Goal: Contribute content: Contribute content

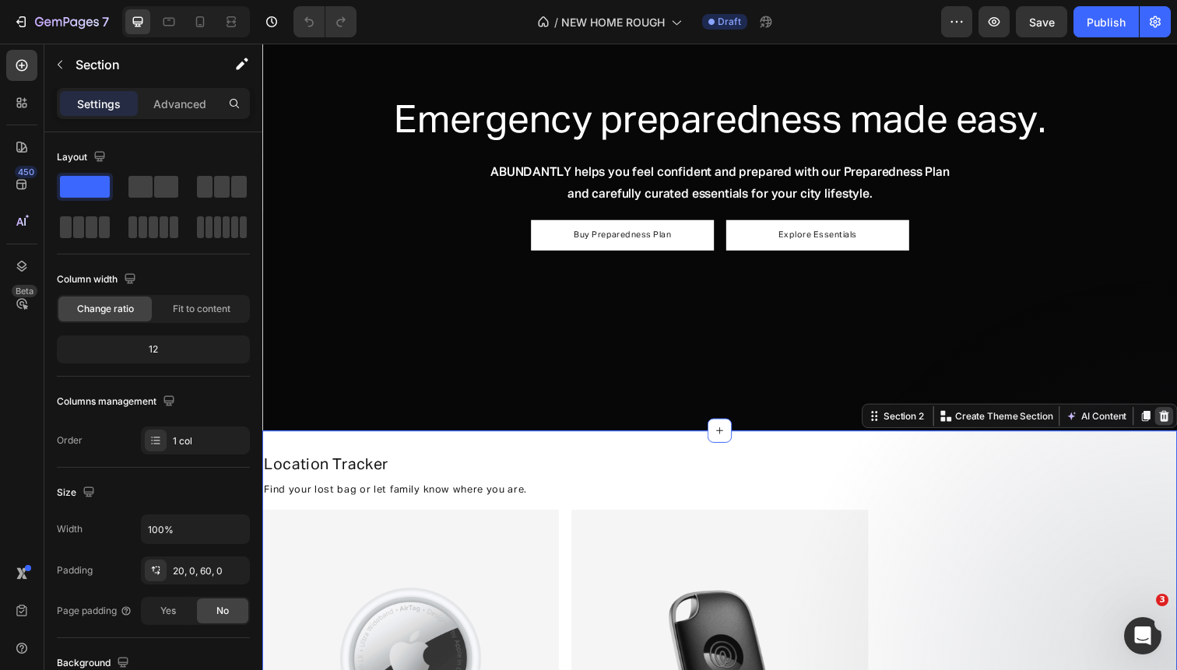
click at [1176, 421] on icon at bounding box center [1183, 424] width 10 height 11
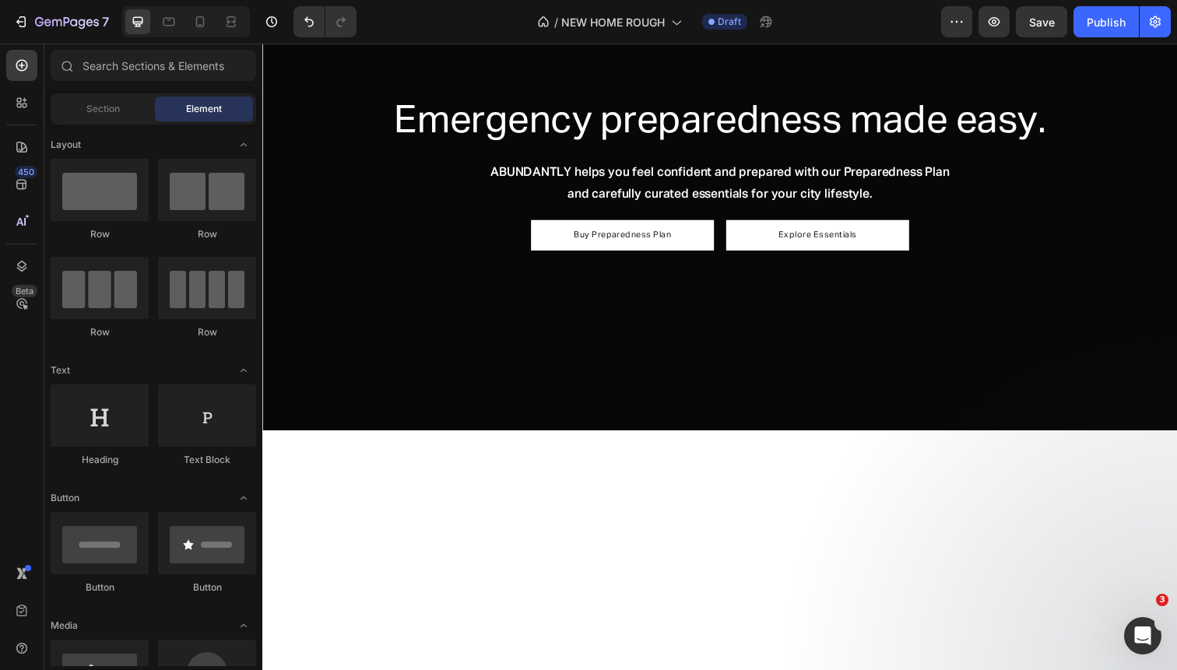
scroll to position [188, 0]
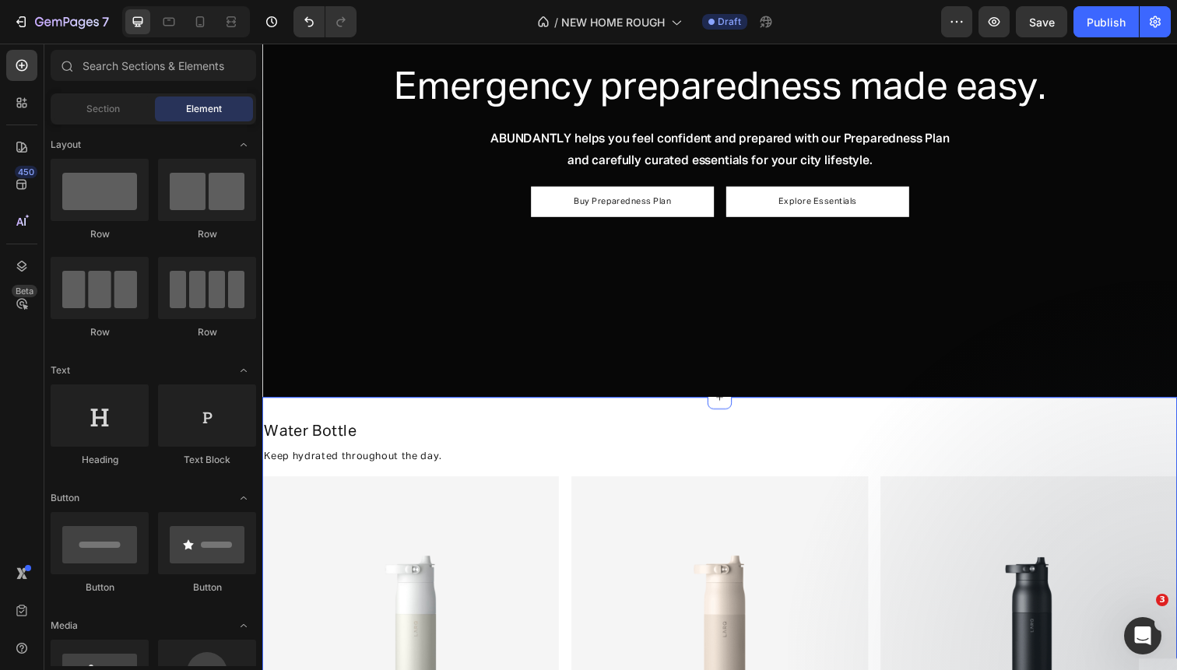
click at [1152, 415] on div "Water Bottle Heading Keep hydrated throughout the day. Text Block Image Water B…" at bounding box center [729, 680] width 934 height 551
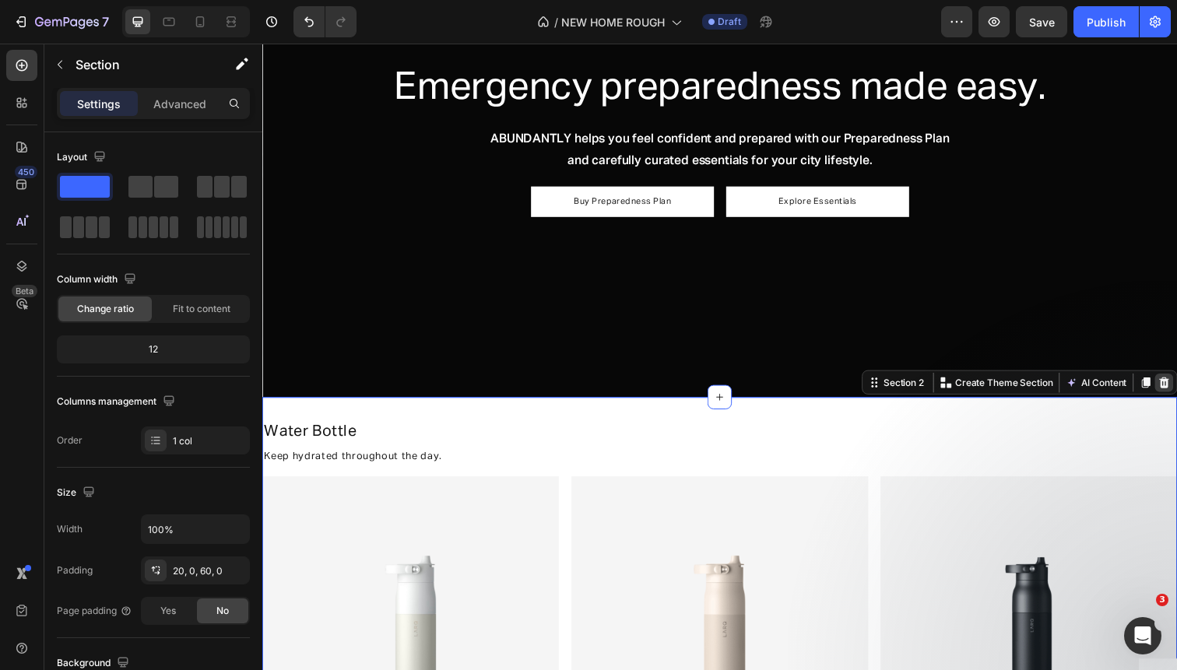
click at [1176, 391] on icon at bounding box center [1183, 389] width 10 height 11
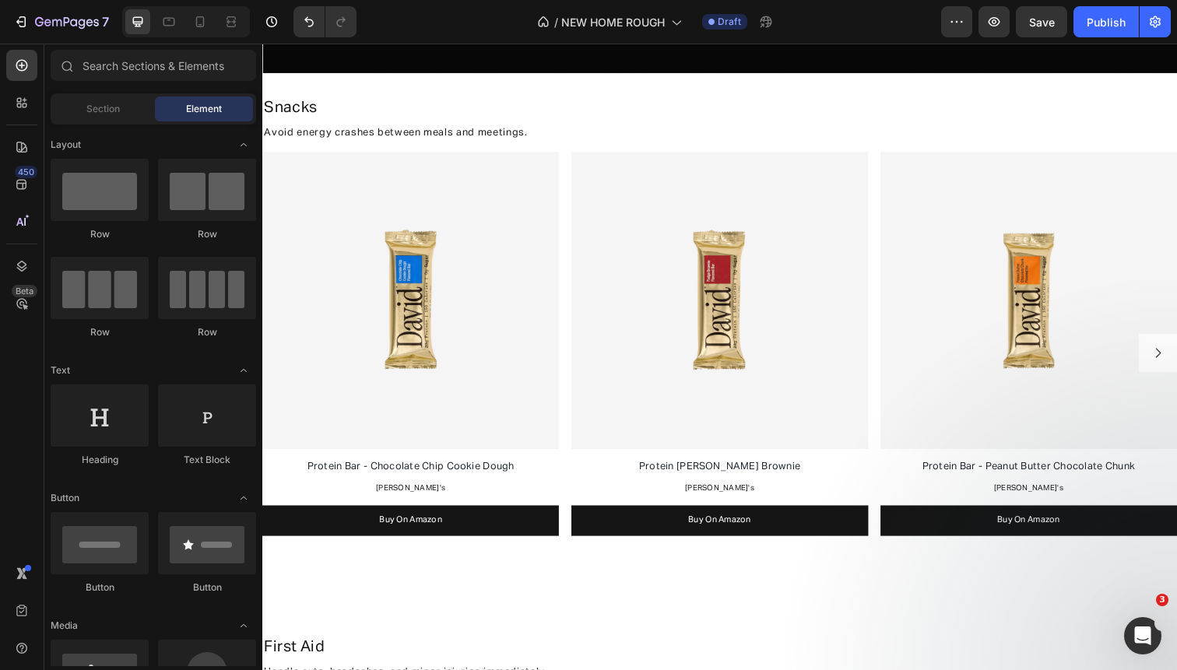
scroll to position [531, 0]
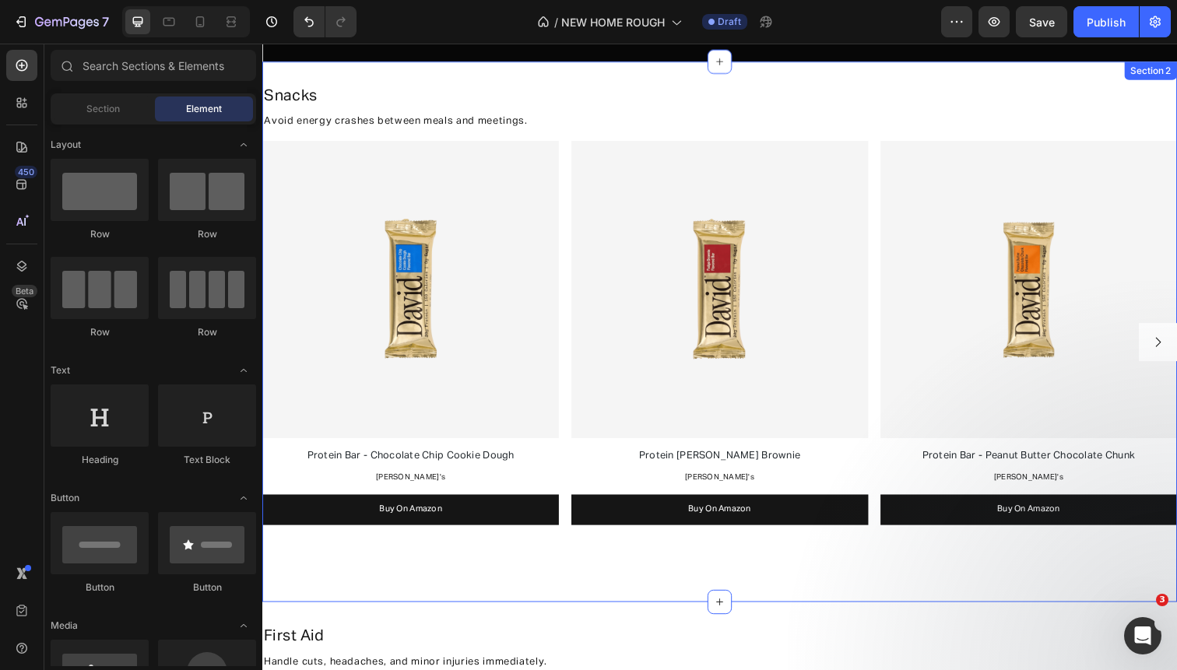
click at [1132, 558] on div "Snacks Heading Avoid energy crashes between meals and meetings. Text Block Imag…" at bounding box center [729, 323] width 934 height 490
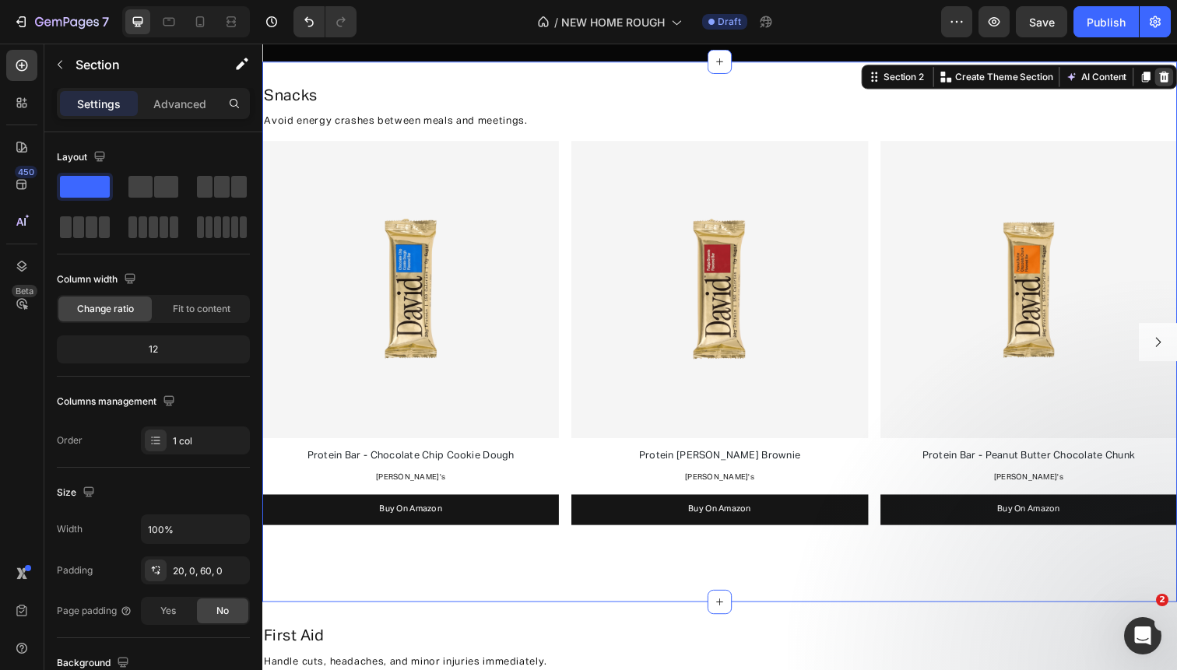
click at [1176, 78] on icon at bounding box center [1183, 77] width 10 height 11
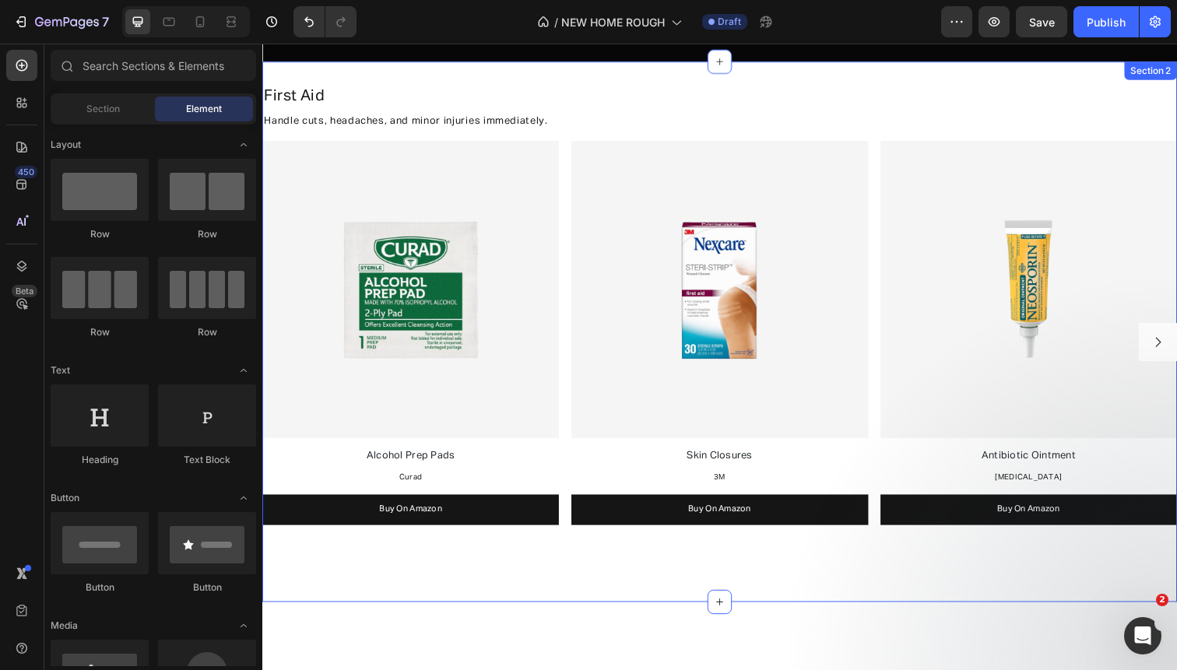
click at [1171, 73] on div "Section 2" at bounding box center [1169, 72] width 47 height 14
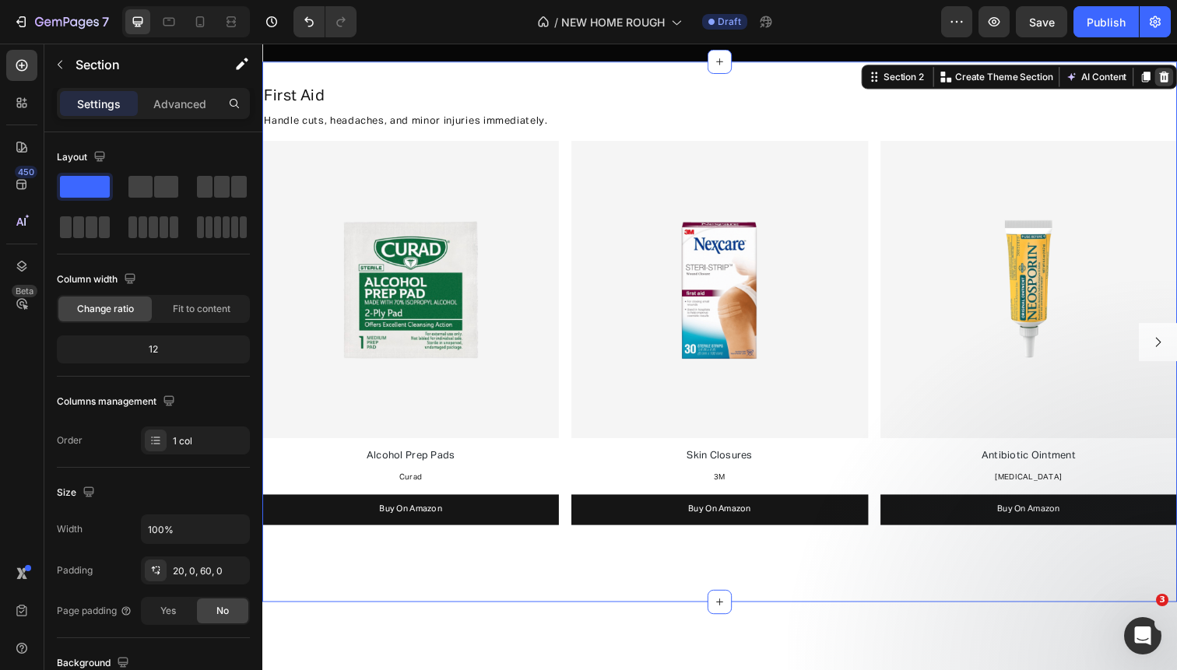
click at [1176, 75] on icon at bounding box center [1183, 77] width 10 height 11
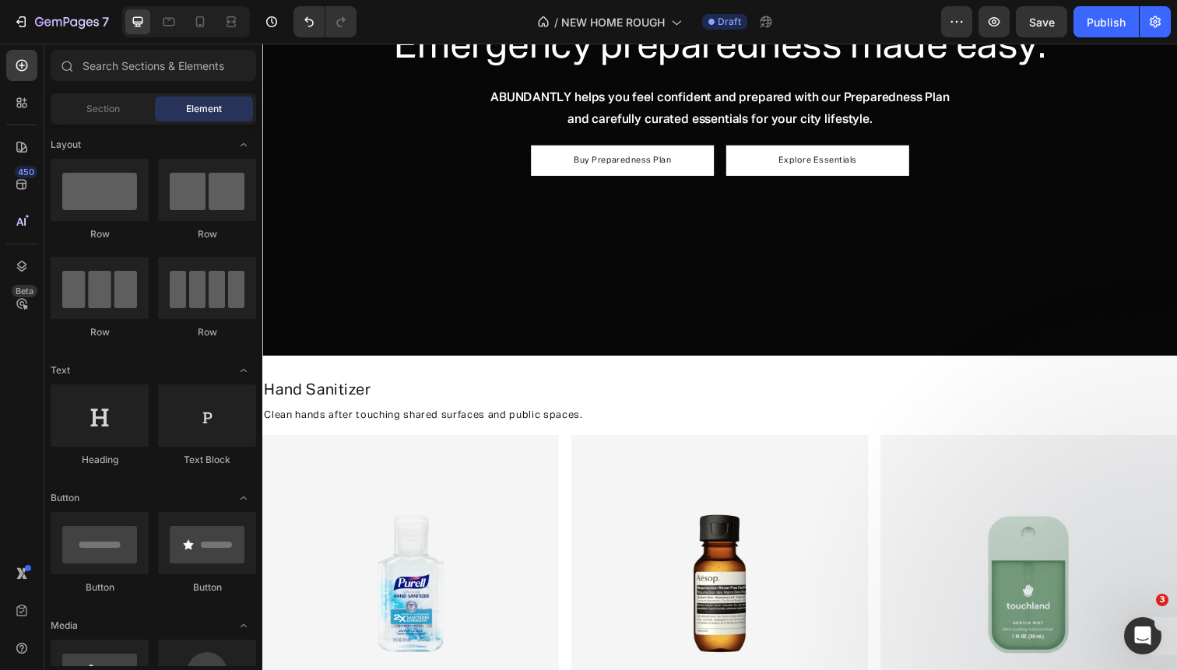
scroll to position [224, 0]
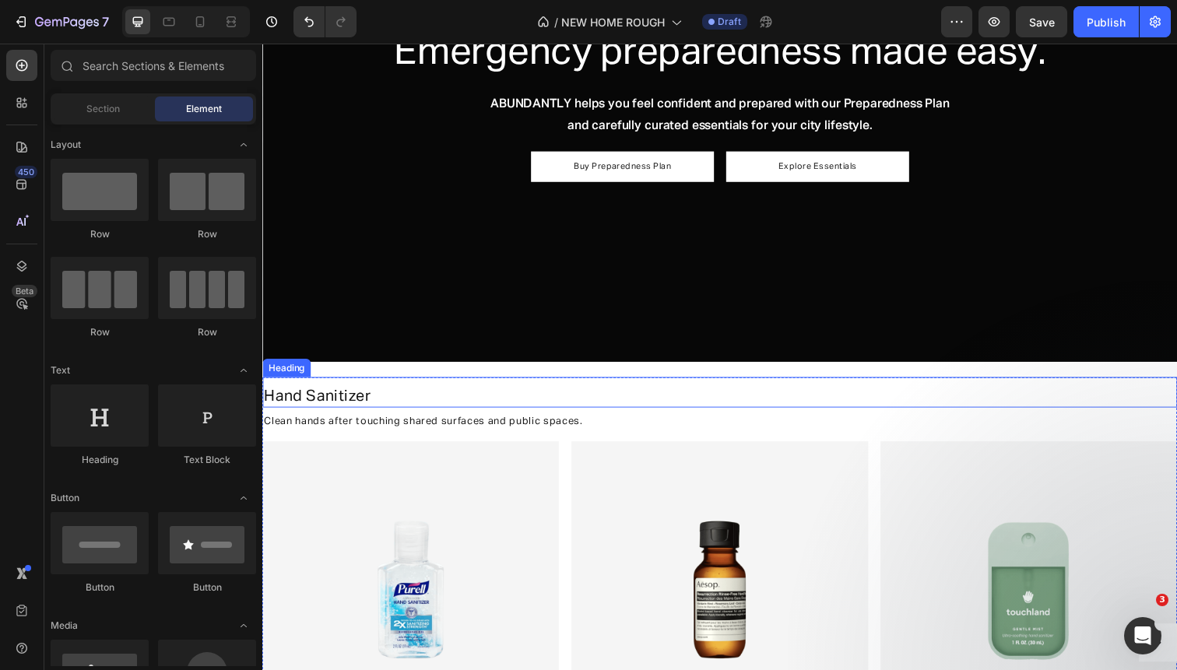
click at [997, 384] on div "Hand Sanitizer Heading" at bounding box center [729, 399] width 934 height 31
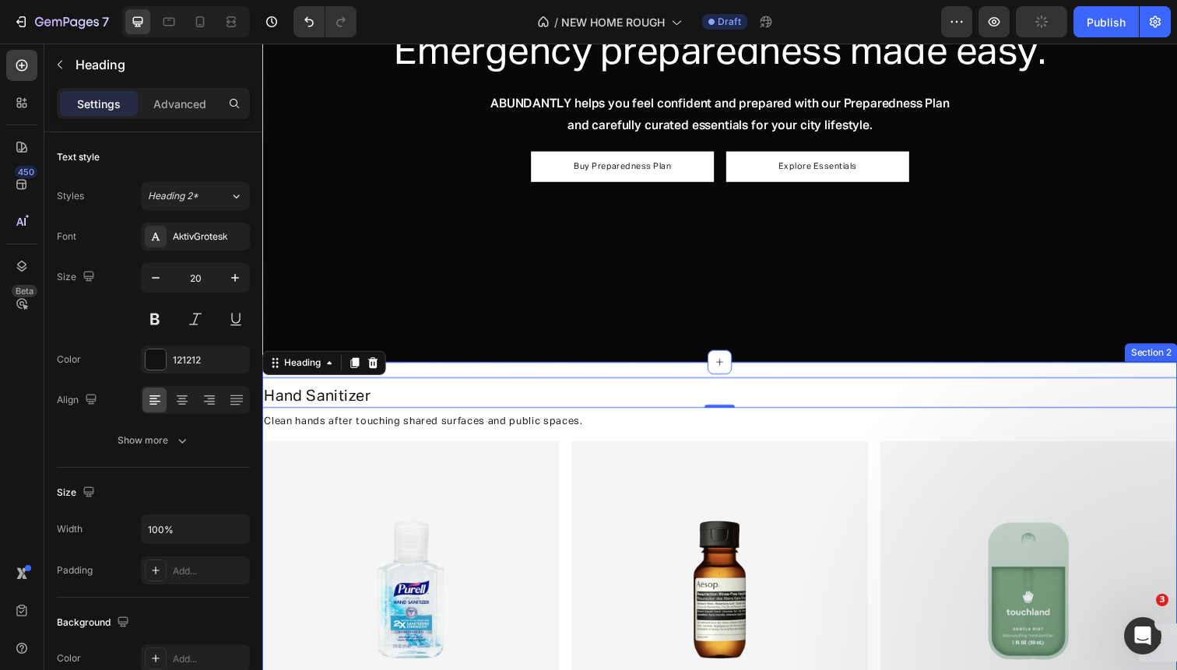
click at [997, 374] on div "Hand Sanitizer Heading 0 Clean hands after touching shared surfaces and public …" at bounding box center [729, 645] width 934 height 552
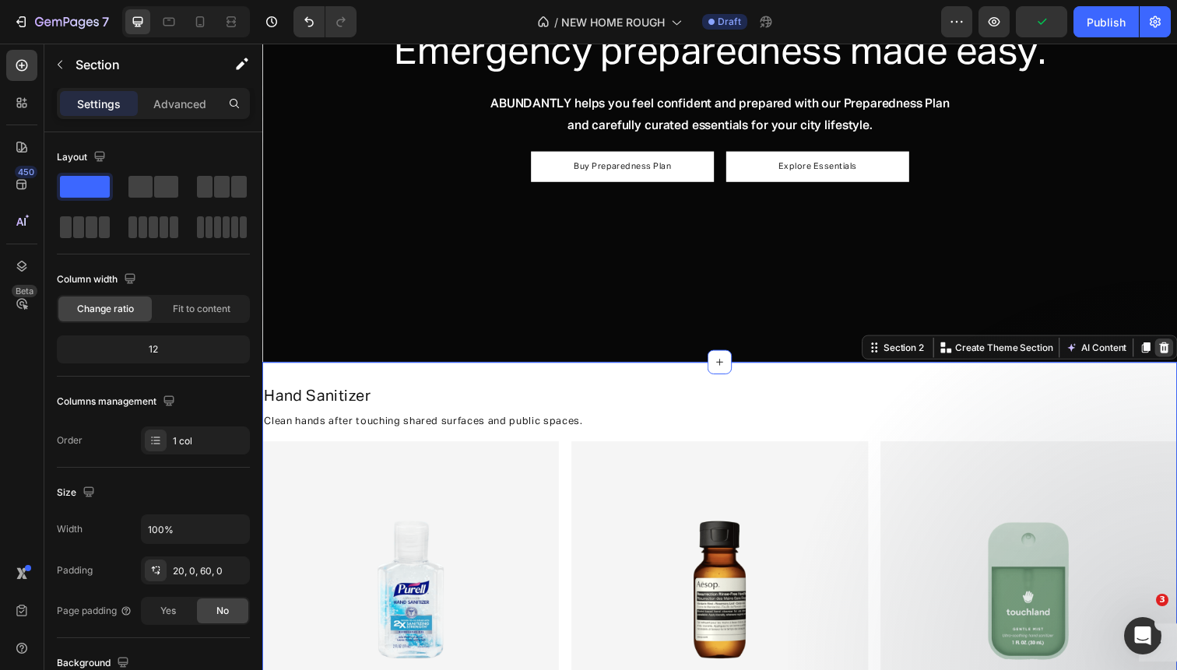
click at [1176, 350] on icon at bounding box center [1183, 354] width 10 height 11
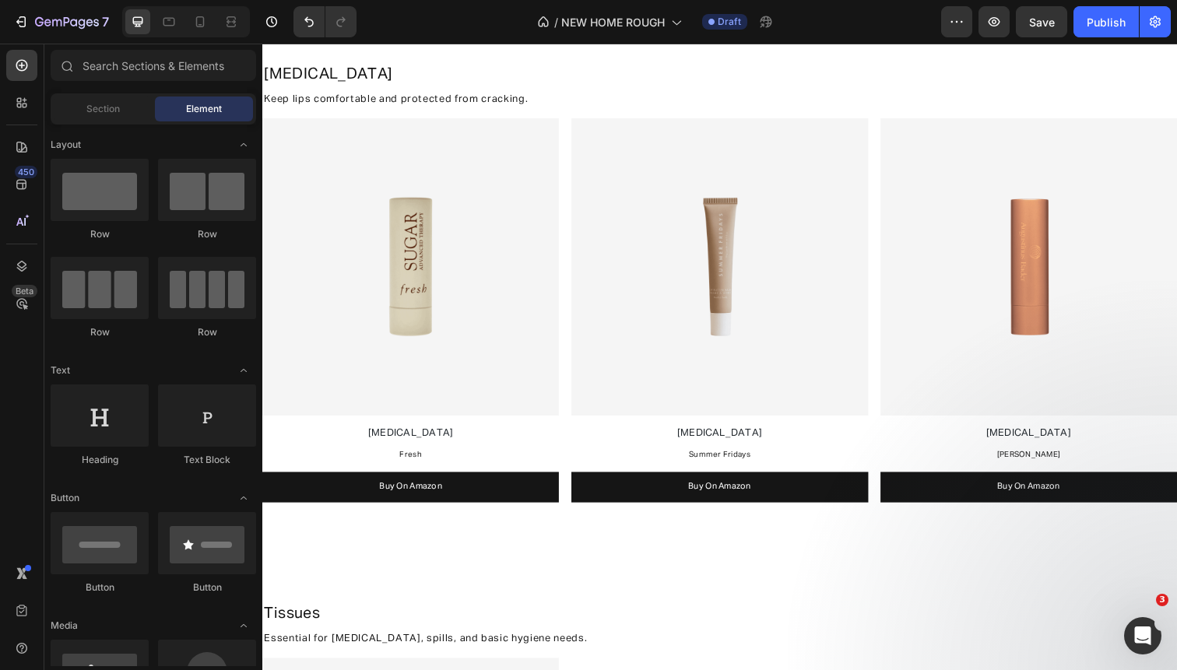
scroll to position [325, 0]
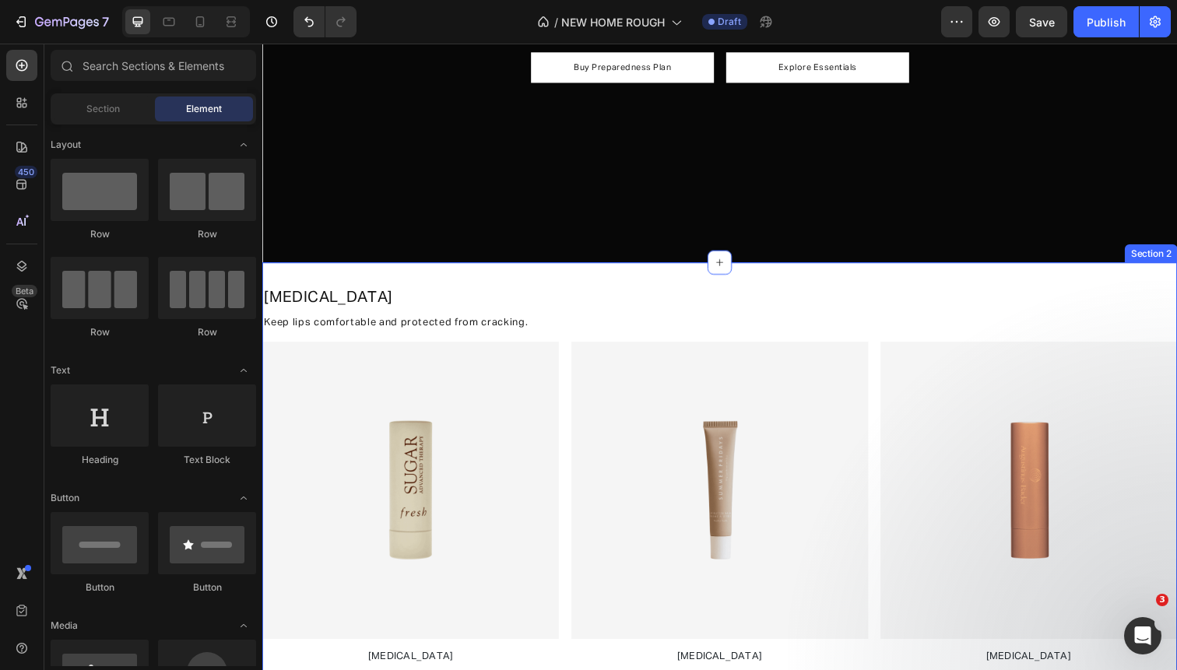
click at [1159, 279] on div "Lip Balm Heading Keep lips comfortable and protected from cracking. Text Block …" at bounding box center [729, 544] width 934 height 552
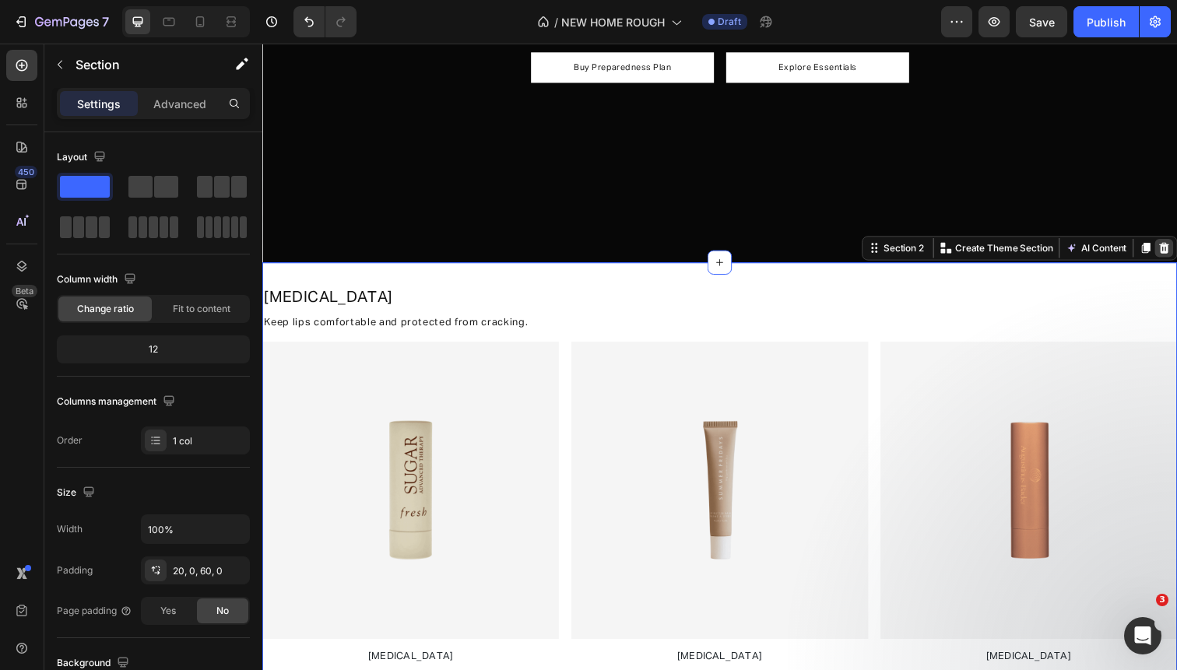
click at [1176, 255] on icon at bounding box center [1183, 252] width 10 height 11
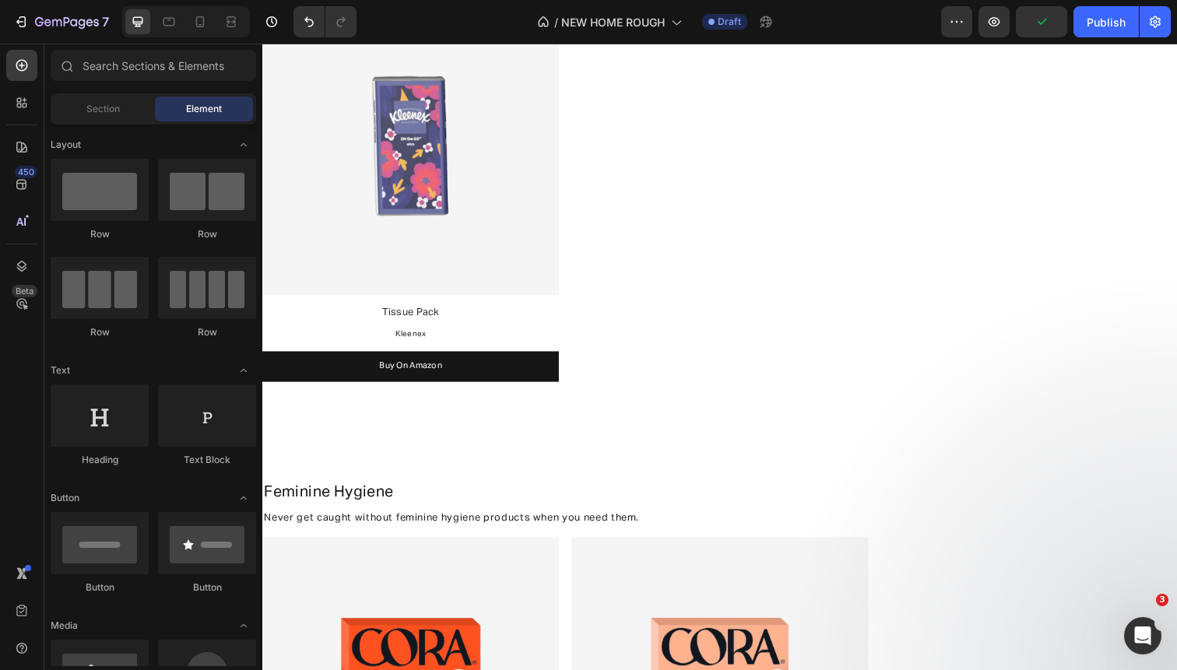
scroll to position [683, 0]
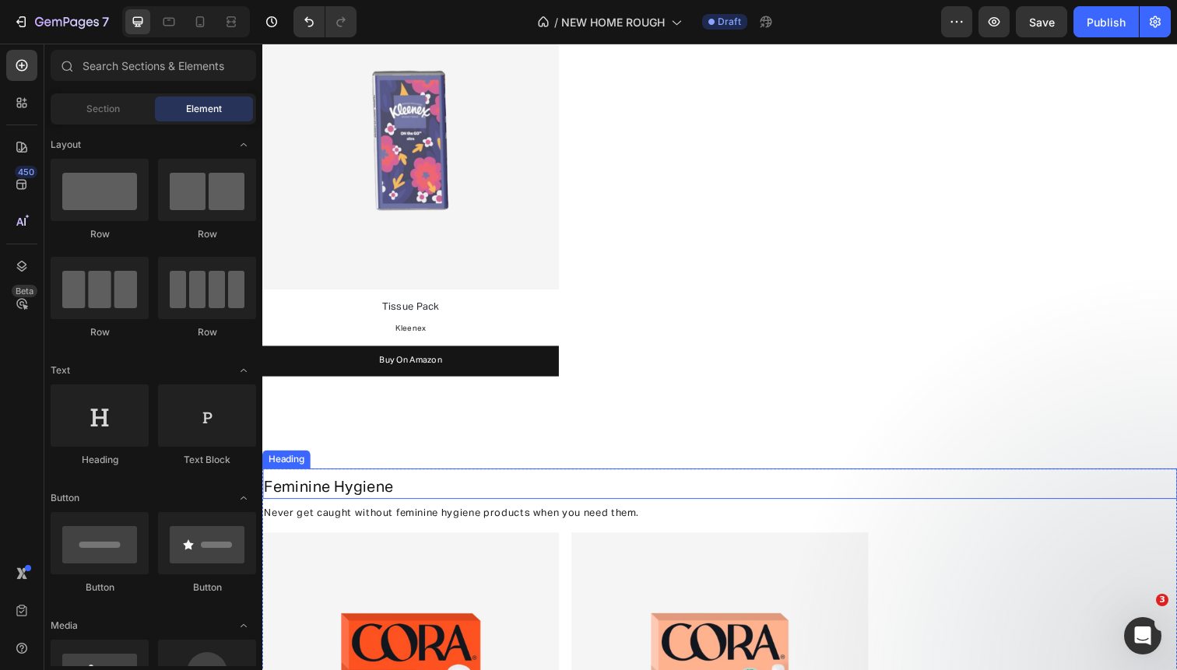
click at [1137, 486] on h2 "Feminine Hygiene" at bounding box center [729, 497] width 934 height 23
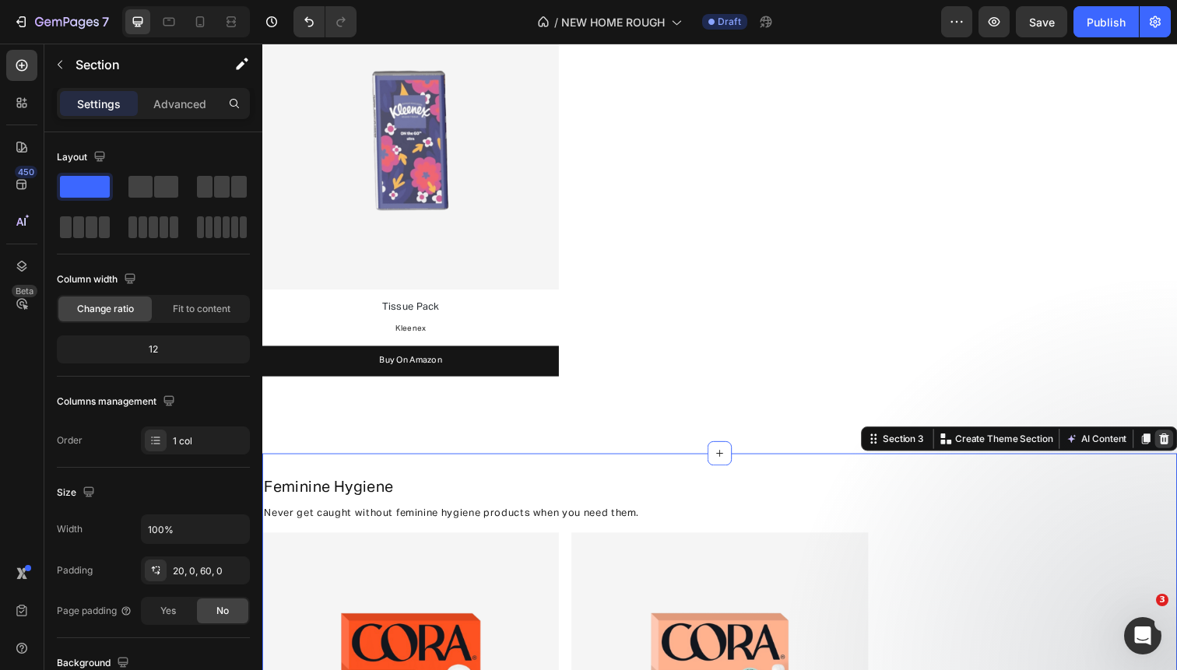
click at [1176, 442] on icon at bounding box center [1183, 446] width 10 height 11
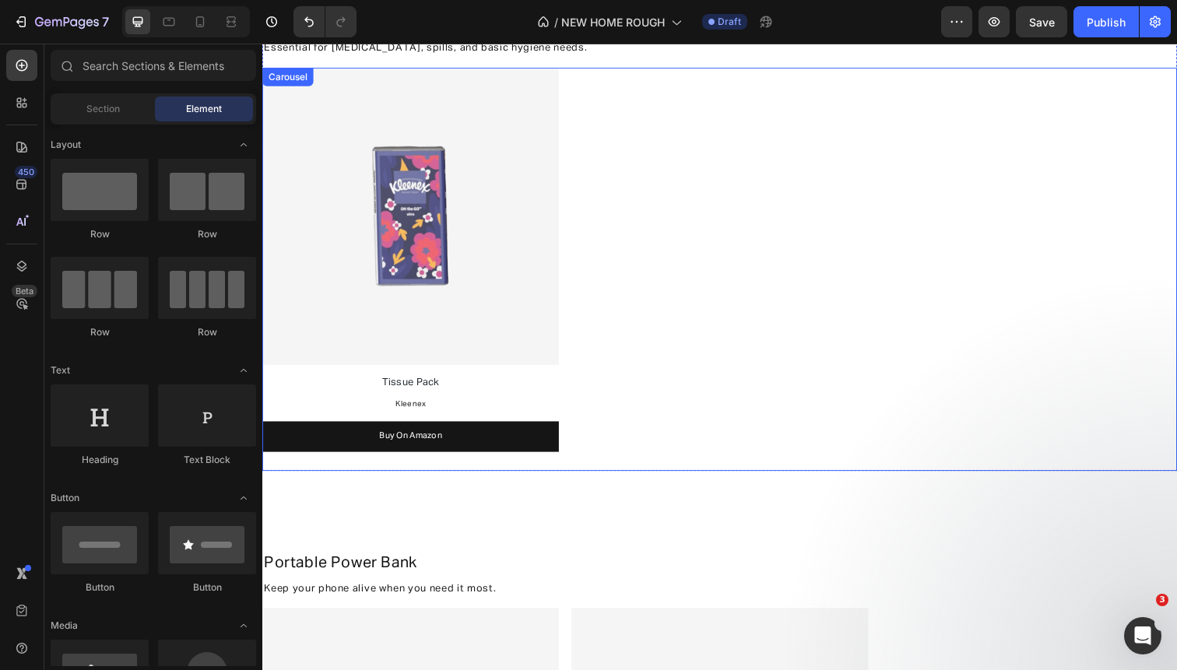
scroll to position [544, 0]
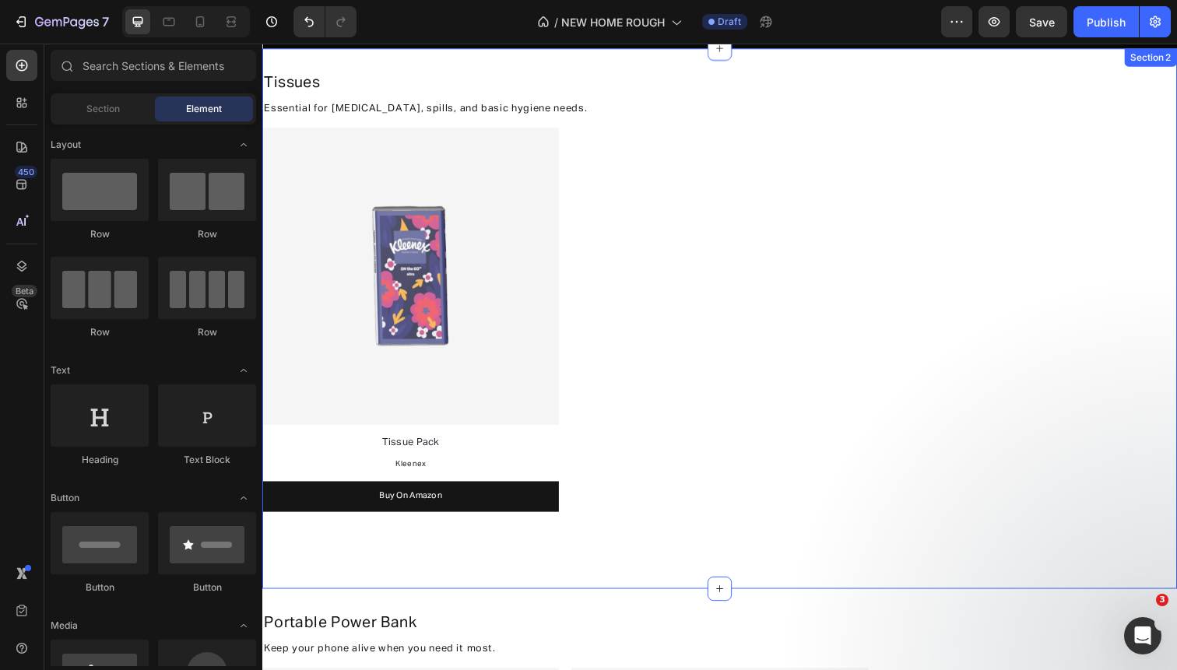
click at [1127, 553] on div "Tissues Heading Essential for allergies, spills, and basic hygiene needs. Text …" at bounding box center [729, 325] width 934 height 552
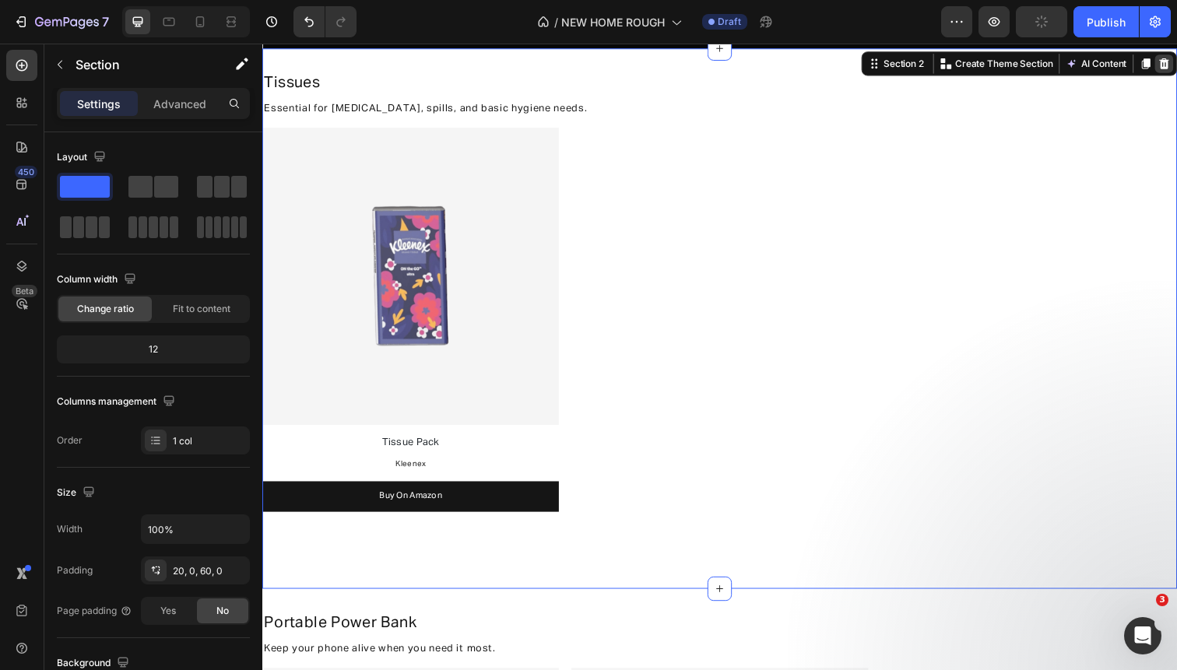
click at [1176, 61] on icon at bounding box center [1183, 64] width 10 height 11
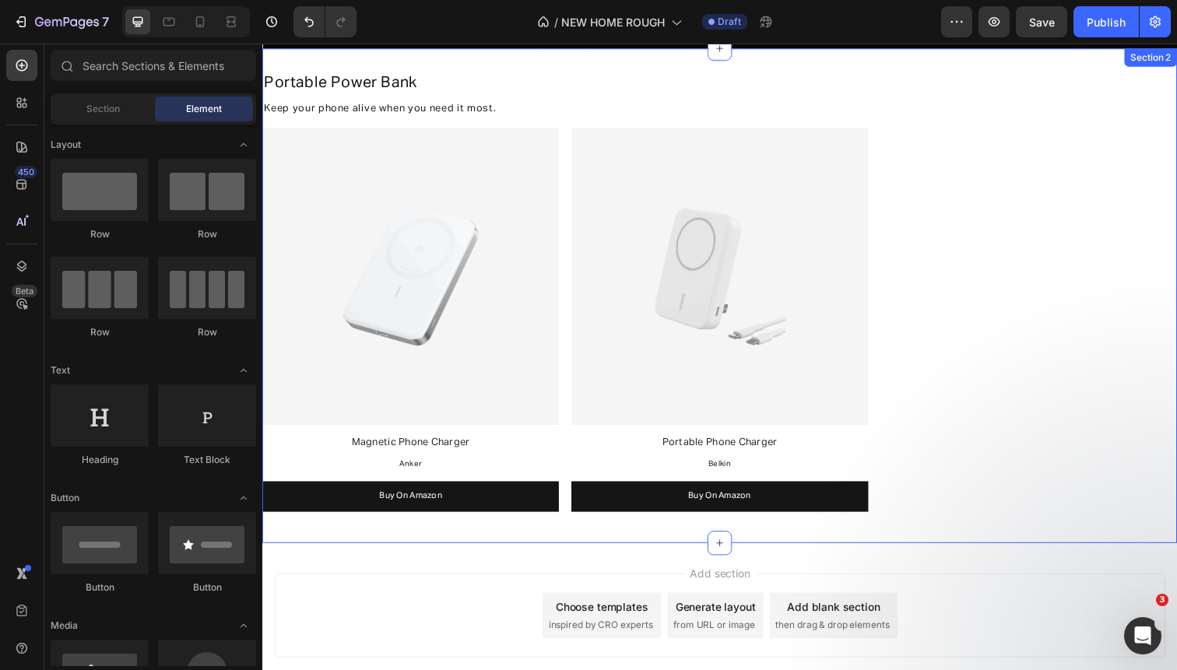
click at [1173, 60] on div "Section 2" at bounding box center [1169, 58] width 47 height 14
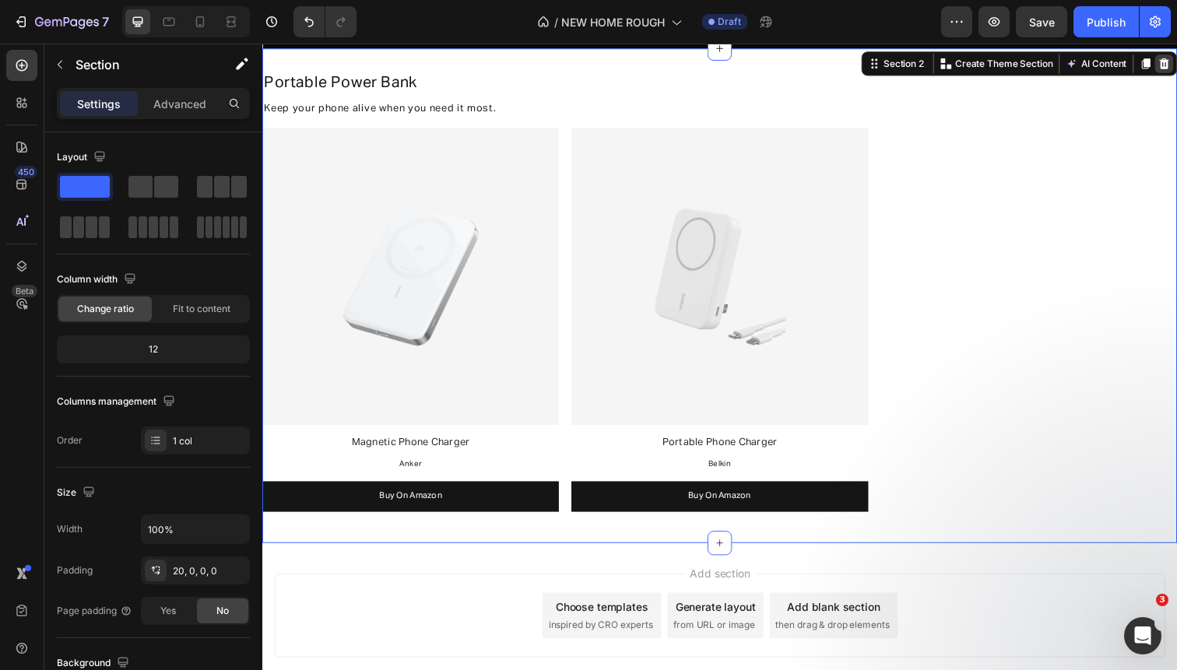
click at [1176, 60] on icon at bounding box center [1183, 64] width 12 height 12
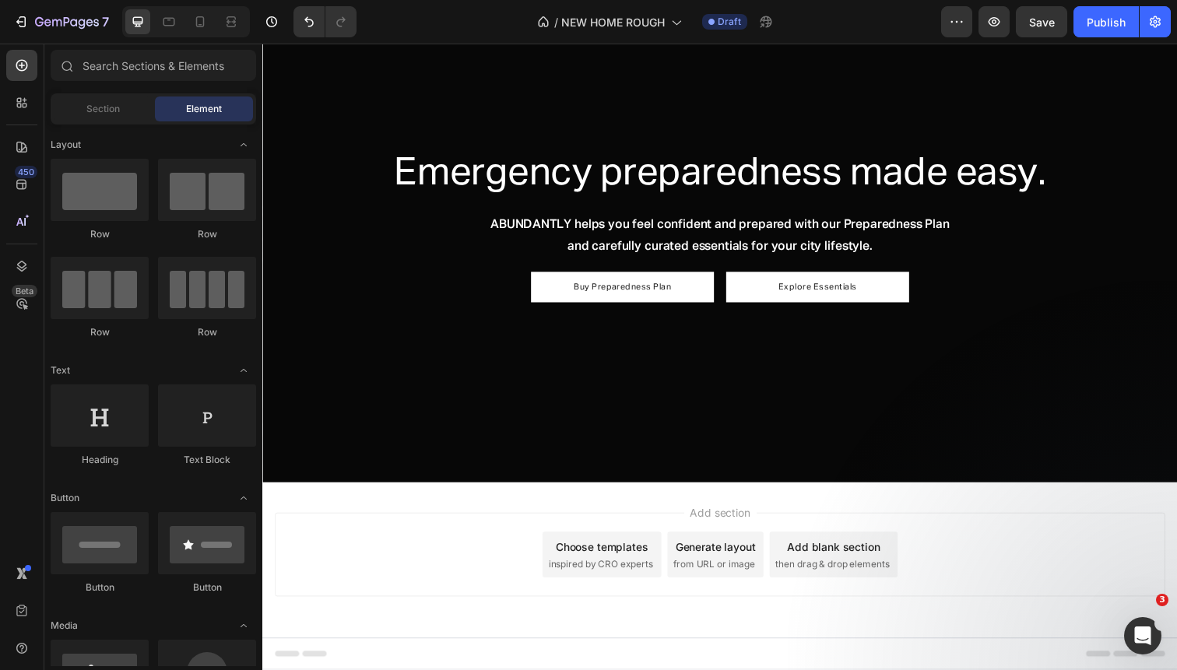
click at [951, 494] on div "Add section Choose templates inspired by CRO experts Generate layout from URL o…" at bounding box center [729, 587] width 934 height 191
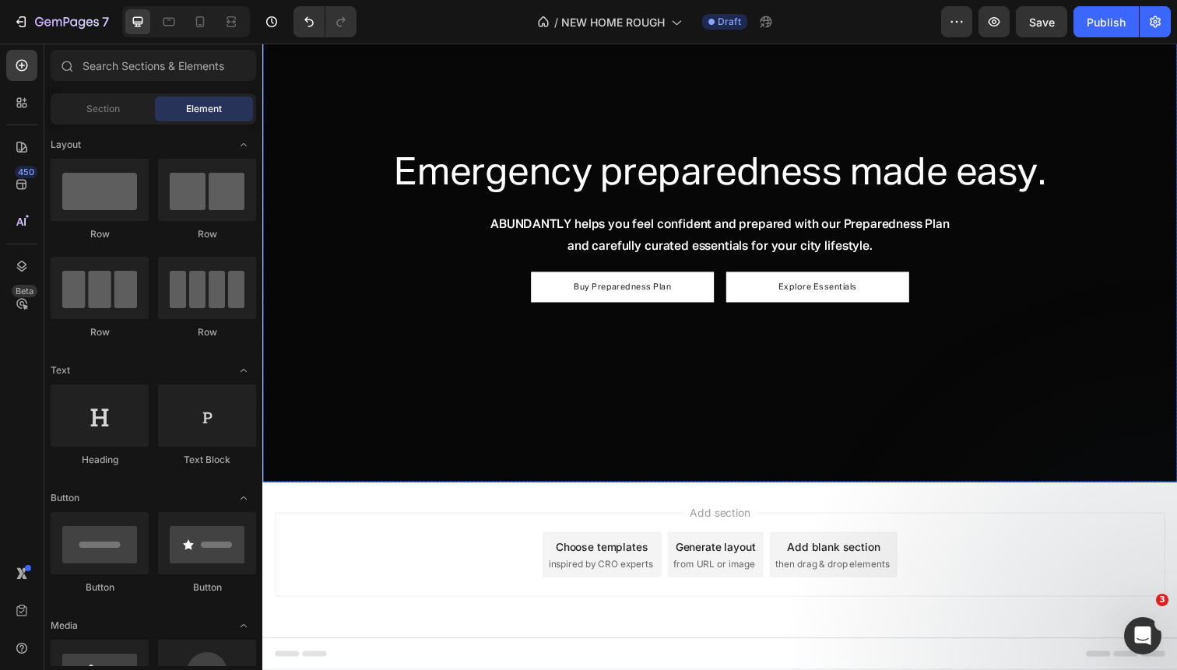
click at [960, 436] on div "Overlay" at bounding box center [729, 229] width 934 height 525
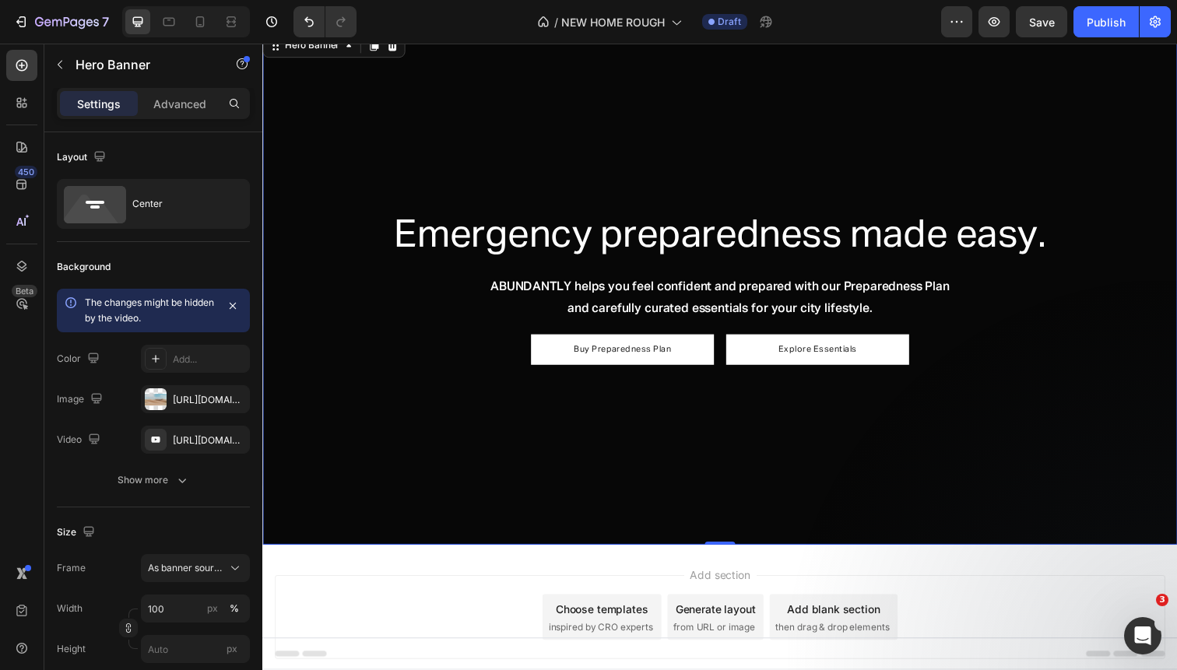
scroll to position [0, 0]
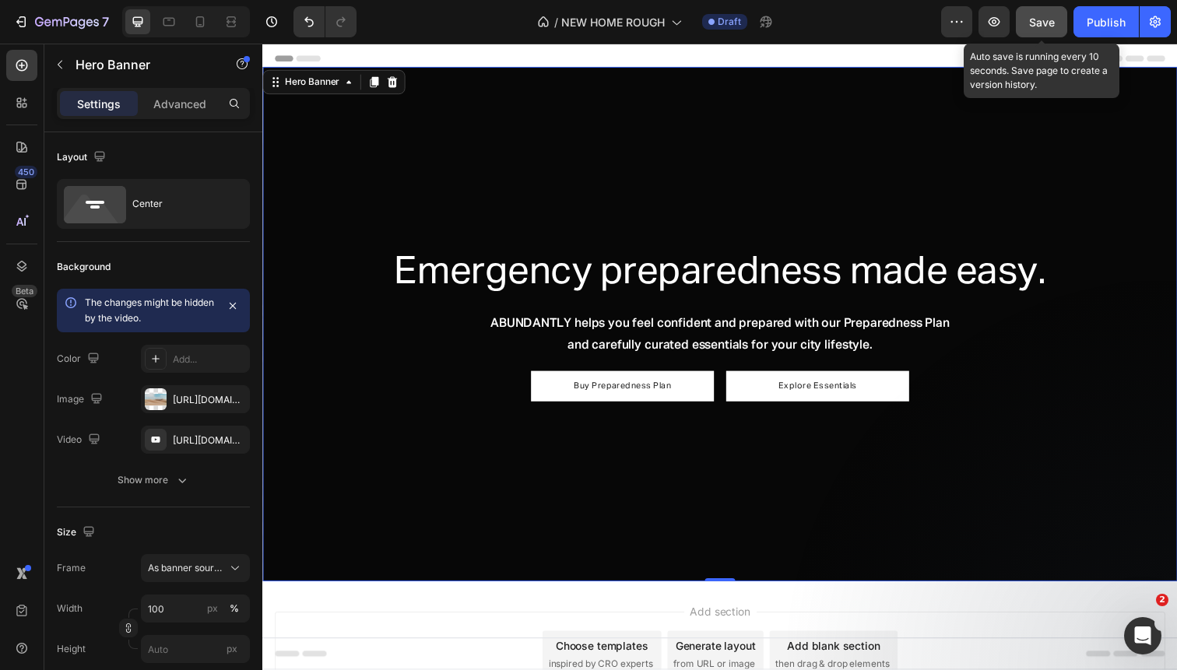
click at [1054, 28] on span "Save" at bounding box center [1042, 22] width 26 height 13
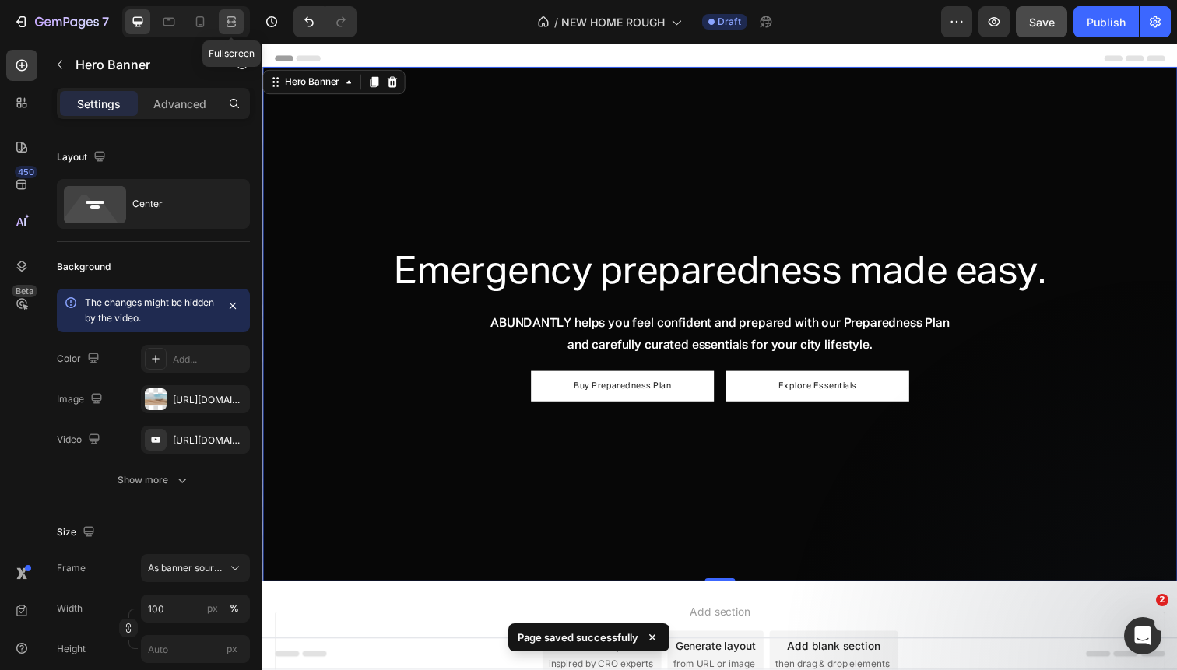
click at [227, 23] on icon at bounding box center [231, 22] width 16 height 16
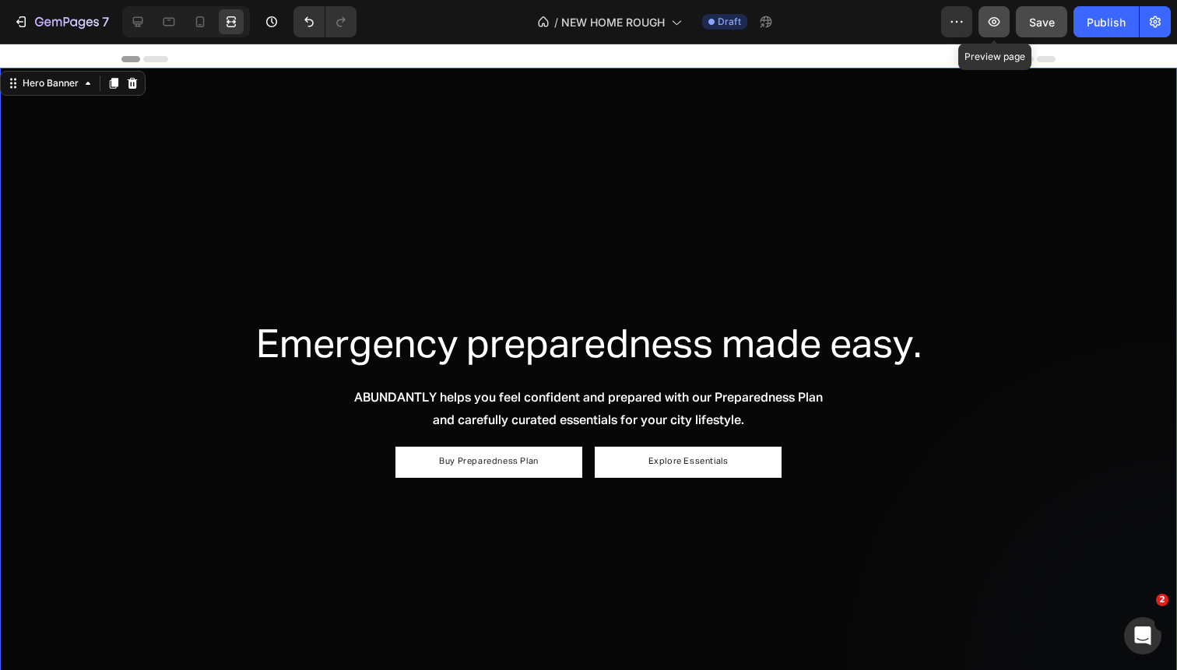
click at [992, 22] on icon "button" at bounding box center [994, 22] width 16 height 16
click at [404, 70] on div "Overlay" at bounding box center [588, 399] width 1177 height 662
click at [141, 19] on icon at bounding box center [138, 22] width 16 height 16
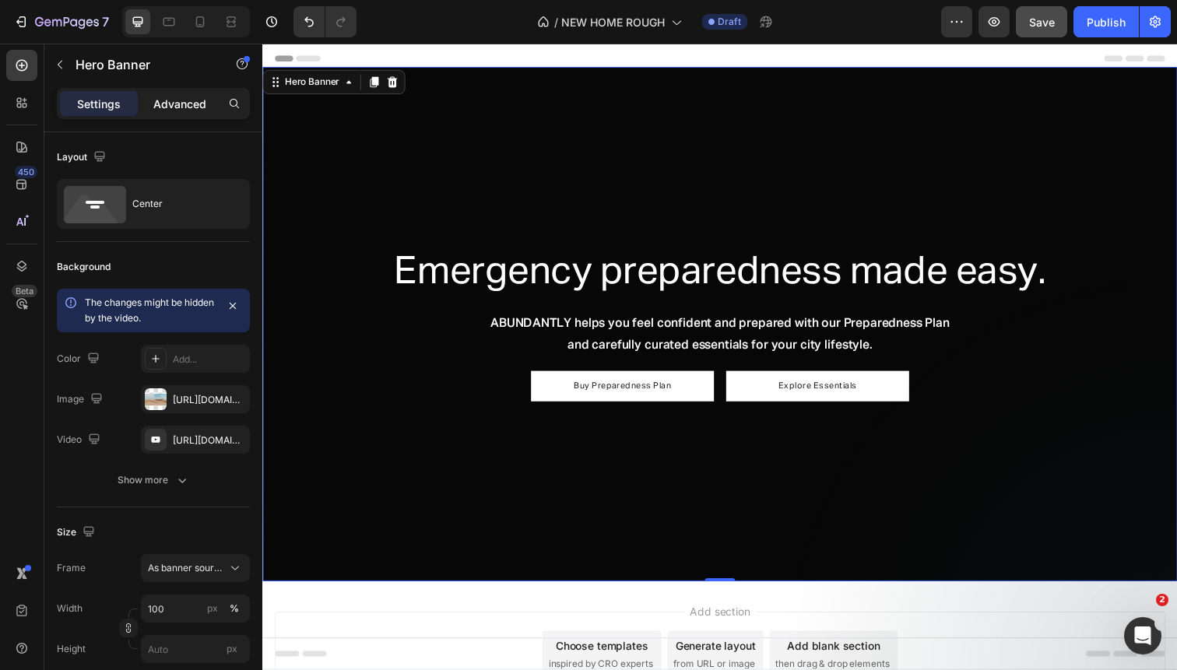
click at [170, 100] on p "Advanced" at bounding box center [179, 104] width 53 height 16
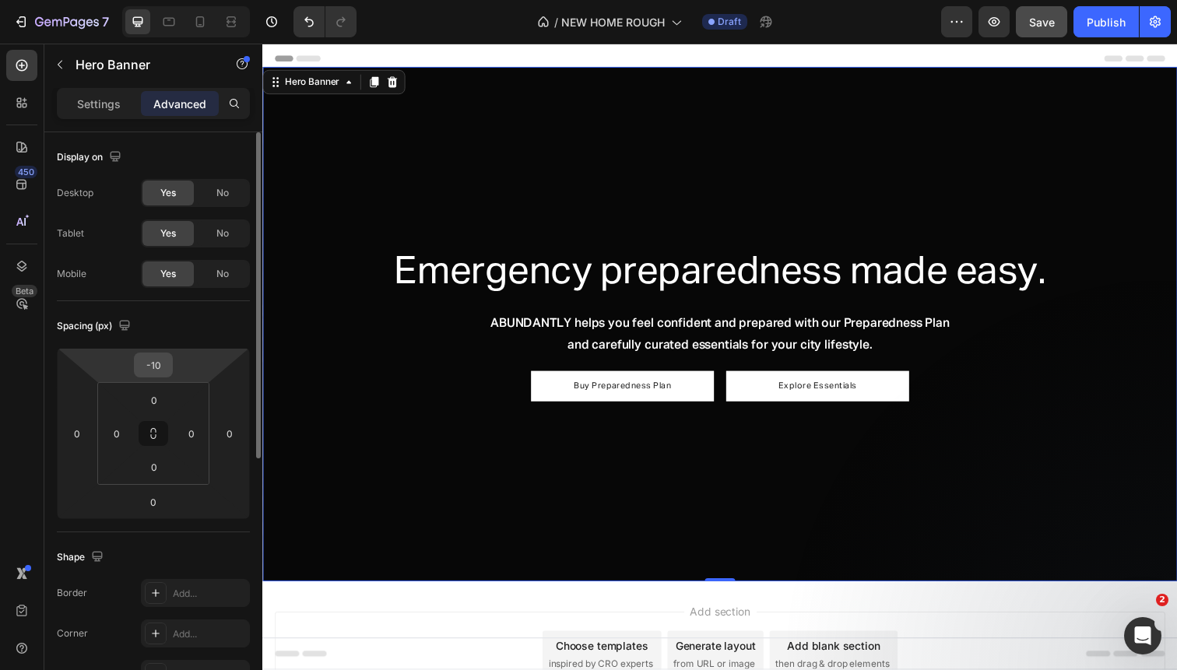
click at [163, 364] on input "-10" at bounding box center [153, 364] width 31 height 23
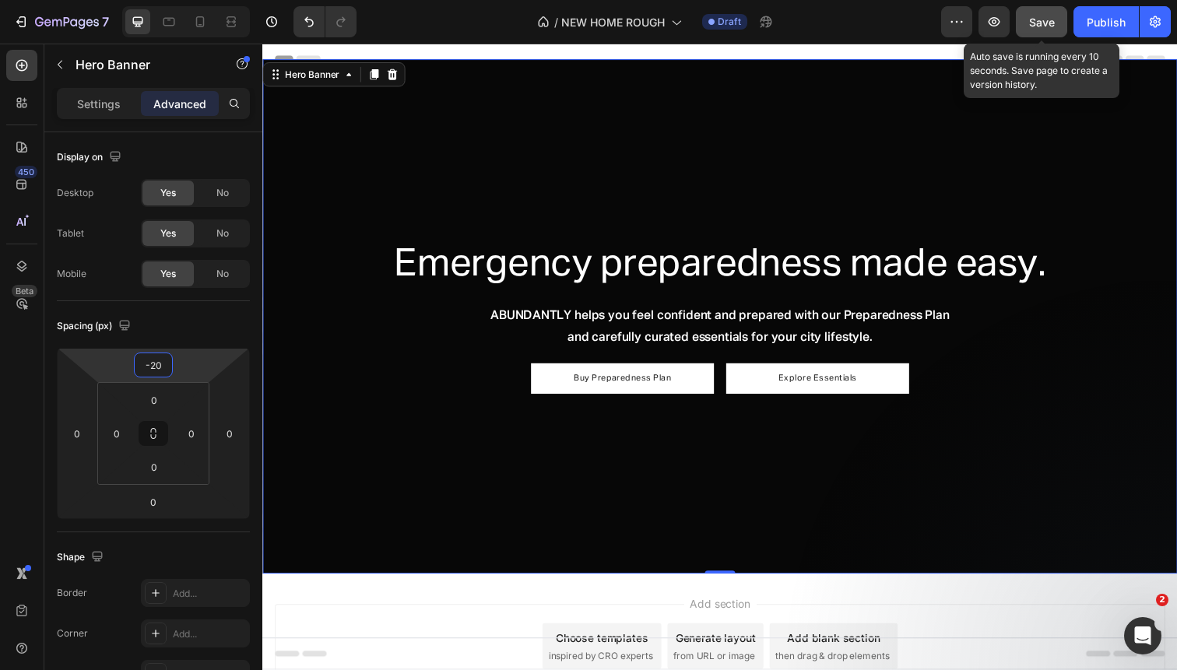
type input "-20"
click at [1041, 18] on span "Save" at bounding box center [1042, 22] width 26 height 13
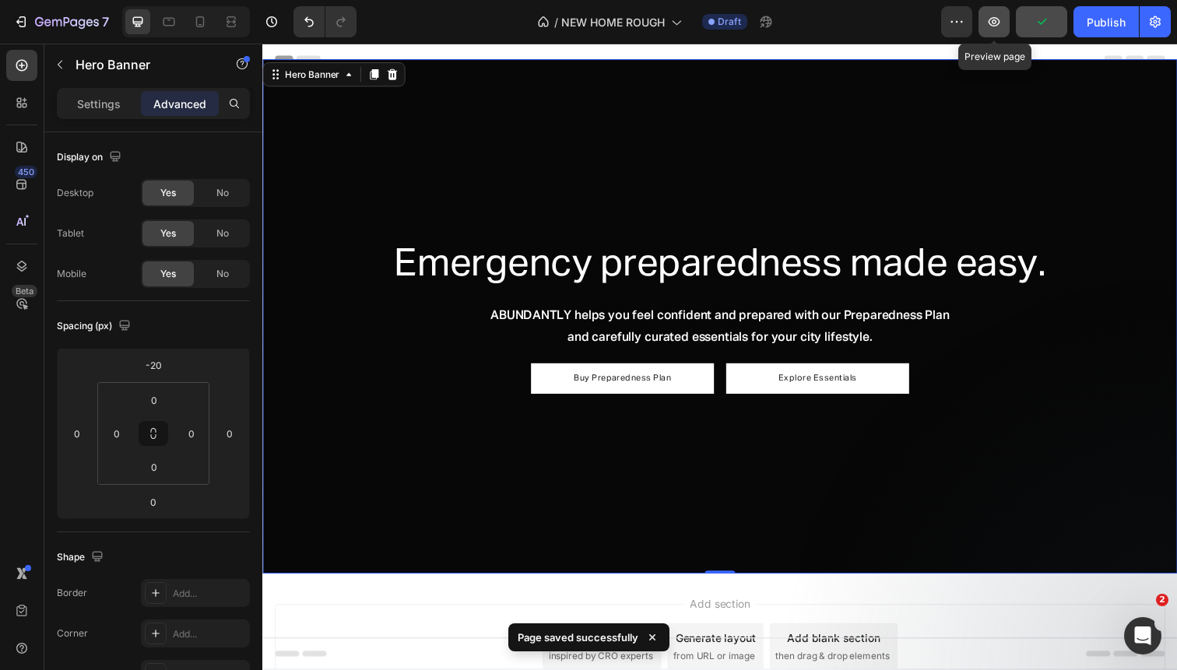
click at [999, 22] on icon "button" at bounding box center [994, 21] width 12 height 9
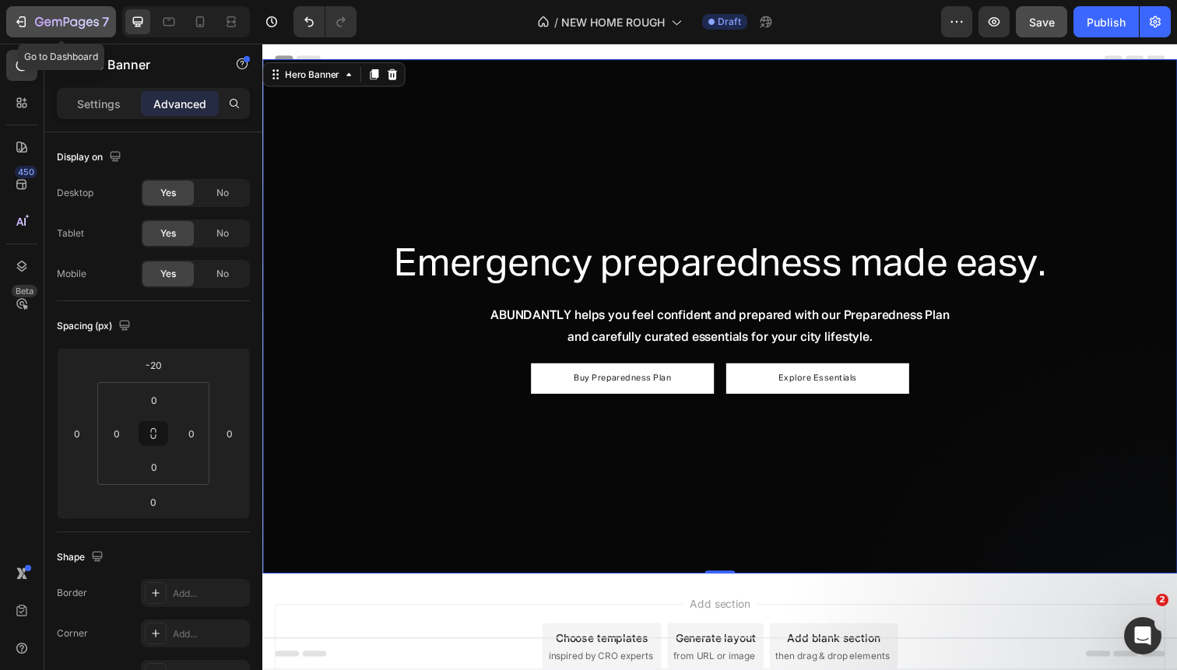
click at [60, 21] on icon "button" at bounding box center [67, 22] width 64 height 13
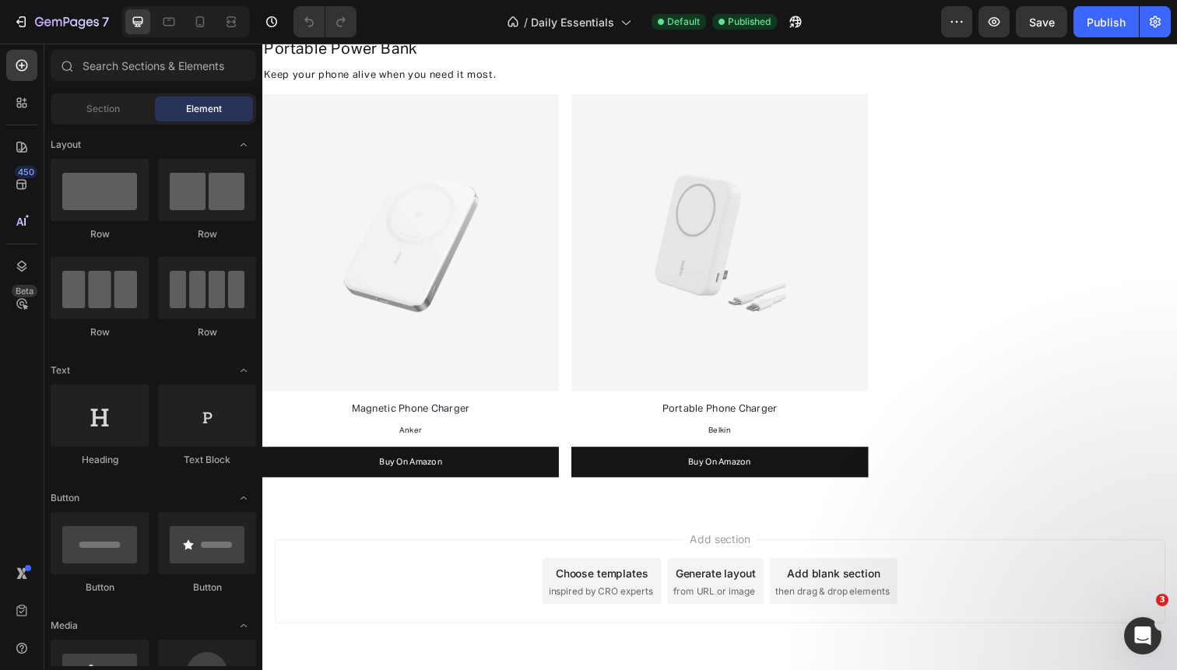
scroll to position [5180, 0]
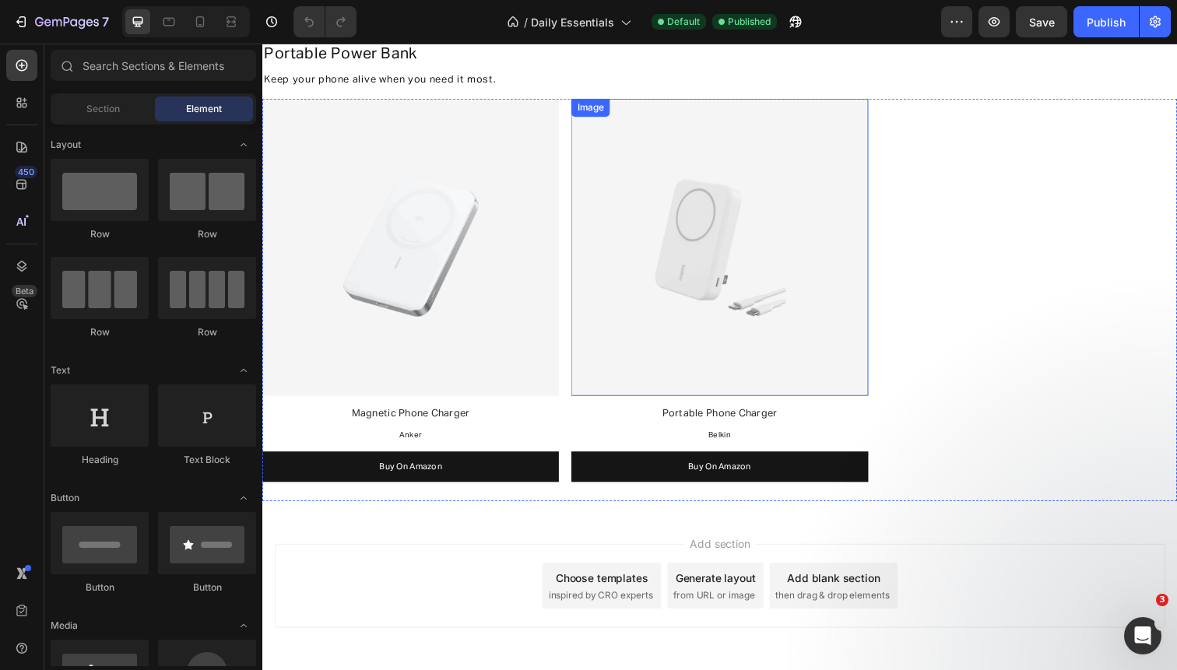
click at [674, 255] on img at bounding box center [728, 251] width 303 height 303
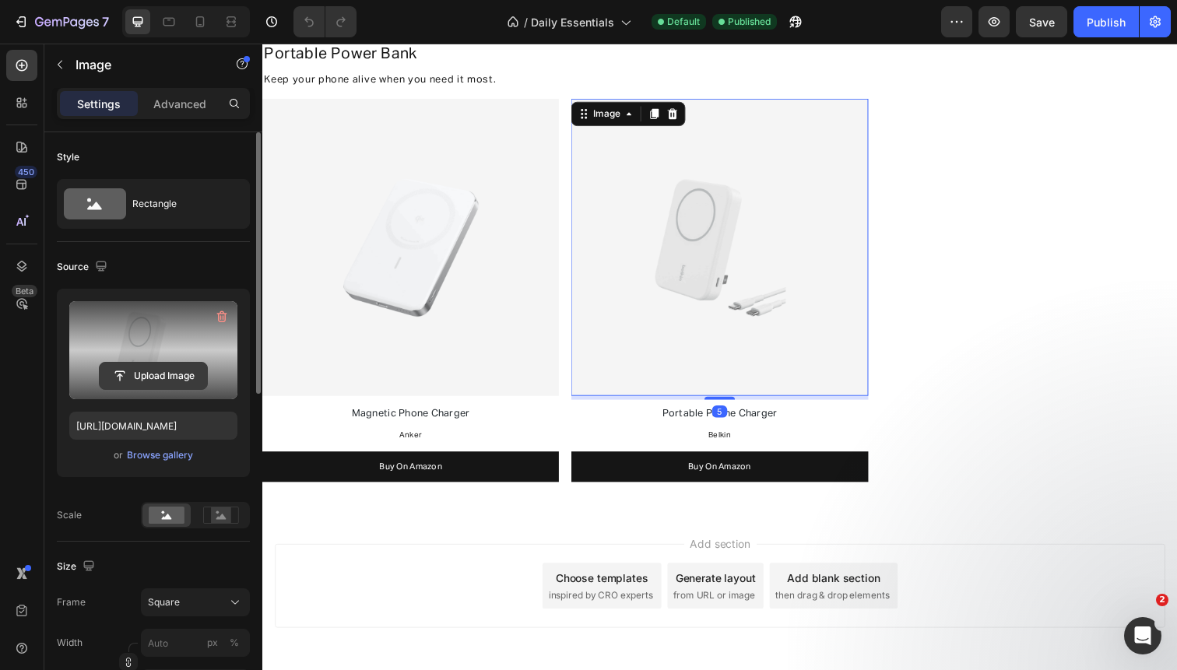
click at [134, 379] on input "file" at bounding box center [153, 376] width 107 height 26
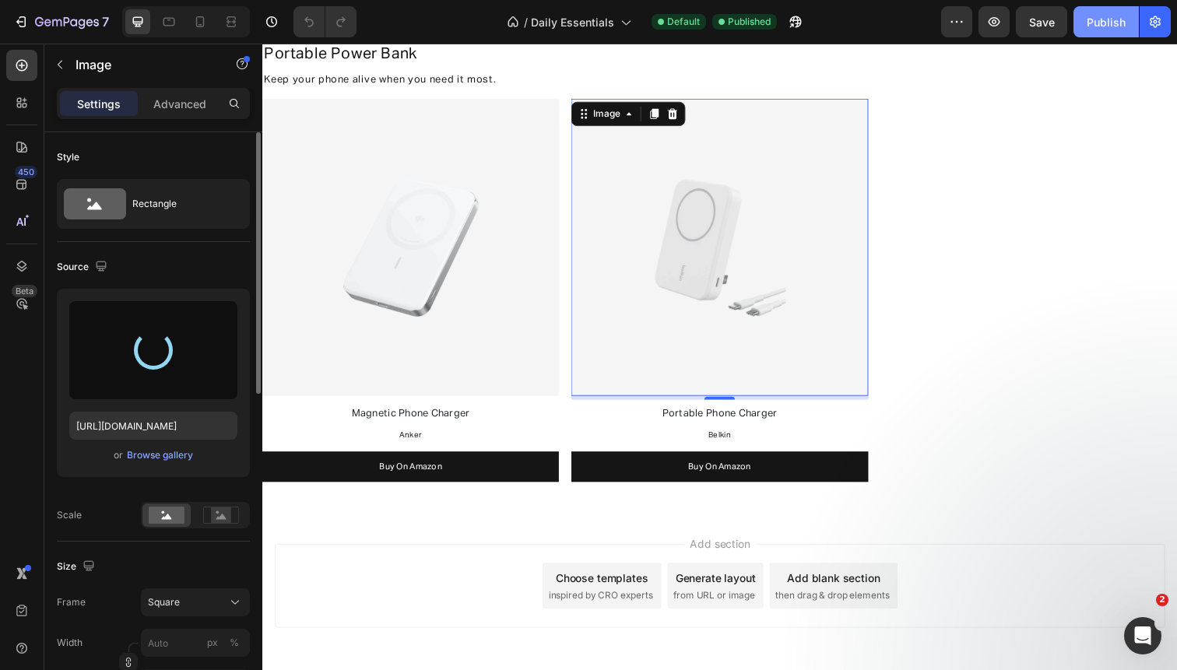
type input "https://cdn.shopify.com/s/files/1/0568/4477/9629/files/gempages_492971291091928…"
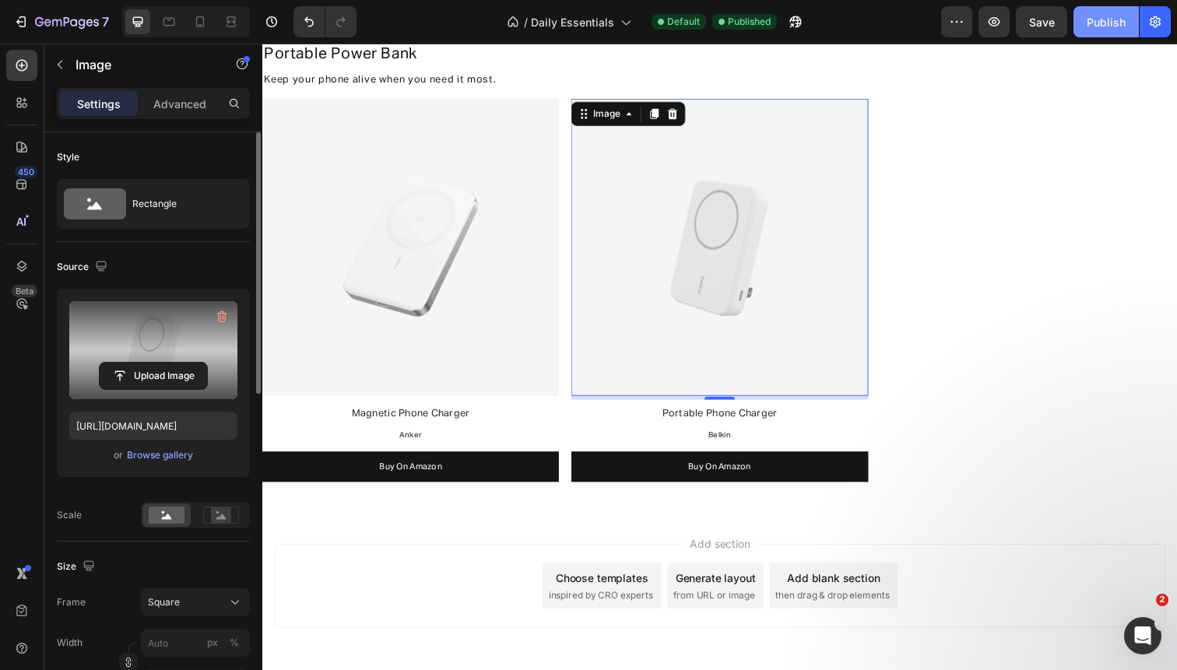
click at [1102, 17] on div "Publish" at bounding box center [1105, 22] width 39 height 16
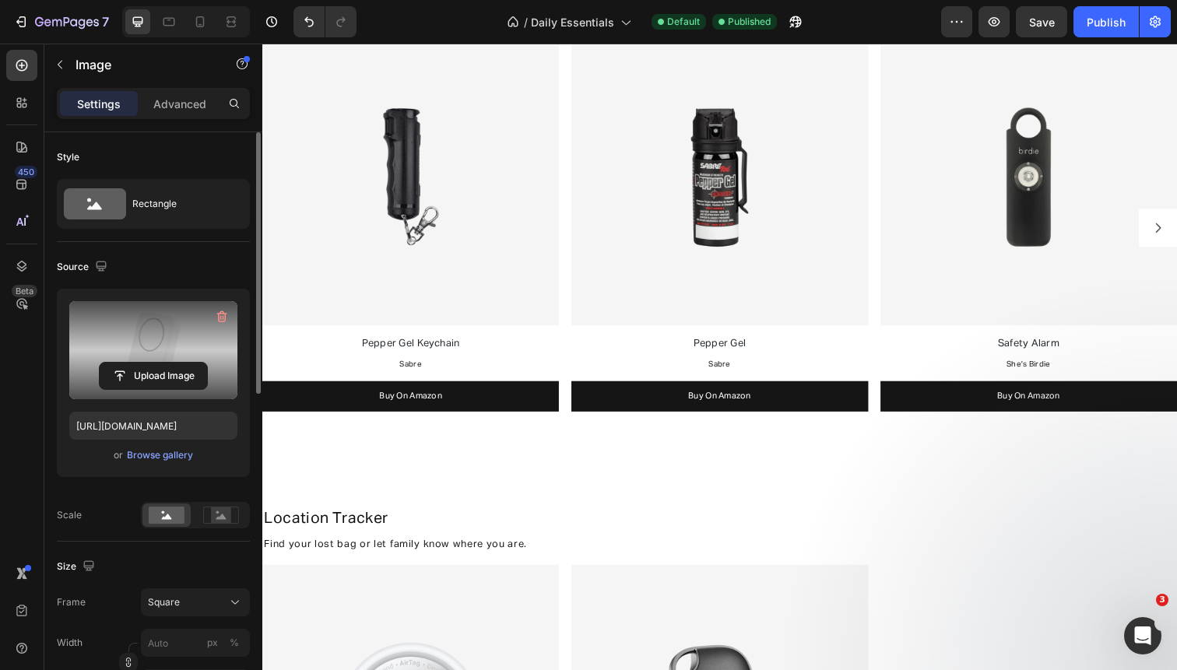
scroll to position [0, 0]
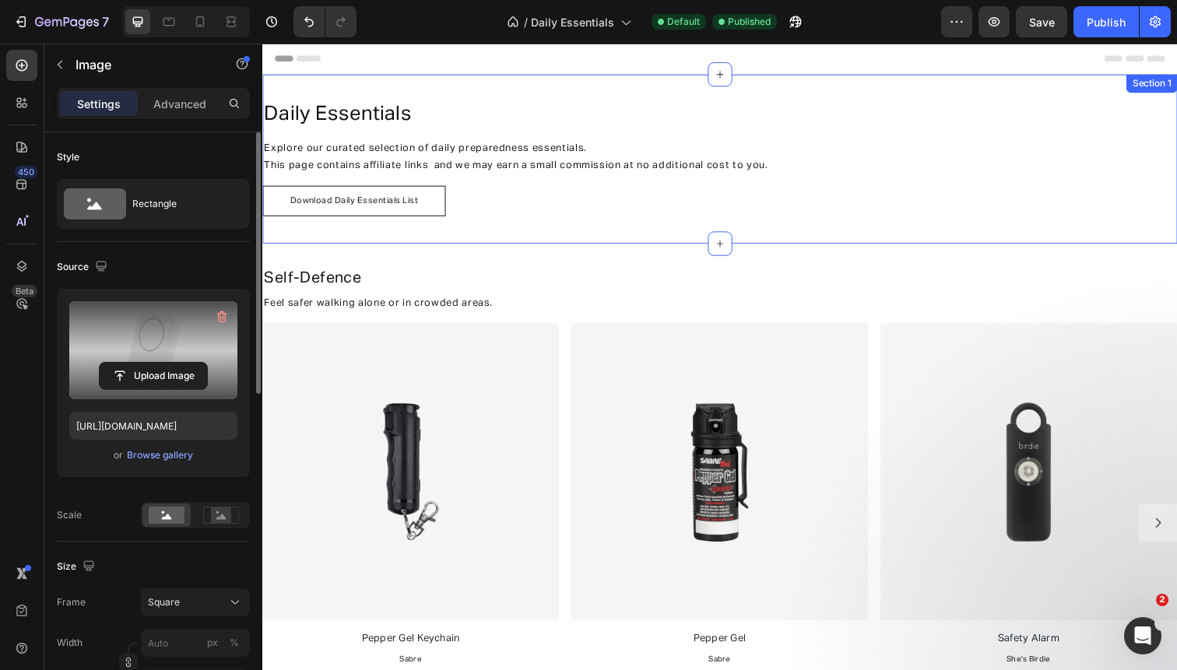
click at [438, 82] on div "daily essentials Heading Explore our curated selection of daily preparedness es…" at bounding box center [729, 161] width 934 height 173
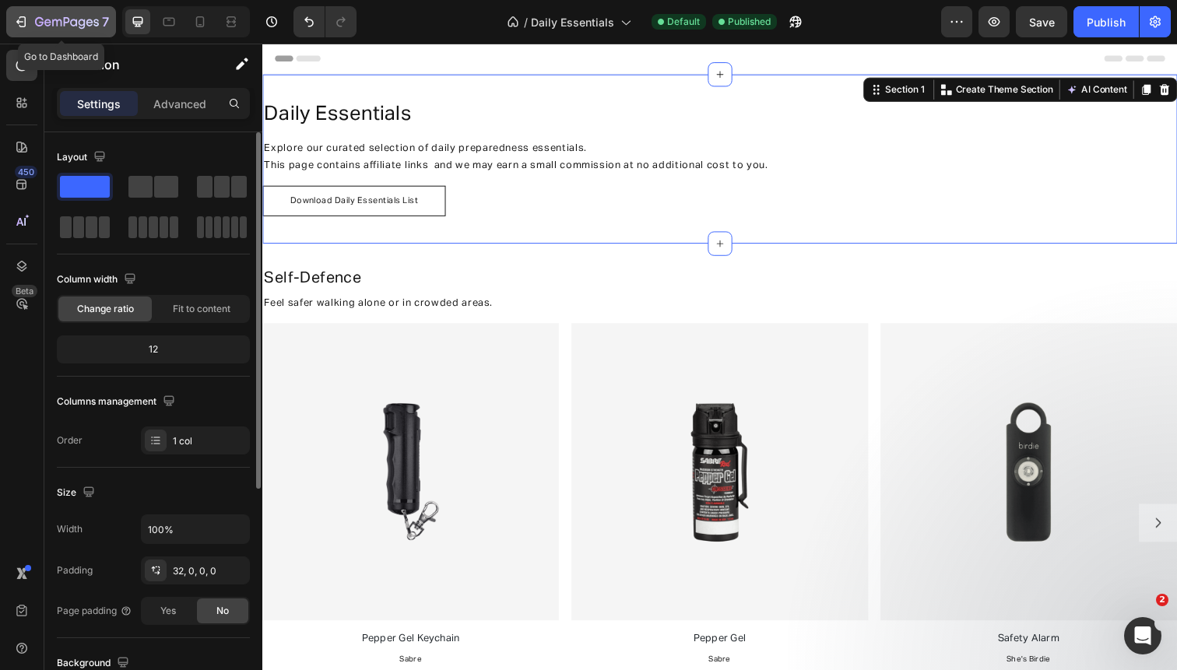
click at [75, 25] on icon "button" at bounding box center [73, 22] width 7 height 7
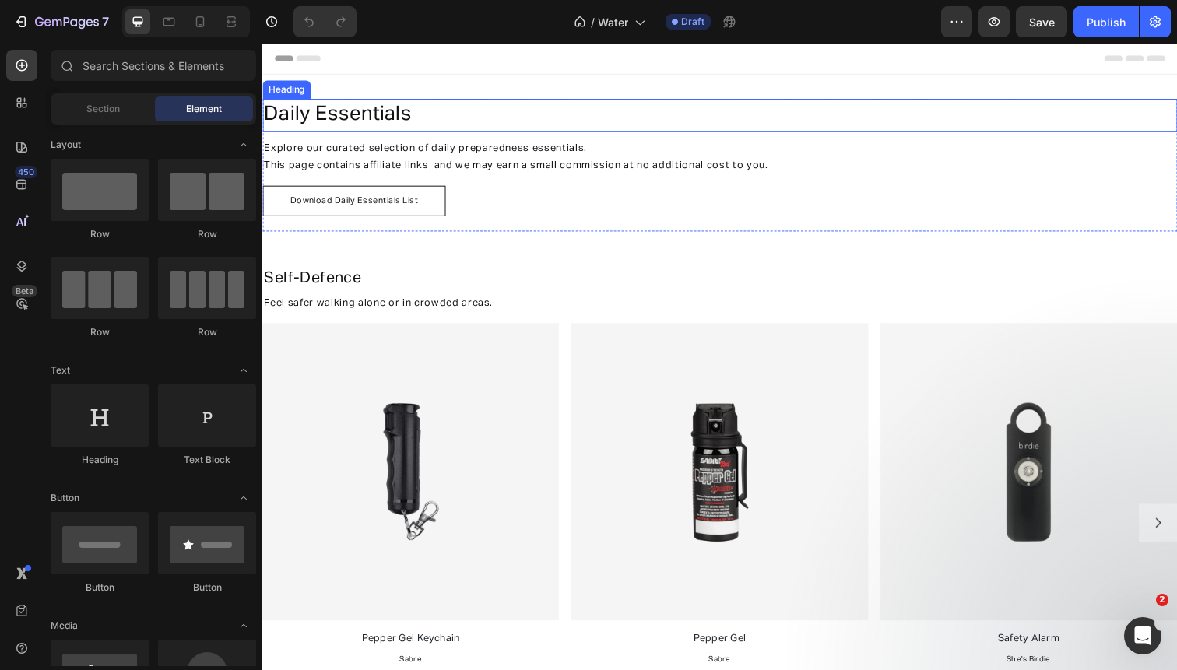
click at [328, 119] on span "daily essentials" at bounding box center [339, 117] width 150 height 20
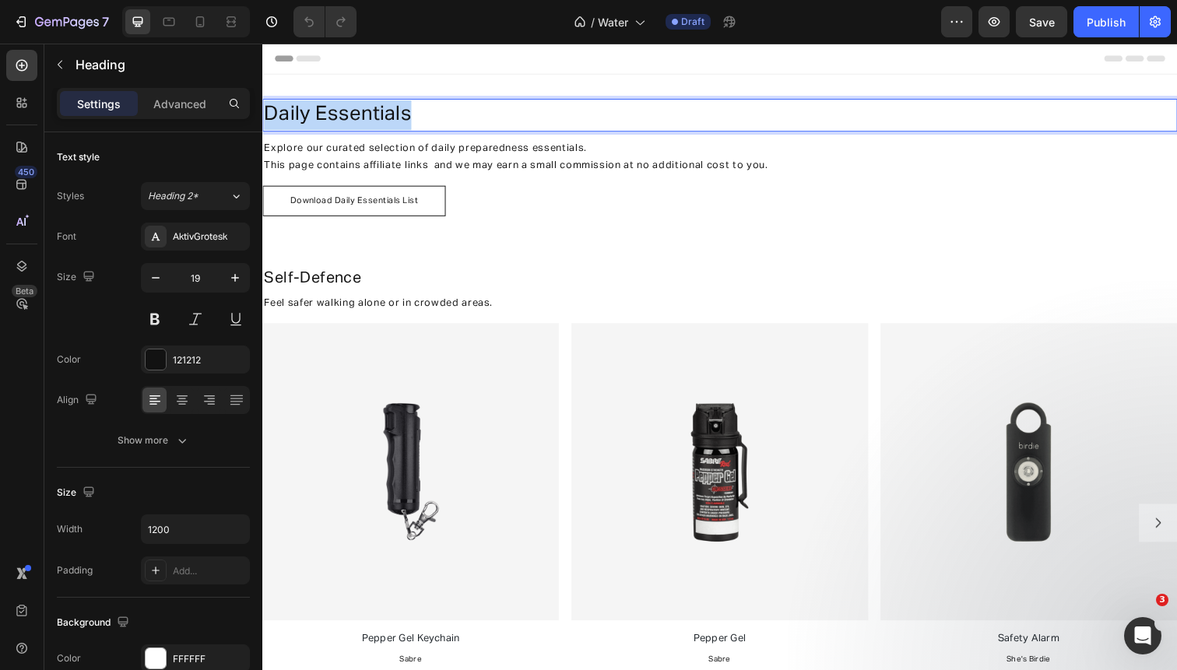
click at [328, 119] on span "daily essentials" at bounding box center [339, 117] width 150 height 20
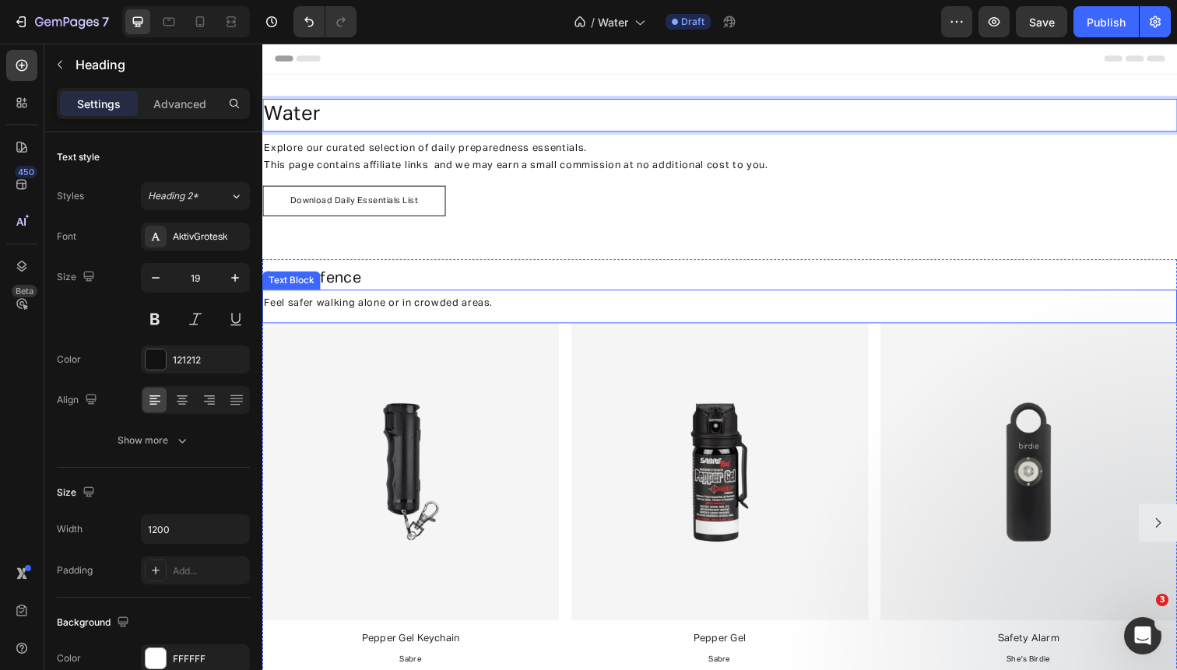
click at [423, 304] on p "Feel safer walking alone or in crowded areas." at bounding box center [729, 309] width 931 height 18
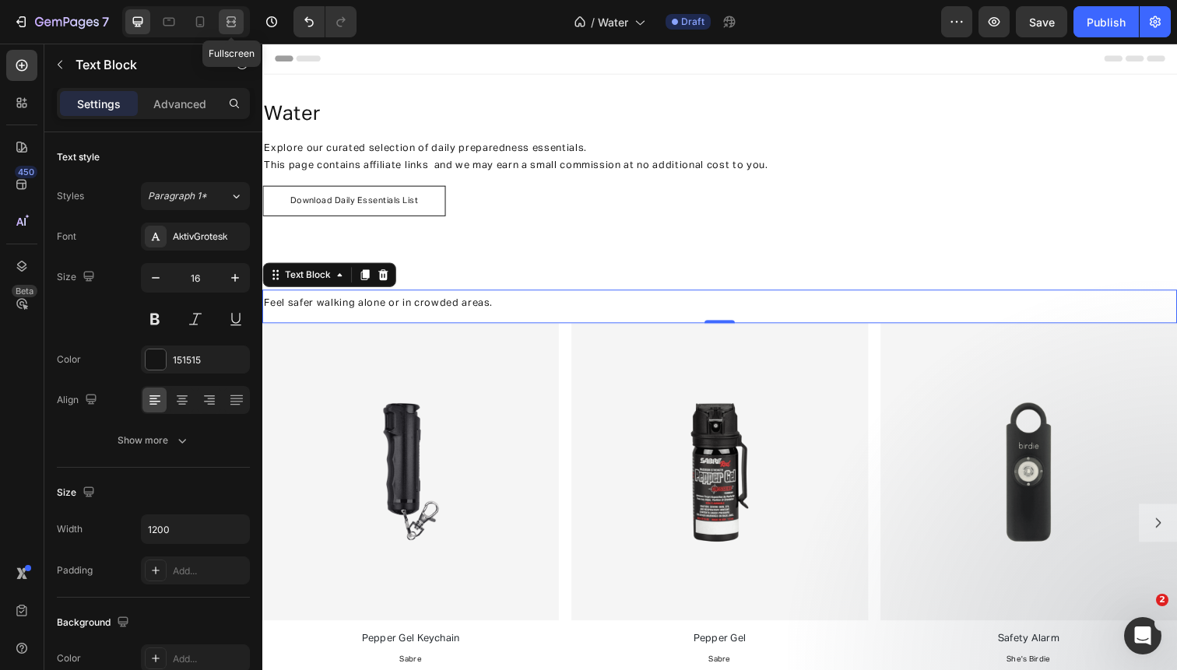
click at [237, 27] on icon at bounding box center [231, 22] width 16 height 16
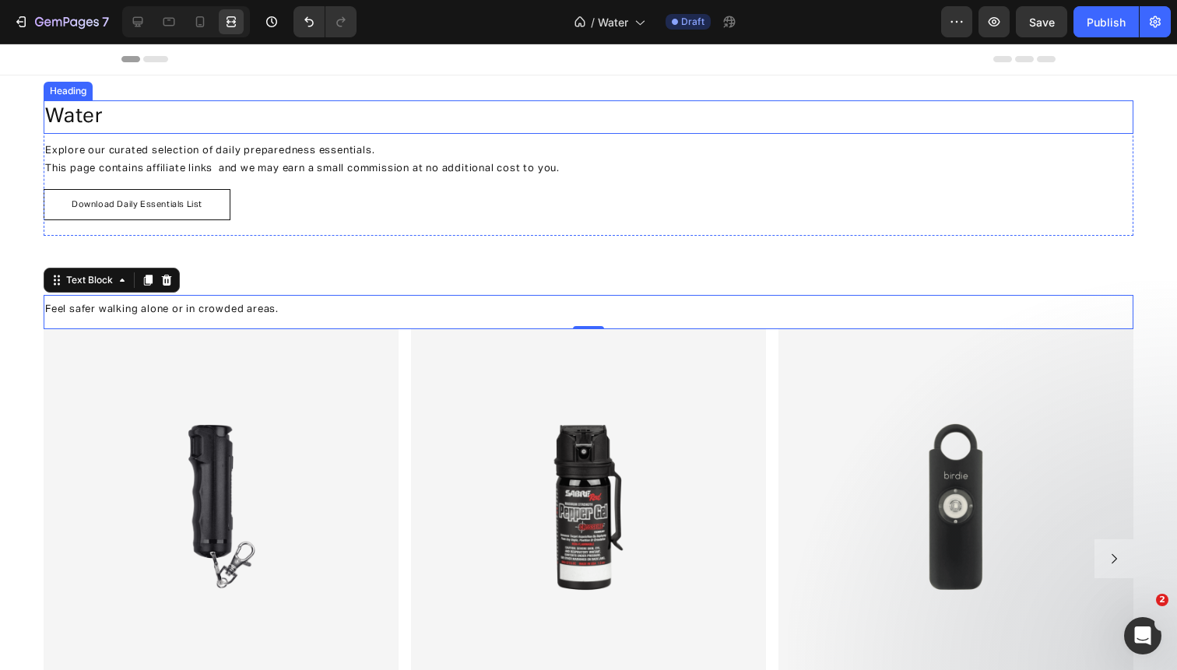
click at [186, 125] on p "⁠⁠⁠⁠⁠⁠⁠ Water" at bounding box center [510, 117] width 931 height 30
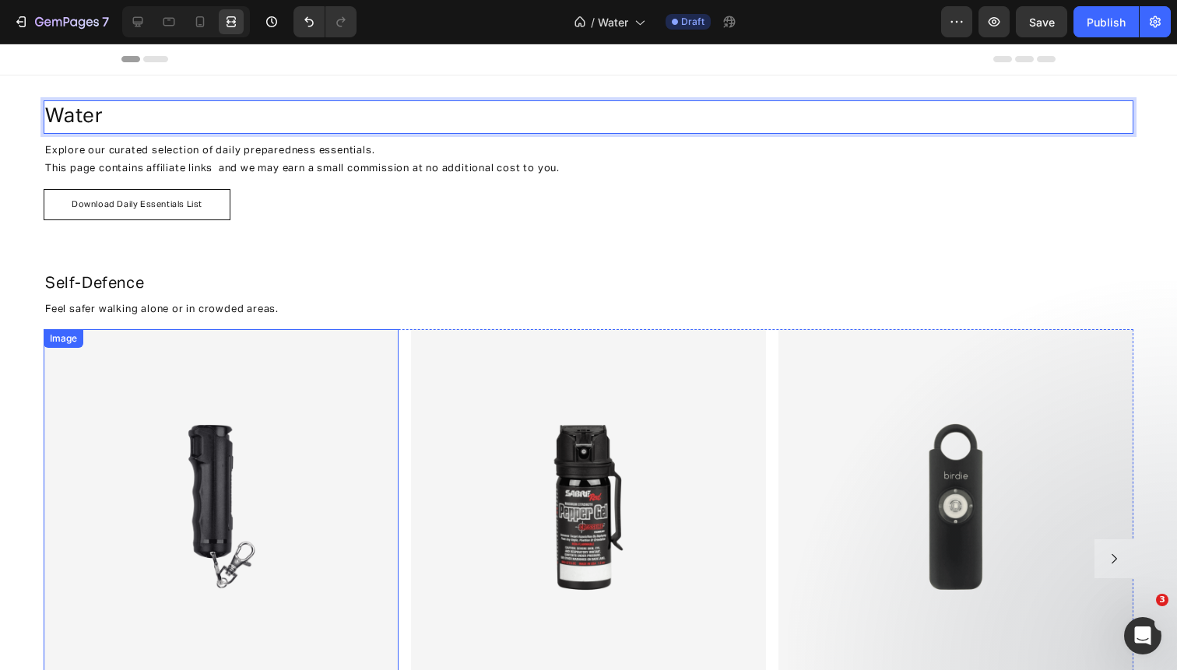
click at [217, 395] on img at bounding box center [221, 506] width 355 height 355
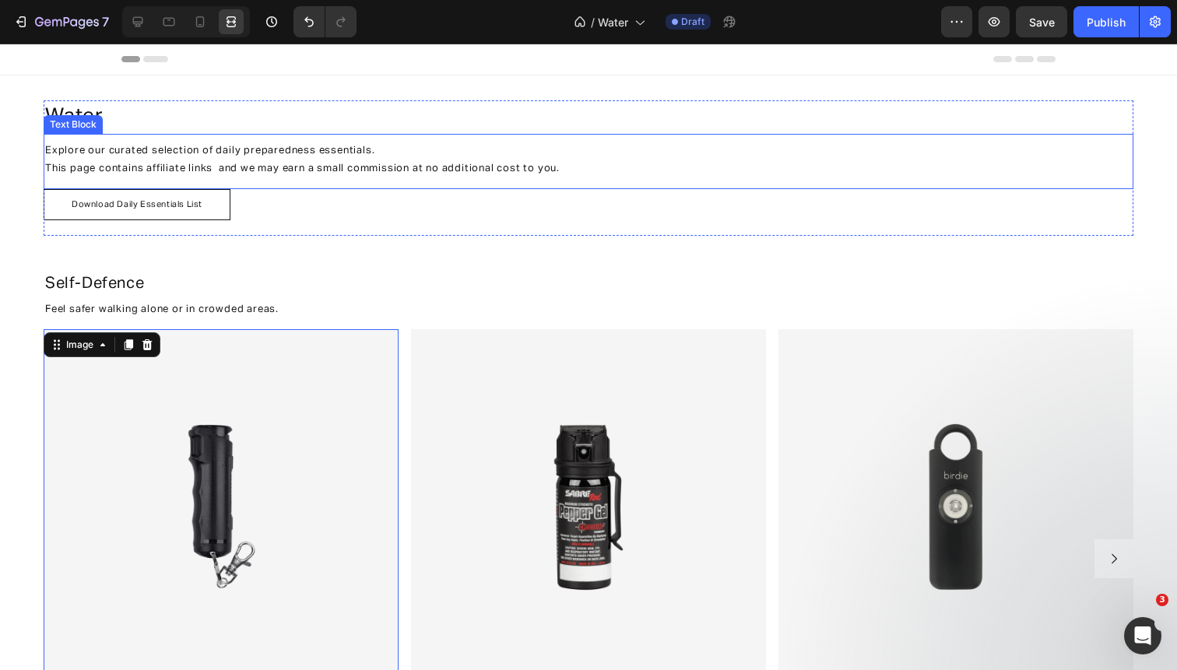
click at [198, 153] on span "Explore our curated selection of daily preparedness essentials." at bounding box center [209, 151] width 329 height 10
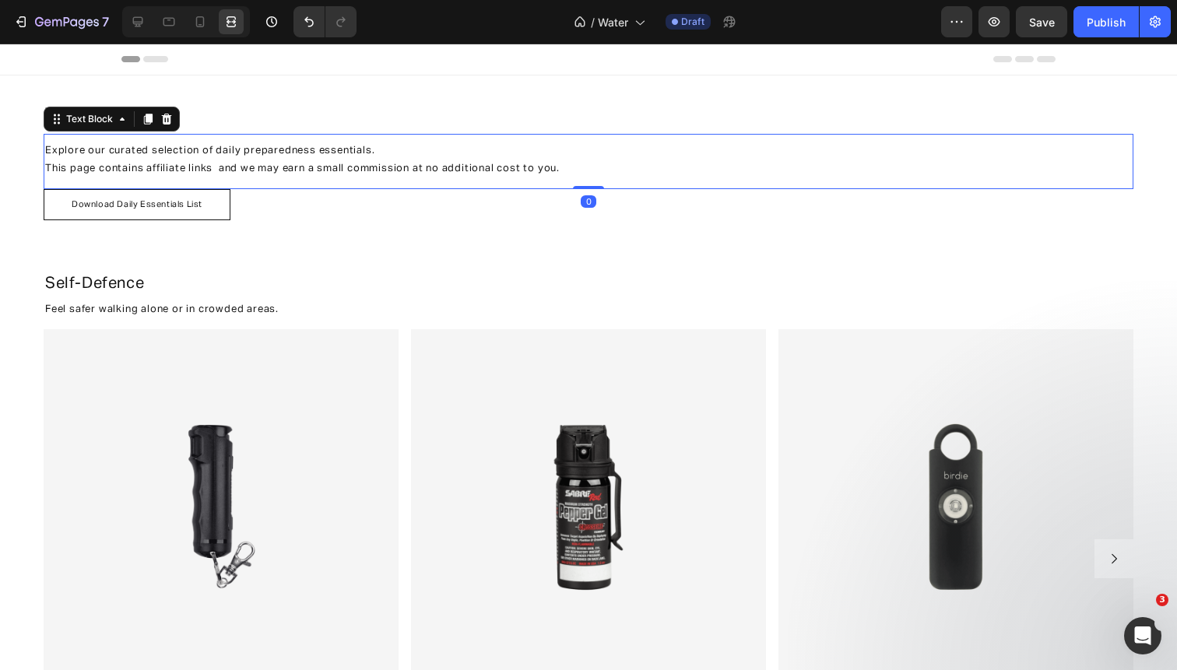
click at [223, 151] on span "Explore our curated selection of daily preparedness essentials." at bounding box center [209, 151] width 329 height 10
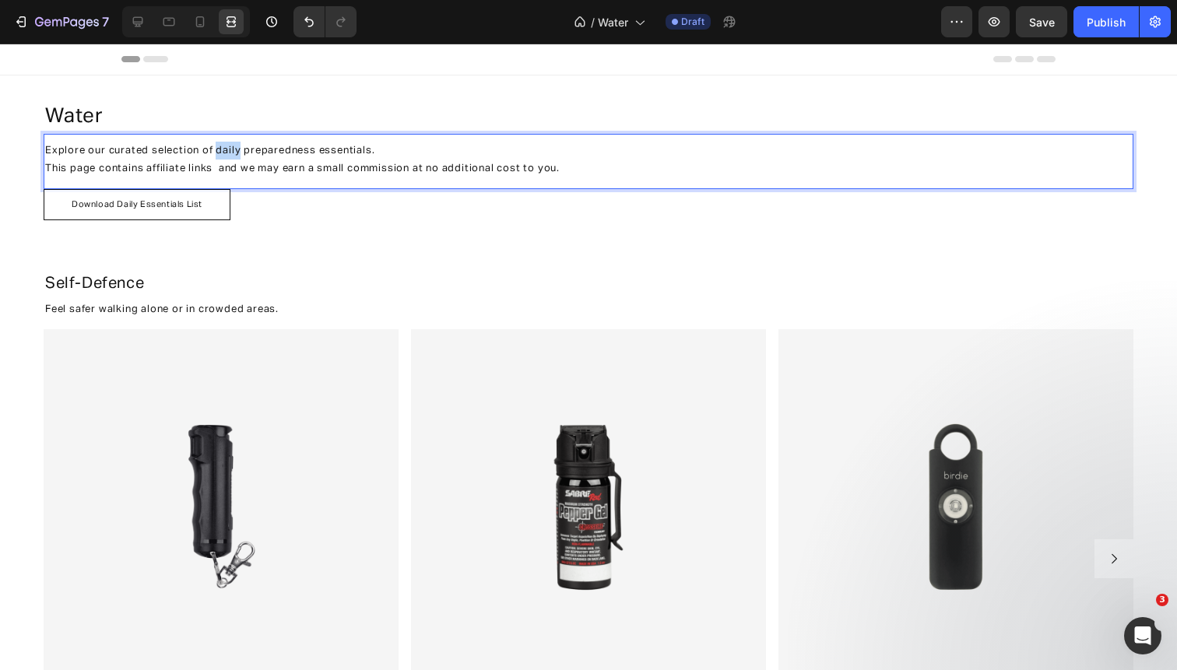
click at [223, 151] on span "Explore our curated selection of daily preparedness essentials." at bounding box center [209, 151] width 329 height 10
click at [235, 358] on img at bounding box center [221, 506] width 355 height 355
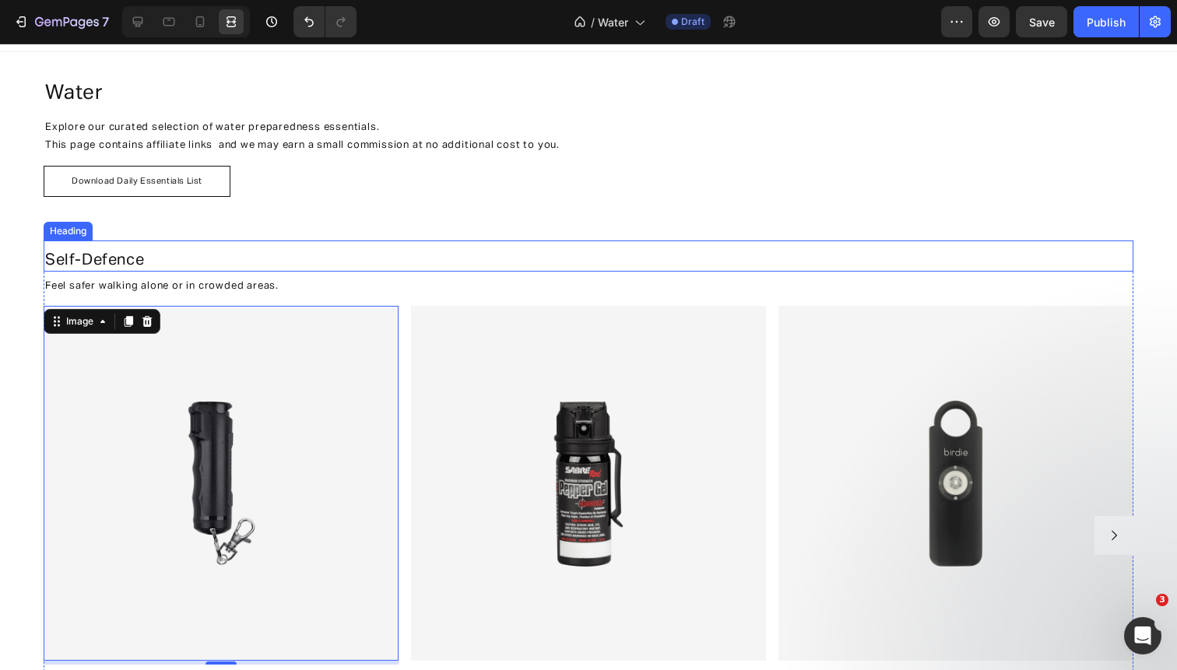
scroll to position [4, 0]
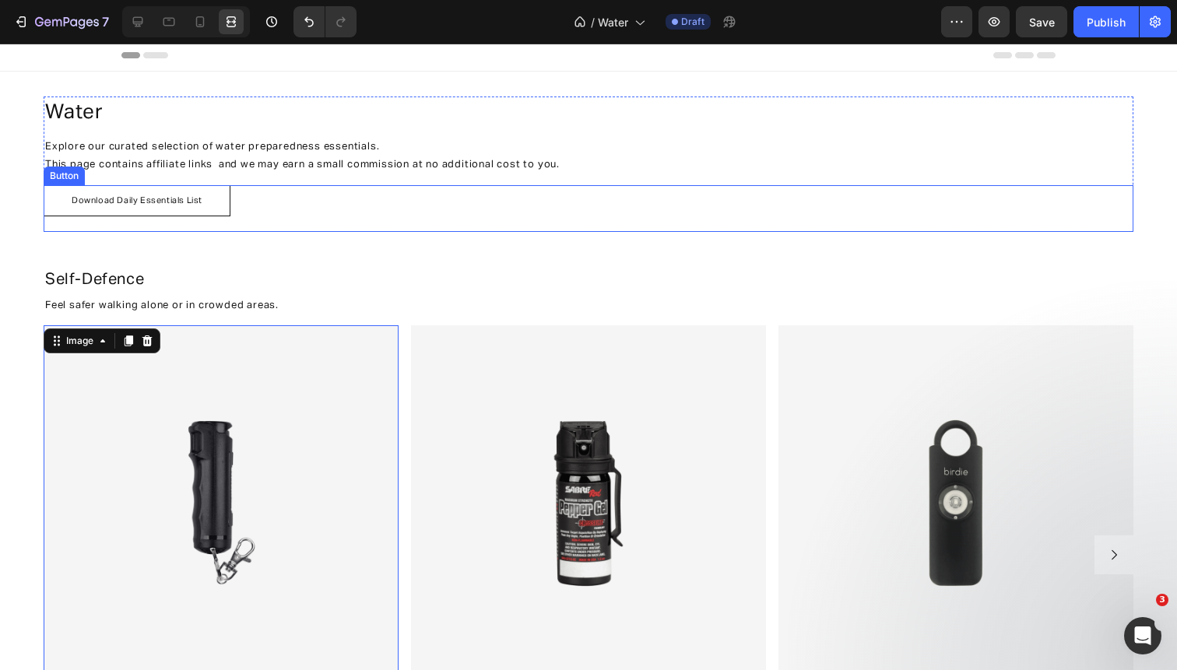
click at [244, 194] on div "Download Daily Essentials List Button" at bounding box center [589, 208] width 1090 height 47
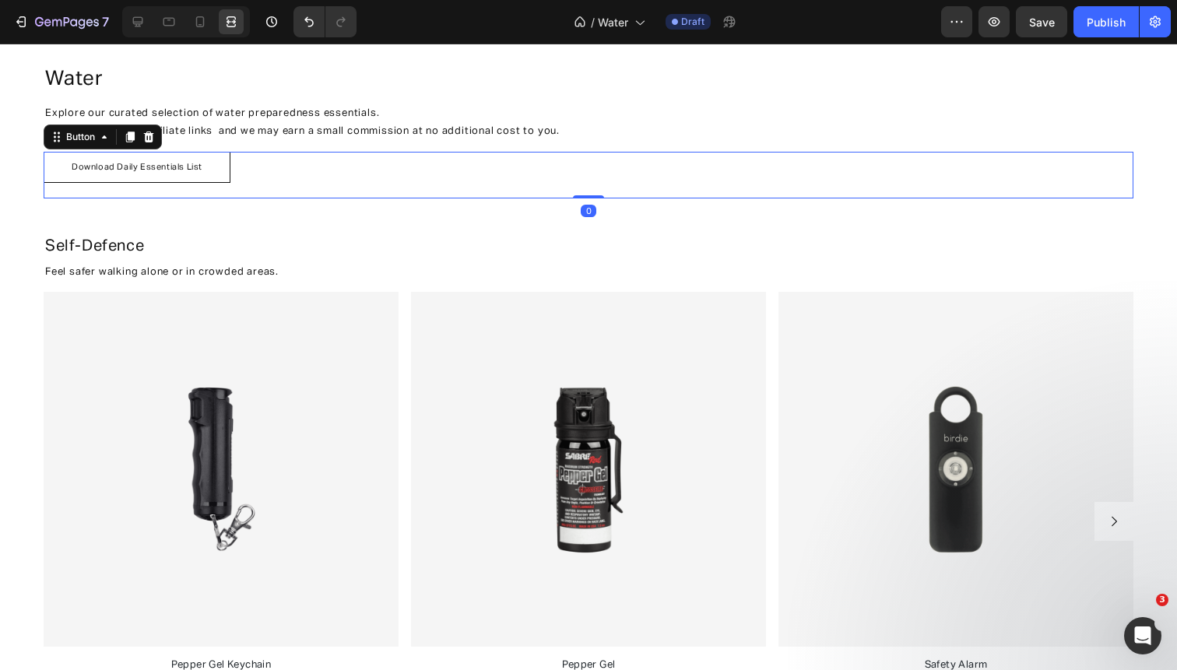
scroll to position [39, 0]
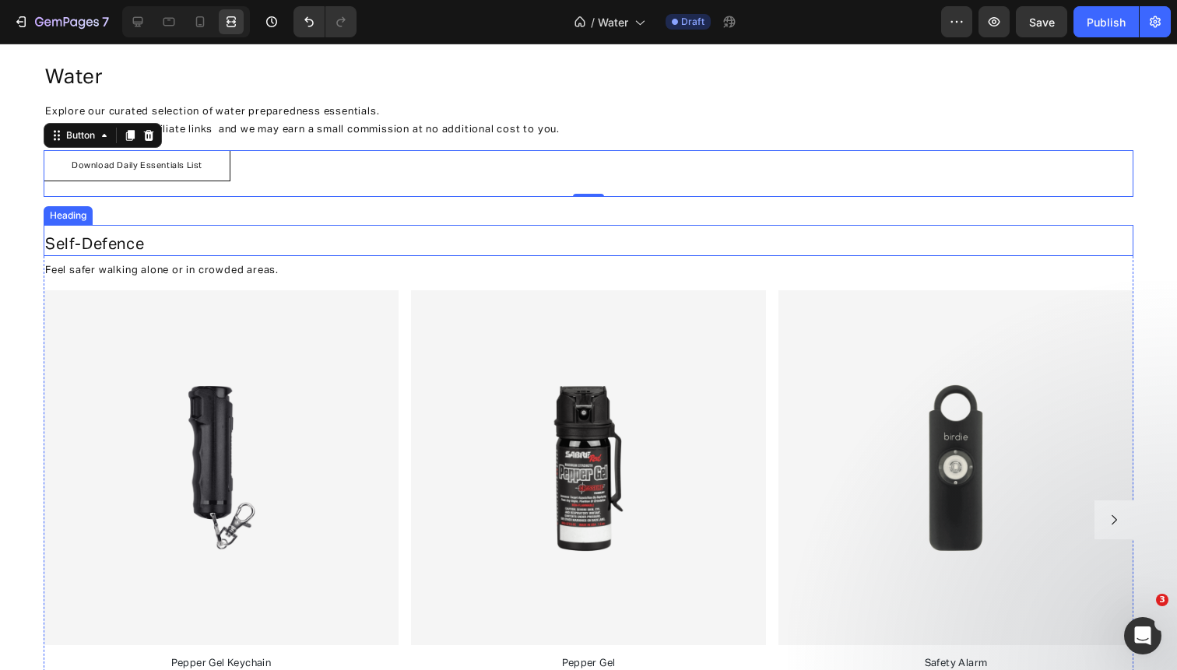
click at [148, 244] on h2 "Self-Defence" at bounding box center [589, 244] width 1090 height 23
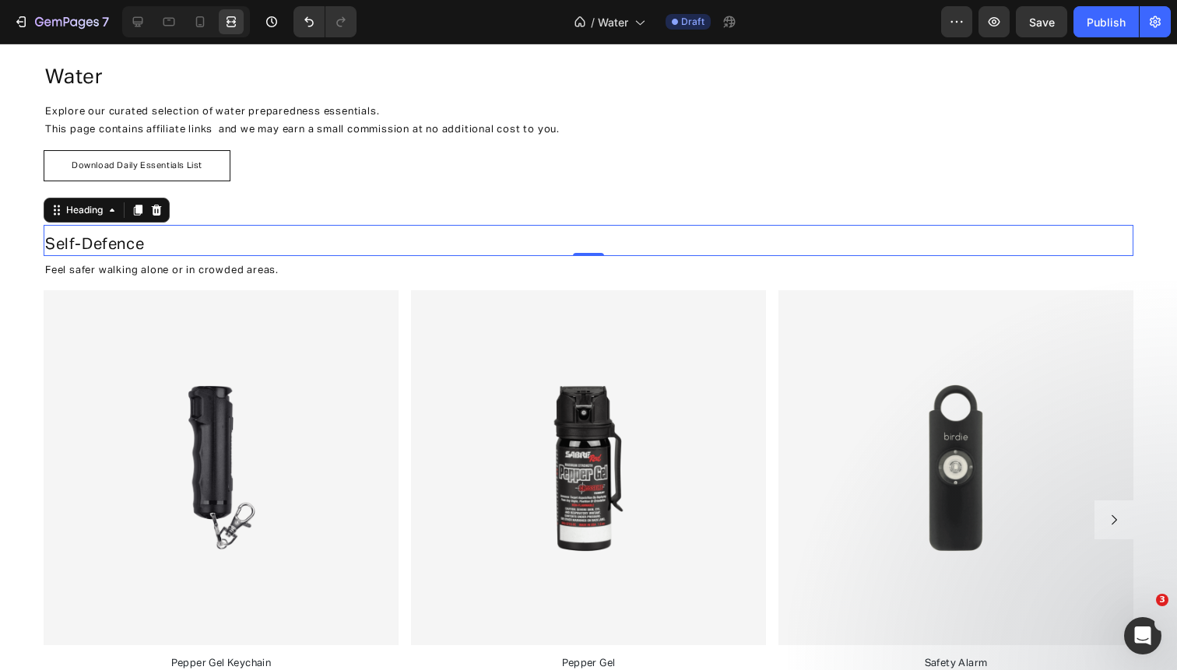
click at [148, 244] on h2 "Self-Defence" at bounding box center [589, 244] width 1090 height 23
click at [148, 244] on p "Self-Defence" at bounding box center [588, 244] width 1086 height 20
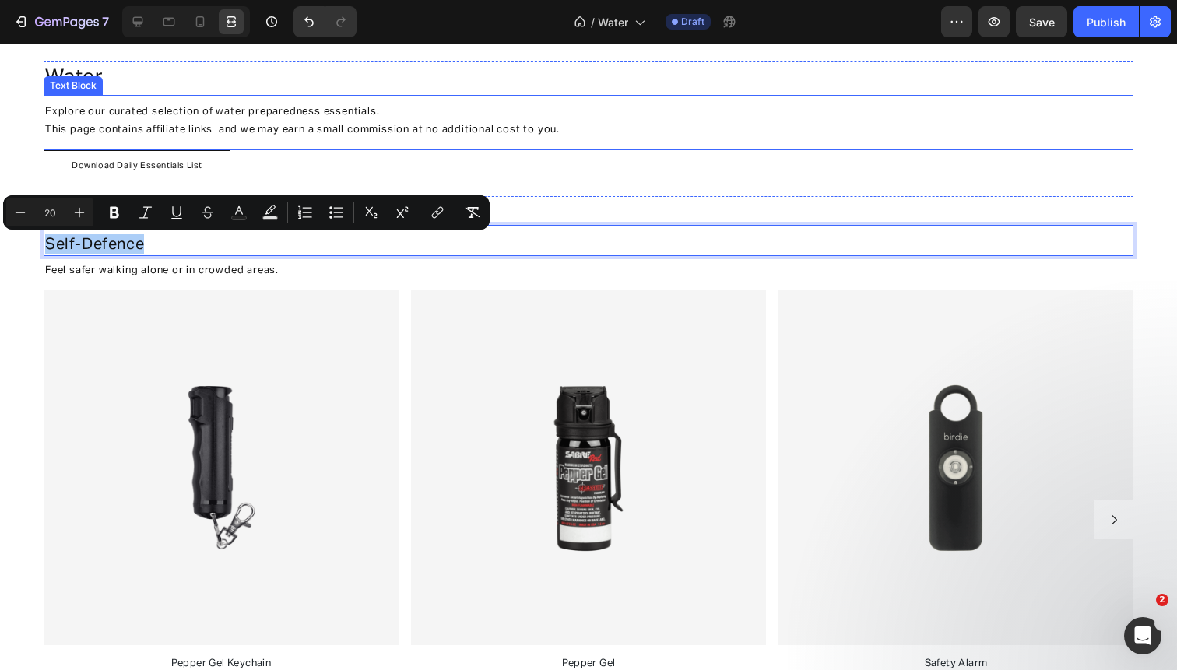
click at [298, 135] on span "This page contains affiliate links and we may earn a small commission at no add…" at bounding box center [302, 130] width 514 height 10
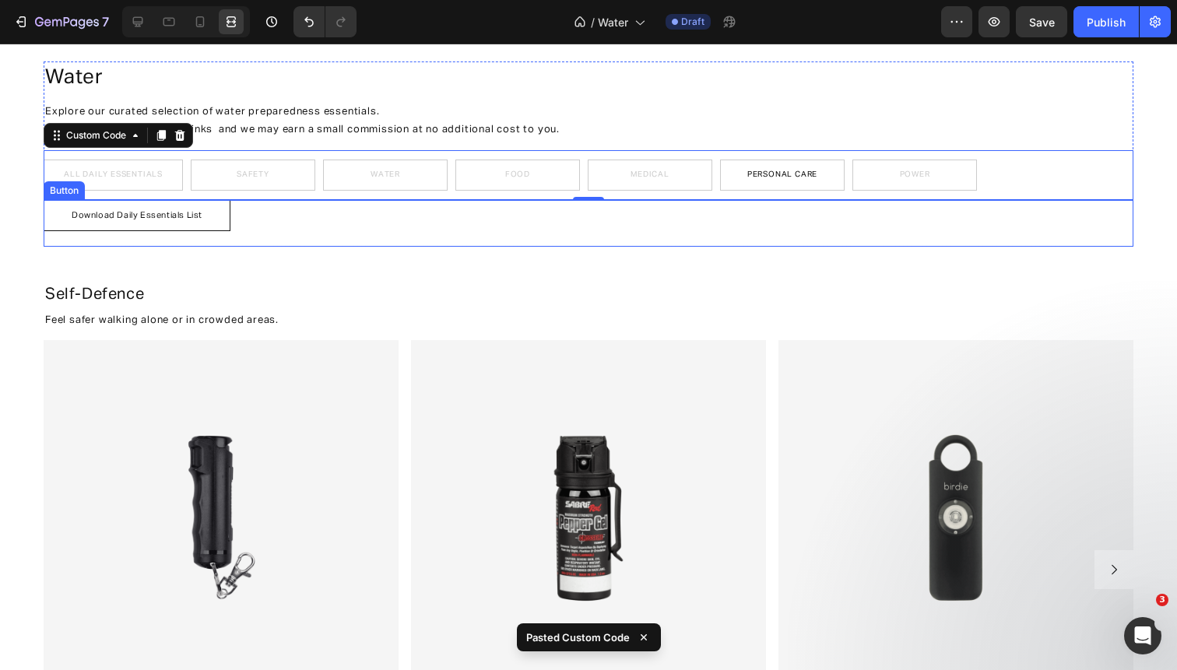
click at [246, 208] on div "Download Daily Essentials List Button" at bounding box center [589, 223] width 1090 height 47
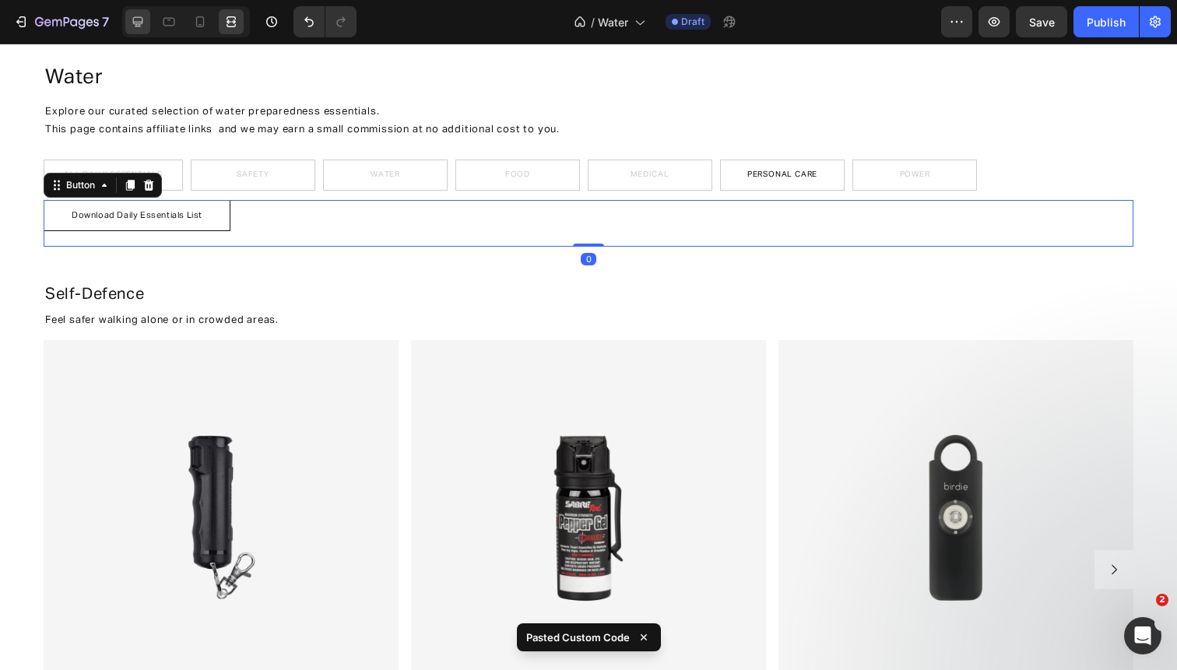
click at [144, 19] on icon at bounding box center [138, 22] width 16 height 16
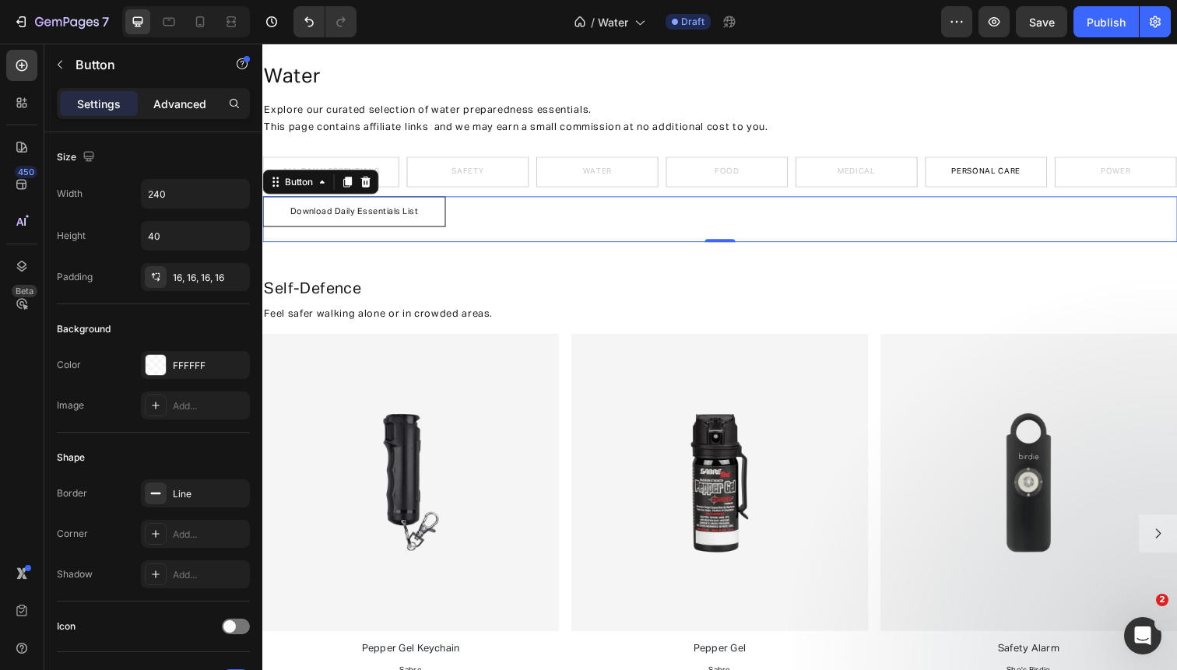
click at [163, 106] on p "Advanced" at bounding box center [179, 104] width 53 height 16
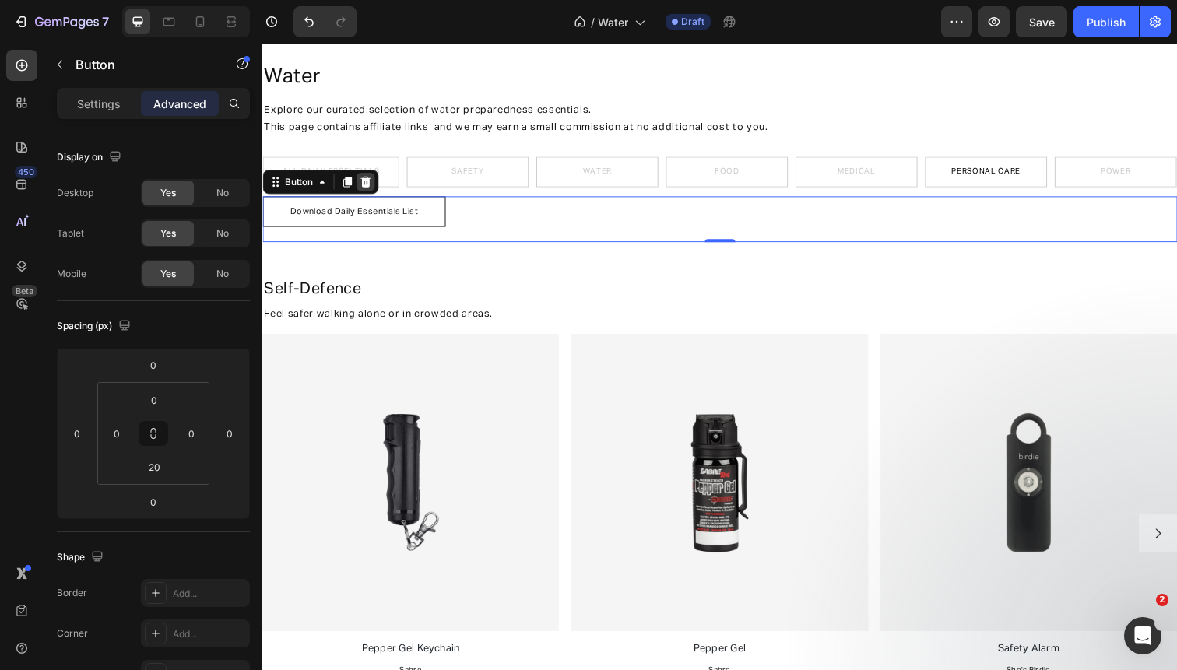
click at [370, 184] on icon at bounding box center [368, 185] width 10 height 11
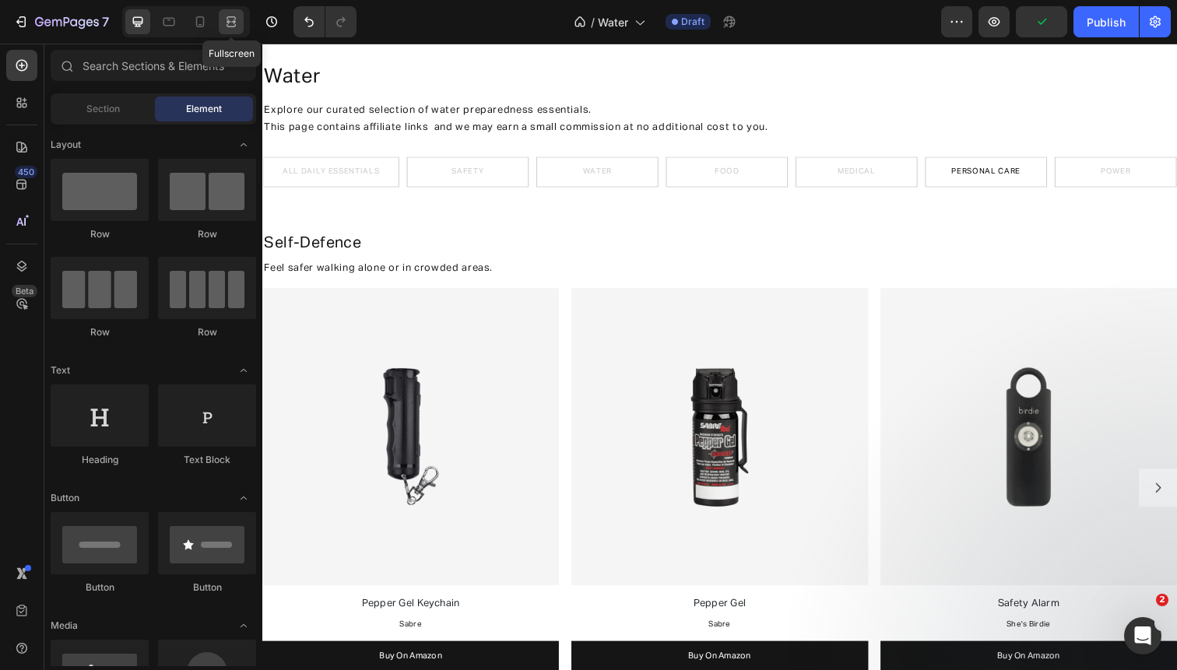
click at [234, 27] on icon at bounding box center [231, 22] width 16 height 16
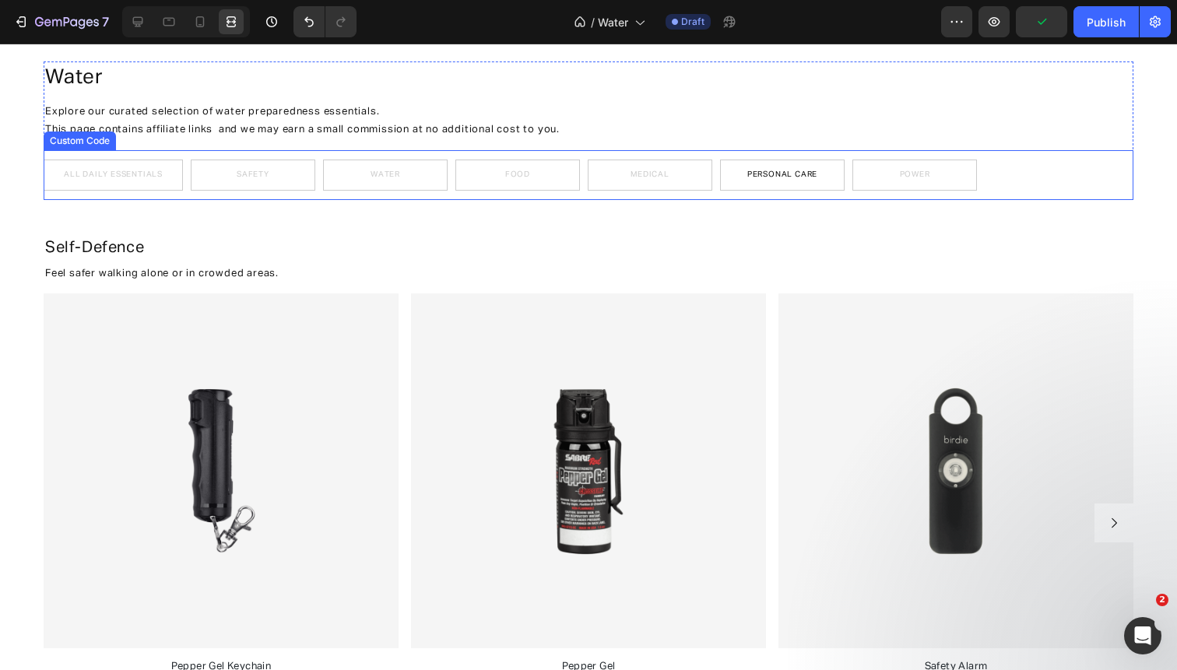
click at [230, 155] on div "All Daily Essentials Safety Water Food Medical Personal Care Power Custom Code" at bounding box center [589, 175] width 1090 height 50
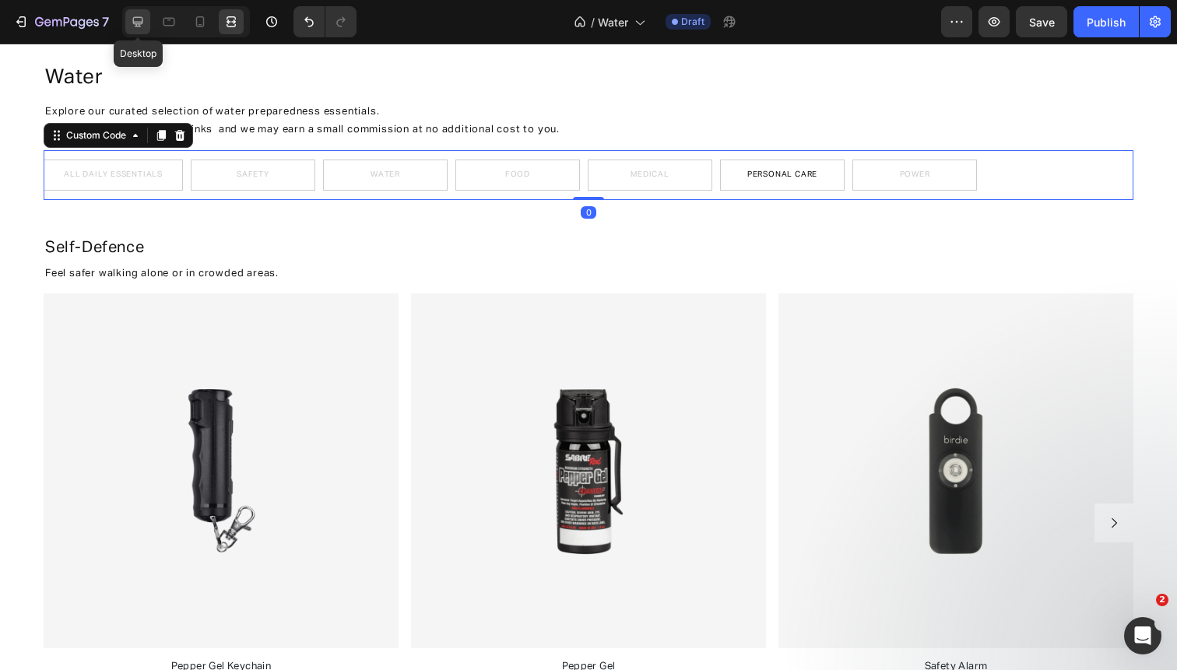
click at [131, 25] on icon at bounding box center [138, 22] width 16 height 16
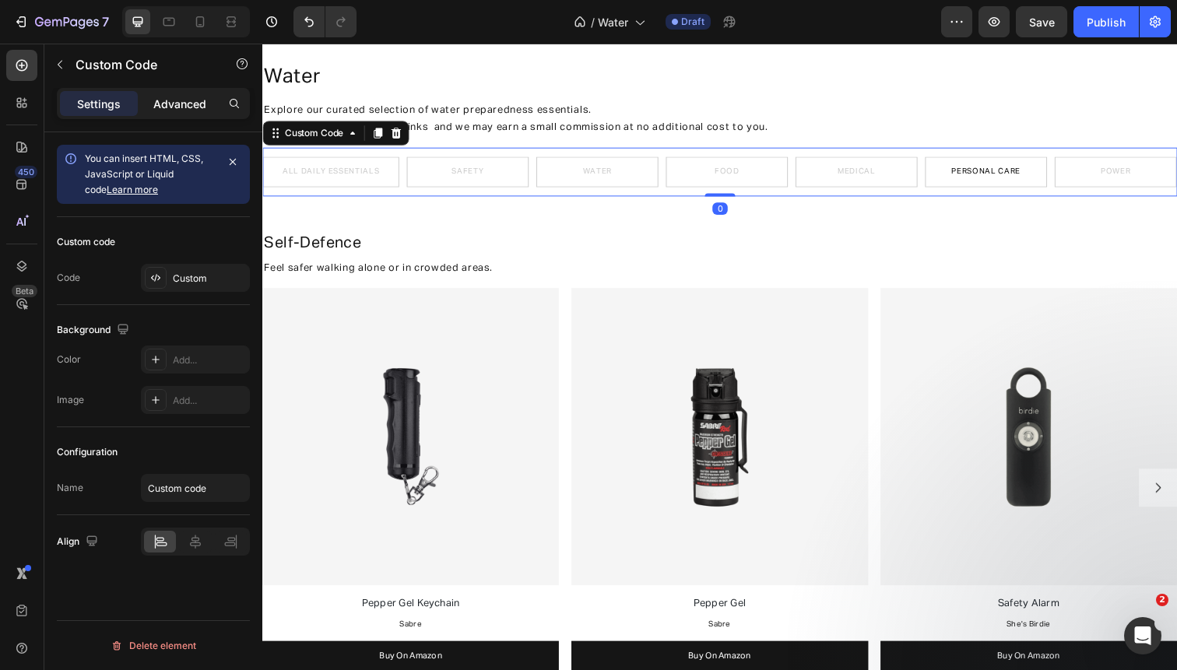
click at [182, 107] on p "Advanced" at bounding box center [179, 104] width 53 height 16
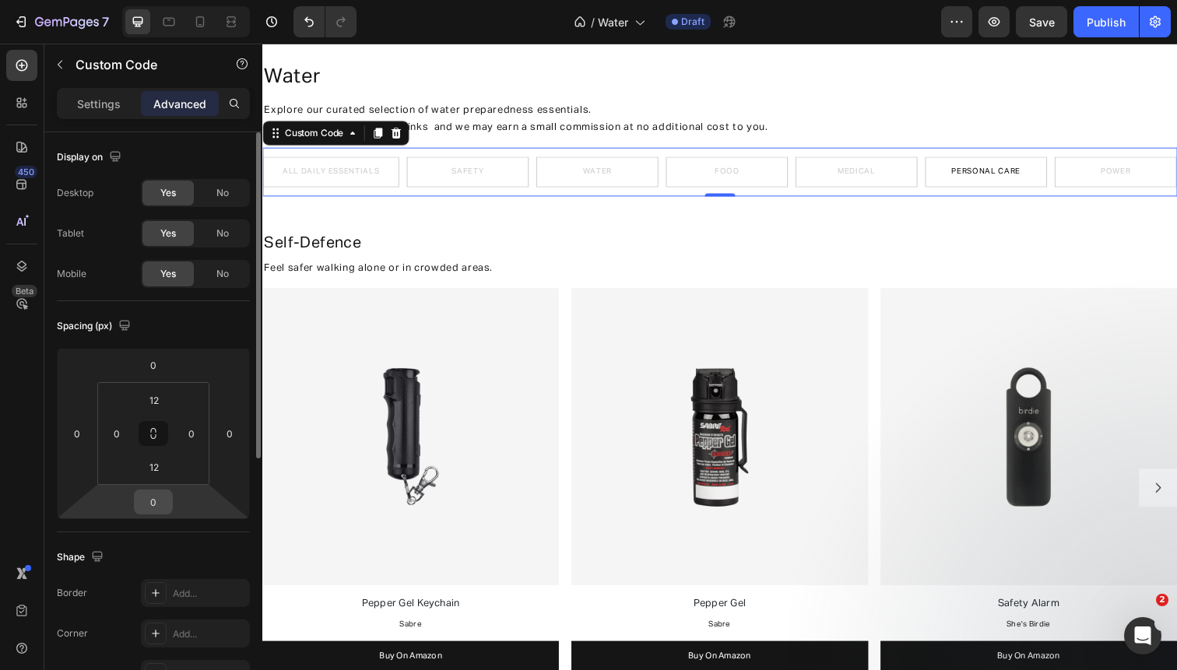
click at [161, 497] on input "0" at bounding box center [153, 501] width 31 height 23
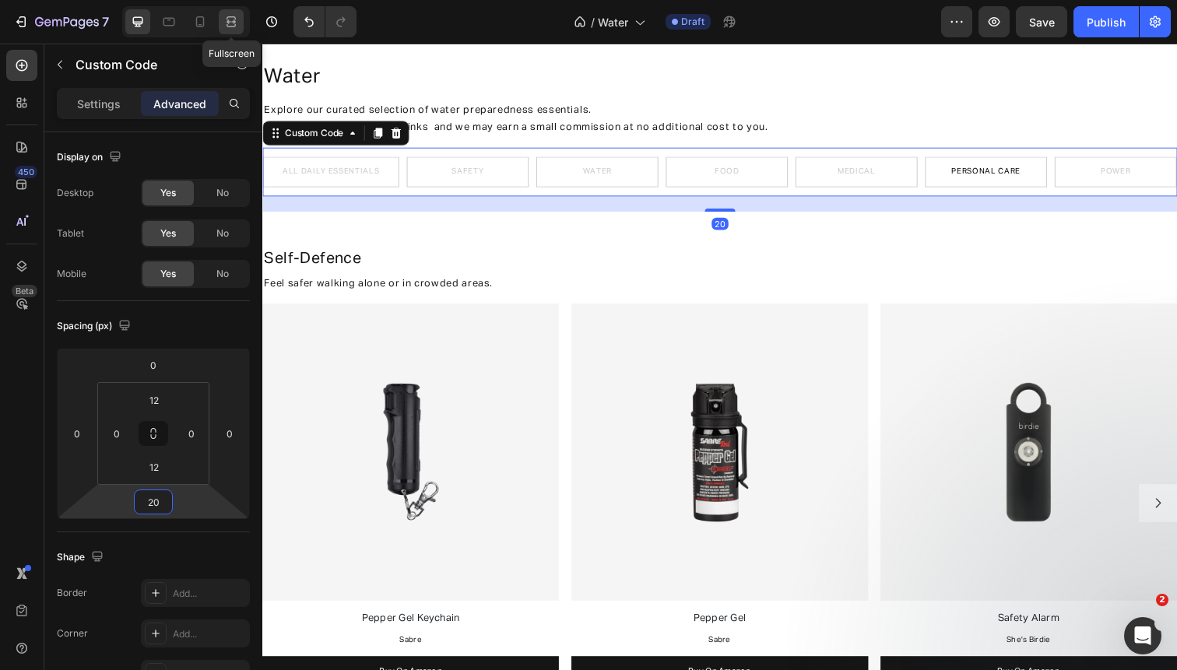
type input "20"
click at [223, 22] on div at bounding box center [231, 21] width 25 height 25
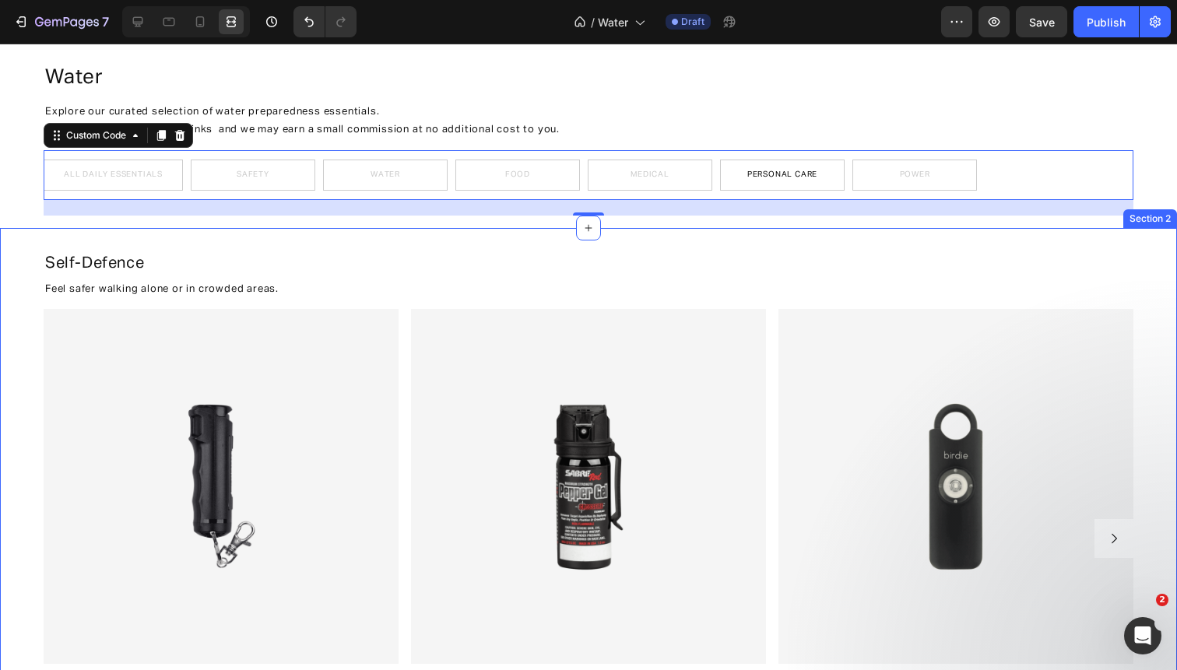
click at [30, 372] on div "⁠⁠⁠⁠⁠⁠⁠ Self-Defence Heading Feel safer walking alone or in crowded areas. Text…" at bounding box center [588, 512] width 1177 height 537
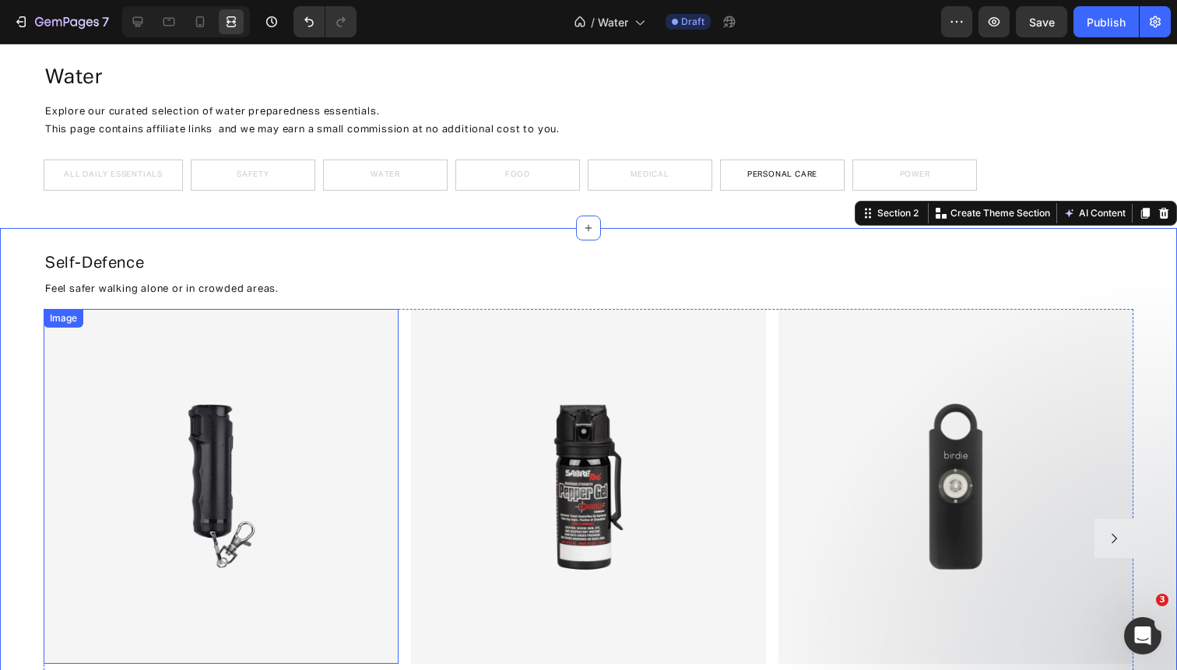
click at [50, 450] on img at bounding box center [221, 486] width 355 height 355
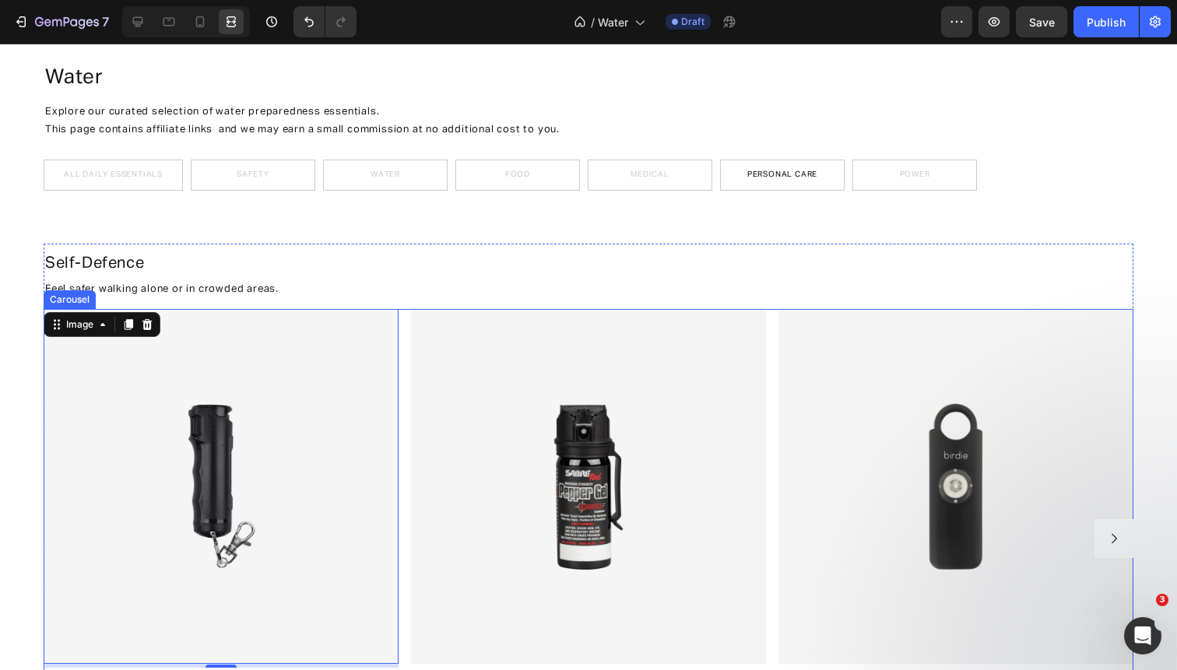
click at [402, 398] on div "Image 5 Pepper Gel Keychain Text Block Sabre Text Block Buy On Amazon Button Im…" at bounding box center [589, 538] width 1090 height 459
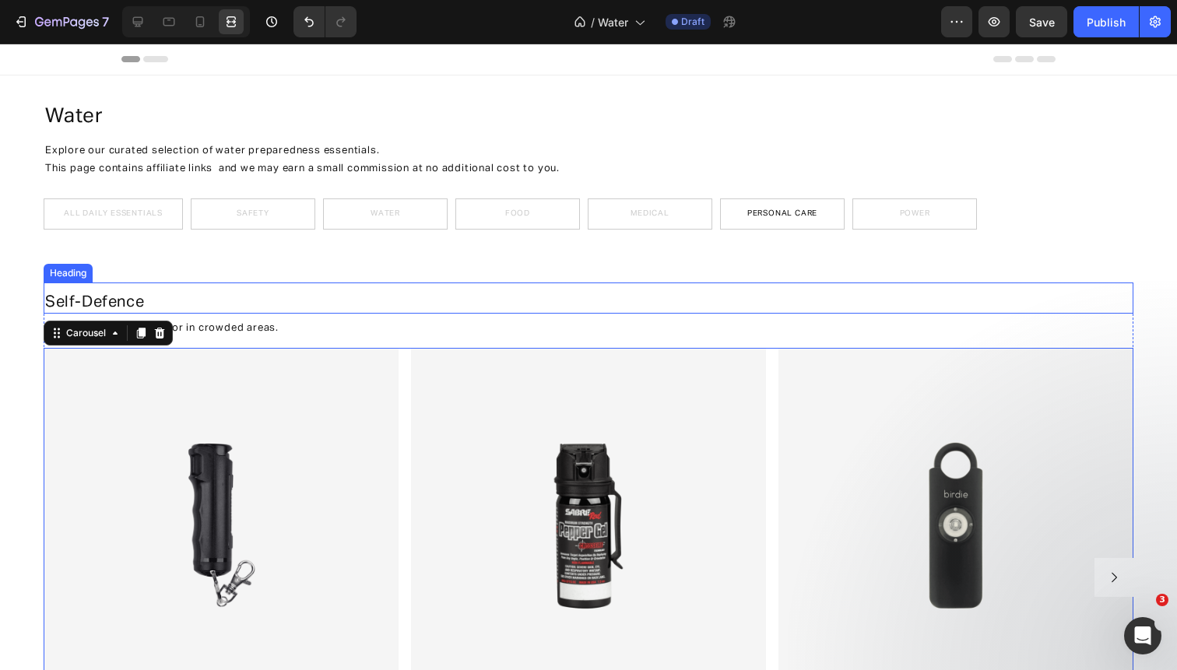
click at [180, 303] on p "⁠⁠⁠⁠⁠⁠⁠ Self-Defence" at bounding box center [588, 302] width 1086 height 20
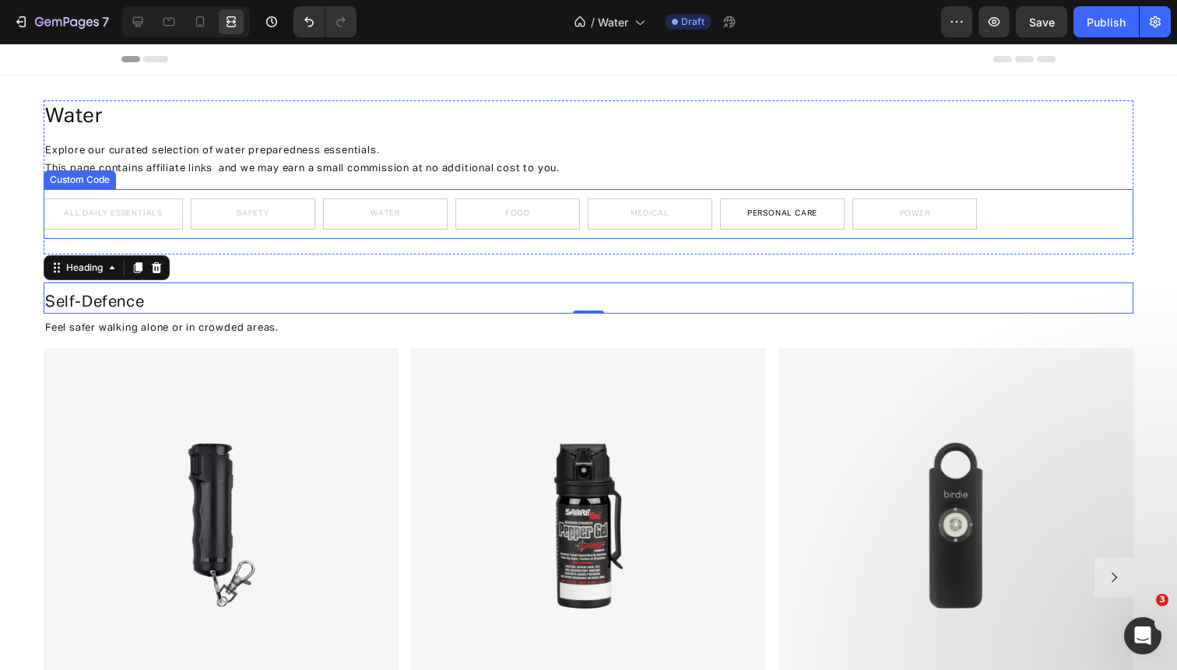
click at [448, 214] on div "All Daily Essentials Safety Water Food Medical Personal Care Power" at bounding box center [589, 213] width 1090 height 31
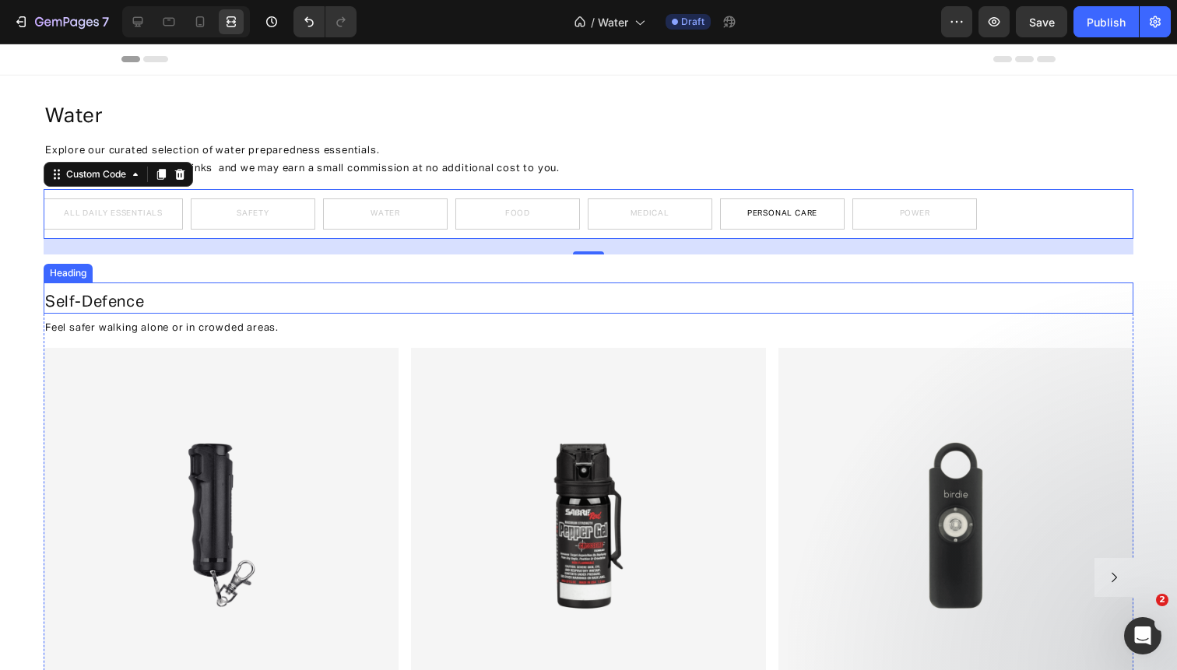
click at [173, 300] on p "⁠⁠⁠⁠⁠⁠⁠ Self-Defence" at bounding box center [588, 302] width 1086 height 20
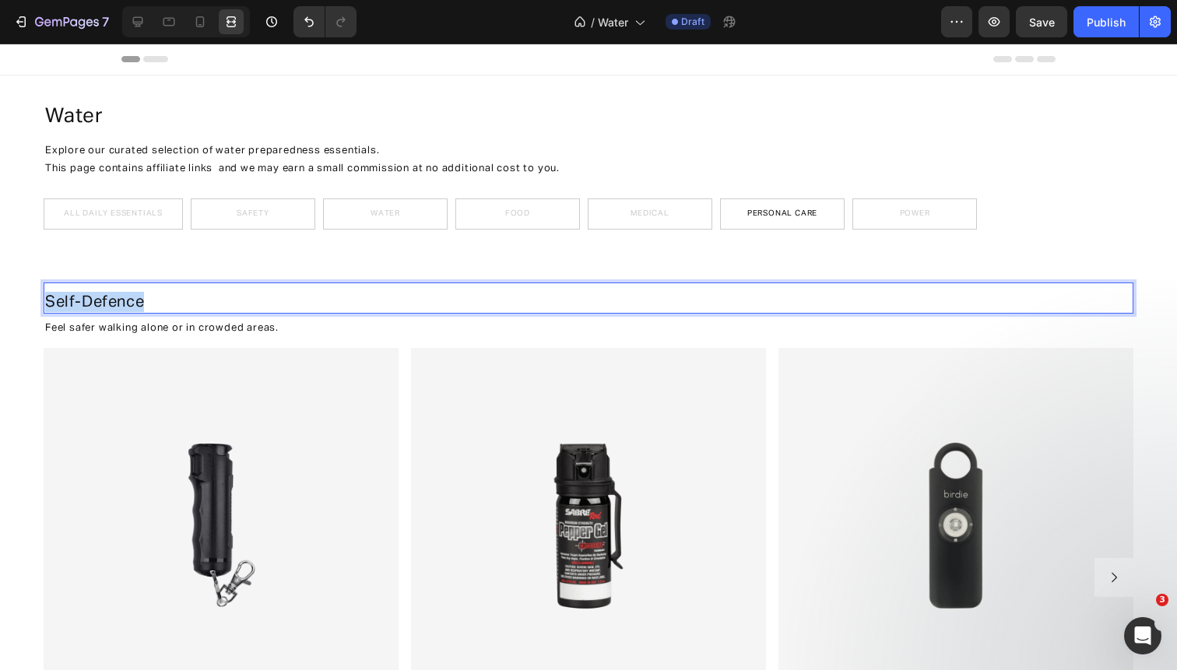
click at [173, 300] on p "Self-Defence" at bounding box center [588, 302] width 1086 height 20
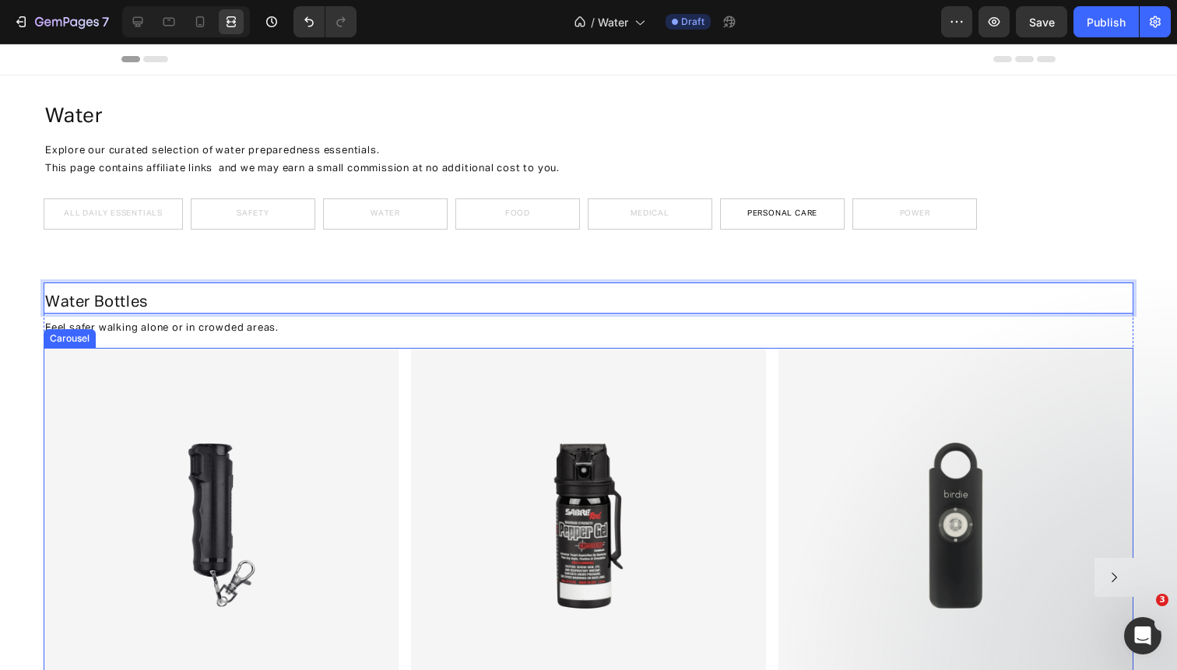
click at [402, 368] on div "Image Pepper Gel Keychain Text Block Sabre Text Block Buy On Amazon Button Imag…" at bounding box center [589, 577] width 1090 height 459
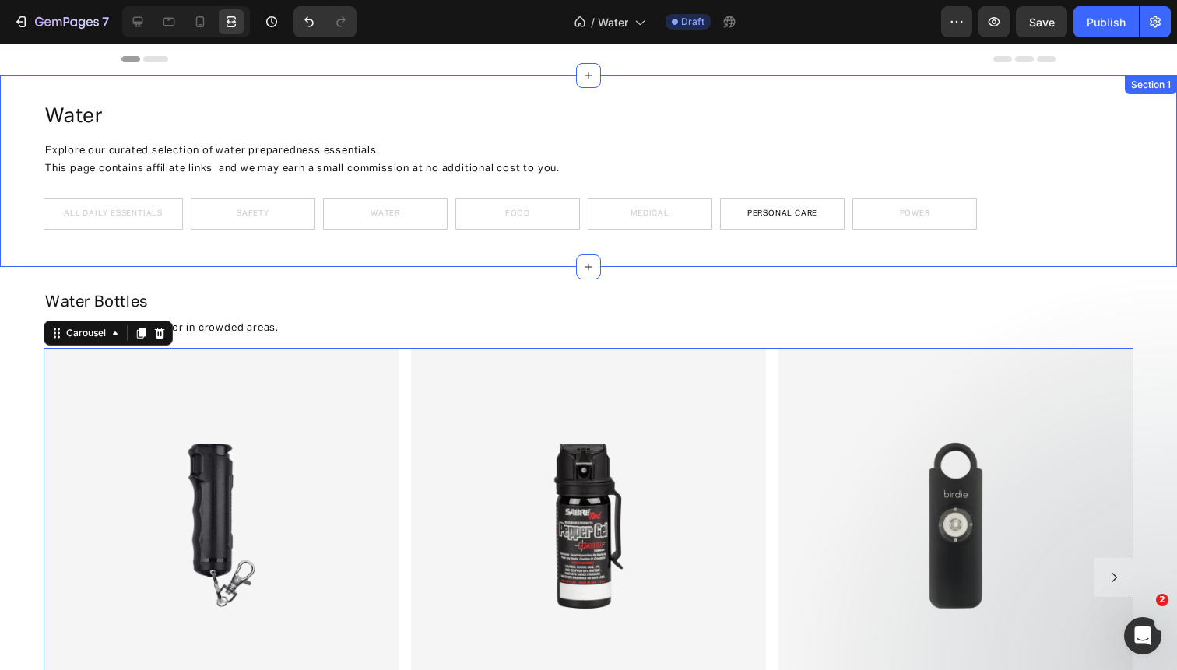
click at [311, 83] on div "⁠⁠⁠⁠⁠⁠⁠ Water Heading Explore our curated selection of water preparedness essen…" at bounding box center [588, 170] width 1177 height 191
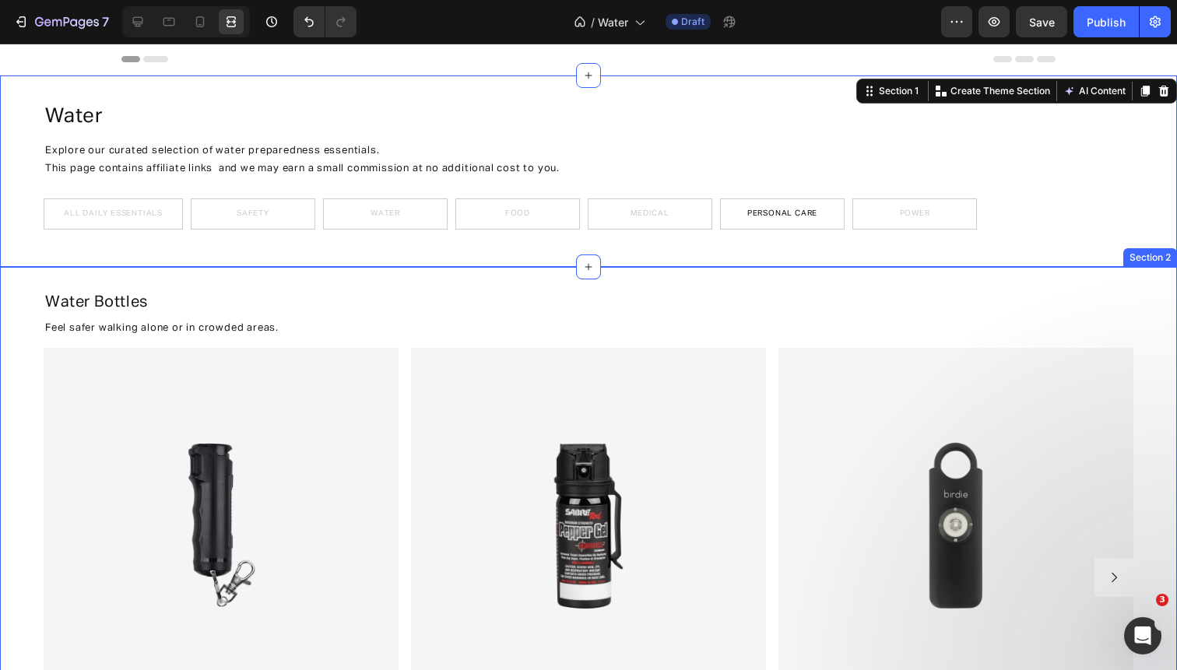
click at [15, 388] on div "⁠⁠⁠⁠⁠⁠⁠ Water Bottles Heading Feel safer walking alone or in crowded areas. Tex…" at bounding box center [588, 551] width 1177 height 537
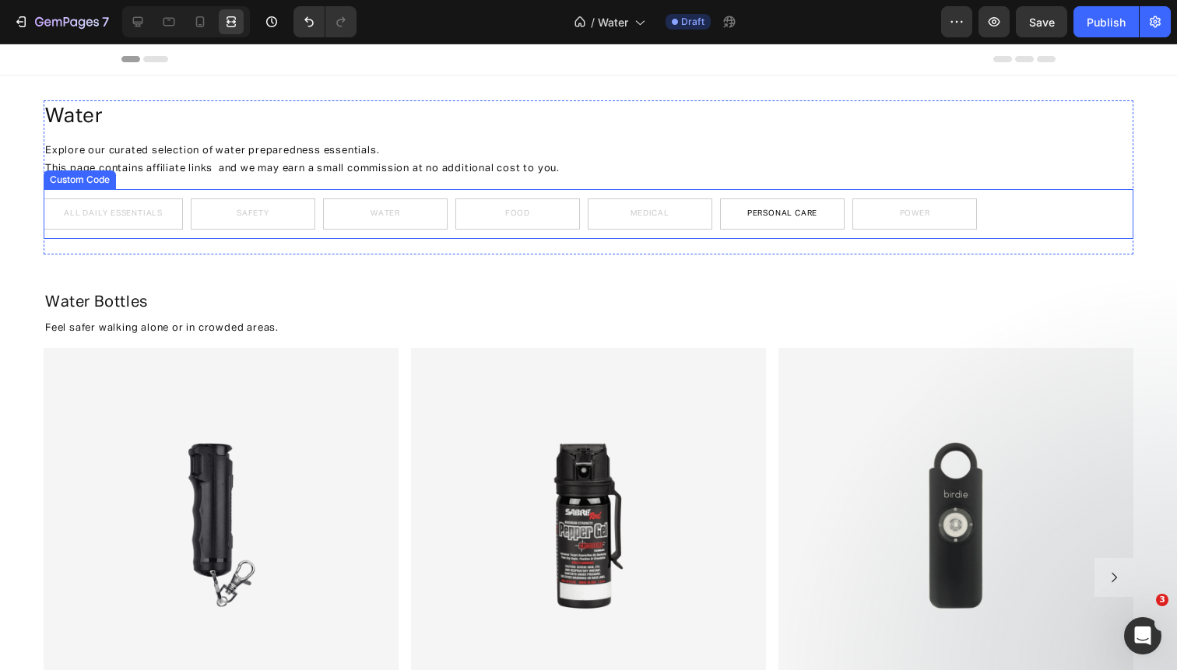
click at [317, 203] on div "All Daily Essentials Safety Water Food Medical Personal Care Power" at bounding box center [589, 213] width 1090 height 31
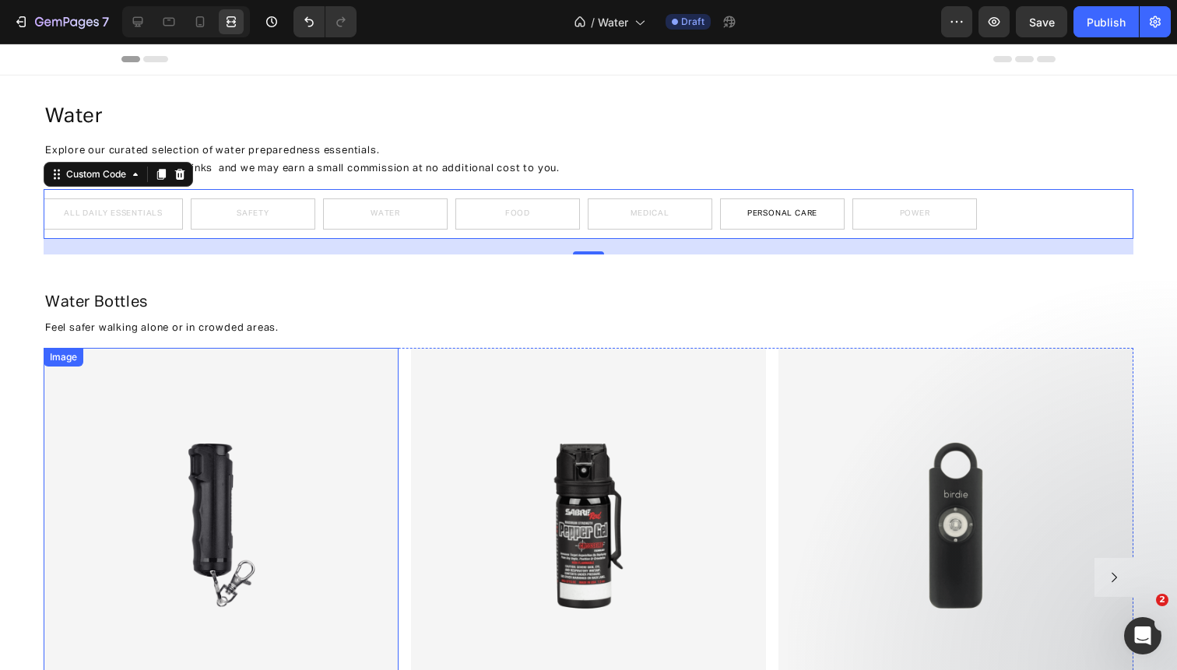
click at [310, 354] on img at bounding box center [221, 525] width 355 height 355
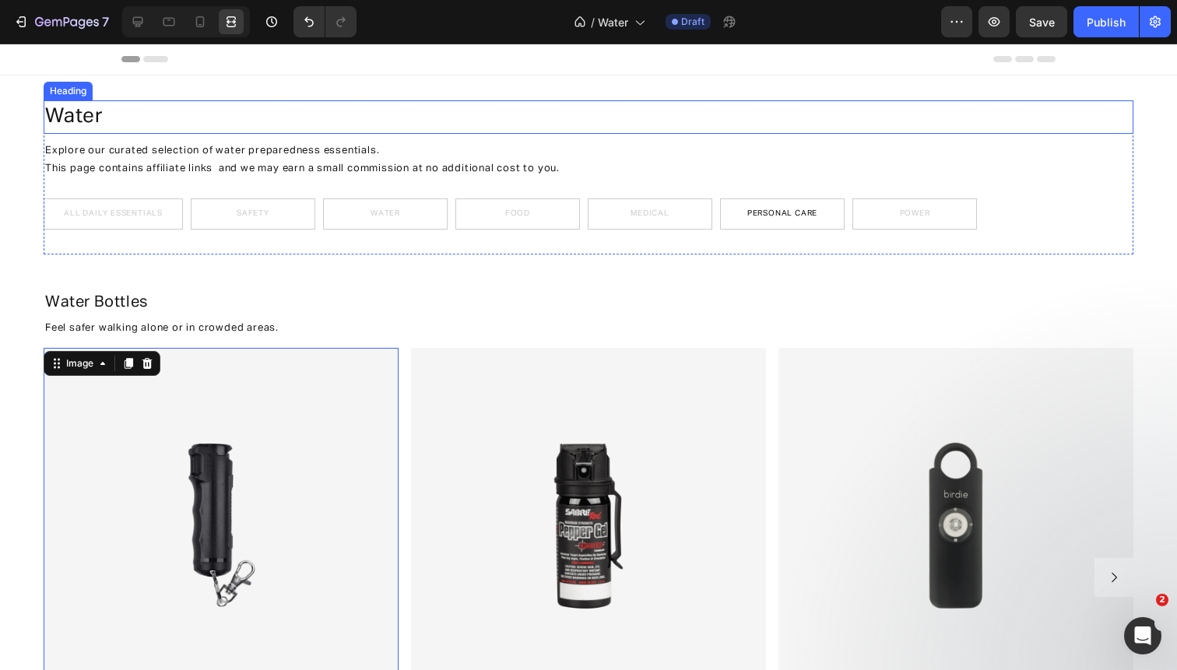
click at [302, 114] on h2 "water" at bounding box center [511, 116] width 934 height 33
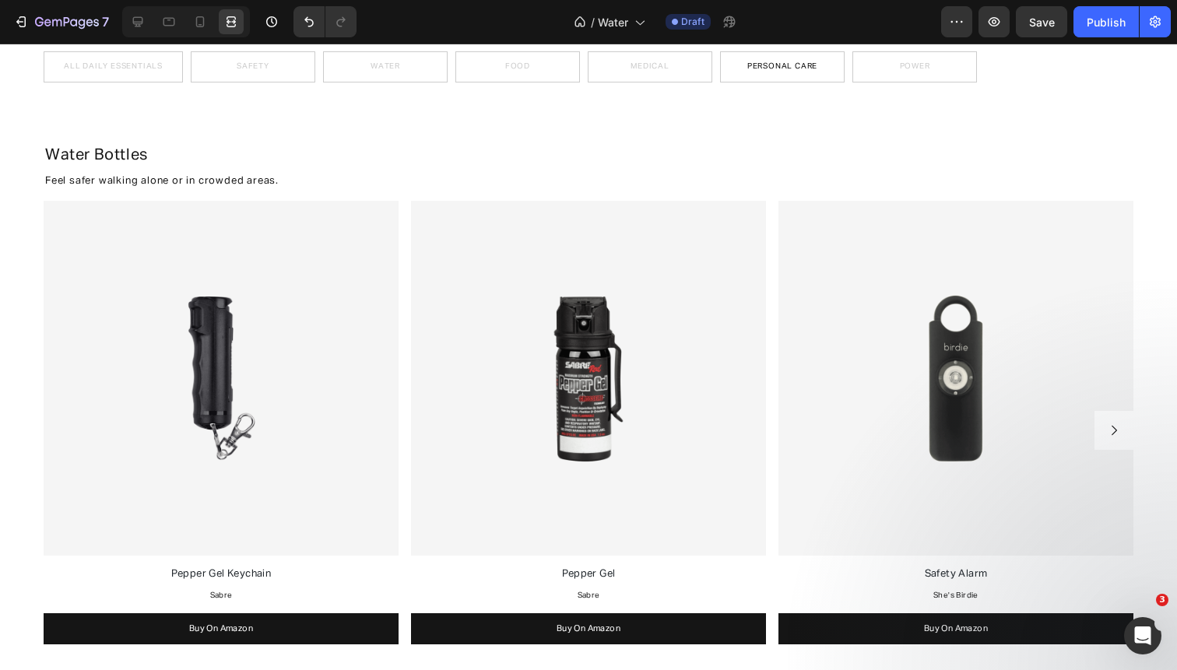
scroll to position [148, 0]
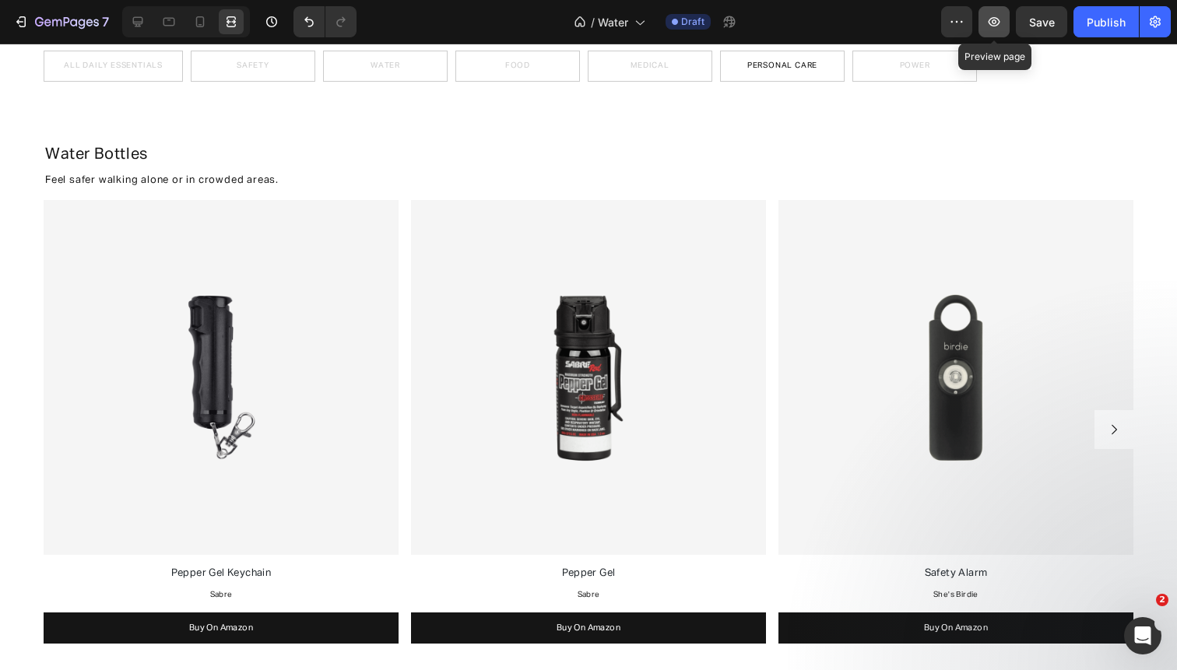
click at [996, 32] on button "button" at bounding box center [993, 21] width 31 height 31
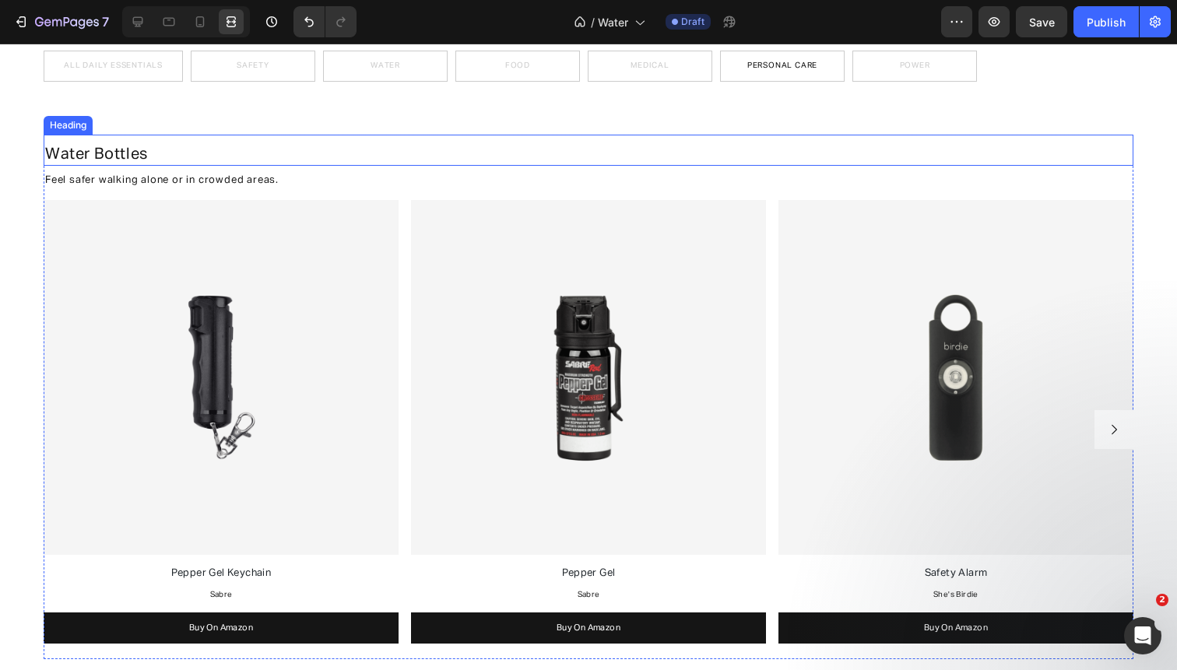
click at [130, 152] on span "Water Bottles" at bounding box center [96, 154] width 103 height 16
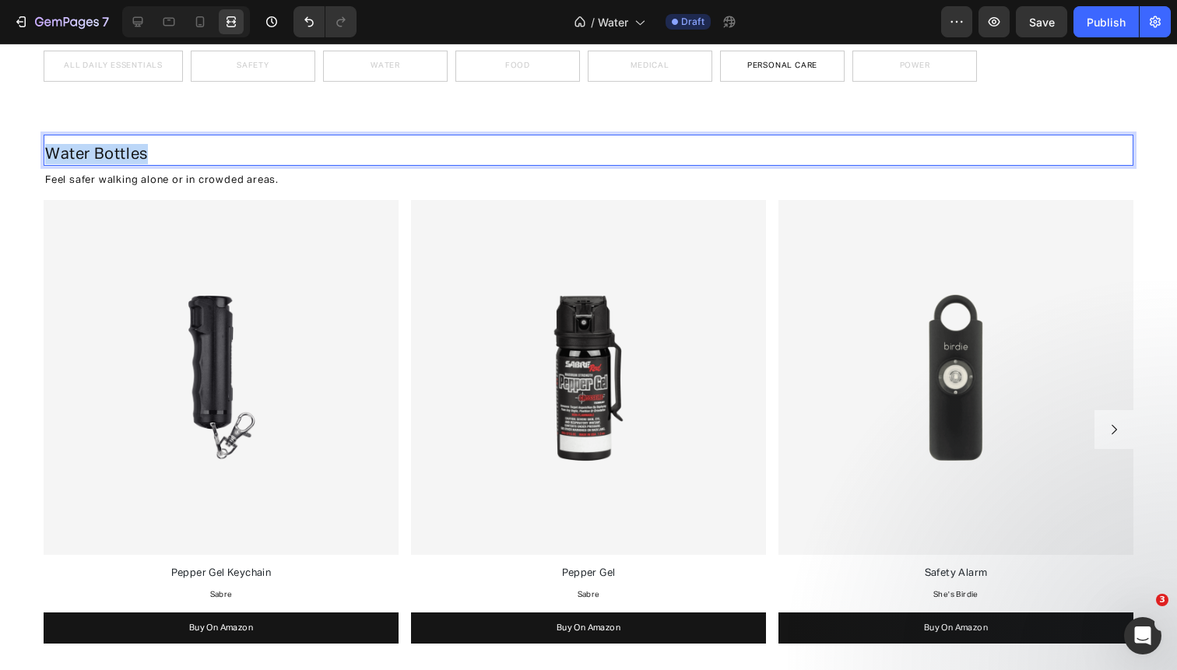
click at [130, 152] on span "Water Bottles" at bounding box center [96, 154] width 103 height 16
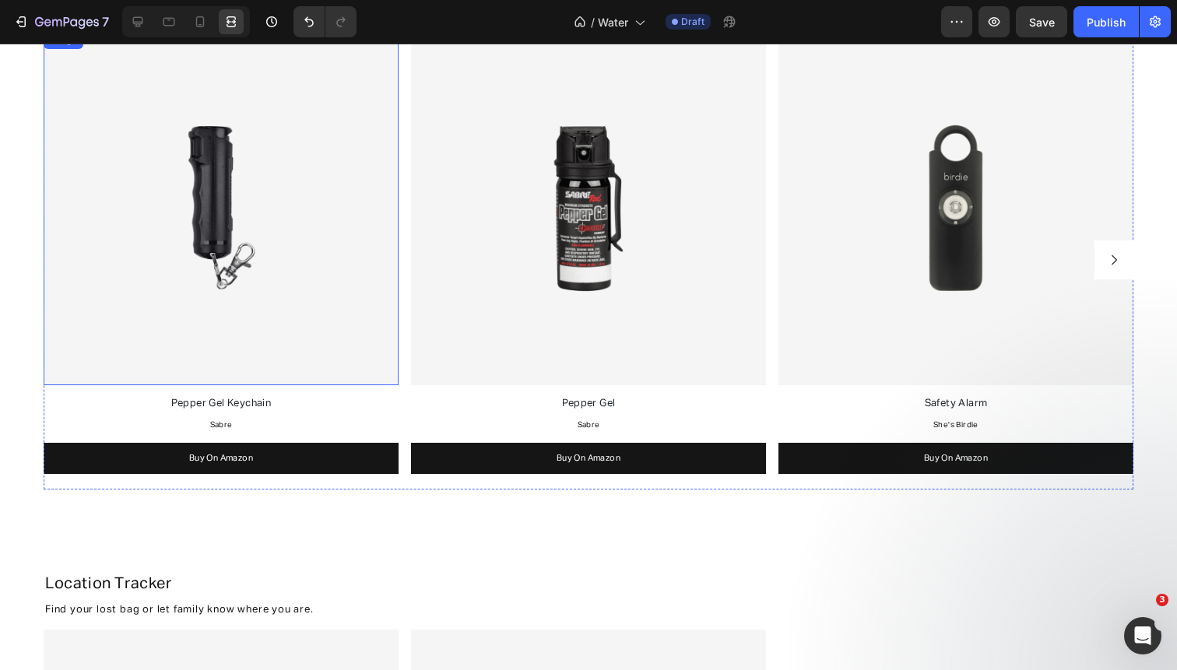
scroll to position [410, 0]
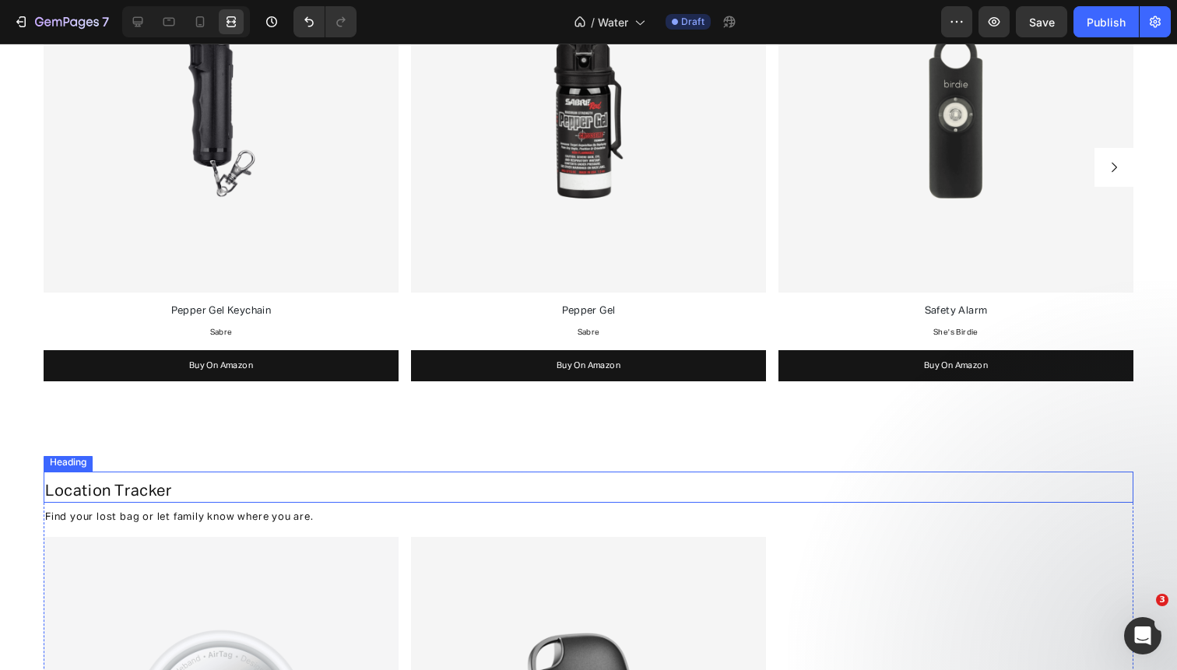
click at [126, 490] on span "Location Tracker" at bounding box center [108, 491] width 127 height 16
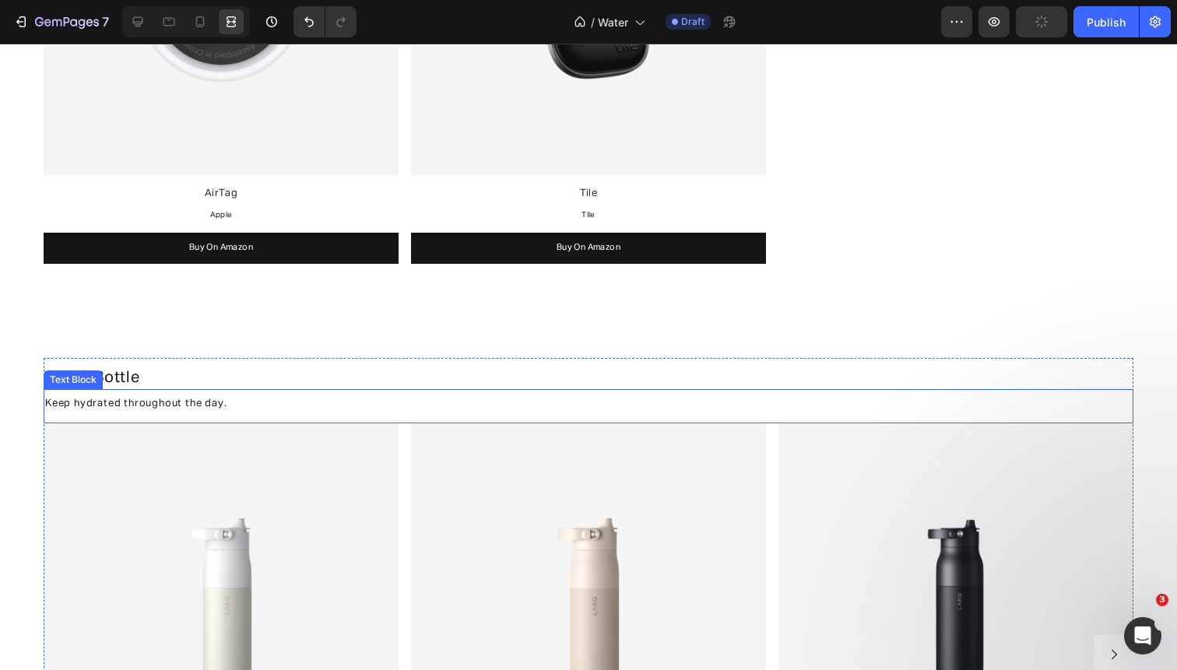
scroll to position [1127, 0]
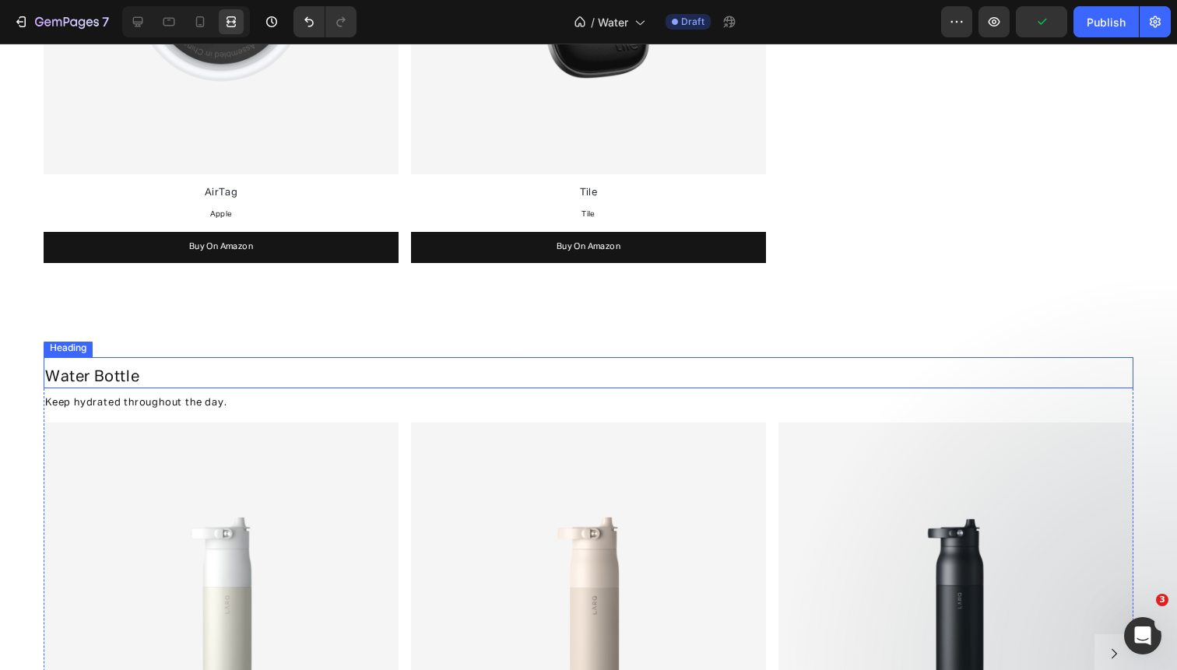
click at [142, 377] on h2 "Water Bottle" at bounding box center [589, 376] width 1090 height 23
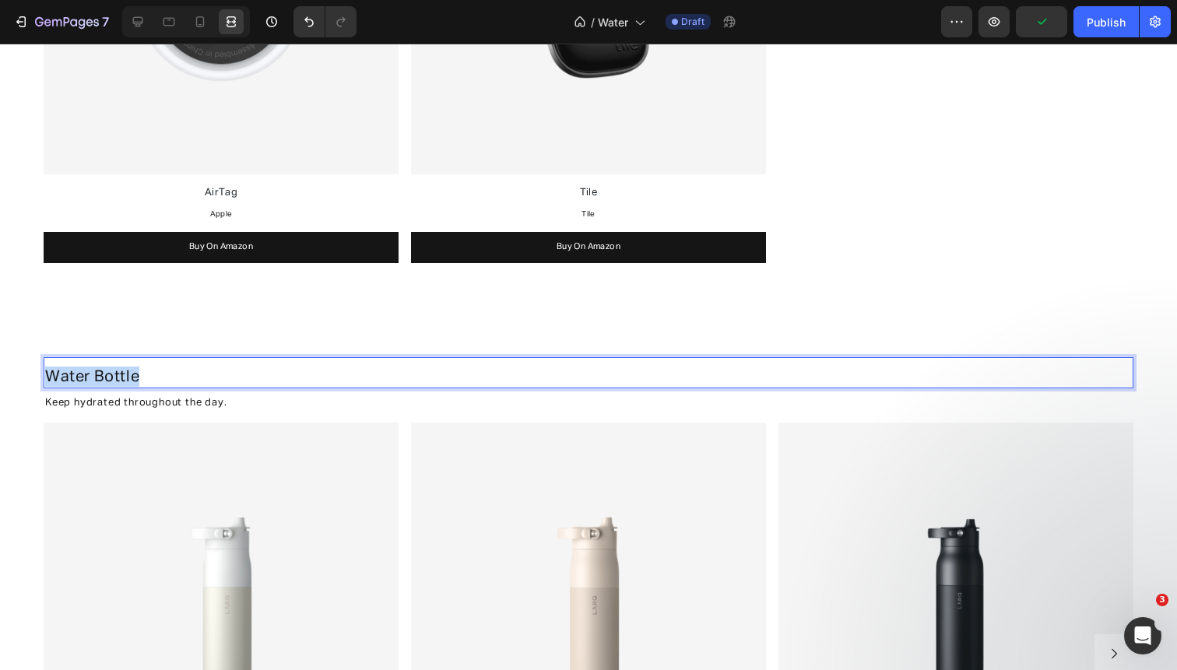
click at [142, 377] on p "Water Bottle" at bounding box center [588, 377] width 1086 height 20
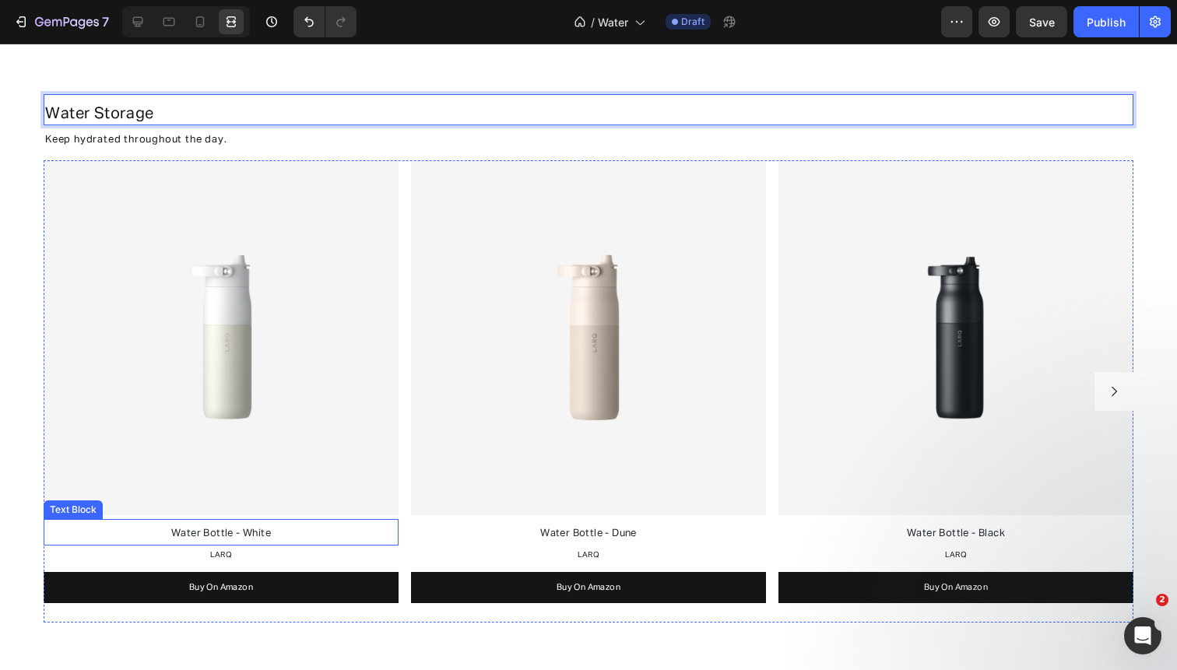
scroll to position [1778, 0]
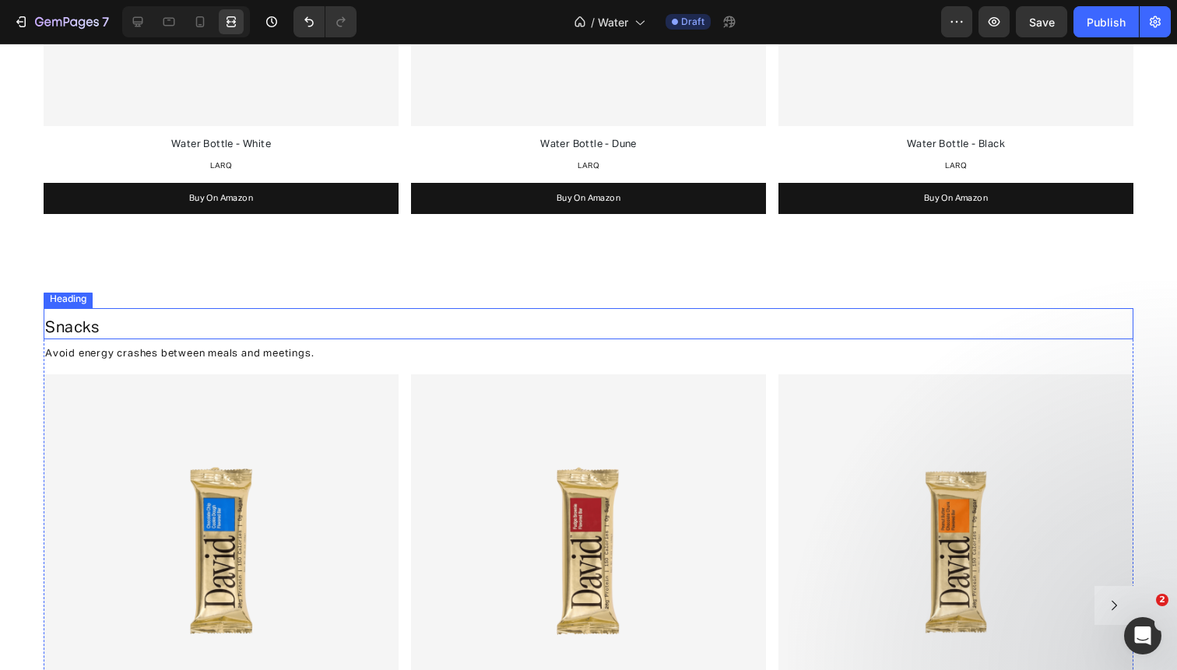
click at [85, 324] on span "Snacks" at bounding box center [72, 328] width 54 height 16
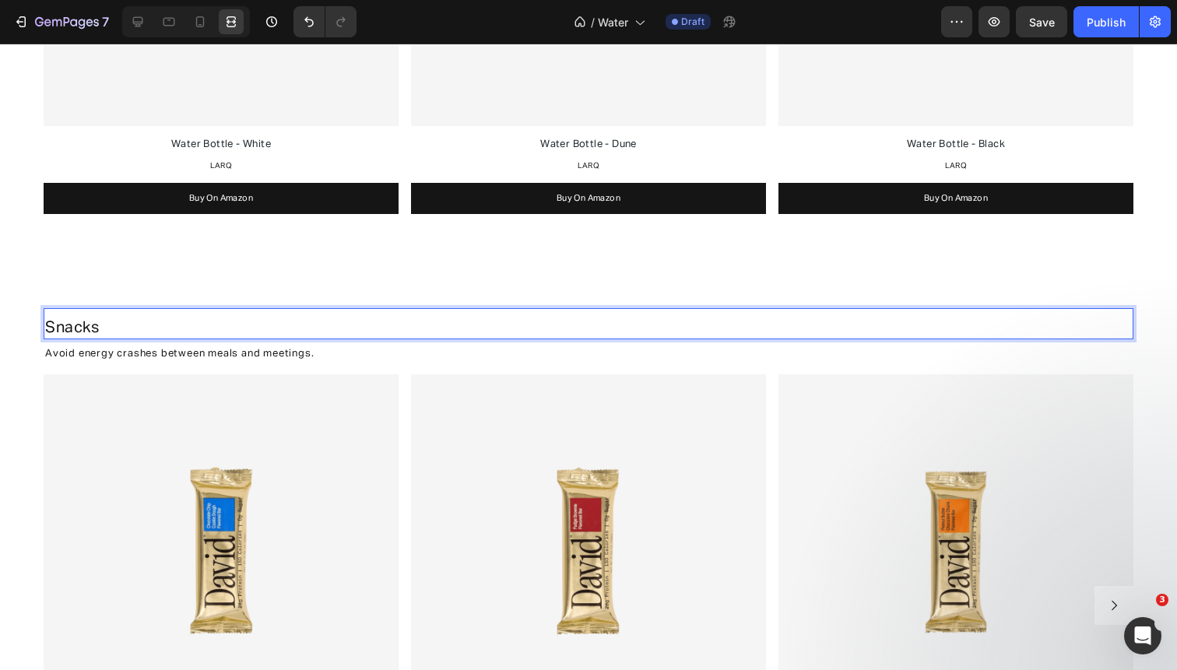
click at [85, 324] on span "Snacks" at bounding box center [72, 328] width 54 height 16
click at [54, 325] on span "FILTRATION & PURIFICATION" at bounding box center [154, 328] width 219 height 16
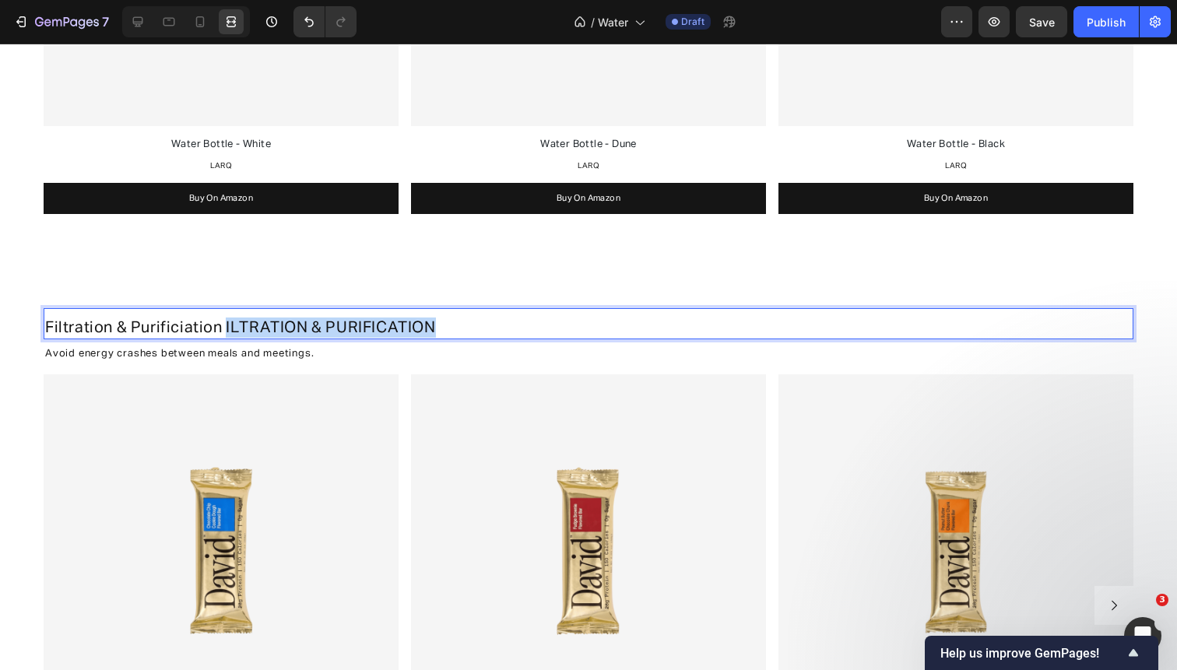
click at [451, 329] on p "Filtration & Purificiation ILTRATION & PURIFICATION" at bounding box center [588, 328] width 1086 height 20
click at [196, 318] on p "Filtration & Purificiation" at bounding box center [588, 328] width 1086 height 20
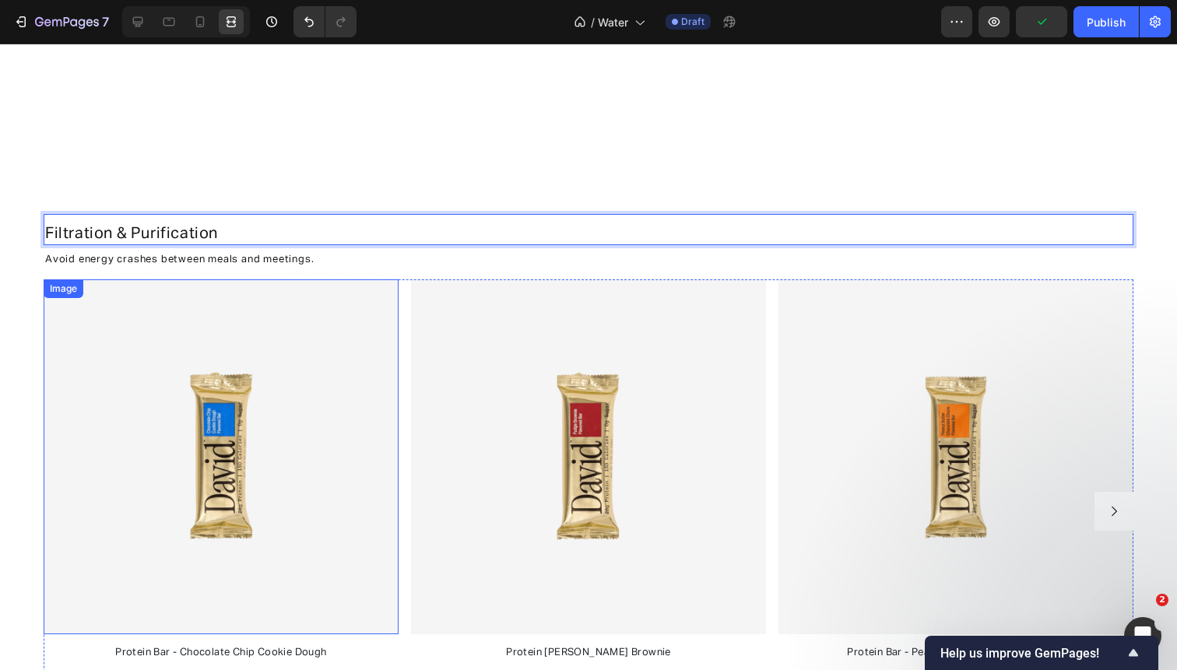
scroll to position [2048, 0]
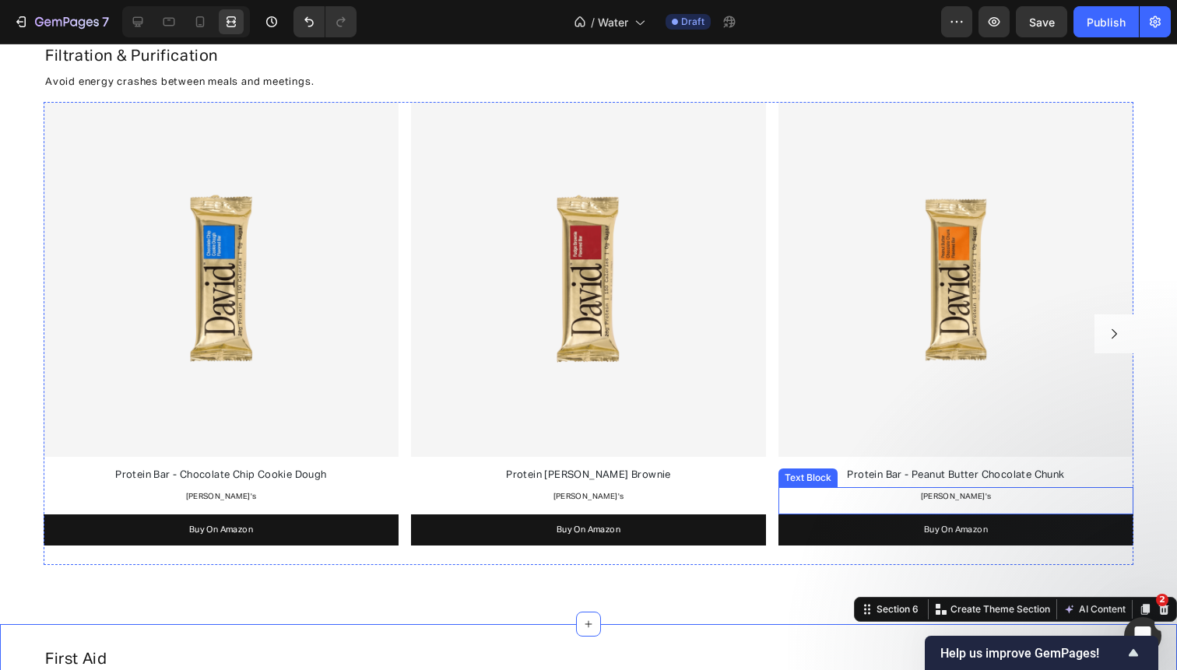
scroll to position [2304, 0]
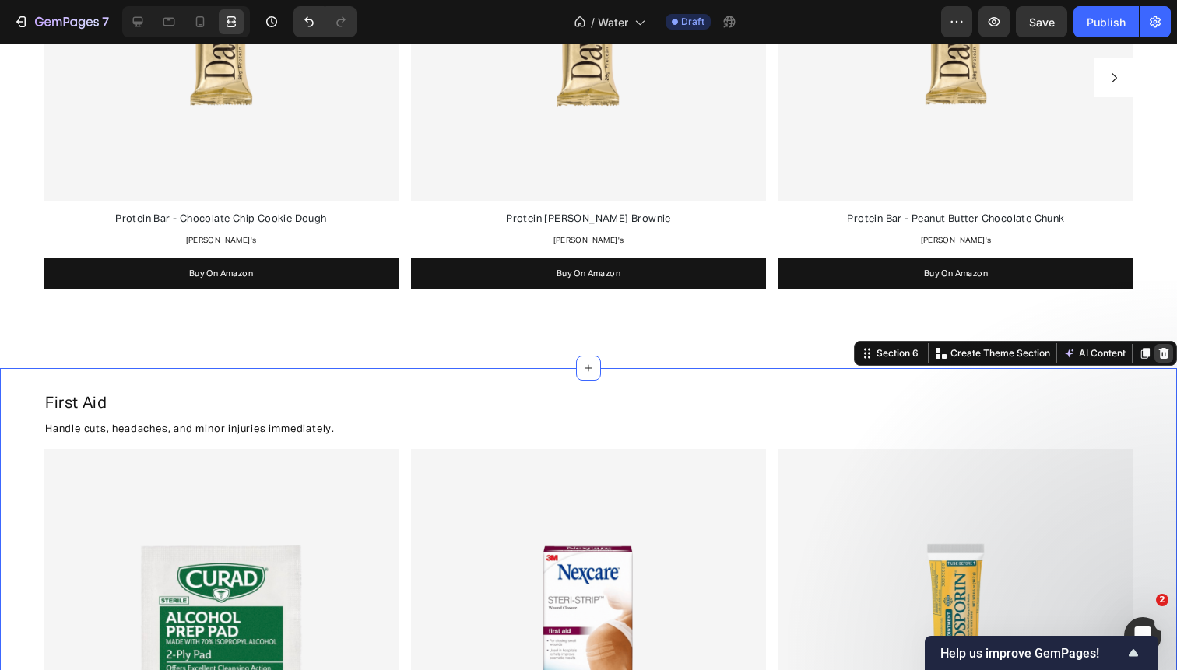
click at [1160, 351] on icon at bounding box center [1164, 353] width 10 height 11
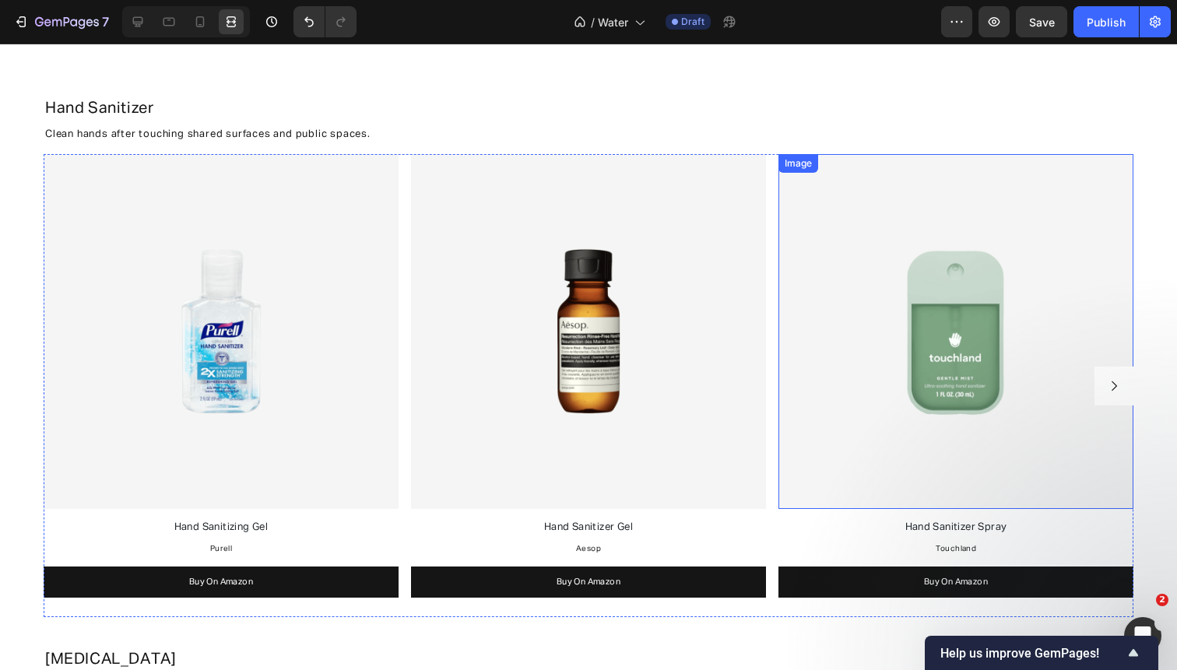
scroll to position [2585, 0]
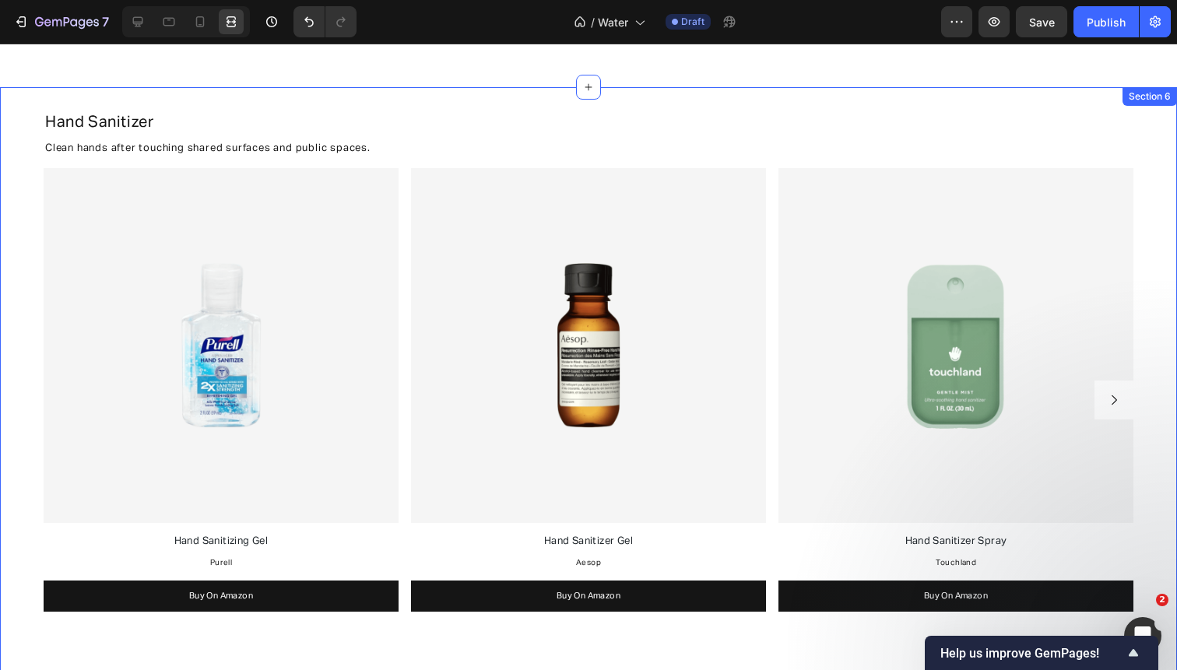
click at [829, 92] on div "Hand Sanitizer Heading Clean hands after touching shared surfaces and public sp…" at bounding box center [588, 388] width 1177 height 603
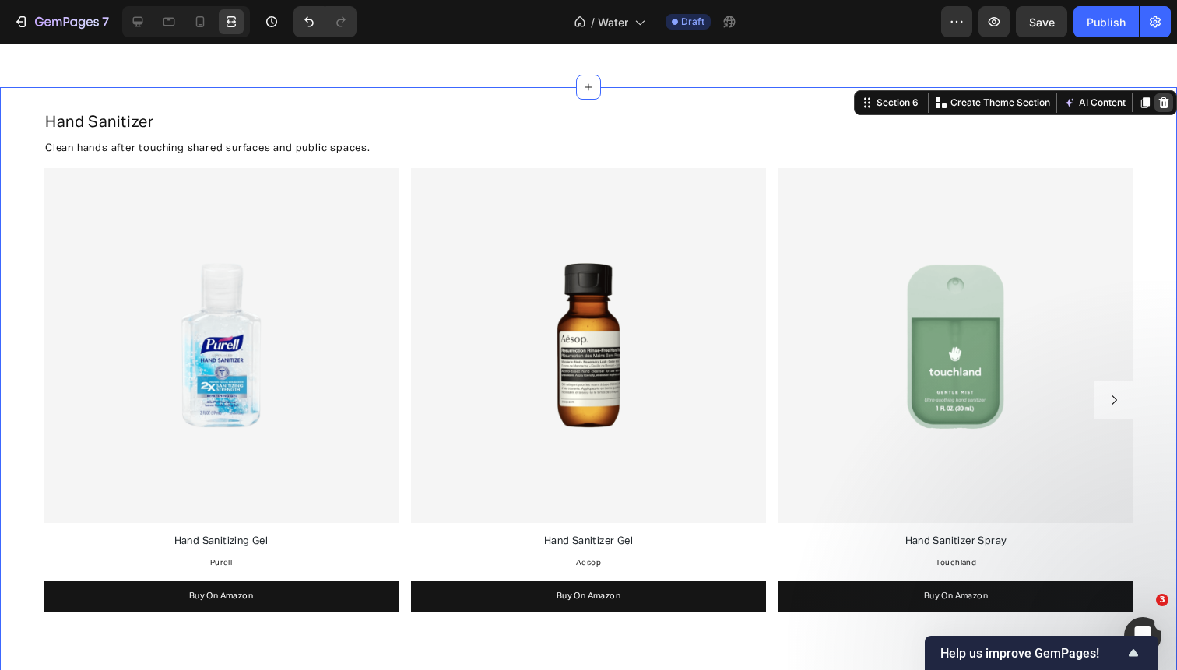
click at [1165, 103] on icon at bounding box center [1163, 103] width 12 height 12
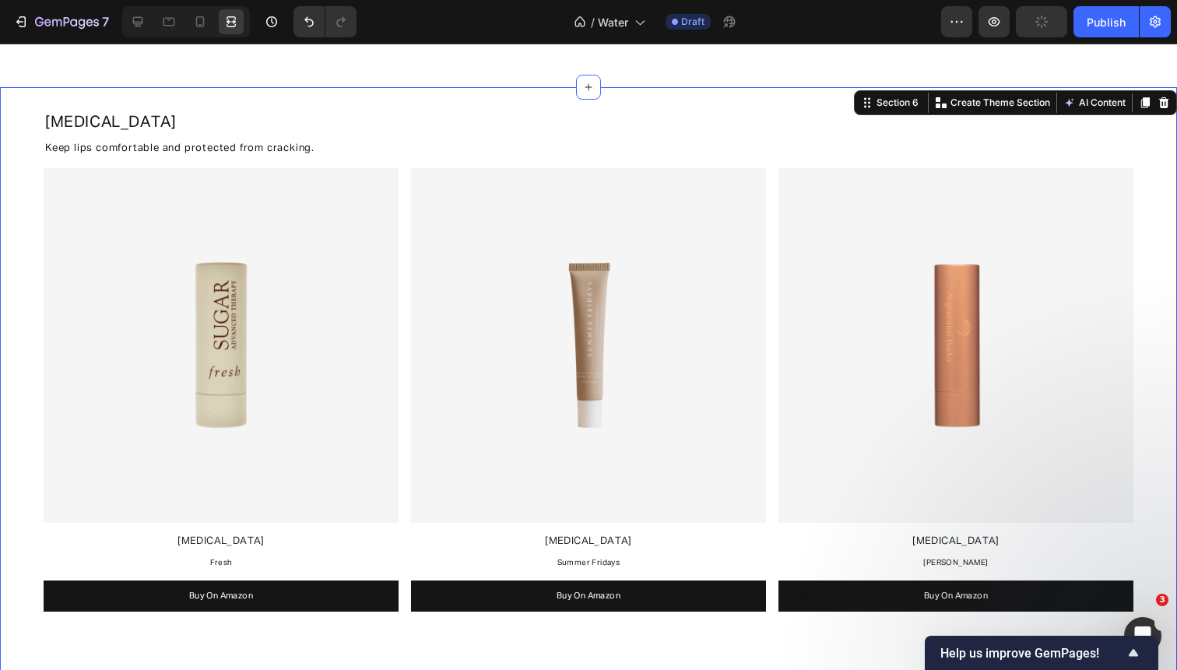
click at [1160, 114] on div "Lip Balm Heading Keep lips comfortable and protected from cracking. Text Block …" at bounding box center [588, 373] width 1177 height 541
click at [1164, 100] on icon at bounding box center [1163, 103] width 12 height 12
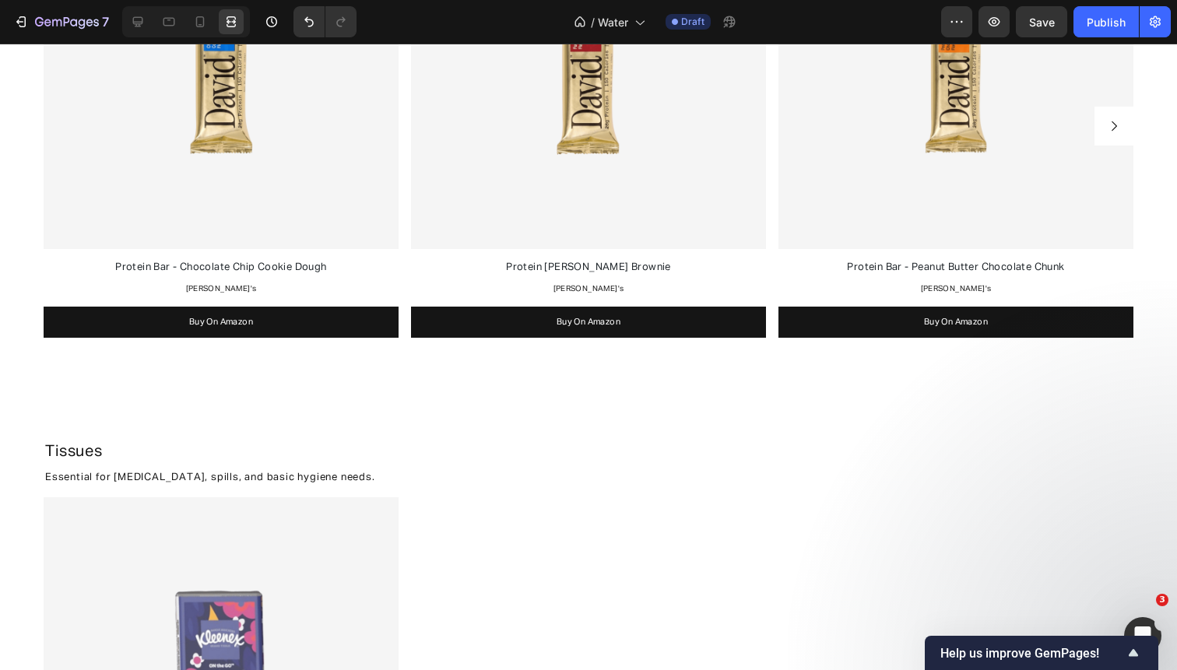
scroll to position [2255, 0]
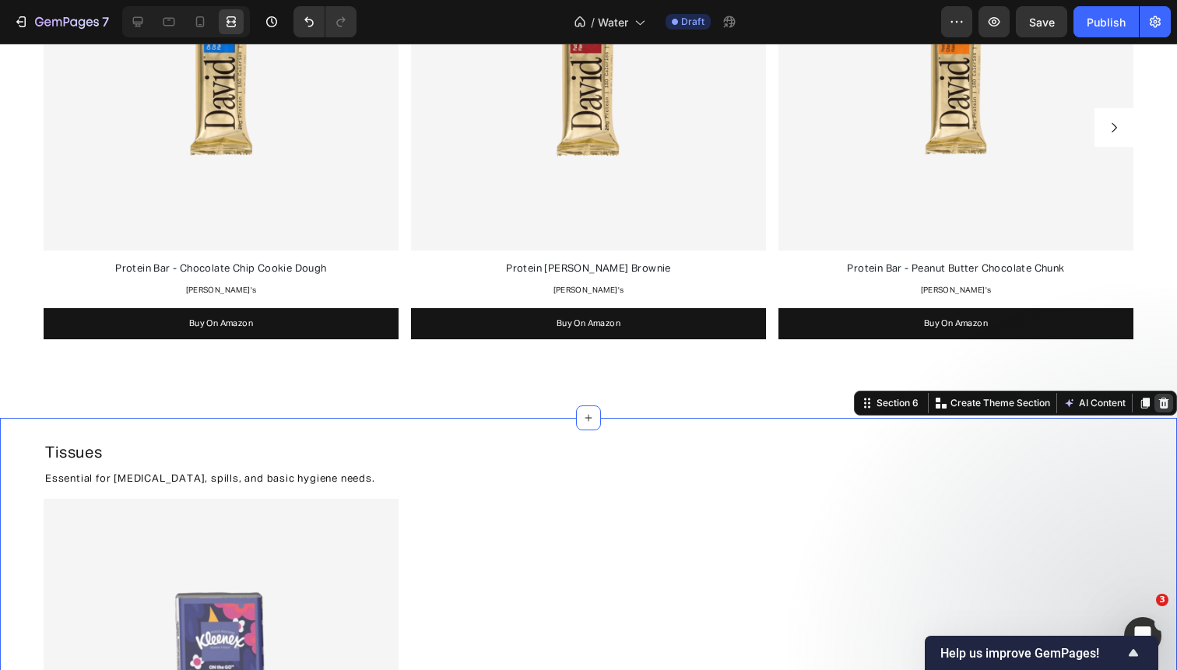
click at [1161, 400] on icon at bounding box center [1164, 403] width 10 height 11
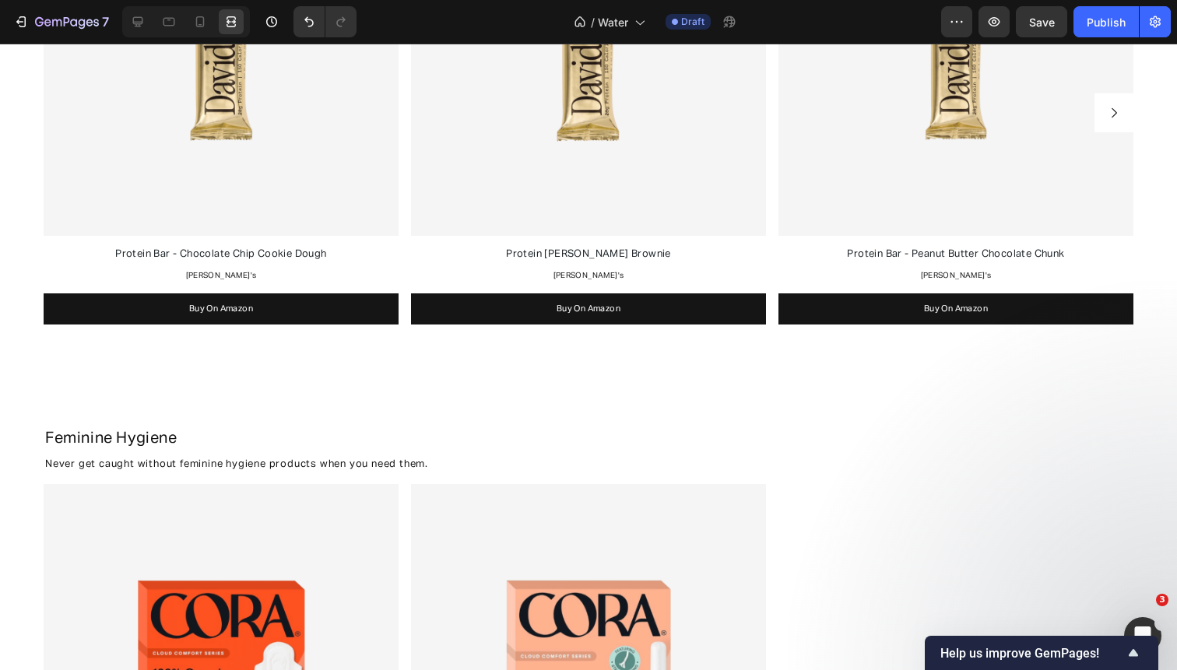
scroll to position [2274, 0]
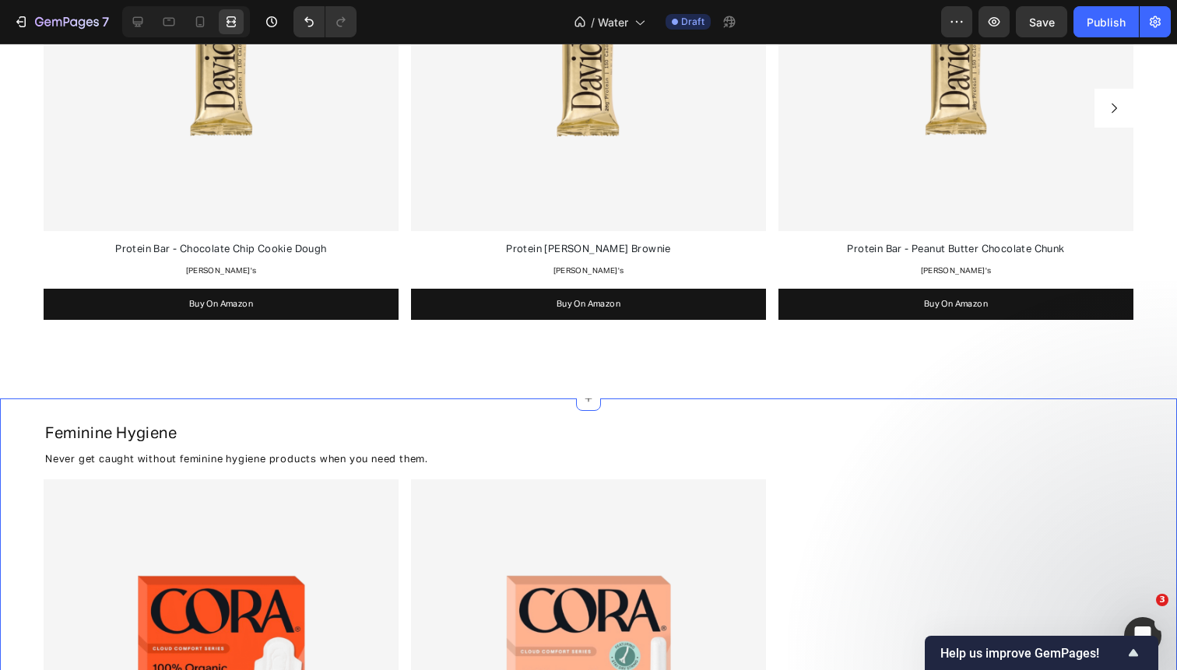
click at [1126, 401] on div "Feminine Hygiene Heading Never get caught without feminine hygiene products whe…" at bounding box center [588, 673] width 1177 height 551
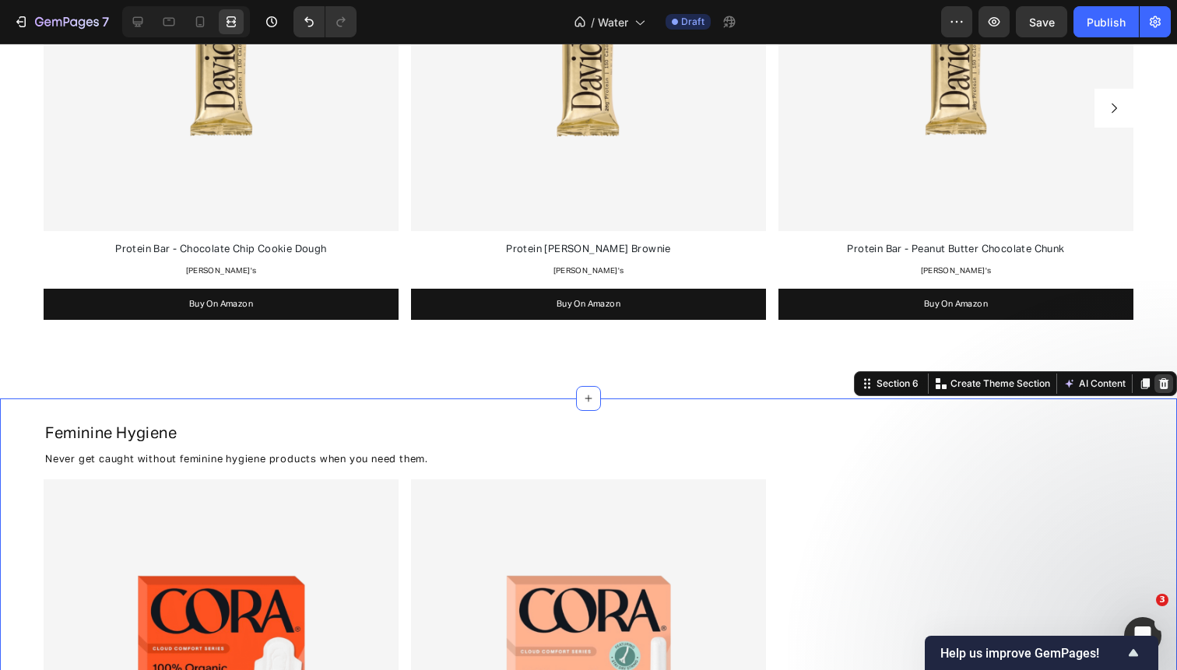
click at [1163, 382] on icon at bounding box center [1164, 383] width 10 height 11
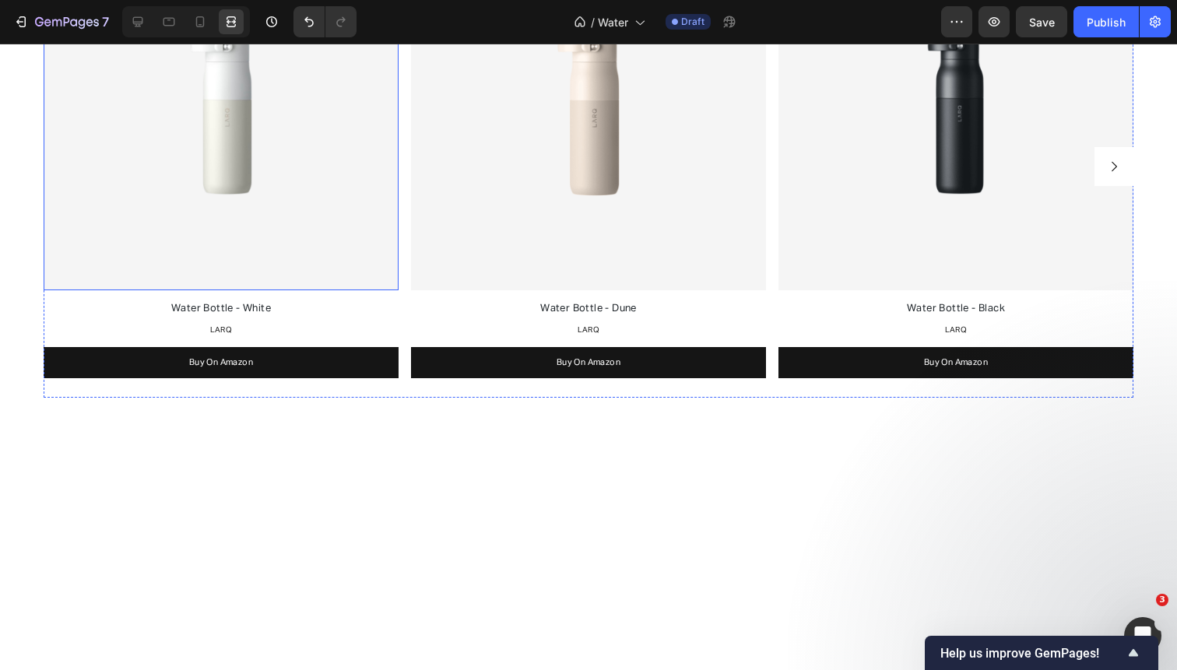
scroll to position [1394, 0]
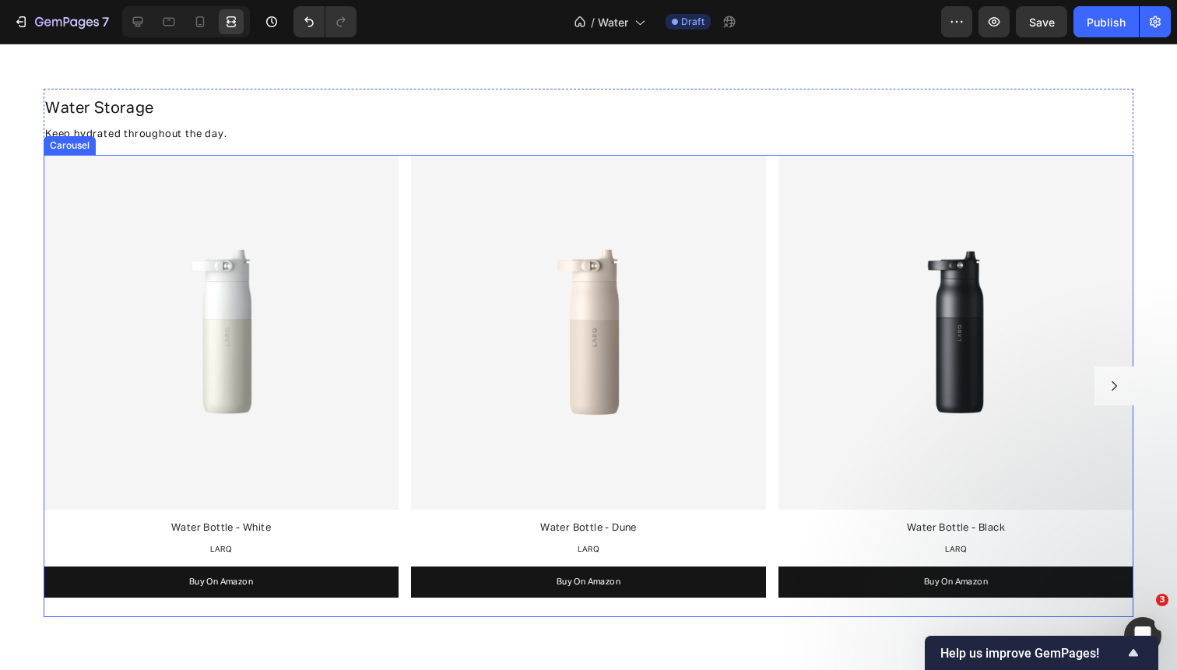
click at [403, 207] on div "Image Water Bottle - White Text Block LARQ Text Block Buy On Amazon Button Imag…" at bounding box center [589, 386] width 1090 height 463
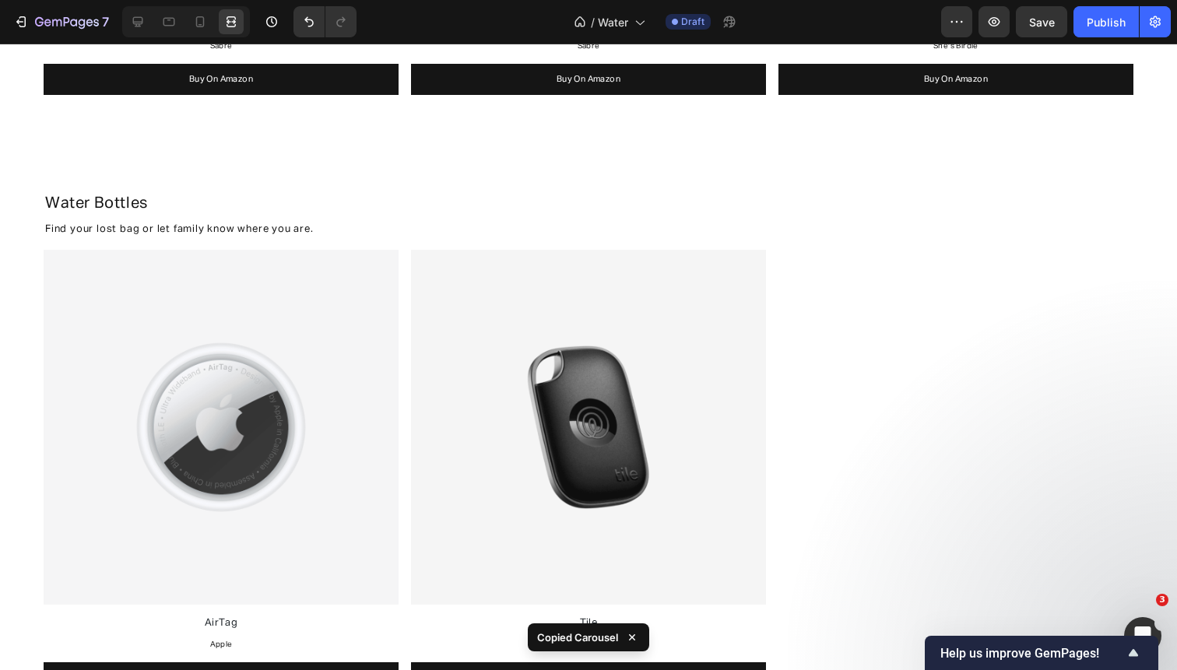
scroll to position [753, 0]
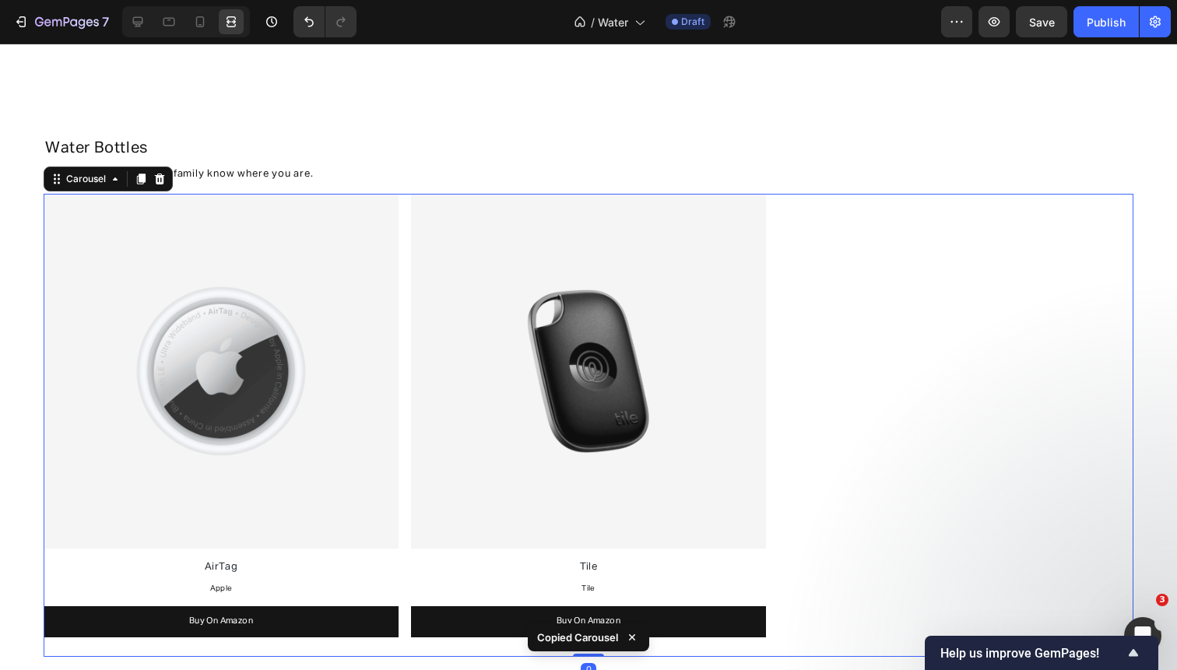
click at [405, 245] on div "Image AirTag Text Block Apple Text Block Buy On Amazon Button Image Tile Text B…" at bounding box center [589, 425] width 1090 height 463
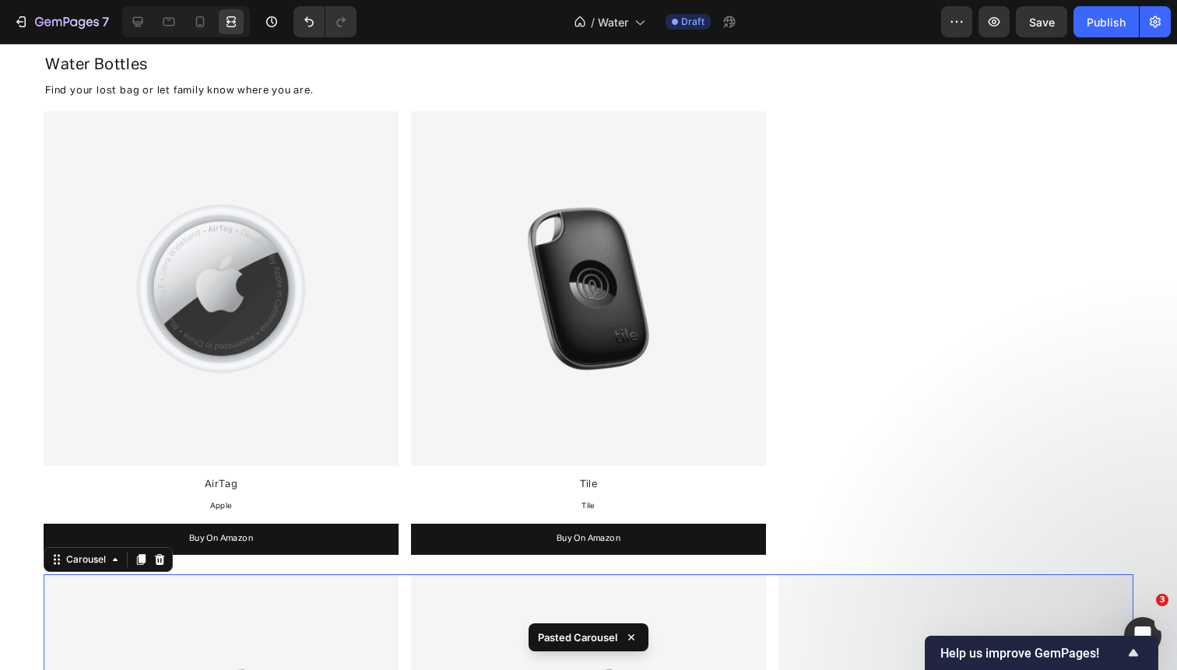
scroll to position [834, 0]
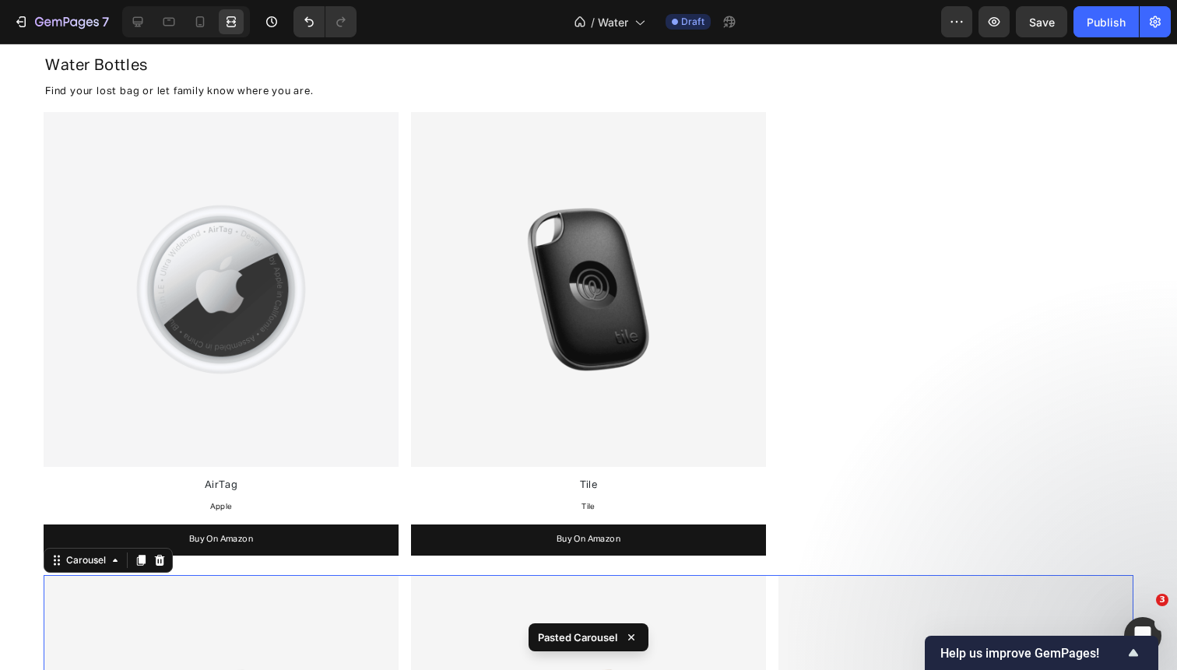
click at [405, 245] on div "Image AirTag Text Block Apple Text Block Buy On Amazon Button Image Tile Text B…" at bounding box center [589, 343] width 1090 height 463
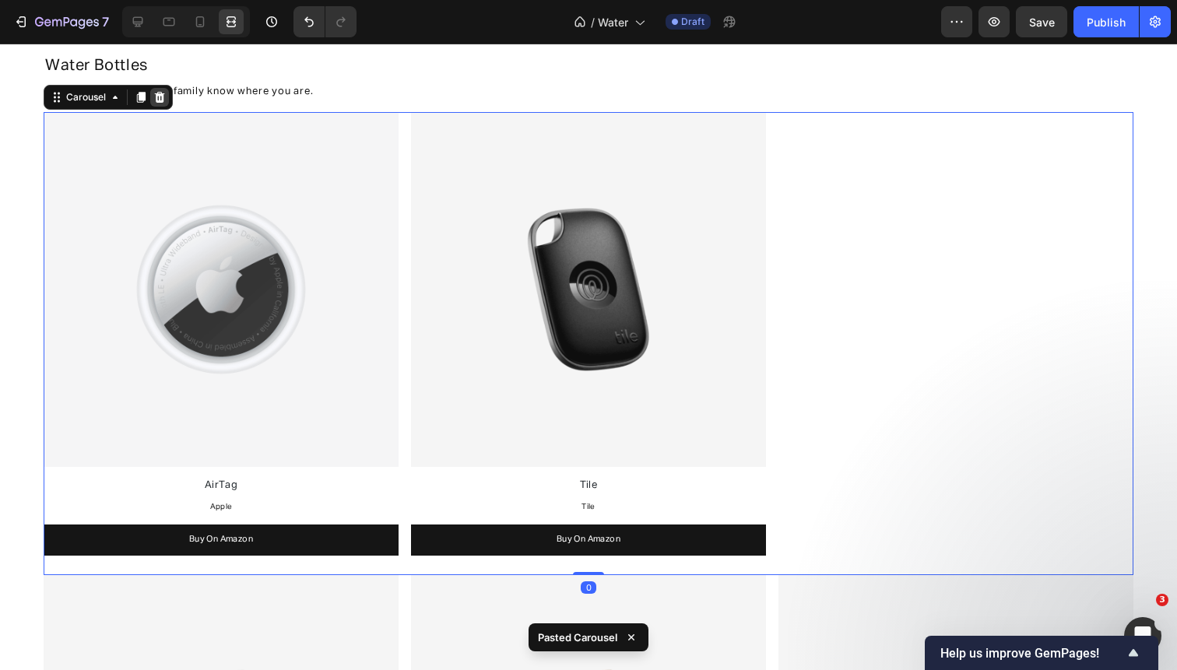
click at [158, 97] on icon at bounding box center [159, 97] width 12 height 12
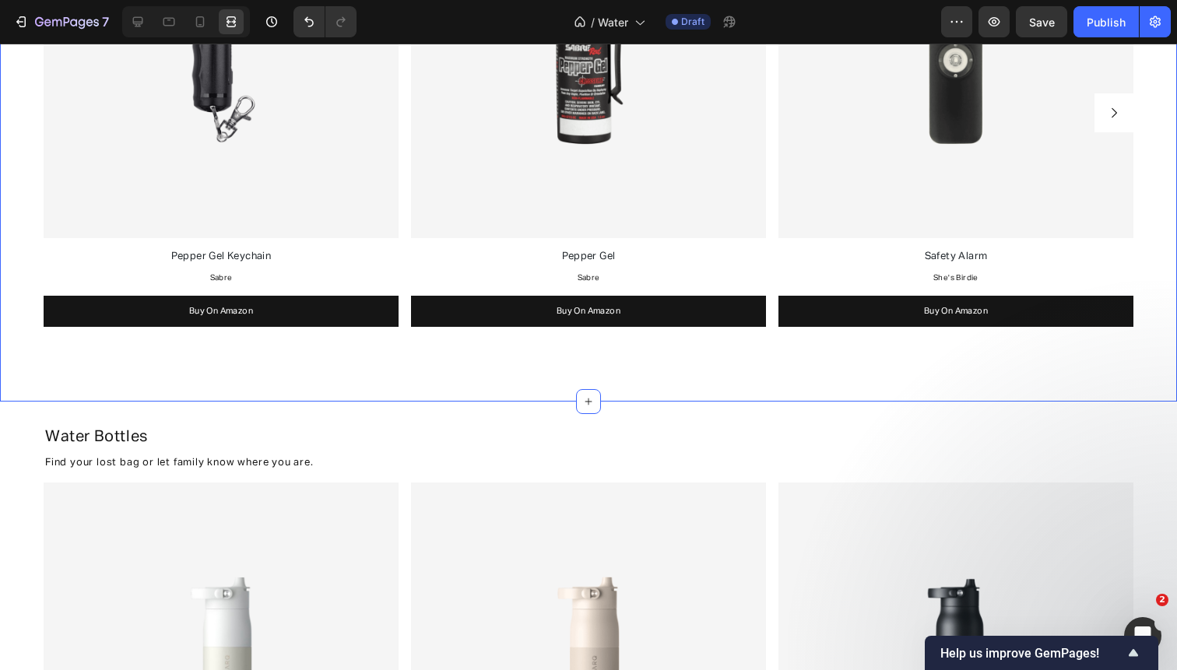
scroll to position [0, 0]
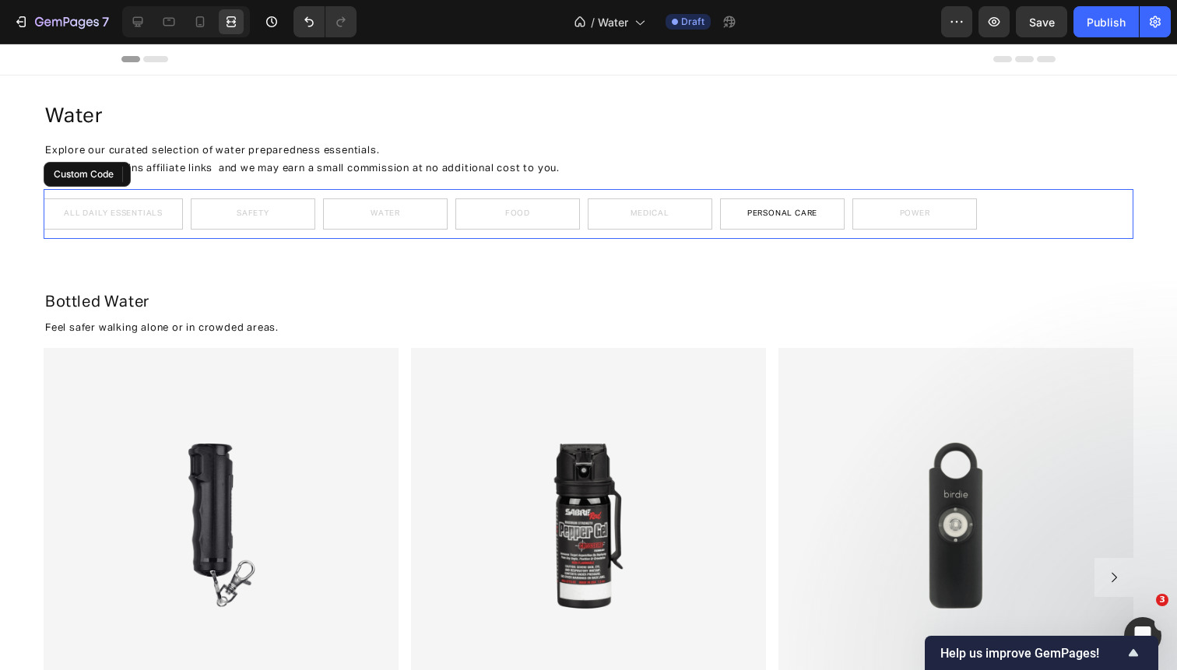
click at [184, 218] on div "All Daily Essentials Safety Water Food Medical Personal Care Power" at bounding box center [589, 213] width 1090 height 31
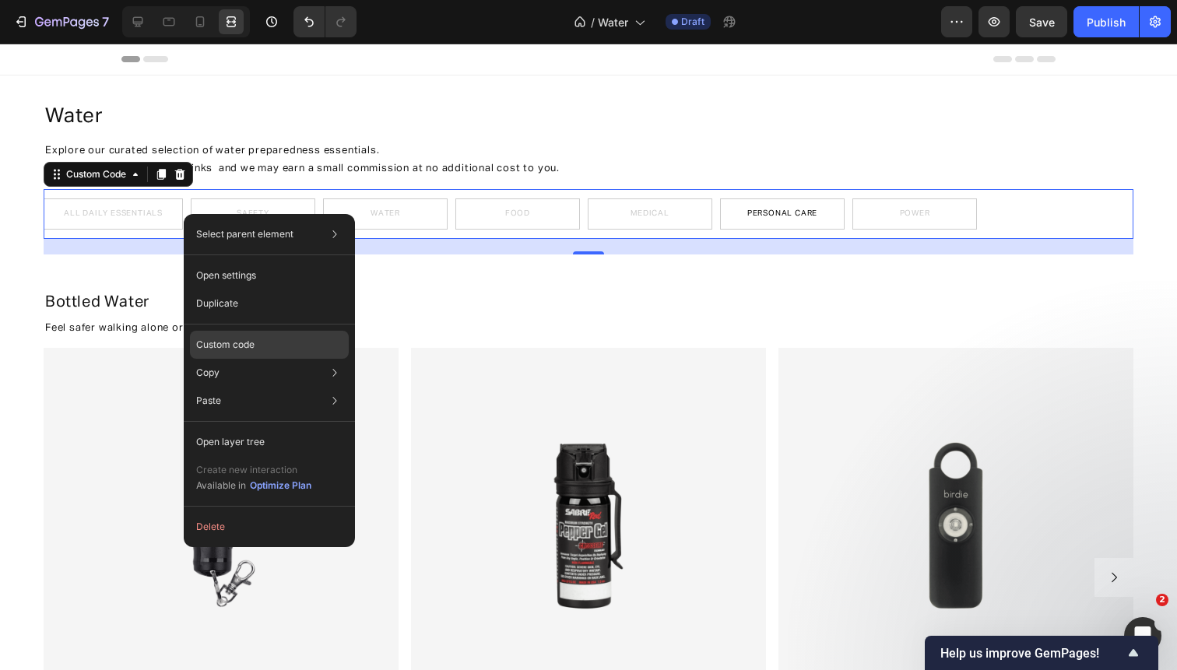
click at [235, 339] on p "Custom code" at bounding box center [225, 345] width 58 height 14
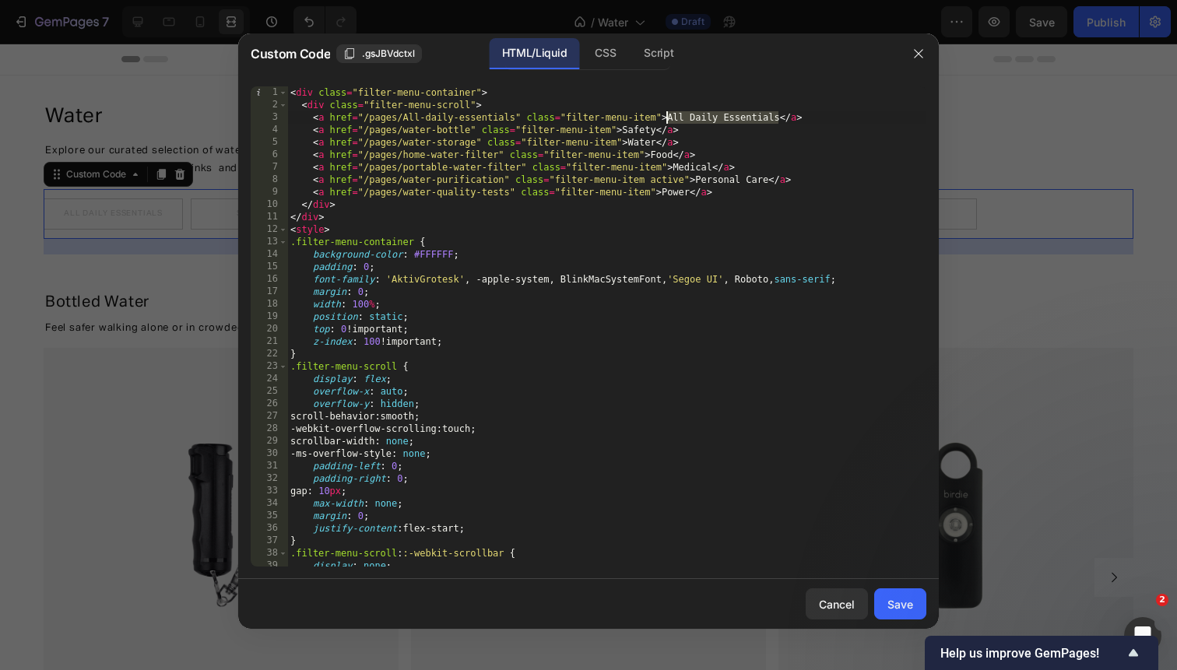
drag, startPoint x: 778, startPoint y: 117, endPoint x: 668, endPoint y: 116, distance: 110.5
click at [668, 116] on div "< div class = "filter-menu-container" > < div class = "filter-menu-scroll" > < …" at bounding box center [606, 338] width 639 height 505
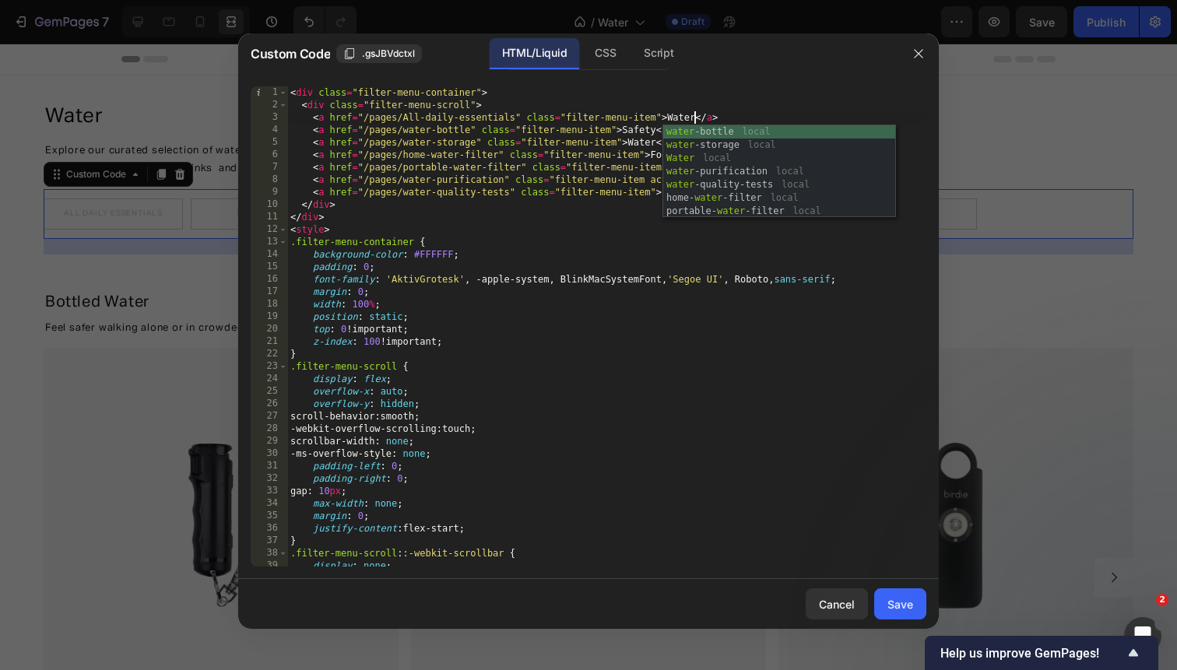
click at [609, 153] on div "< div class = "filter-menu-container" > < div class = "filter-menu-scroll" > < …" at bounding box center [606, 338] width 639 height 505
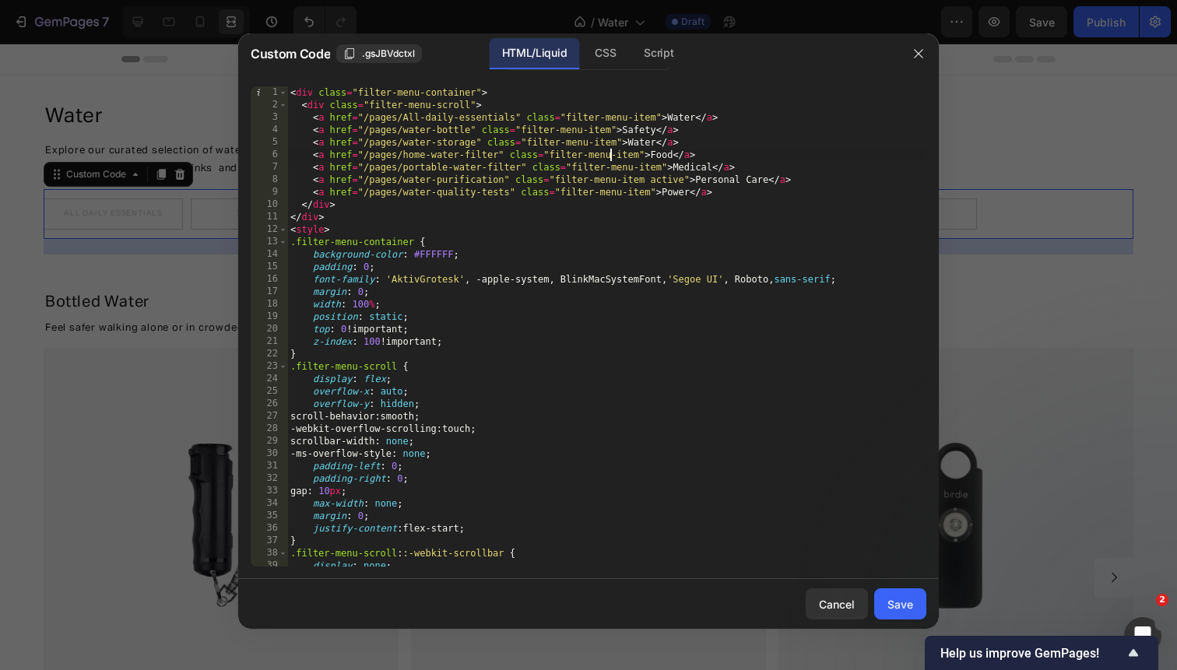
click at [636, 131] on div "< div class = "filter-menu-container" > < div class = "filter-menu-scroll" > < …" at bounding box center [606, 338] width 639 height 505
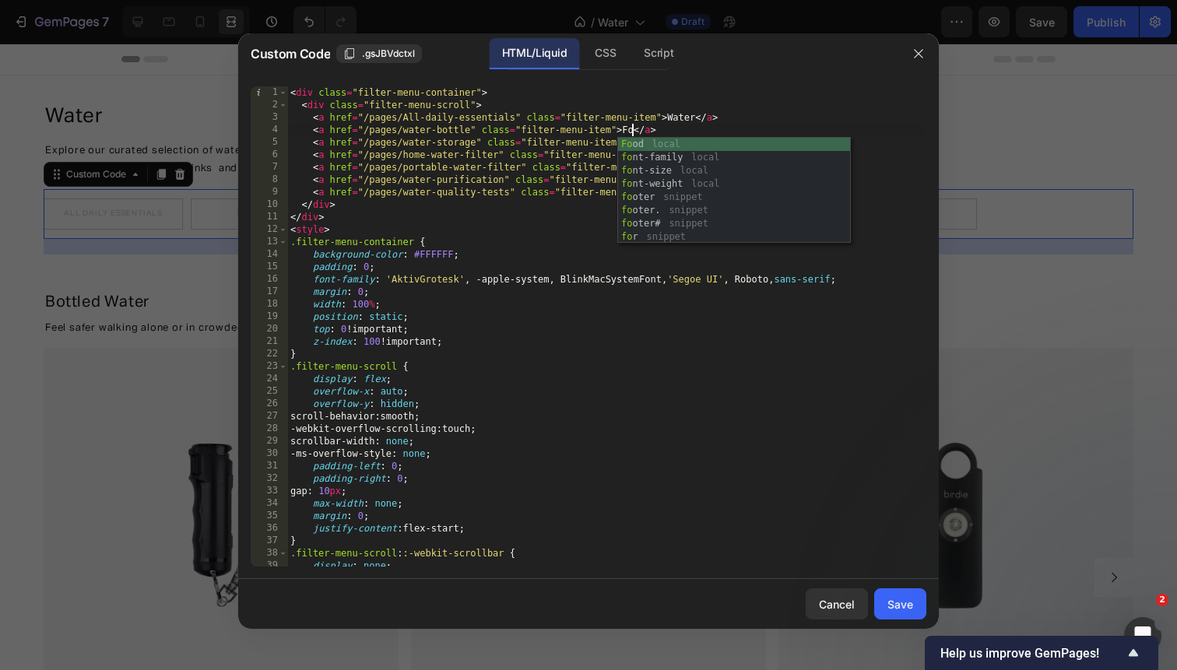
scroll to position [0, 29]
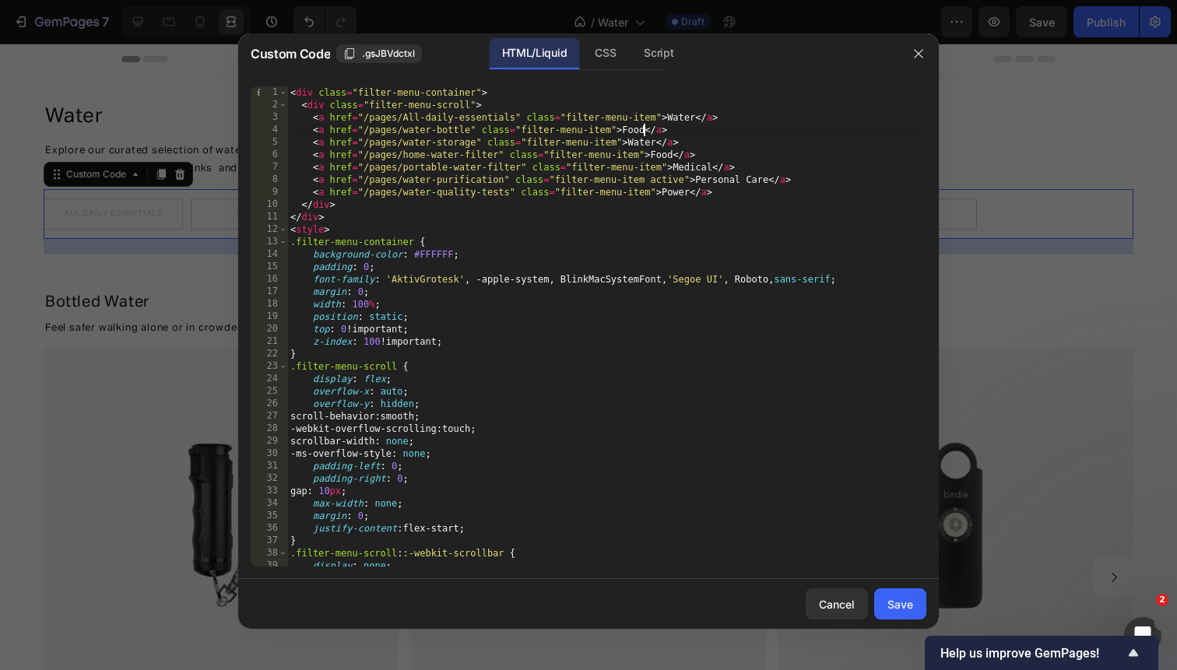
click at [640, 144] on div "< div class = "filter-menu-container" > < div class = "filter-menu-scroll" > < …" at bounding box center [606, 338] width 639 height 505
click at [658, 154] on div "< div class = "filter-menu-container" > < div class = "filter-menu-scroll" > < …" at bounding box center [606, 338] width 639 height 505
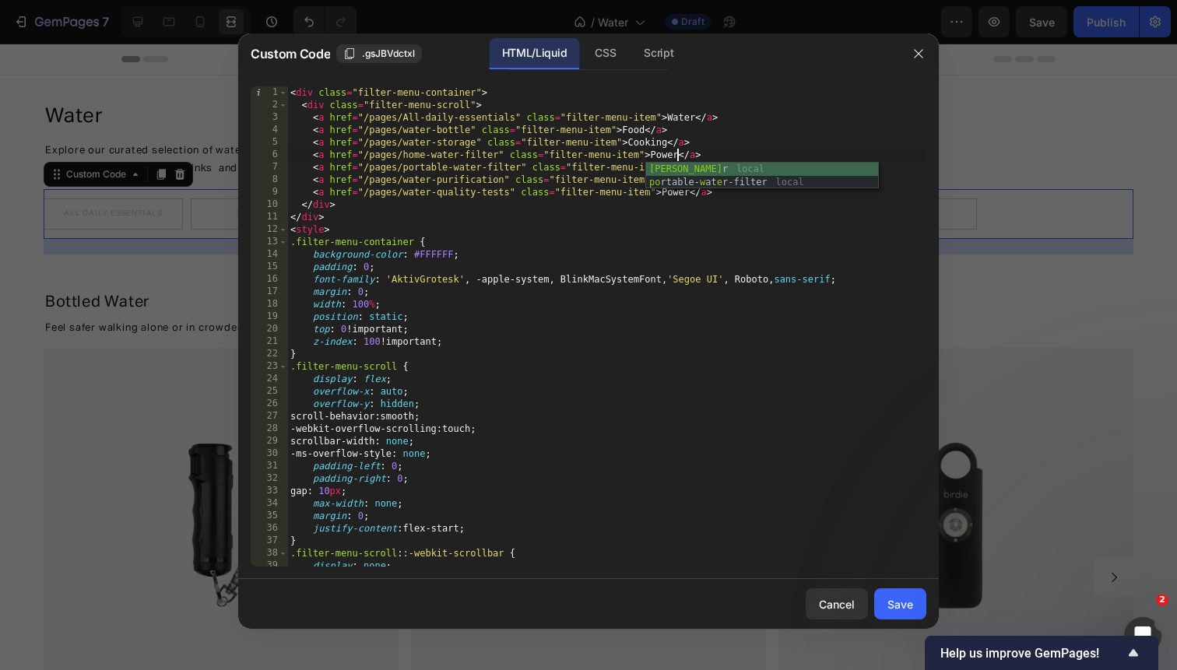
scroll to position [0, 32]
click at [597, 183] on div "< div class = "filter-menu-container" > < div class = "filter-menu-scroll" > < …" at bounding box center [606, 338] width 639 height 505
click at [657, 151] on div "< div class = "filter-menu-container" > < div class = "filter-menu-scroll" > < …" at bounding box center [606, 338] width 639 height 505
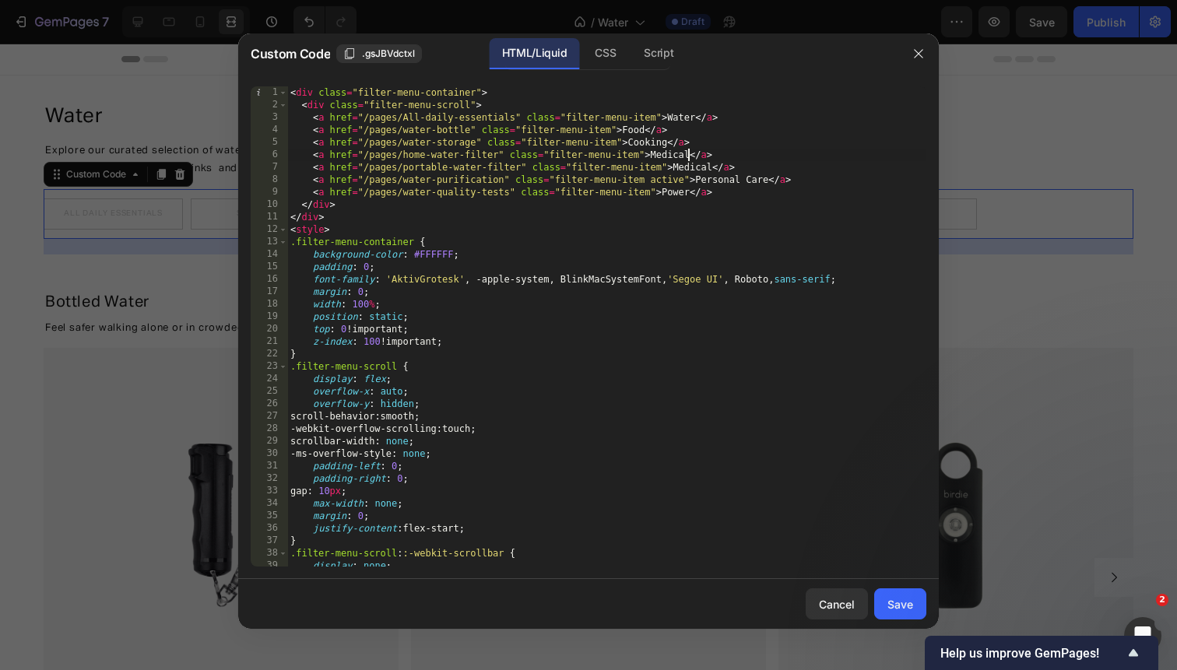
click at [684, 169] on div "< div class = "filter-menu-container" > < div class = "filter-menu-scroll" > < …" at bounding box center [606, 338] width 639 height 505
click at [694, 168] on div "< div class = "filter-menu-container" > < div class = "filter-menu-scroll" > < …" at bounding box center [606, 338] width 639 height 505
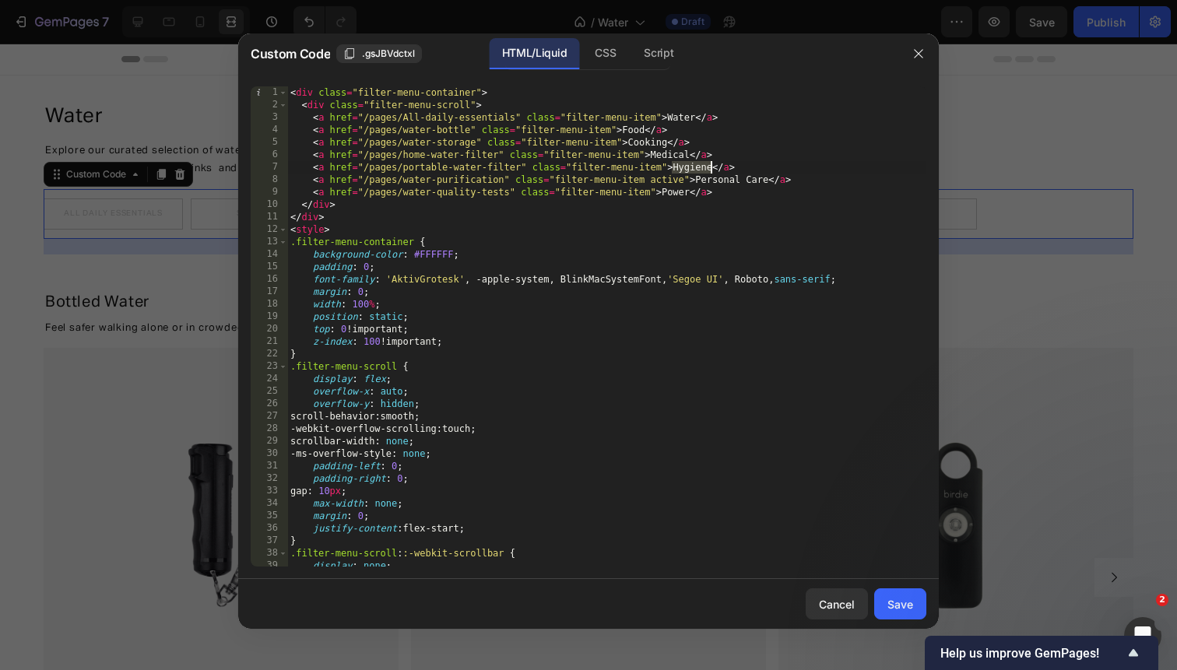
click at [727, 180] on div "< div class = "filter-menu-container" > < div class = "filter-menu-scroll" > < …" at bounding box center [606, 338] width 639 height 505
drag, startPoint x: 768, startPoint y: 181, endPoint x: 697, endPoint y: 181, distance: 71.6
click at [697, 181] on div "< div class = "filter-menu-container" > < div class = "filter-menu-scroll" > < …" at bounding box center [606, 338] width 639 height 505
click at [668, 195] on div "< div class = "filter-menu-container" > < div class = "filter-menu-scroll" > < …" at bounding box center [606, 338] width 639 height 505
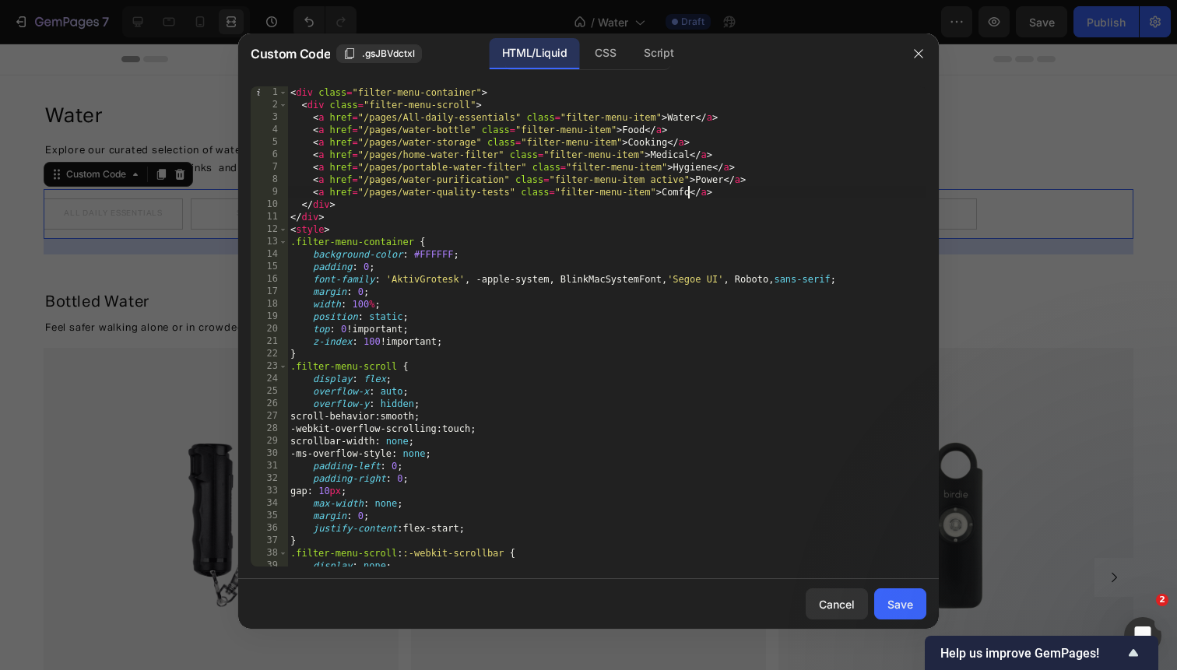
scroll to position [0, 33]
click at [665, 181] on div "< div class = "filter-menu-container" > < div class = "filter-menu-scroll" > < …" at bounding box center [606, 338] width 639 height 505
drag, startPoint x: 654, startPoint y: 116, endPoint x: 665, endPoint y: 124, distance: 13.4
click at [654, 116] on div "< div class = "filter-menu-container" > < div class = "filter-menu-scroll" > < …" at bounding box center [606, 338] width 639 height 505
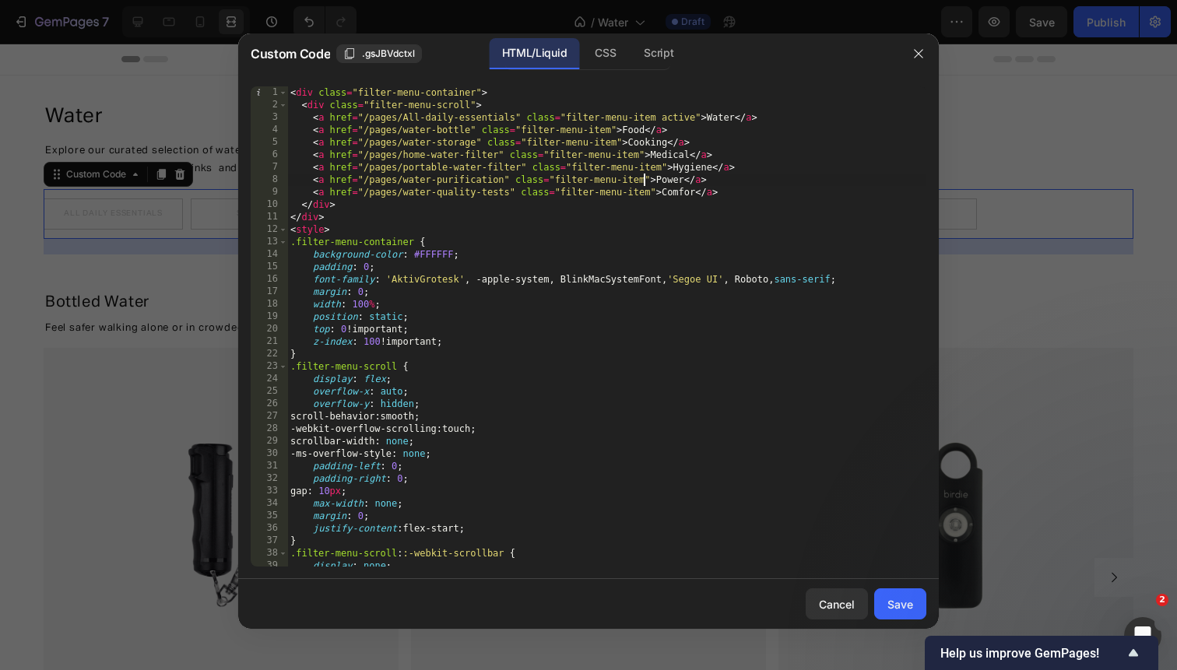
click at [646, 186] on div "< div class = "filter-menu-container" > < div class = "filter-menu-scroll" > < …" at bounding box center [606, 338] width 639 height 505
click at [695, 196] on div "< div class = "filter-menu-container" > < div class = "filter-menu-scroll" > < …" at bounding box center [606, 338] width 639 height 505
click at [665, 190] on div "< div class = "filter-menu-container" > < div class = "filter-menu-scroll" > < …" at bounding box center [606, 338] width 639 height 505
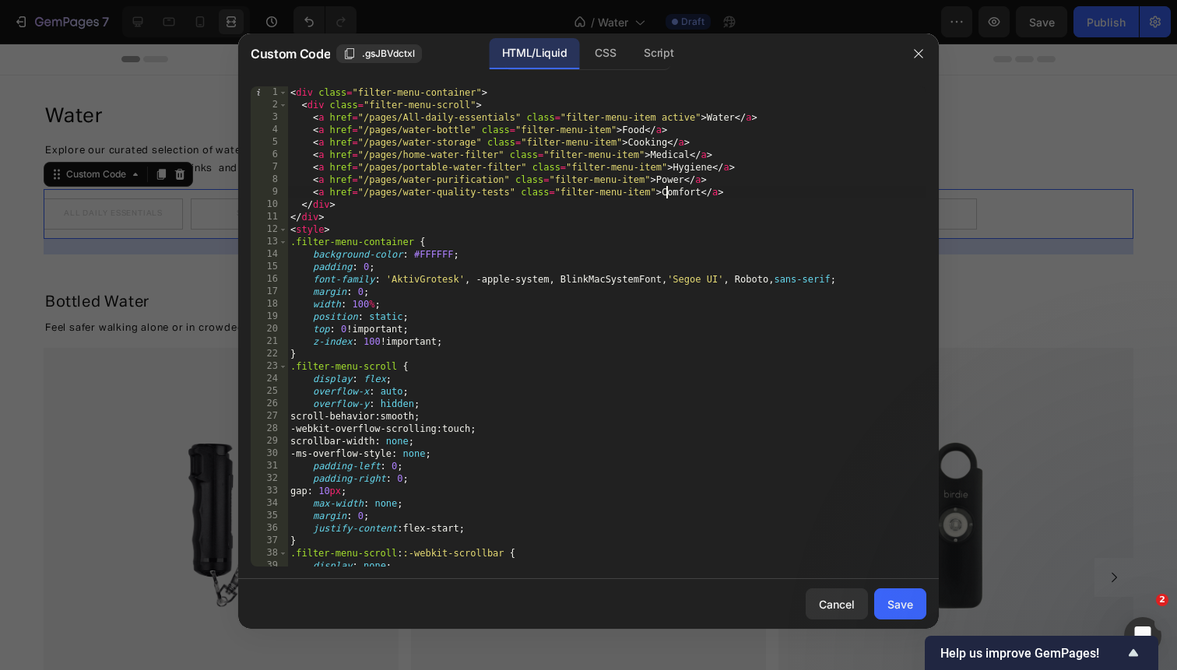
click at [665, 190] on div "< div class = "filter-menu-container" > < div class = "filter-menu-scroll" > < …" at bounding box center [606, 338] width 639 height 505
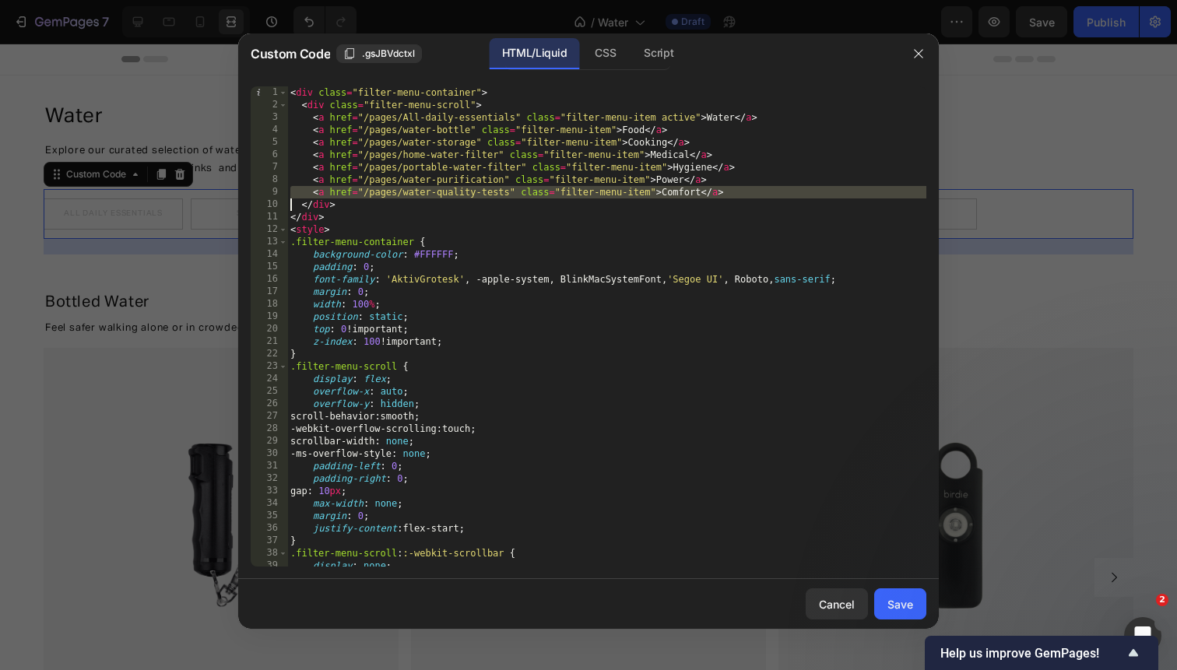
click at [761, 193] on div "< div class = "filter-menu-container" > < div class = "filter-menu-scroll" > < …" at bounding box center [606, 338] width 639 height 505
type textarea "<a href="/pages/water-quality-tests" class="filter-menu-item">Comfort</a>"
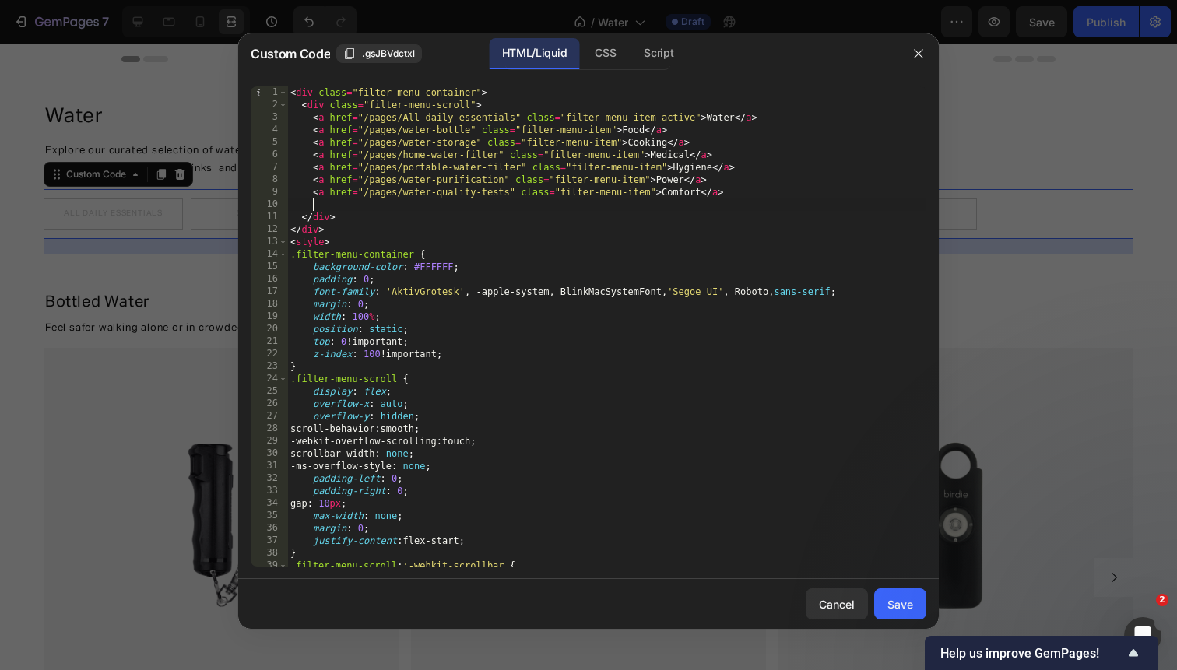
scroll to position [0, 1]
paste textarea
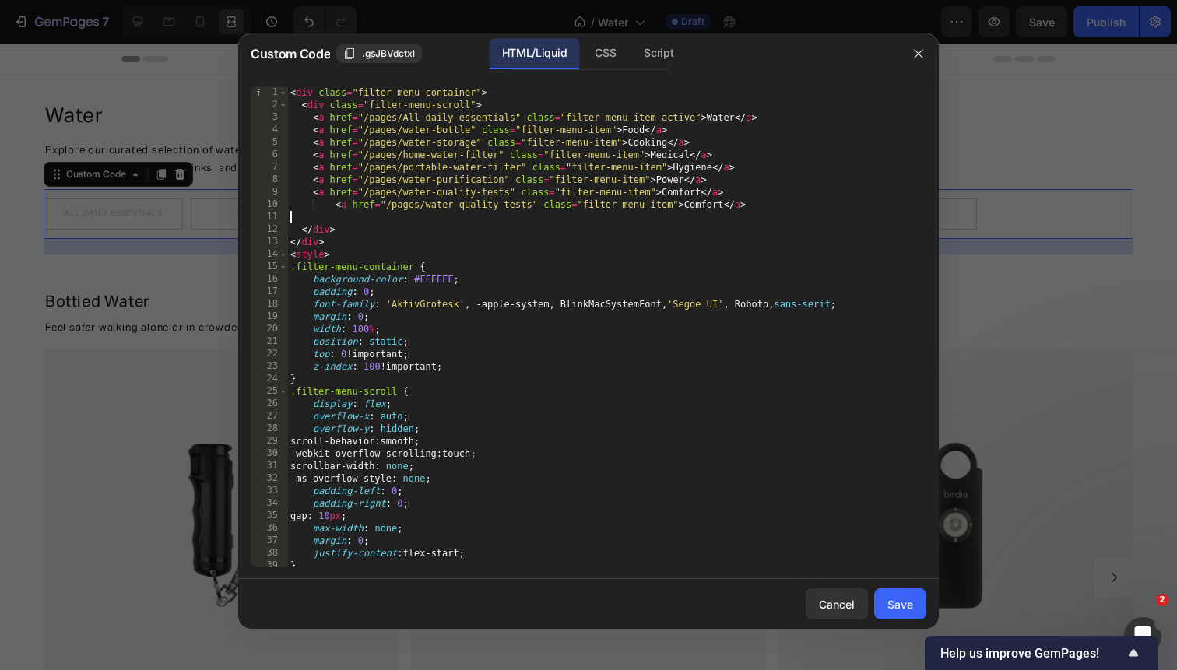
click at [696, 202] on div "< div class = "filter-menu-container" > < div class = "filter-menu-scroll" > < …" at bounding box center [606, 338] width 639 height 505
click at [651, 202] on div "< div class = "filter-menu-container" > < div class = "filter-menu-scroll" > < …" at bounding box center [606, 338] width 639 height 505
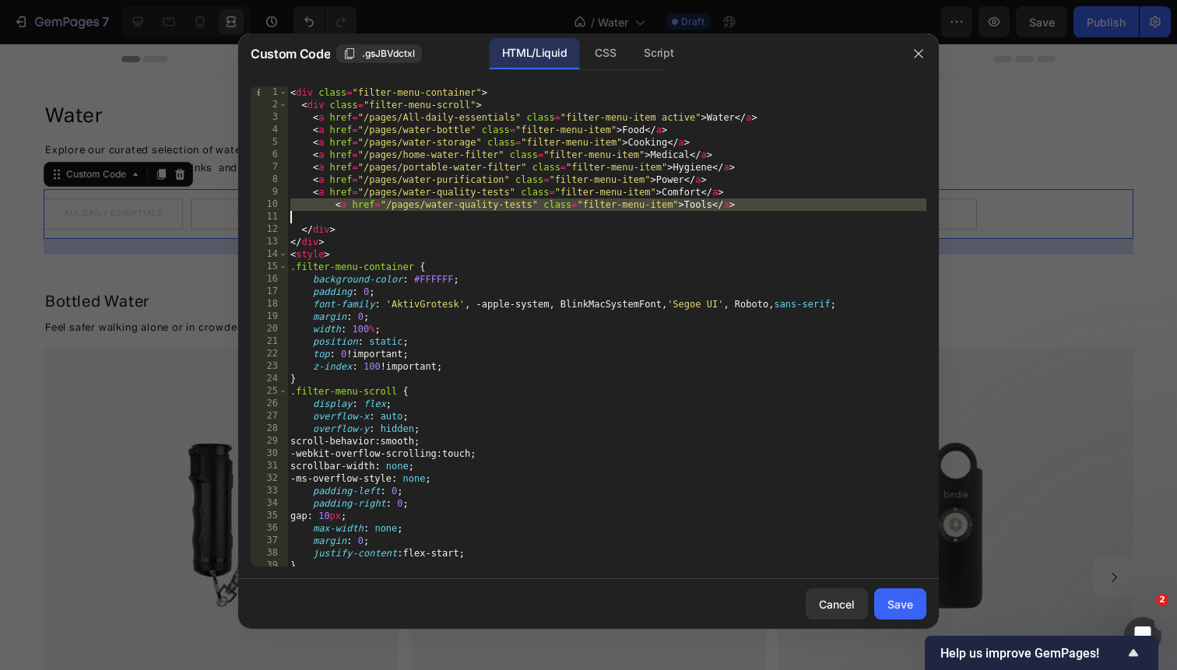
click at [651, 202] on div "< div class = "filter-menu-container" > < div class = "filter-menu-scroll" > < …" at bounding box center [606, 338] width 639 height 505
click at [335, 202] on div "< div class = "filter-menu-container" > < div class = "filter-menu-scroll" > < …" at bounding box center [606, 338] width 639 height 505
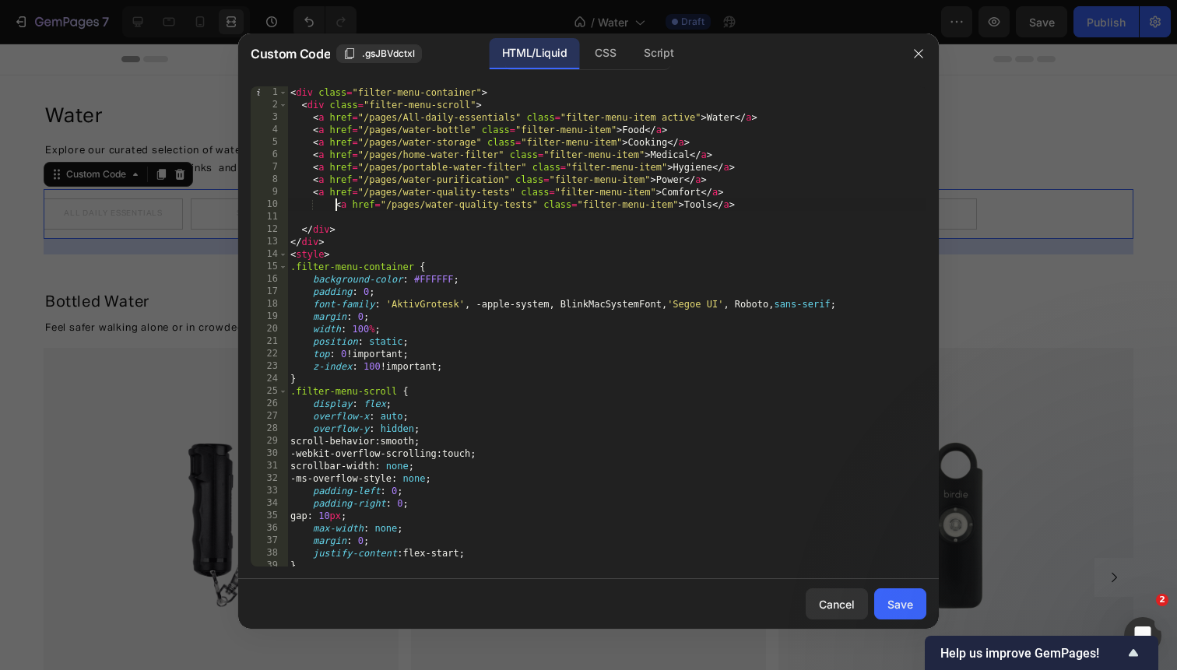
type textarea "<a href="/pages/water-quality-tests" class="filter-menu-item">Tools</a>"
click at [903, 613] on button "Save" at bounding box center [900, 603] width 52 height 31
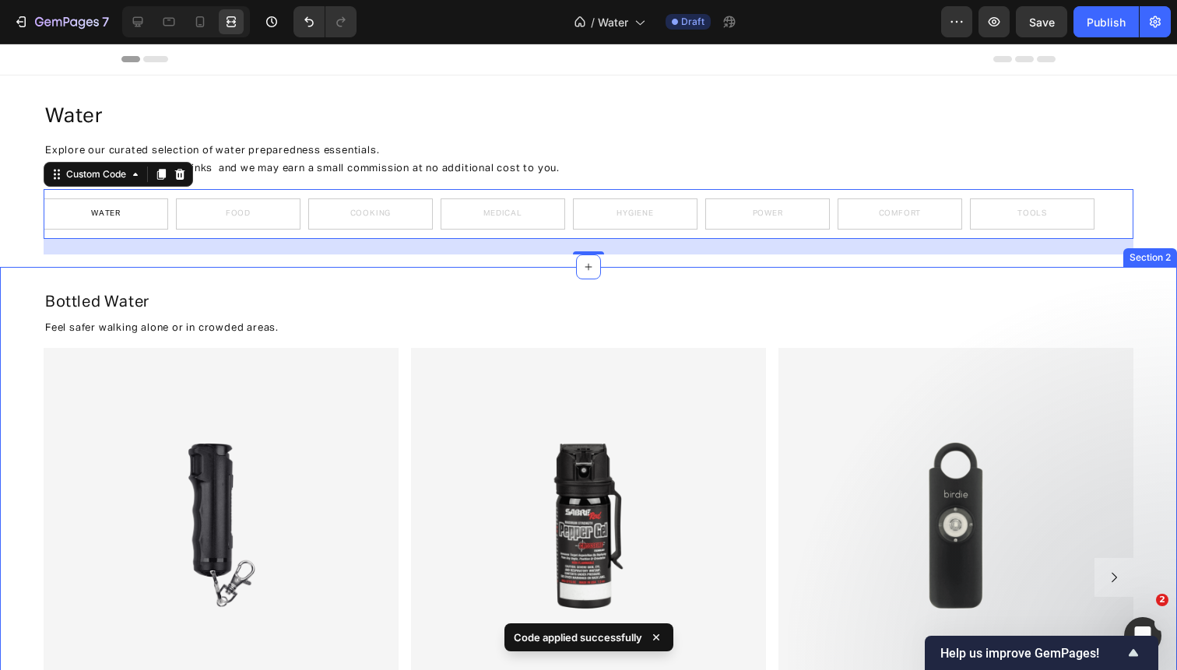
click at [22, 424] on div "Bottled Water Heading Feel safer walking alone or in crowded areas. Text Block …" at bounding box center [588, 551] width 1177 height 537
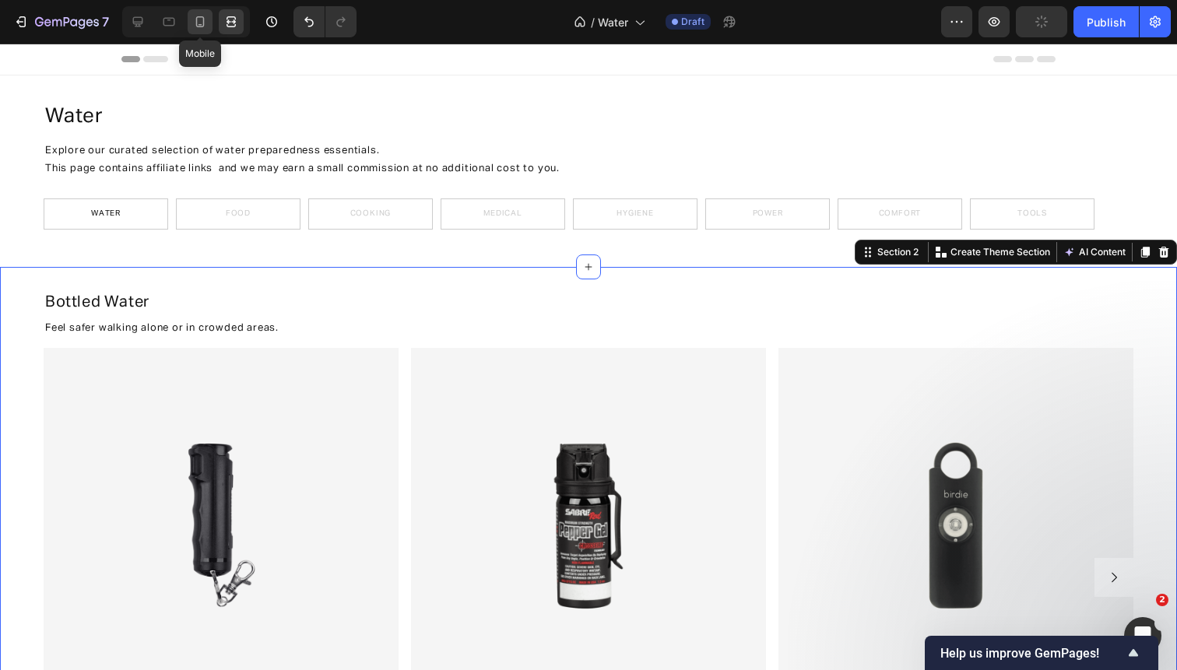
click at [197, 29] on icon at bounding box center [200, 22] width 16 height 16
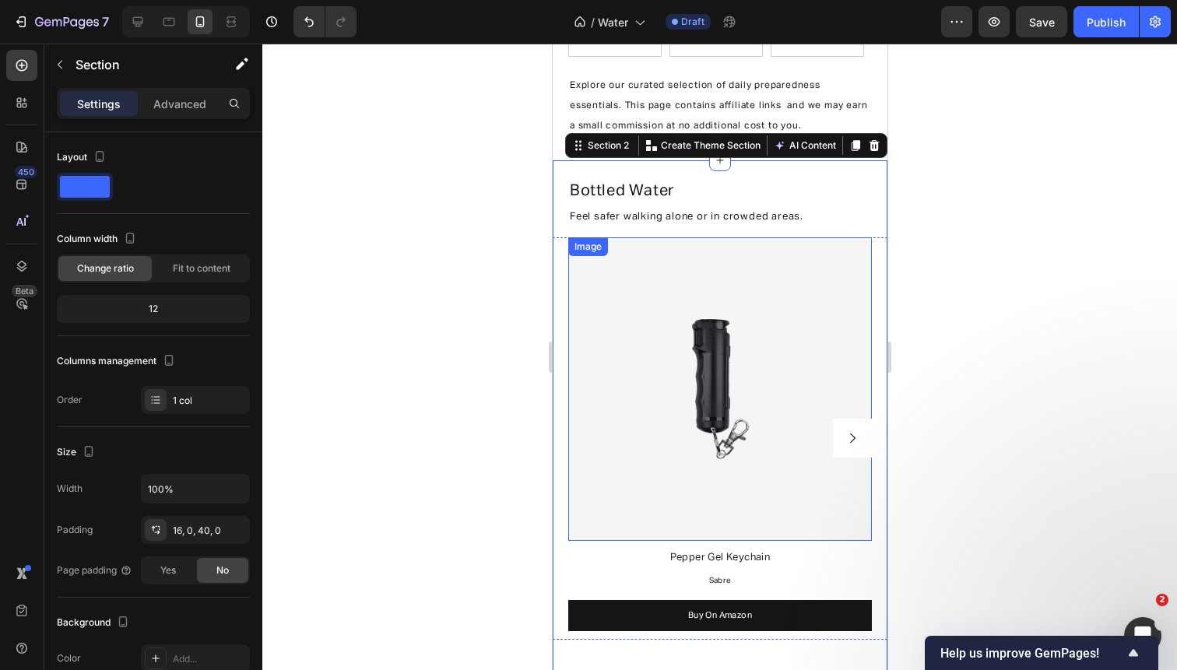
scroll to position [116, 0]
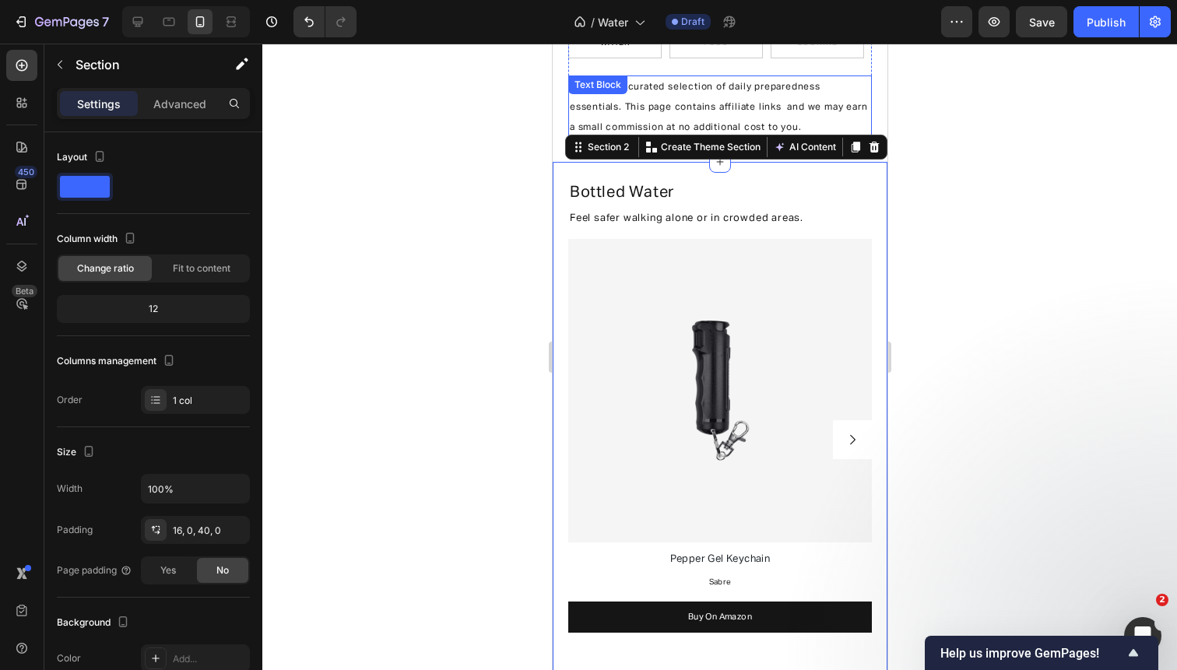
click at [735, 80] on p "Explore our curated selection of daily preparedness essentials. This page conta…" at bounding box center [719, 107] width 300 height 61
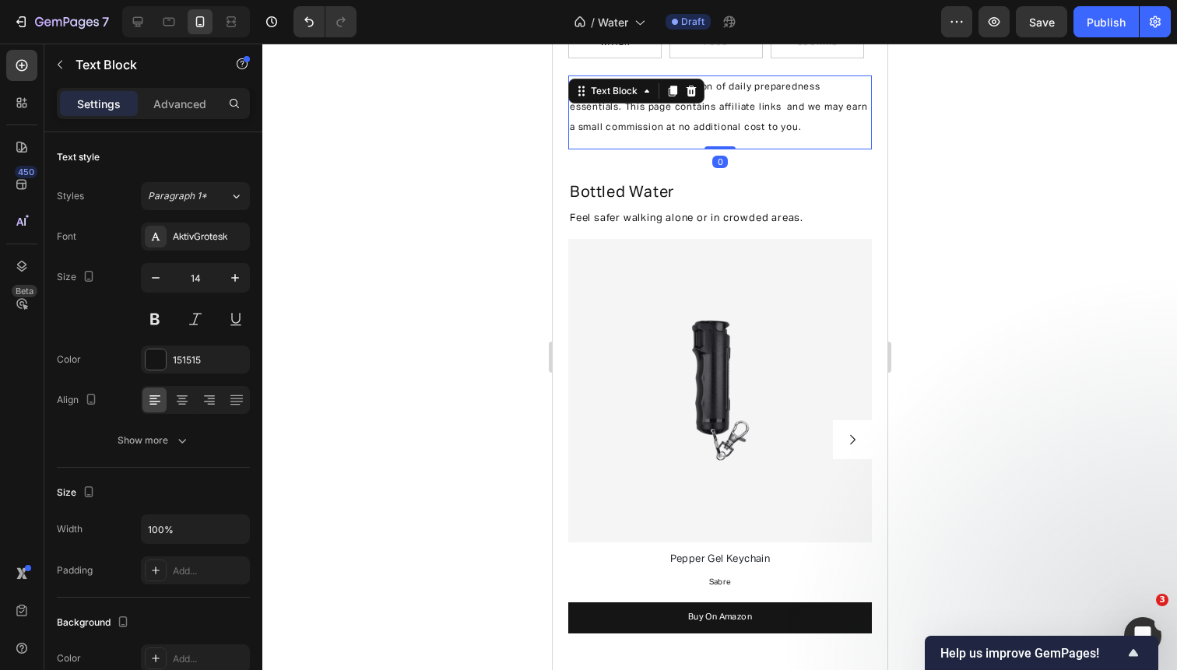
click at [735, 86] on span "Explore our curated selection of daily preparedness essentials. This page conta…" at bounding box center [717, 107] width 297 height 50
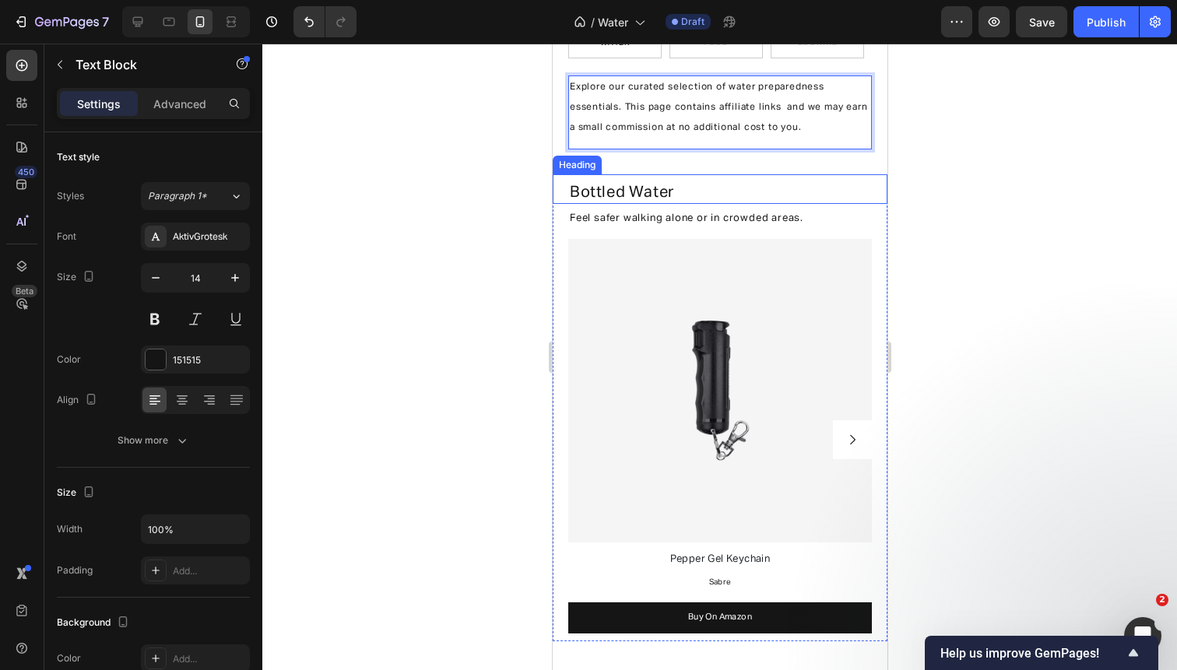
click at [992, 163] on div at bounding box center [719, 357] width 914 height 627
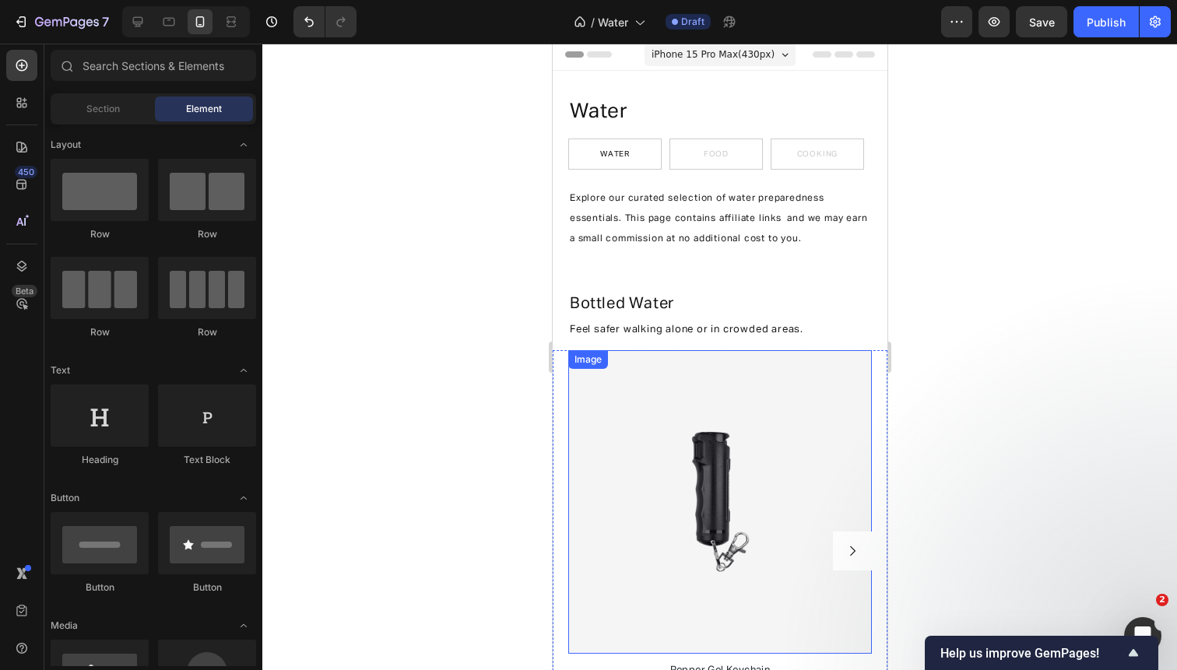
scroll to position [8, 0]
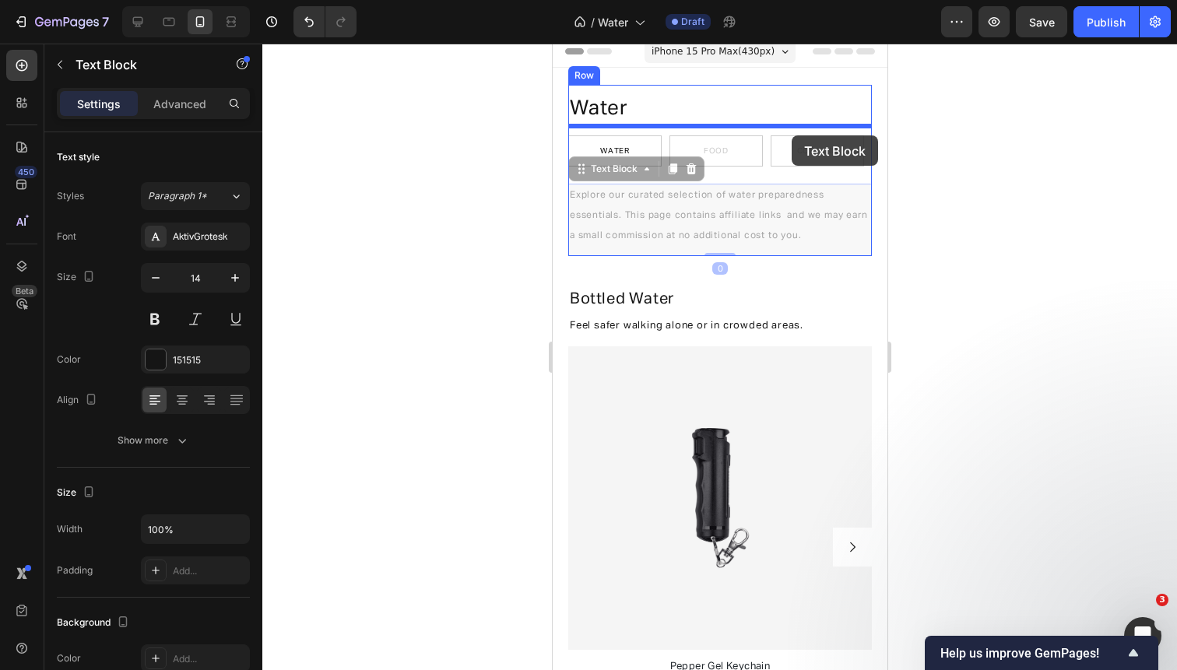
drag, startPoint x: 794, startPoint y: 217, endPoint x: 791, endPoint y: 135, distance: 81.8
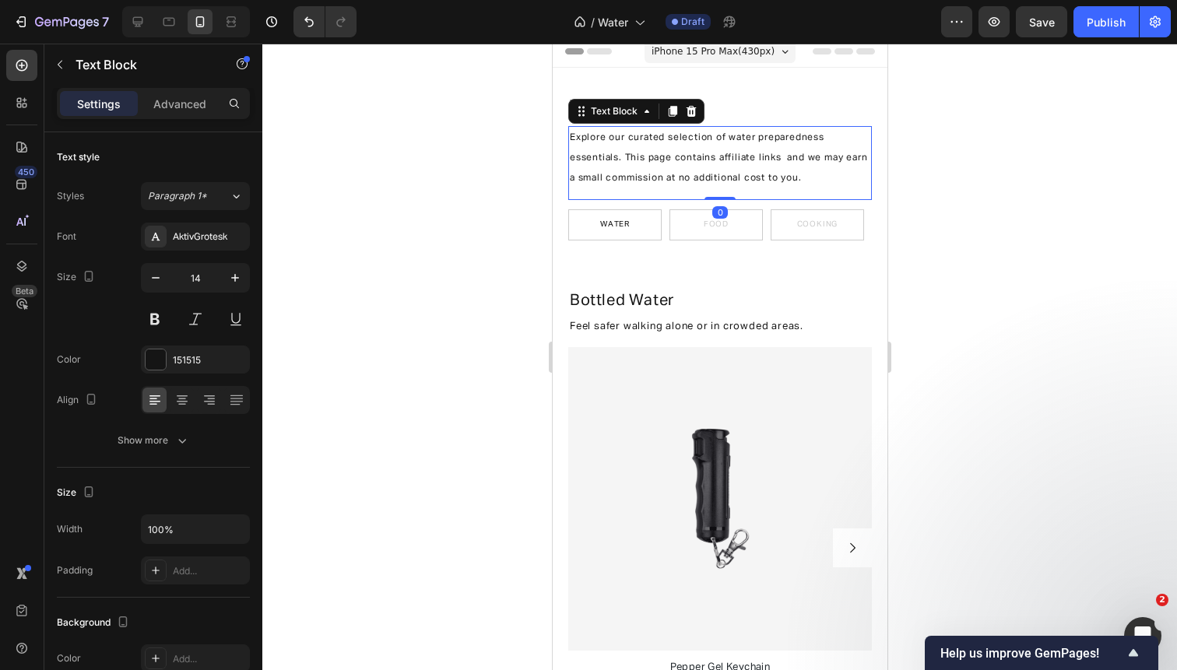
click at [1025, 142] on div at bounding box center [719, 357] width 914 height 627
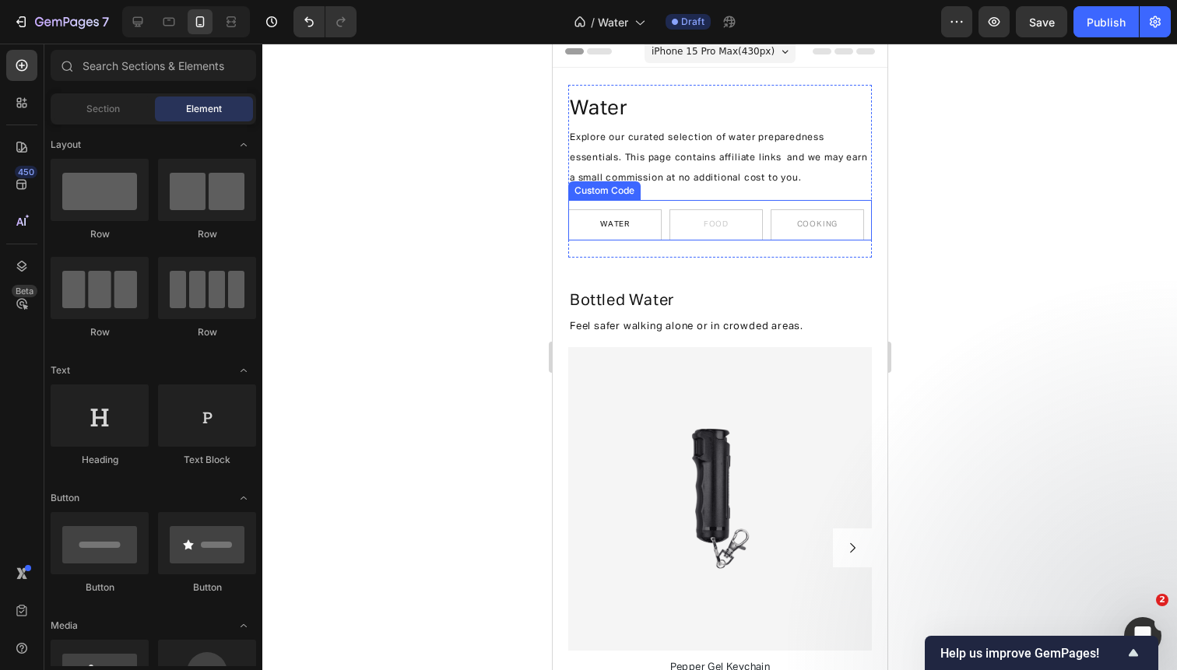
scroll to position [0, 0]
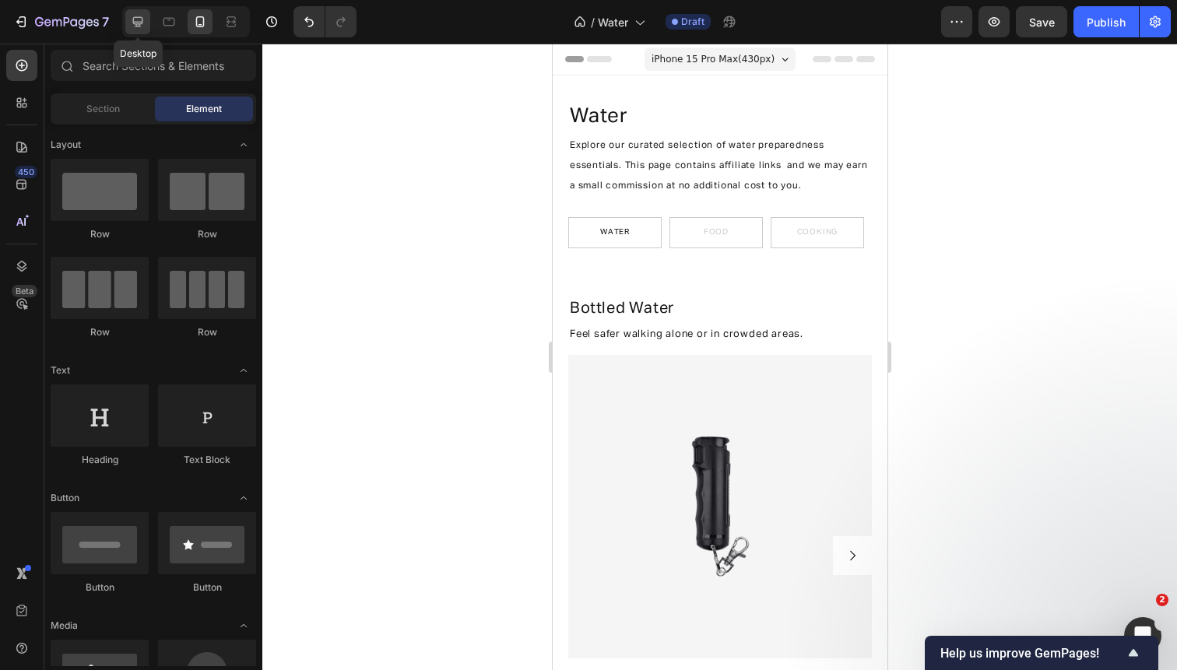
click at [140, 23] on icon at bounding box center [138, 22] width 10 height 10
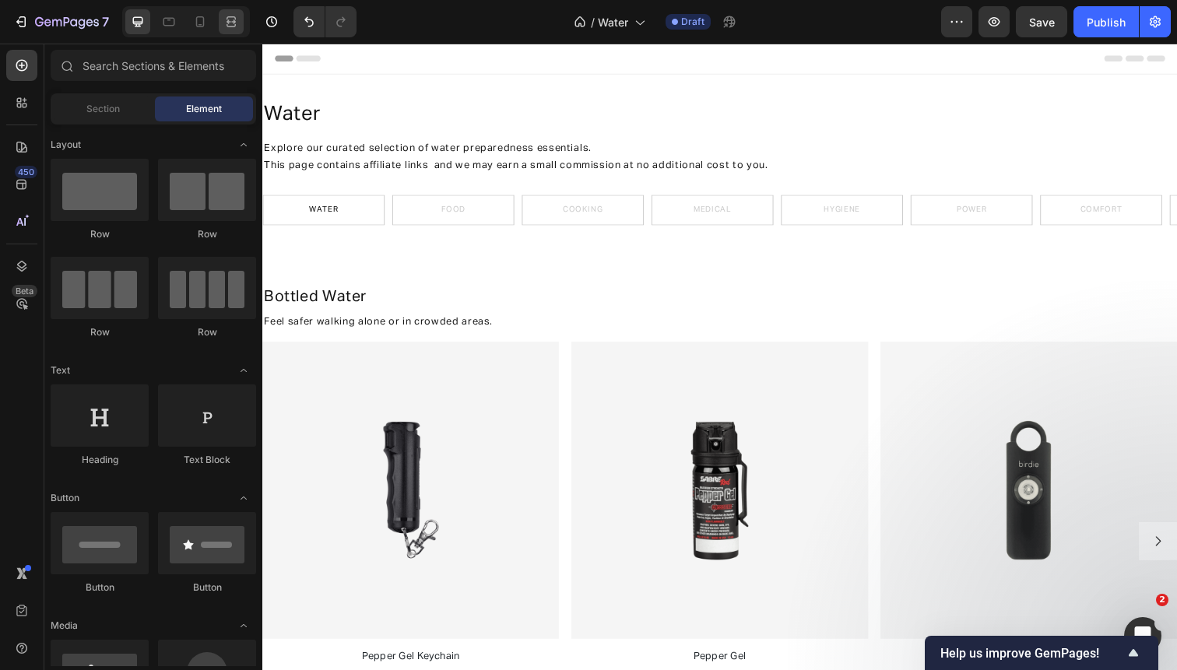
click at [235, 24] on icon at bounding box center [230, 25] width 9 height 3
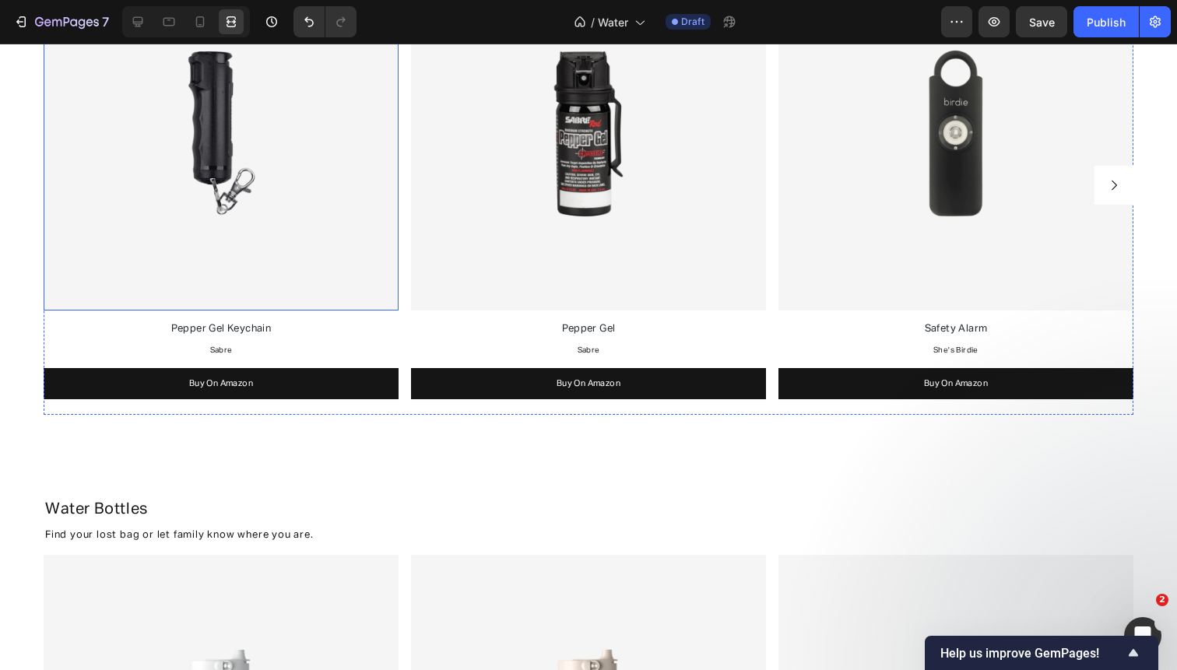
scroll to position [207, 0]
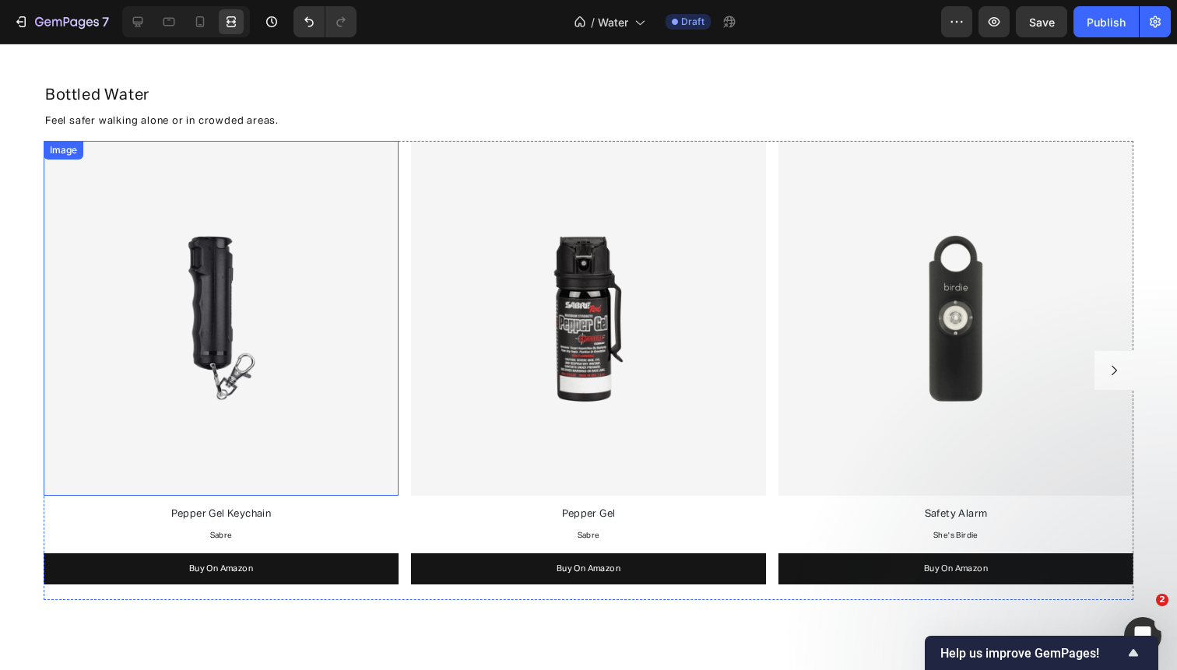
click at [301, 319] on img at bounding box center [221, 318] width 355 height 355
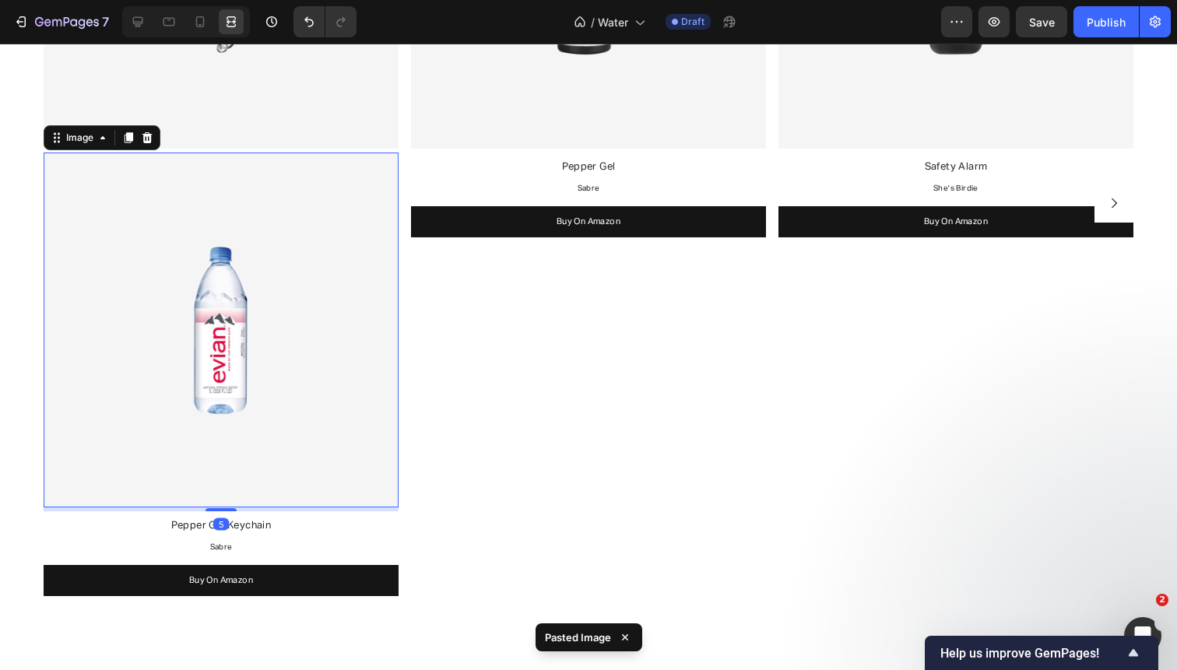
scroll to position [253, 0]
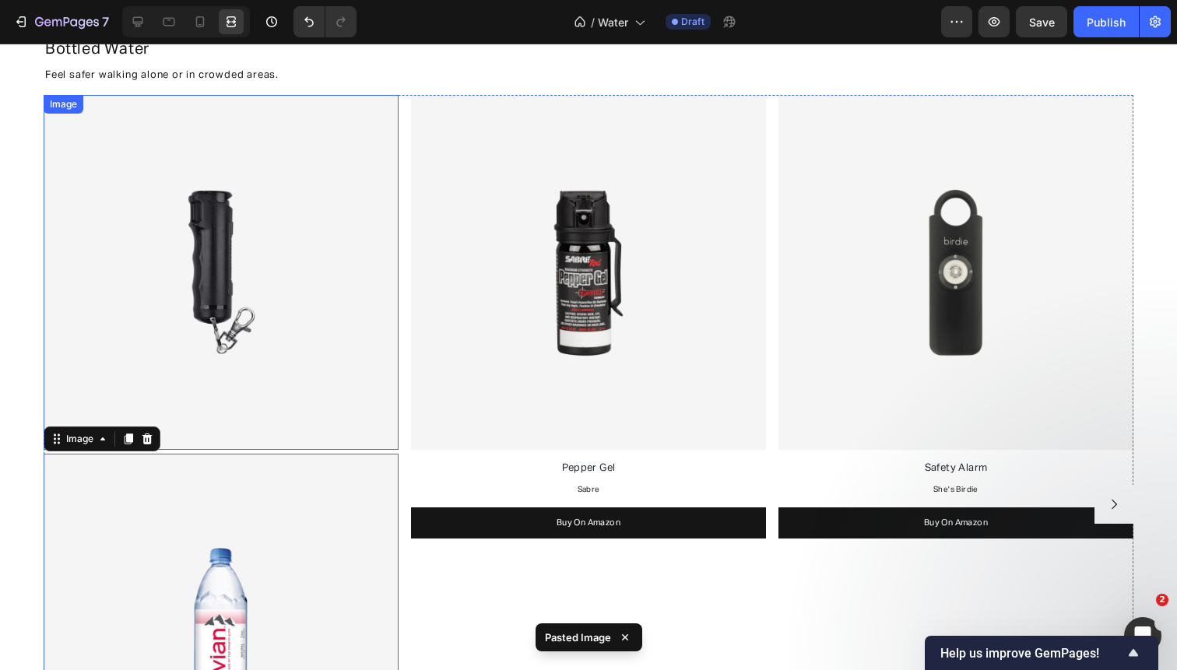
click at [285, 245] on img at bounding box center [221, 272] width 355 height 355
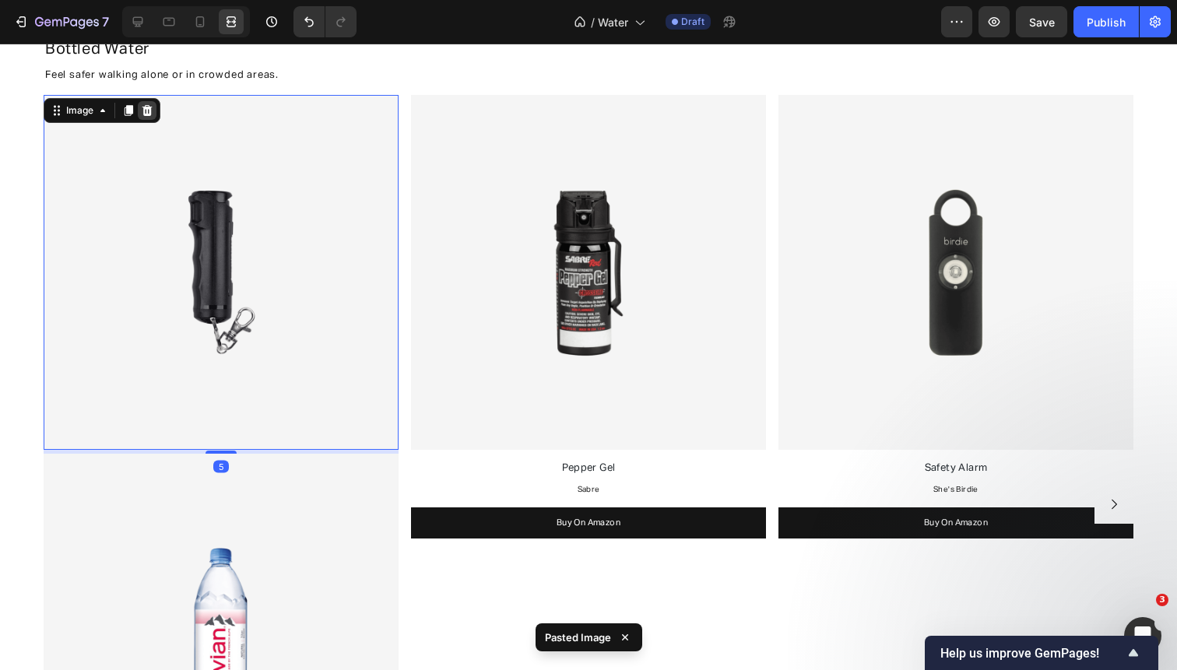
click at [153, 105] on div at bounding box center [147, 110] width 19 height 19
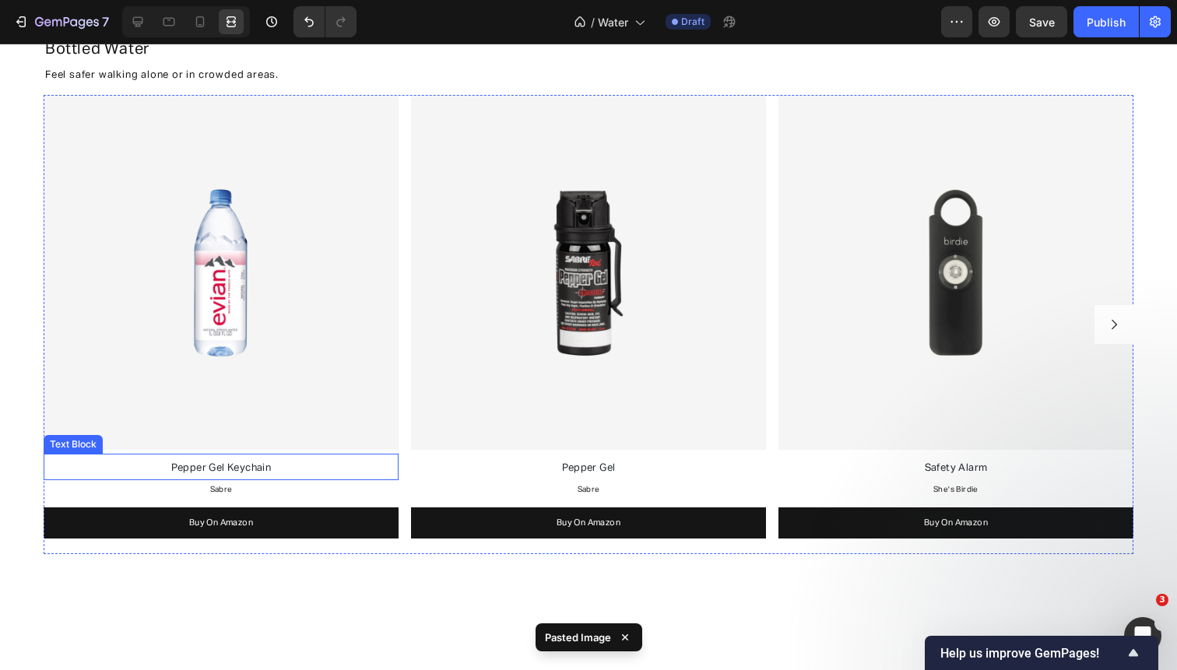
click at [217, 467] on span "Pepper Gel Keychain" at bounding box center [221, 468] width 100 height 10
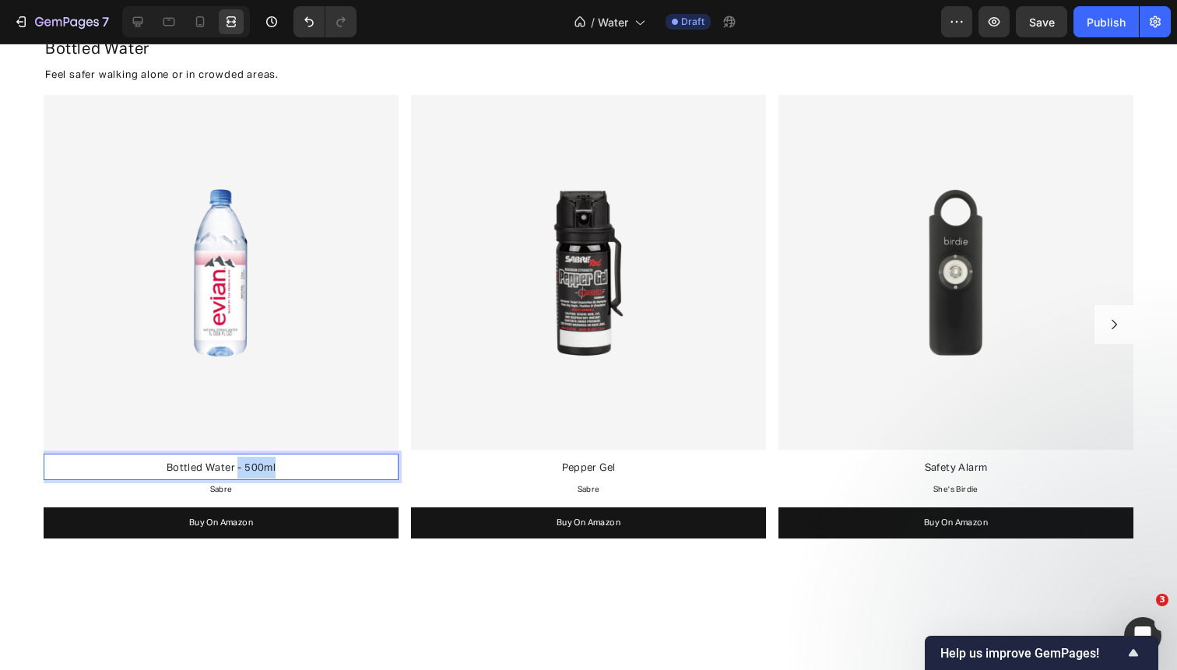
drag, startPoint x: 237, startPoint y: 465, endPoint x: 335, endPoint y: 465, distance: 98.1
click at [335, 465] on p "Bottled Water - 500ml" at bounding box center [221, 468] width 352 height 22
click at [231, 487] on span "Sabre" at bounding box center [221, 490] width 23 height 8
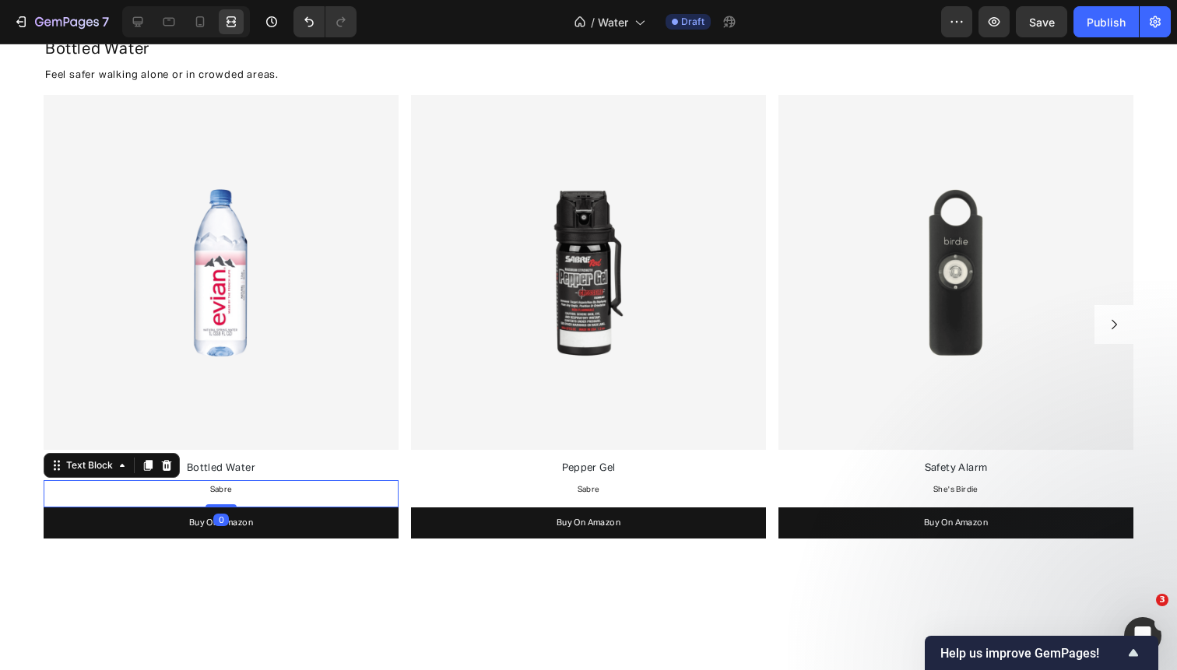
click at [231, 487] on span "Sabre" at bounding box center [221, 490] width 23 height 8
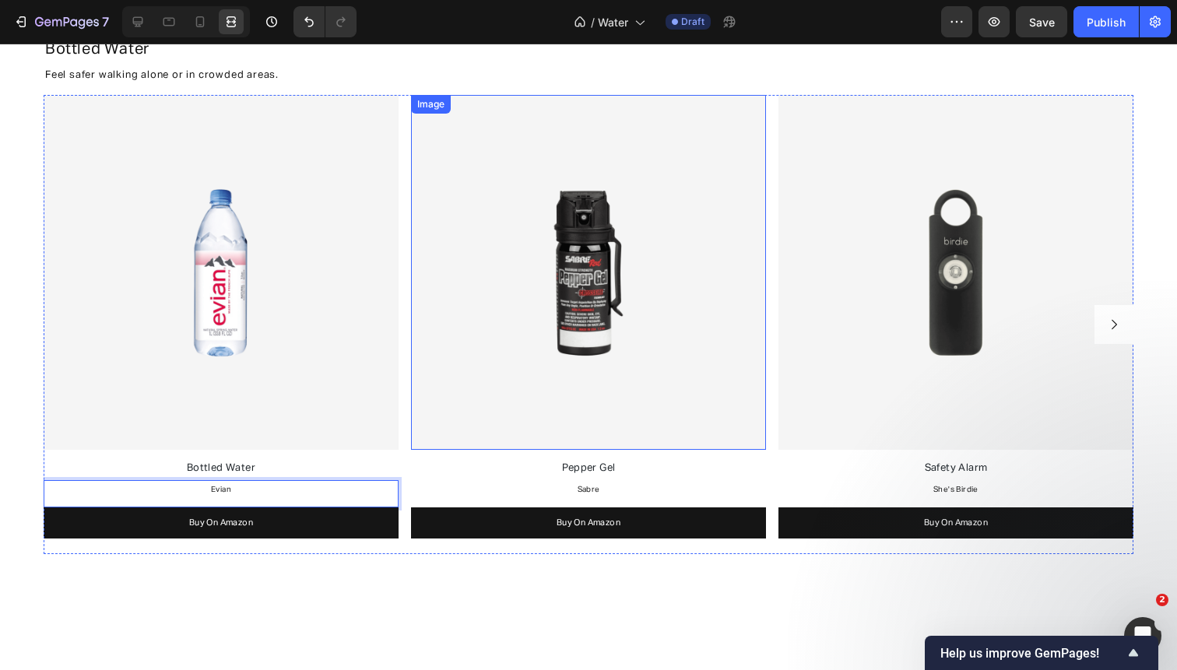
click at [516, 297] on img at bounding box center [588, 272] width 355 height 355
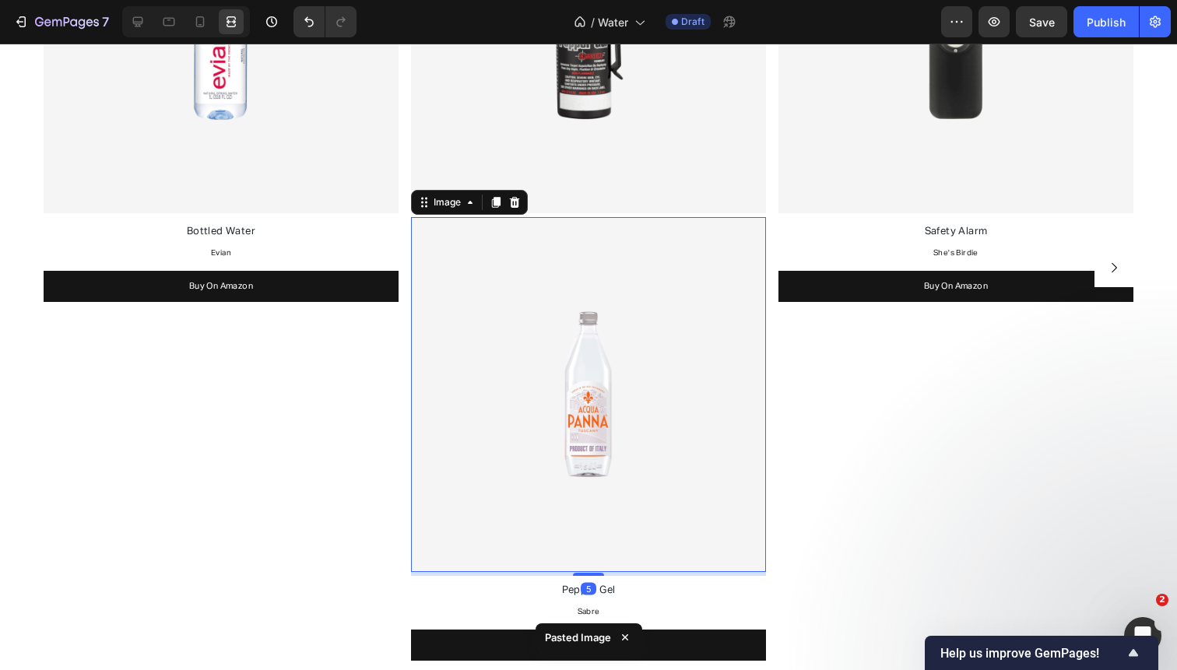
scroll to position [56, 0]
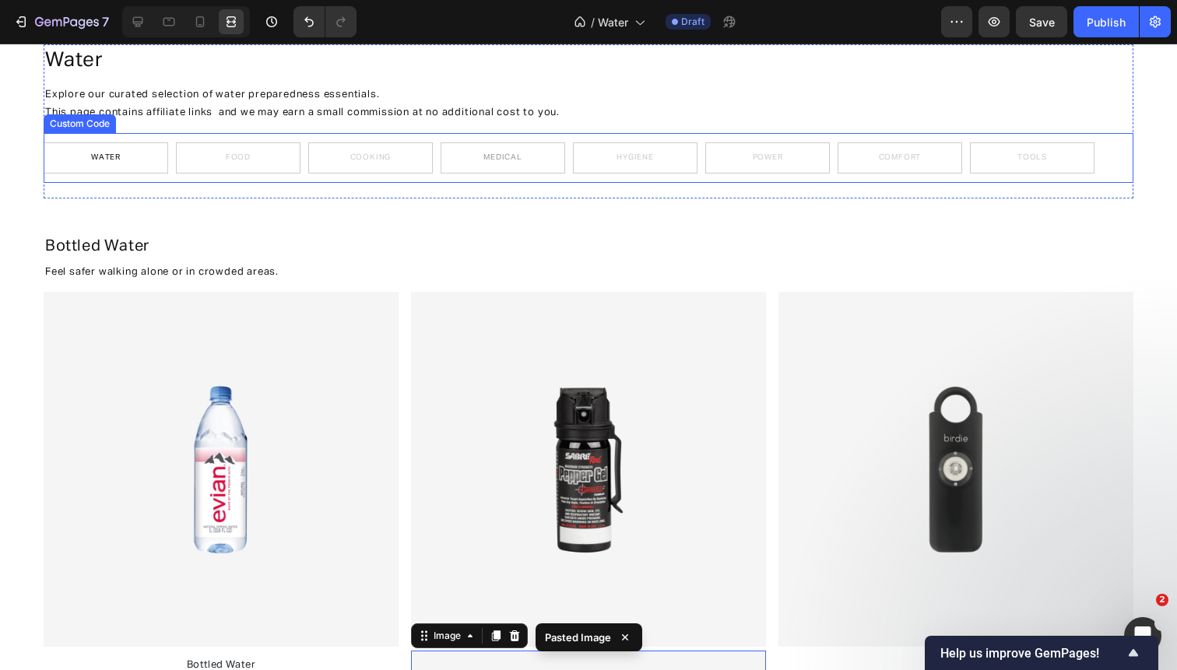
click at [550, 169] on link "Medical" at bounding box center [503, 157] width 125 height 31
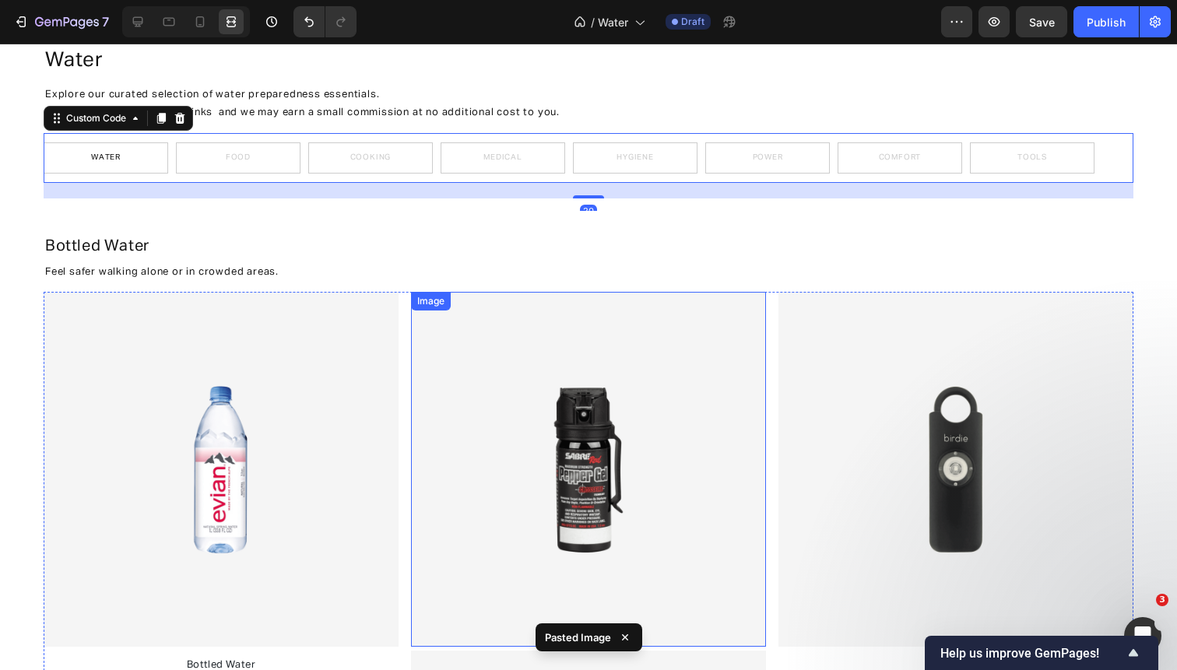
click at [529, 374] on img at bounding box center [588, 469] width 355 height 355
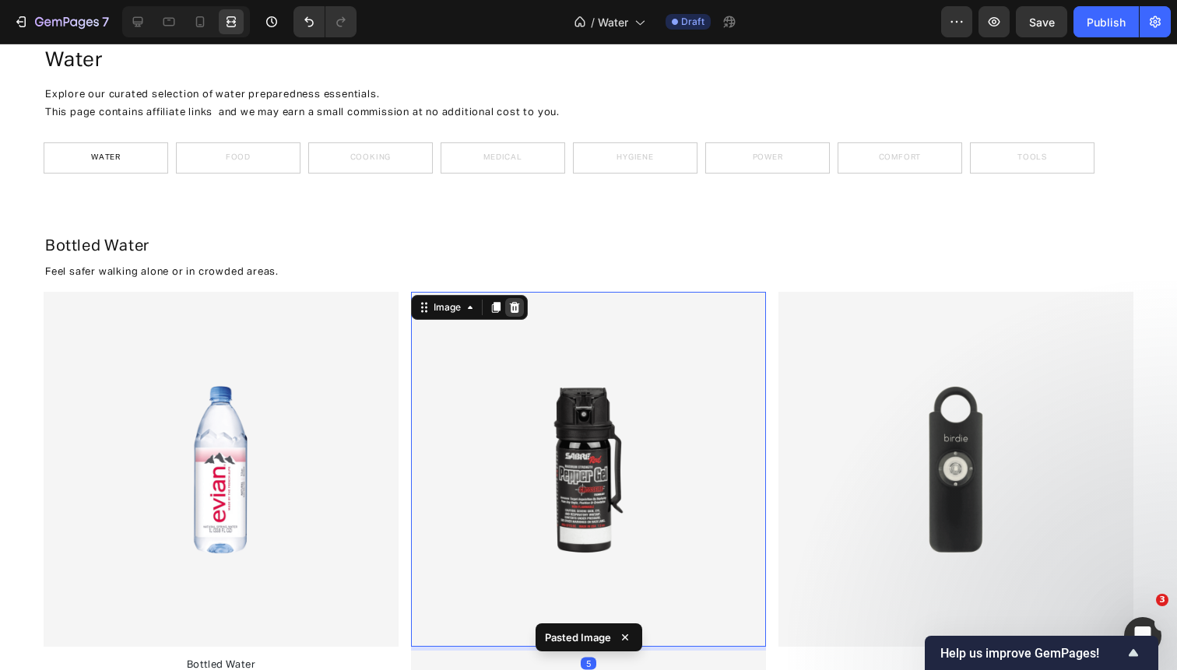
click at [516, 307] on icon at bounding box center [514, 307] width 12 height 12
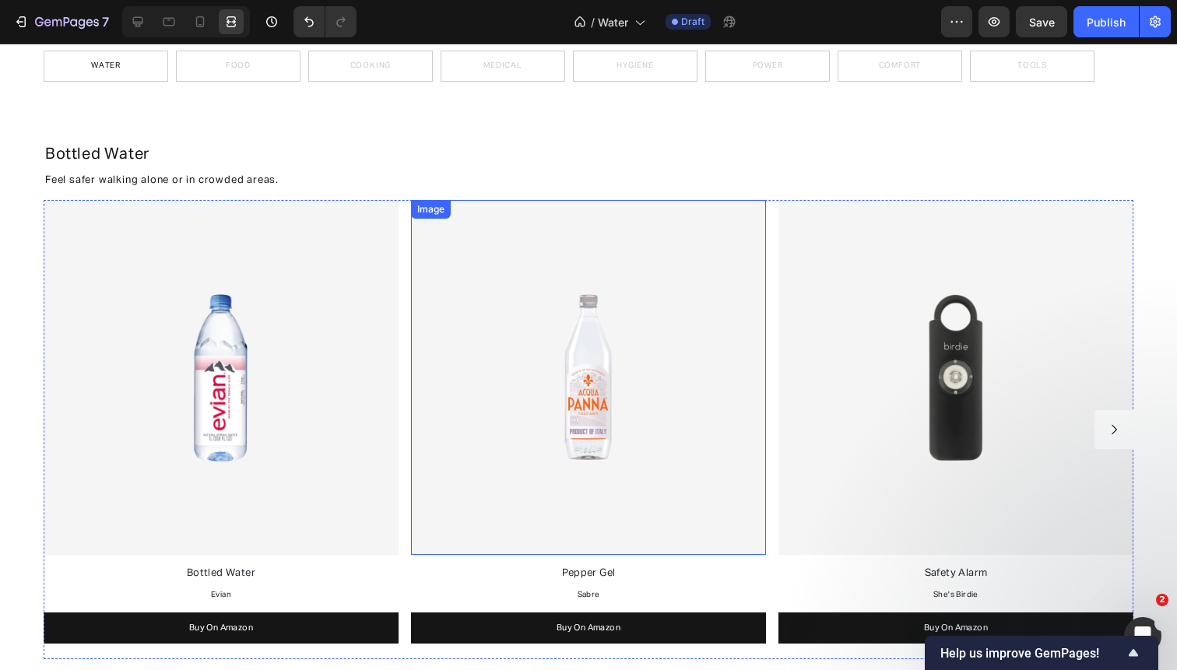
scroll to position [223, 0]
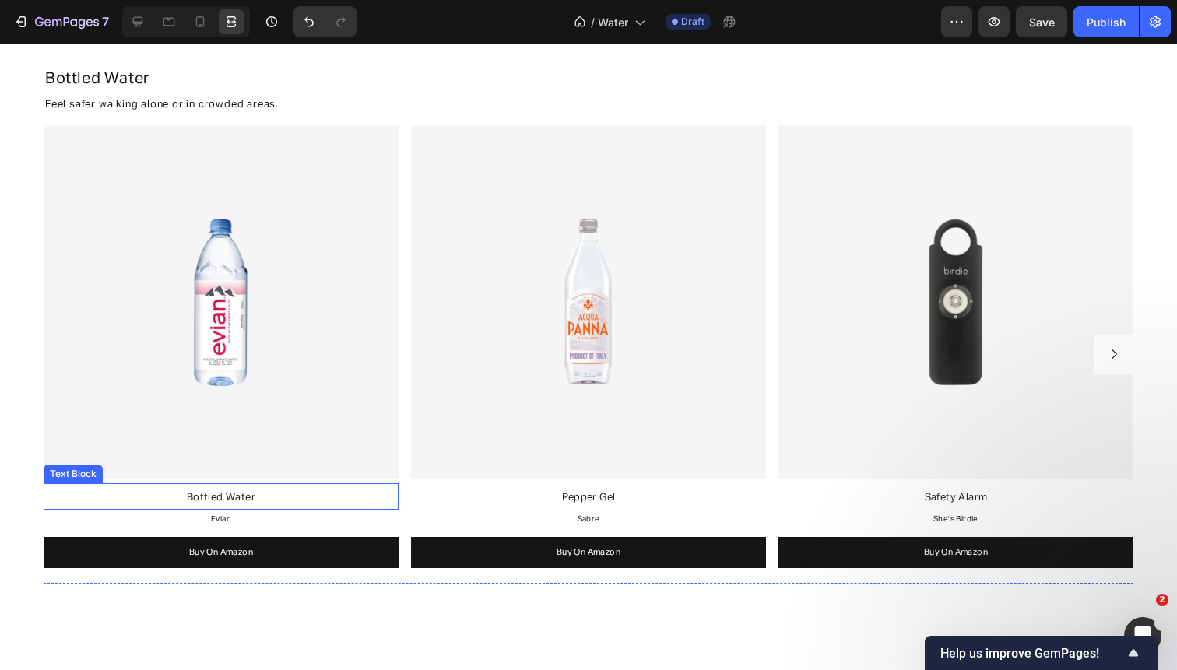
click at [258, 497] on p "Bottled Water" at bounding box center [221, 497] width 352 height 22
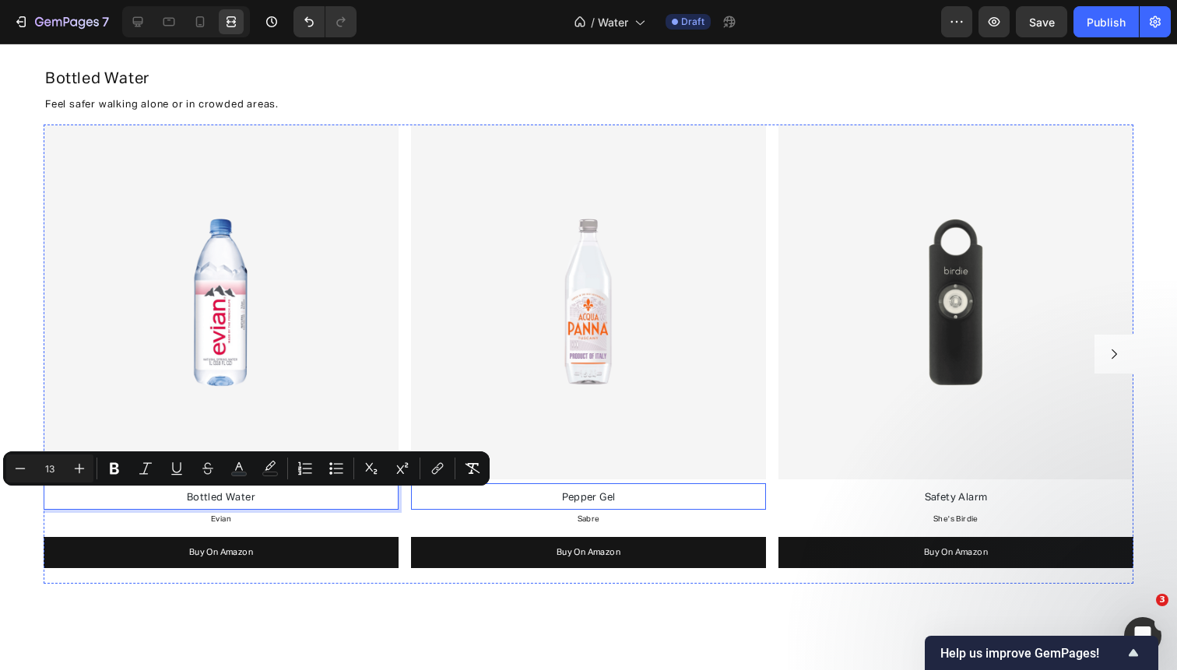
click at [609, 499] on span "Pepper Gel" at bounding box center [589, 498] width 54 height 10
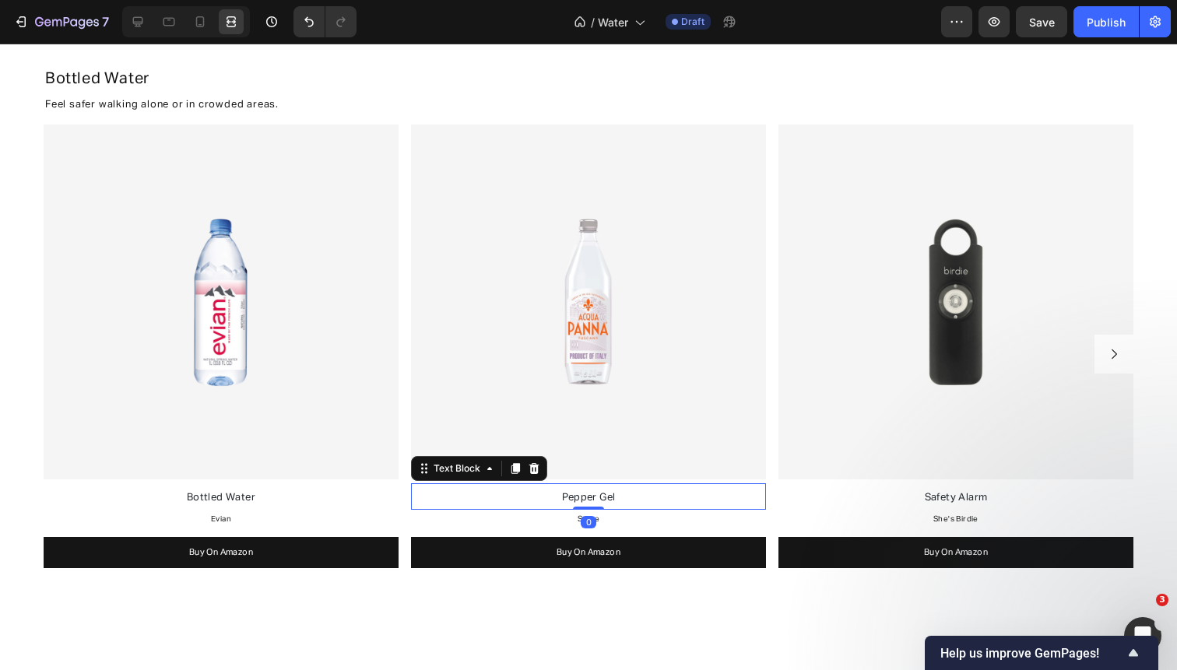
click at [609, 499] on span "Pepper Gel" at bounding box center [589, 498] width 54 height 10
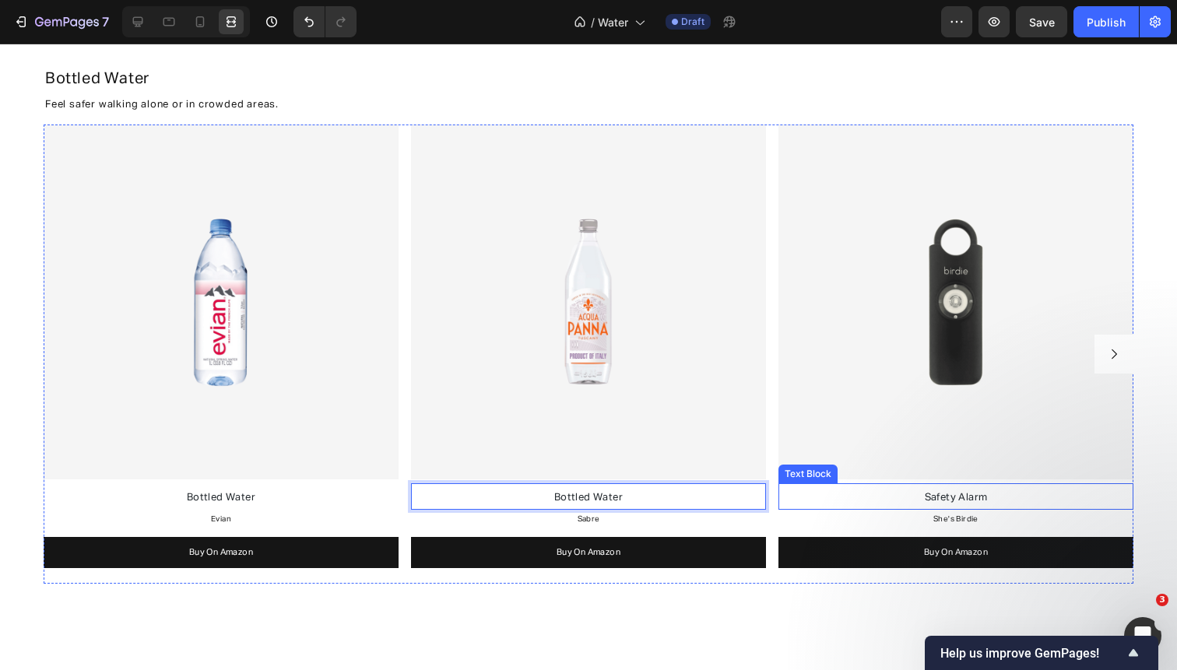
click at [918, 499] on p "Safety Alarm" at bounding box center [956, 497] width 352 height 22
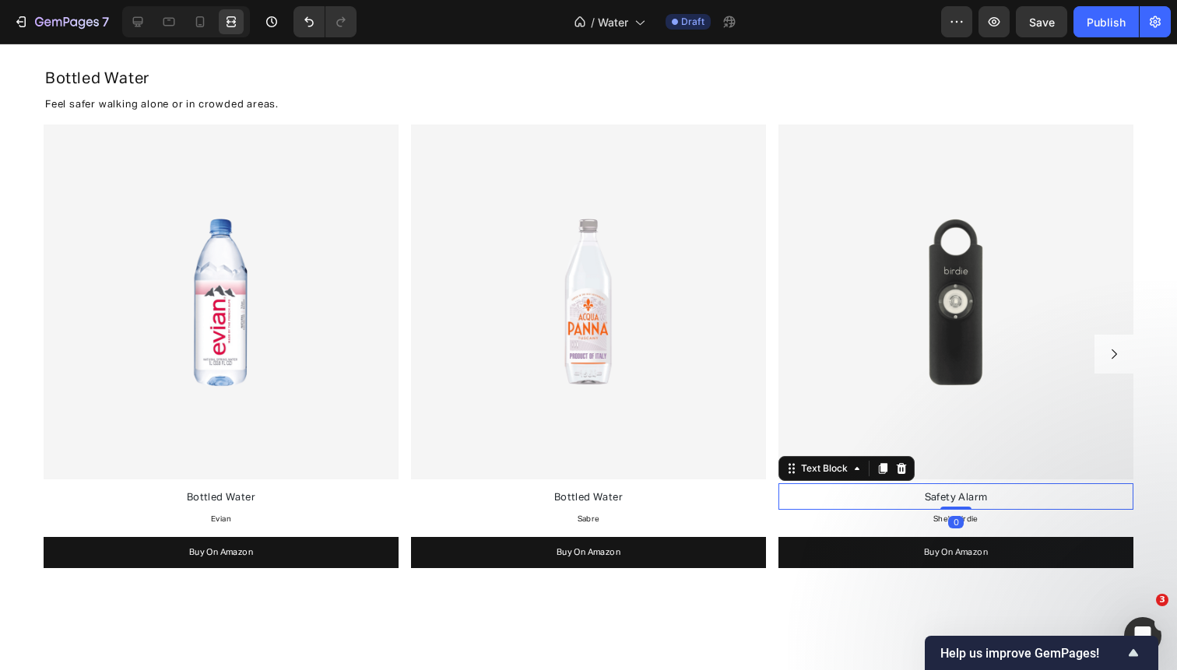
click at [918, 499] on p "Safety Alarm" at bounding box center [956, 497] width 352 height 22
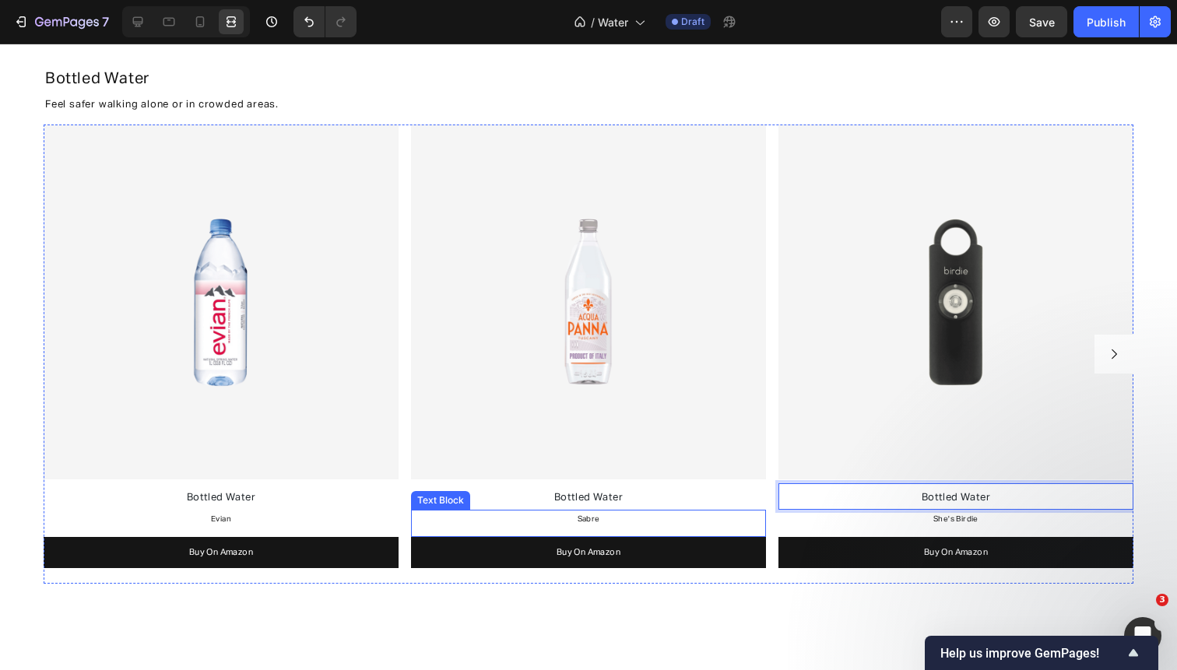
click at [602, 515] on p "Sabre" at bounding box center [588, 519] width 352 height 16
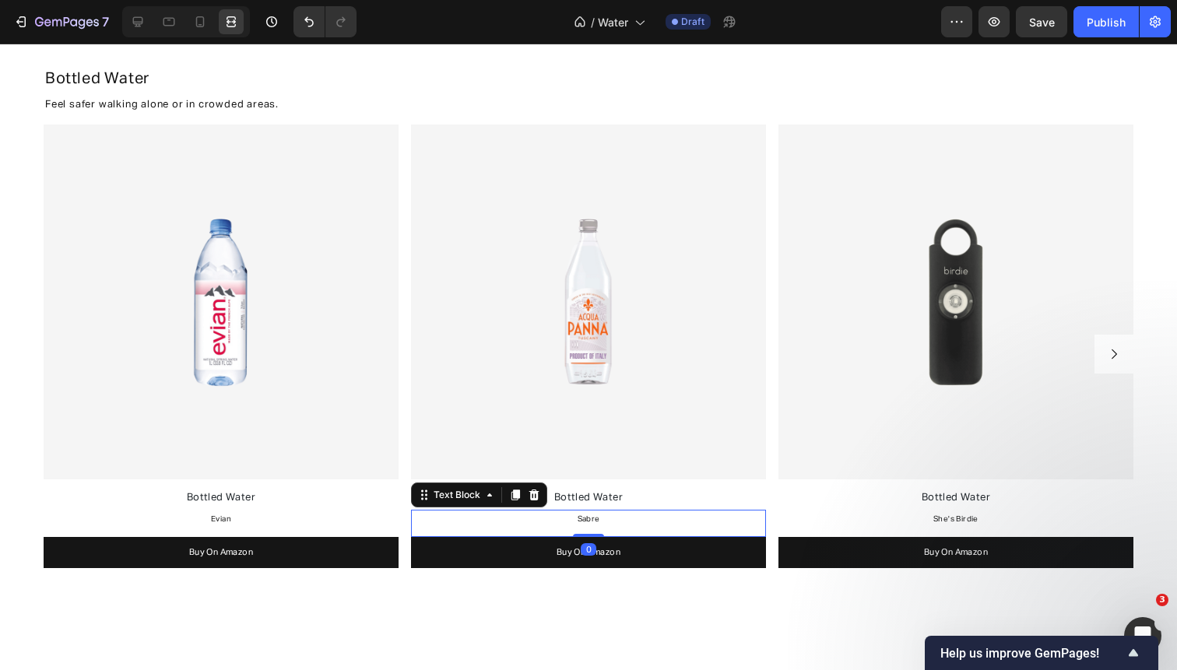
click at [602, 515] on p "Sabre" at bounding box center [588, 519] width 352 height 16
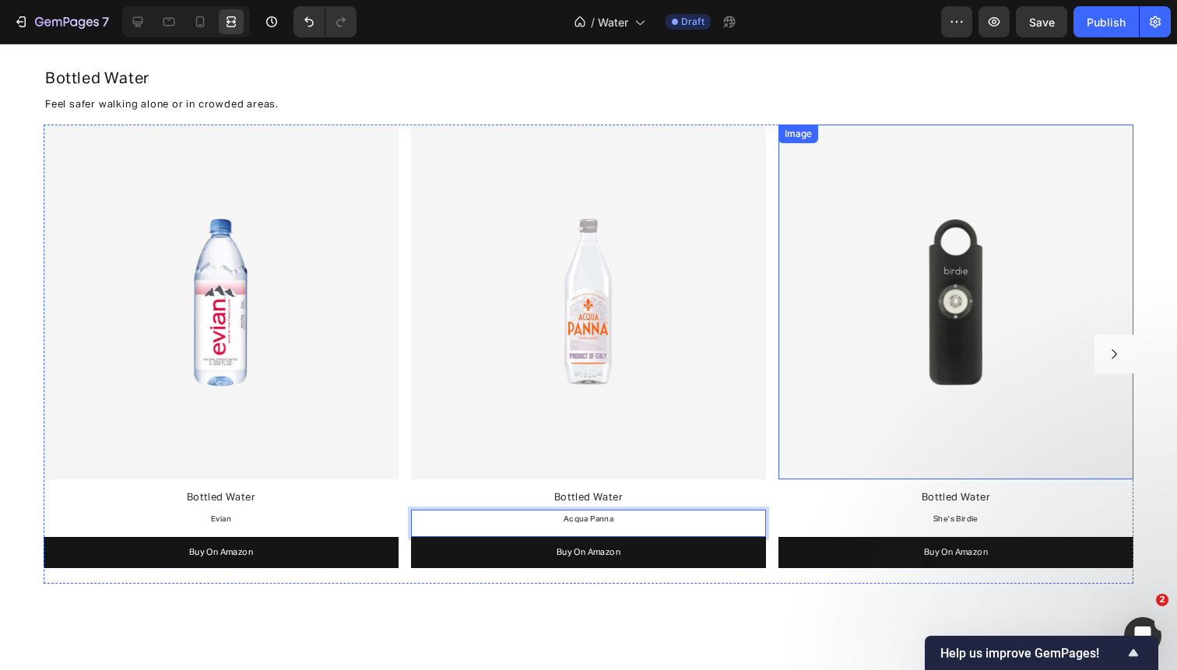
click at [852, 307] on img at bounding box center [955, 302] width 355 height 355
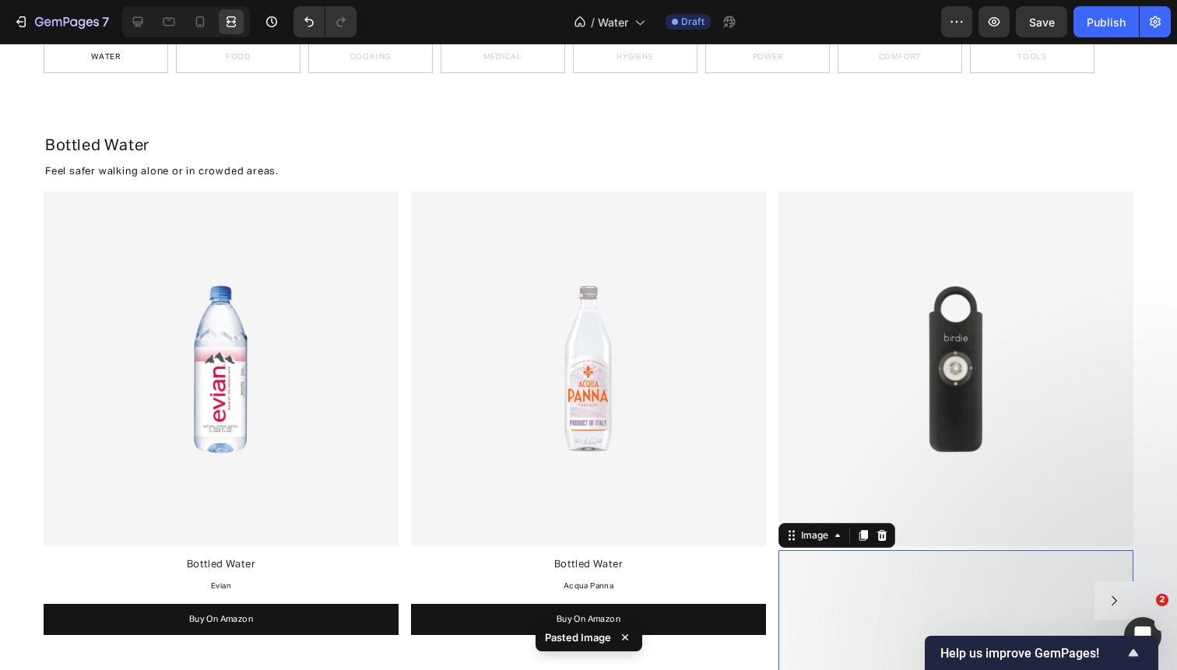
scroll to position [142, 0]
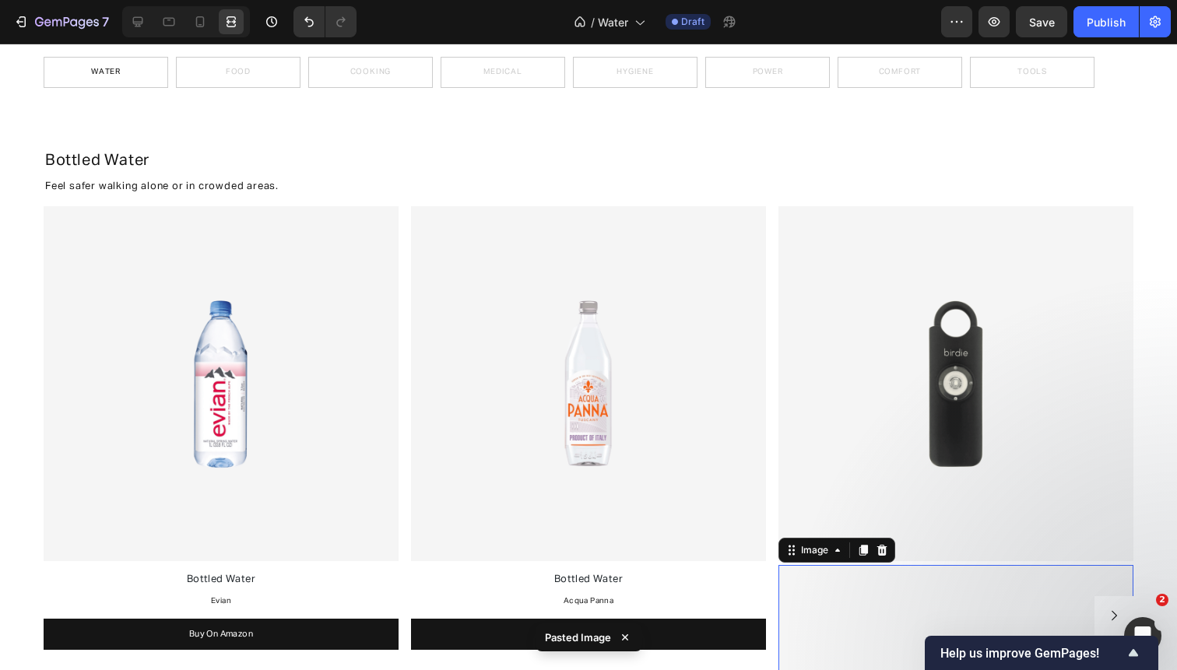
click at [886, 254] on img at bounding box center [955, 383] width 355 height 355
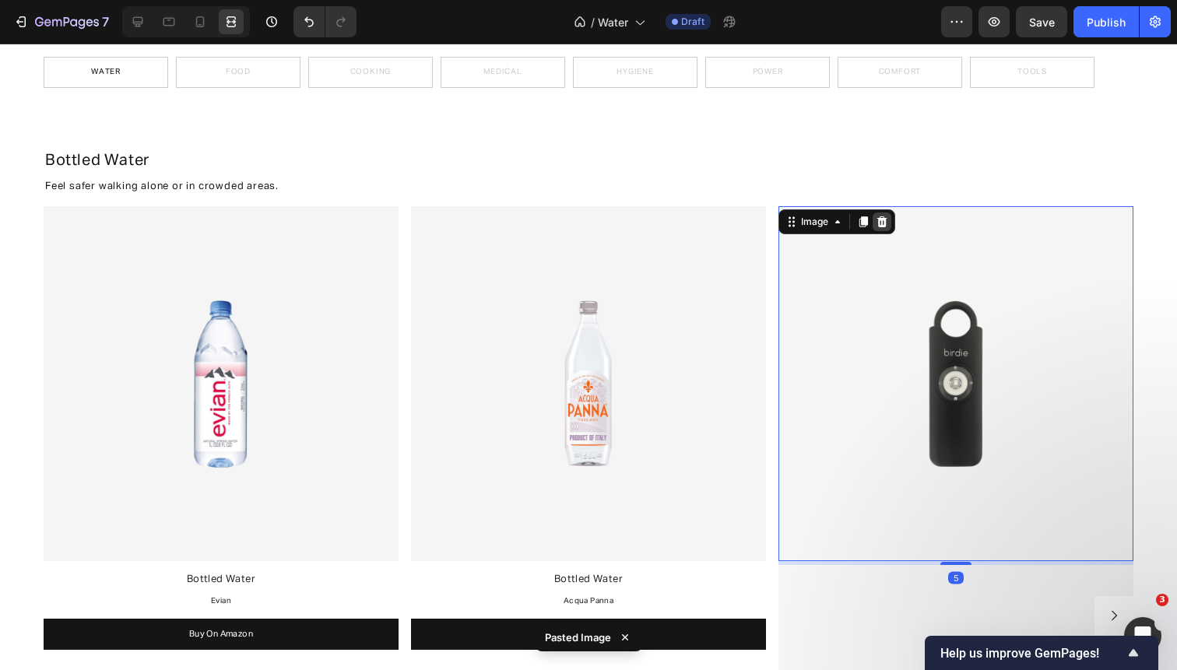
click at [882, 219] on icon at bounding box center [882, 221] width 10 height 11
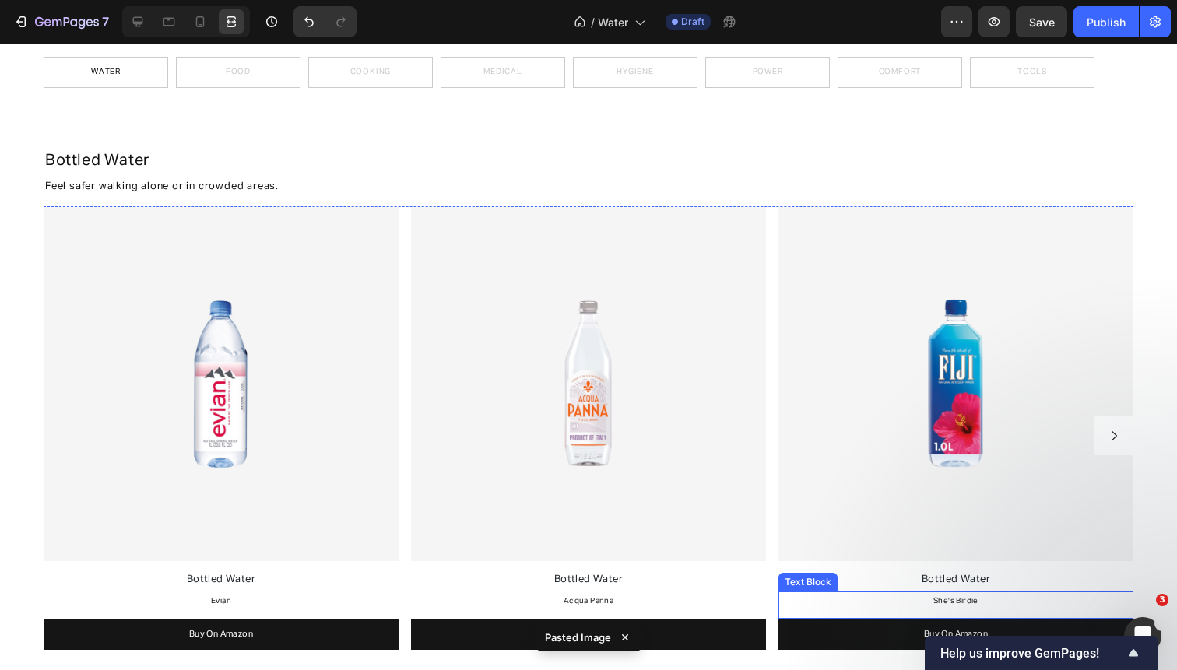
click at [953, 602] on span "She's Birdie" at bounding box center [955, 601] width 45 height 8
click at [1110, 431] on icon "Carousel Next Arrow" at bounding box center [1114, 436] width 14 height 14
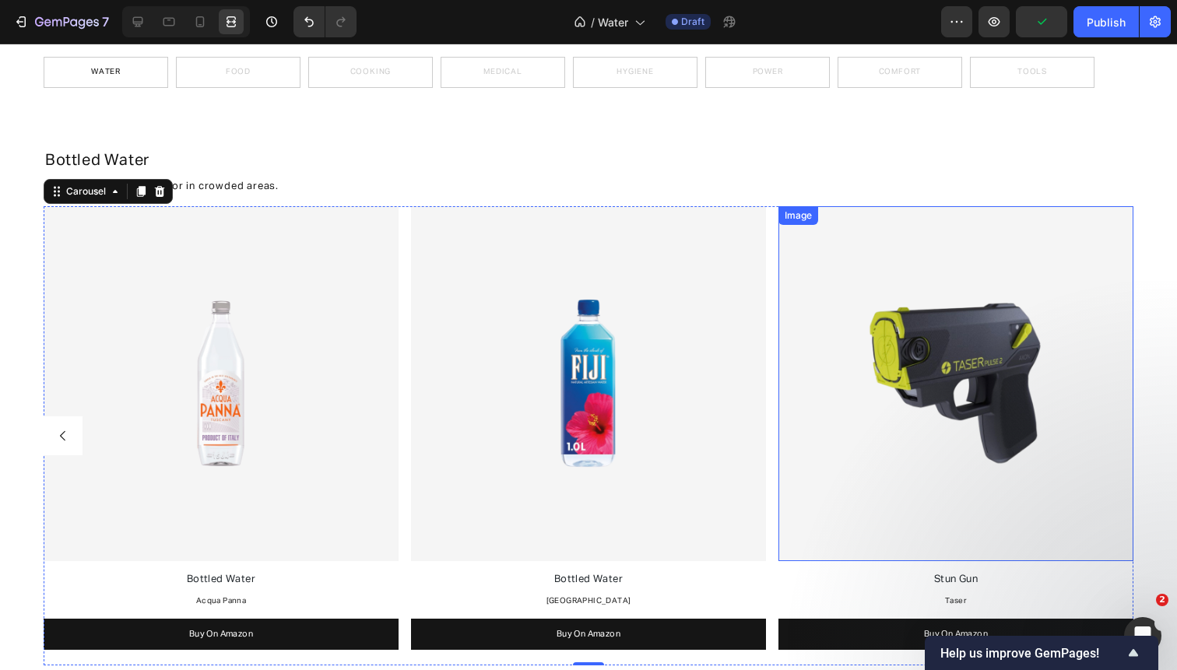
click at [934, 322] on img at bounding box center [955, 383] width 355 height 355
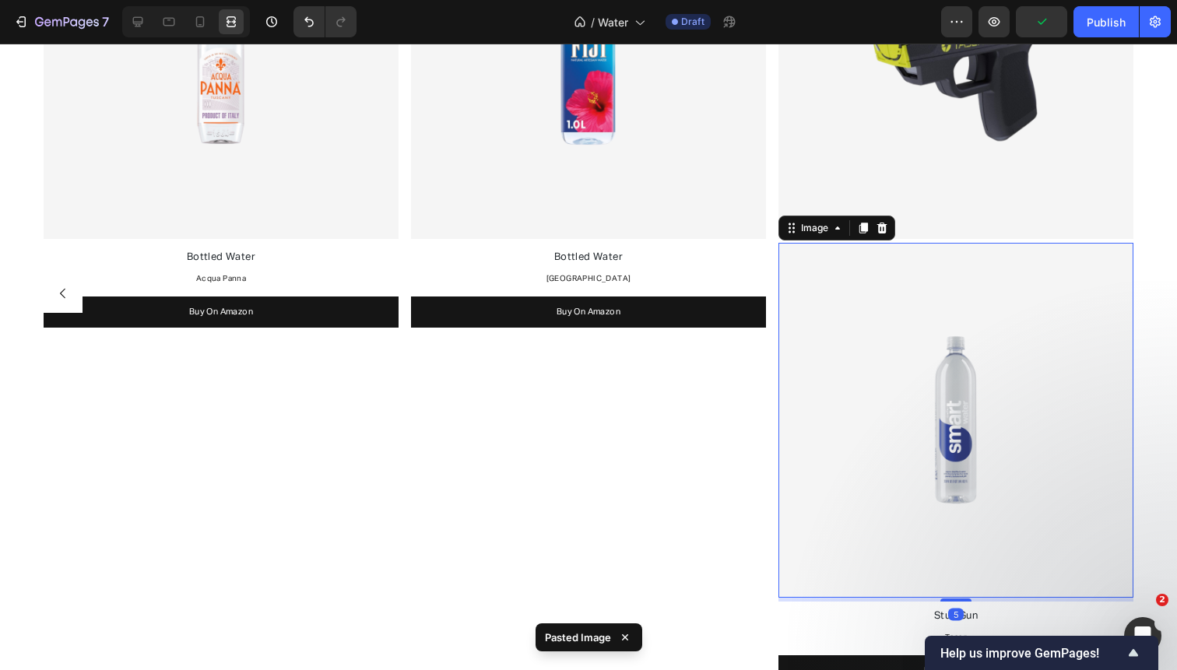
scroll to position [188, 0]
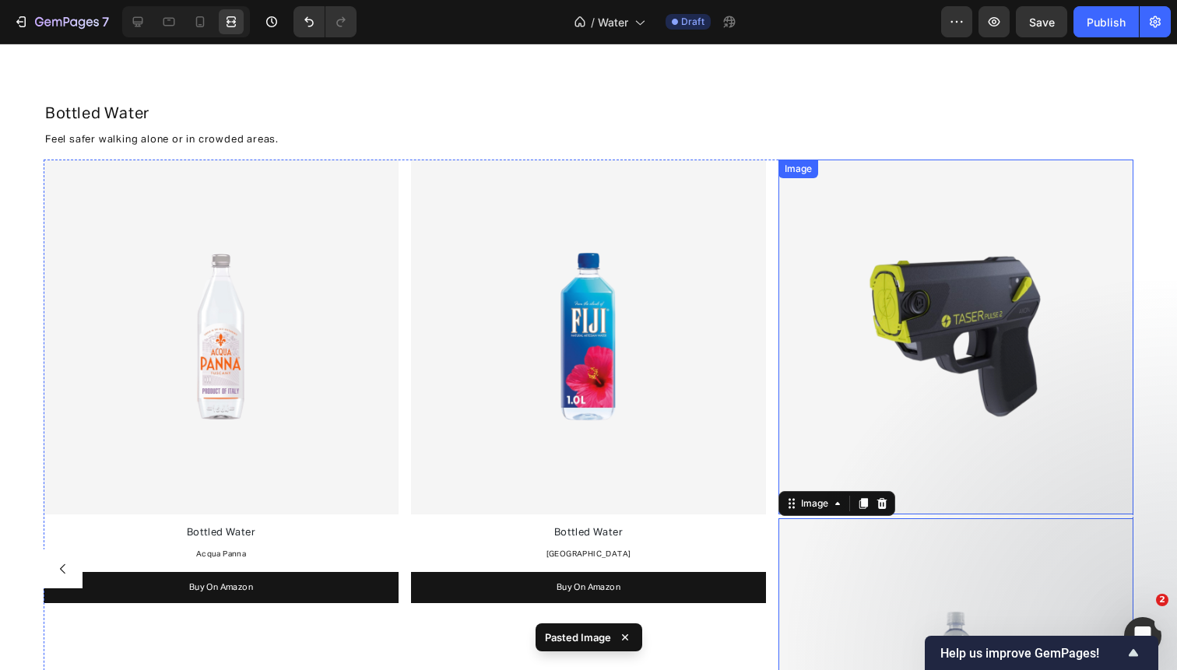
click at [932, 292] on img at bounding box center [955, 337] width 355 height 355
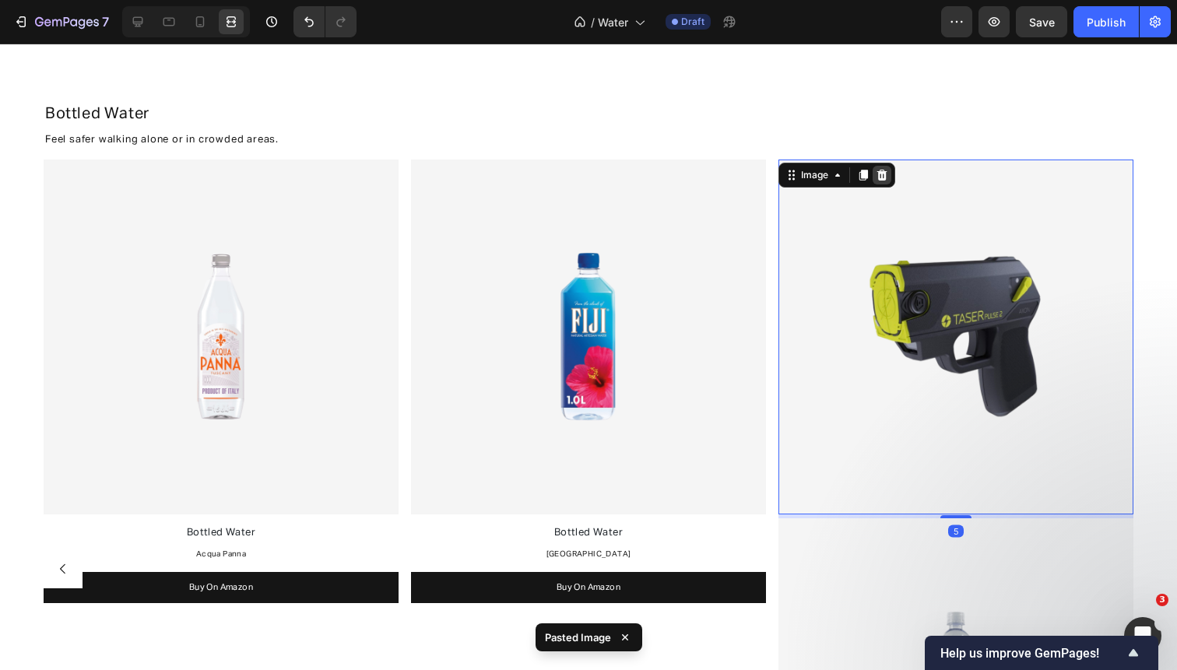
click at [881, 170] on icon at bounding box center [882, 175] width 10 height 11
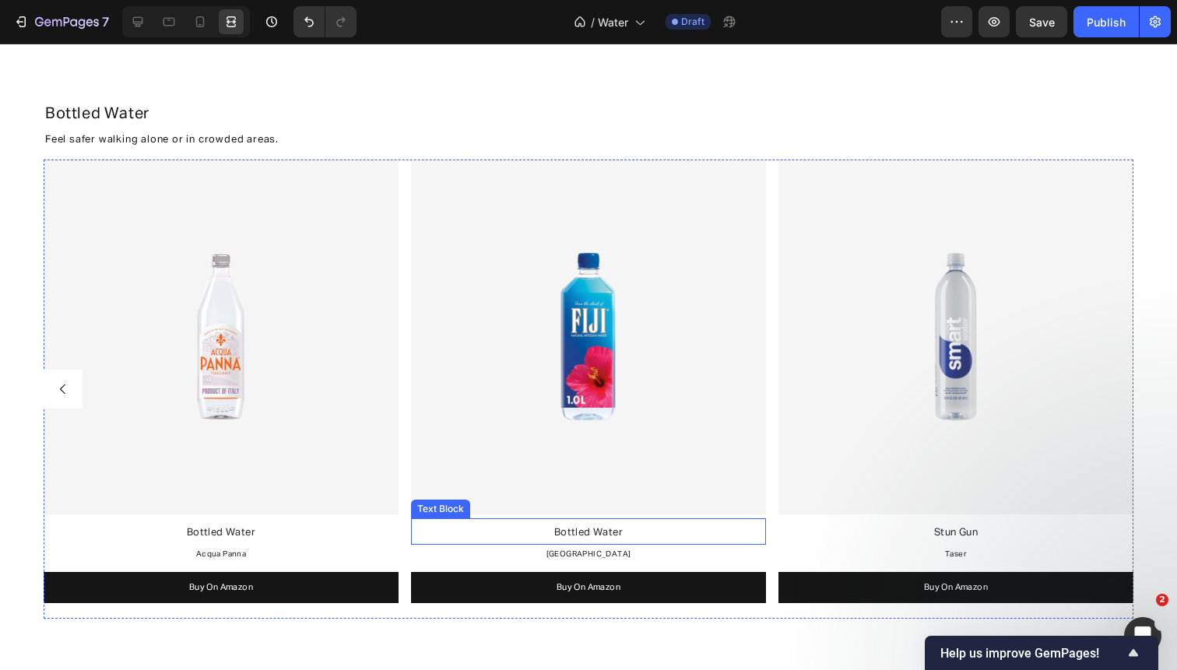
click at [673, 534] on p "Bottled Water" at bounding box center [588, 532] width 352 height 22
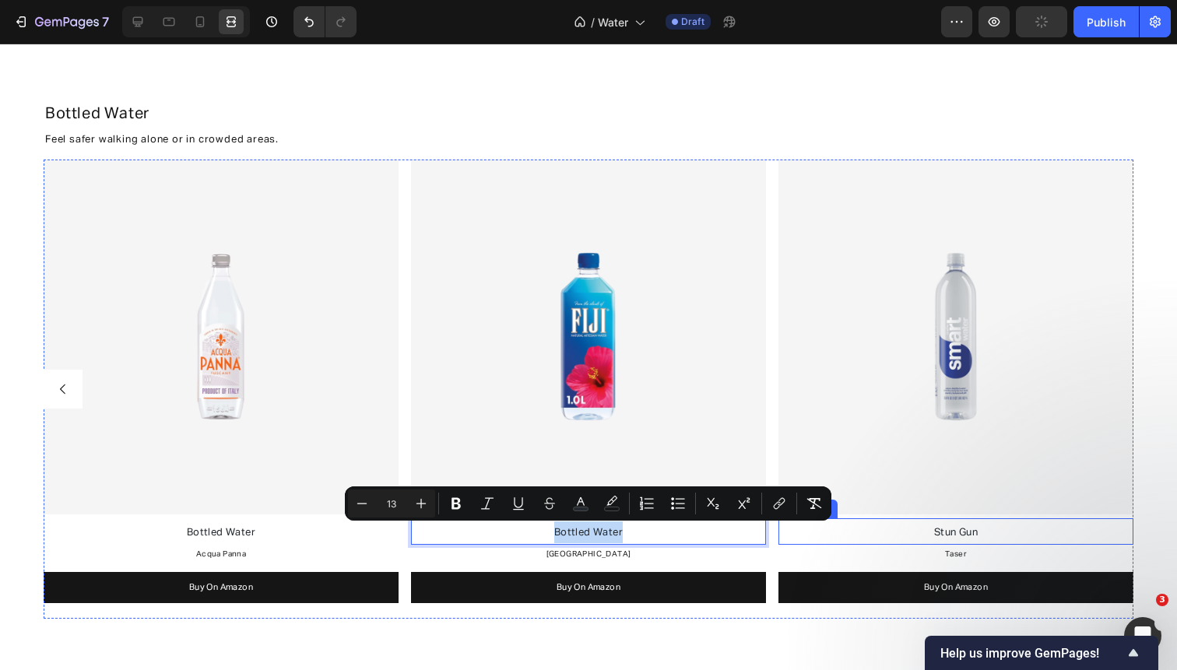
copy span "Bottled Water"
click at [972, 530] on span "Stun Gun" at bounding box center [956, 533] width 44 height 10
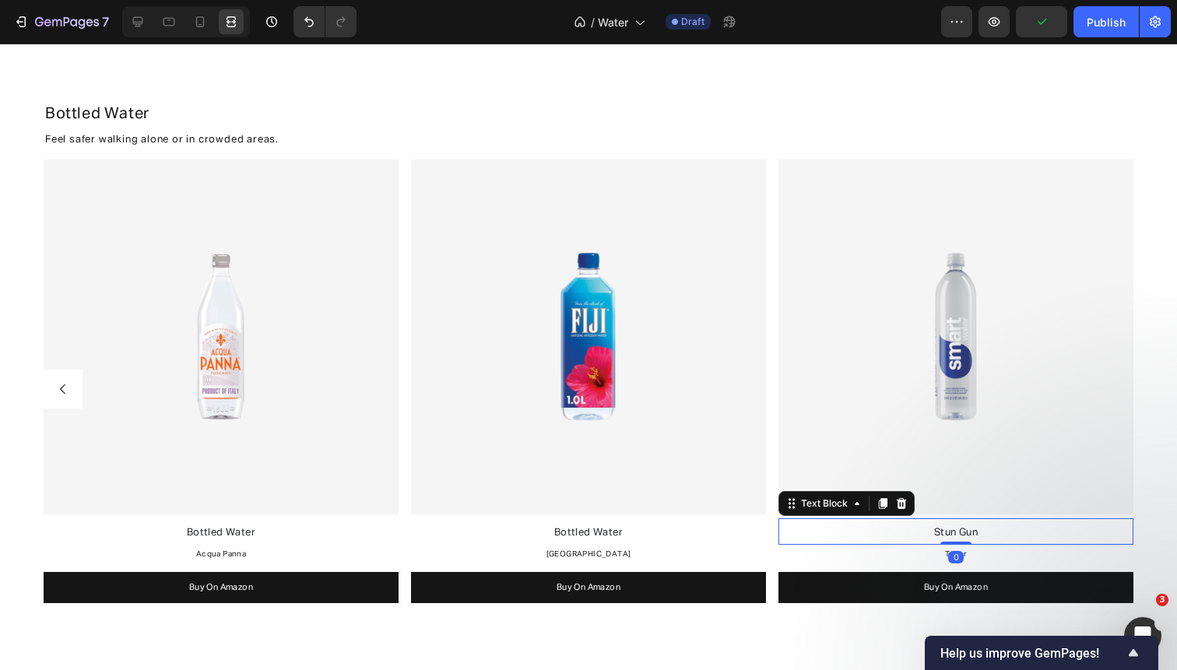
click at [972, 530] on span "Stun Gun" at bounding box center [956, 533] width 44 height 10
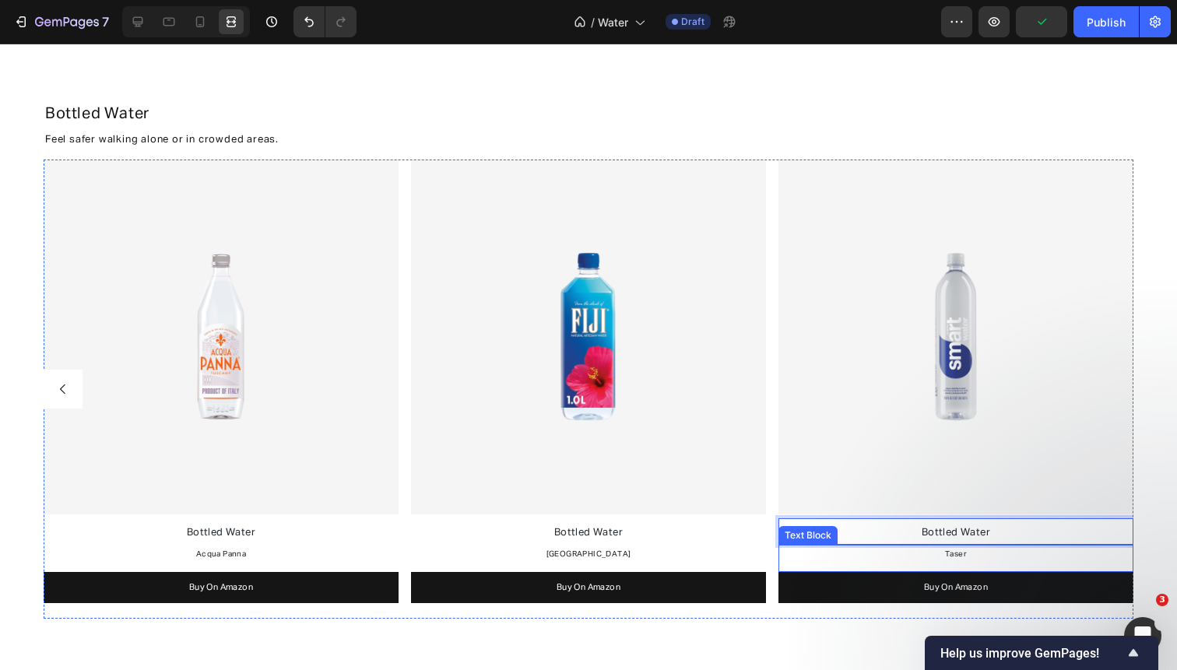
click at [960, 554] on span "Taser" at bounding box center [956, 554] width 22 height 8
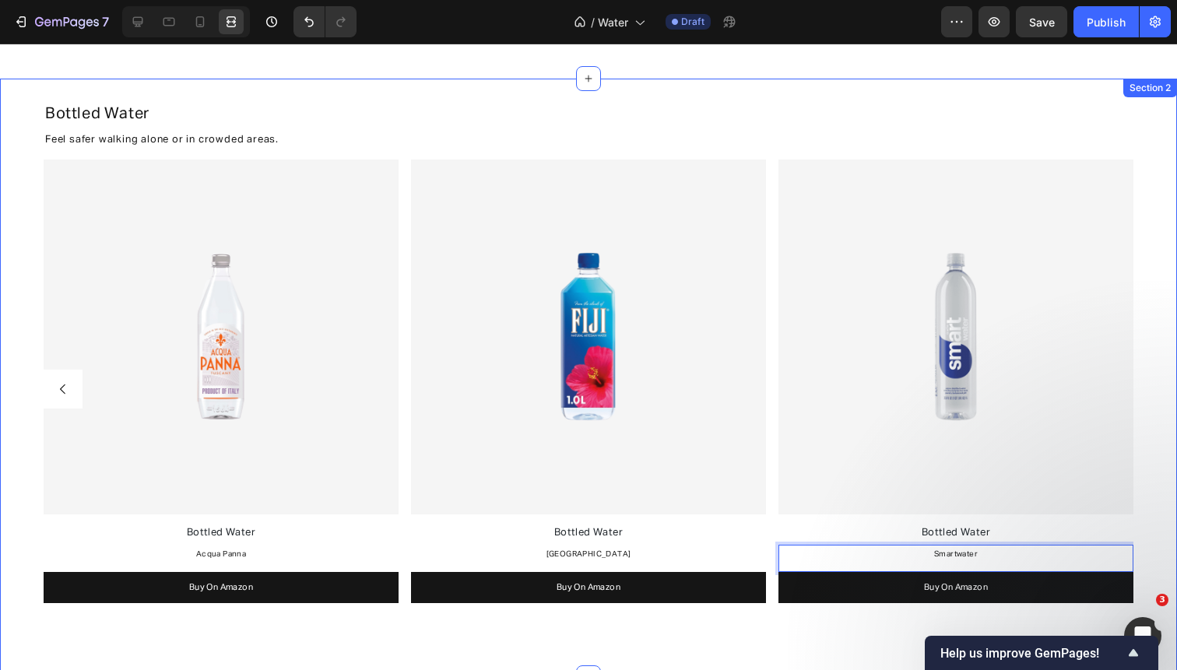
click at [1153, 429] on div "Bottled Water Heading Feel safer walking alone or in crowded areas. Text Block …" at bounding box center [588, 362] width 1177 height 537
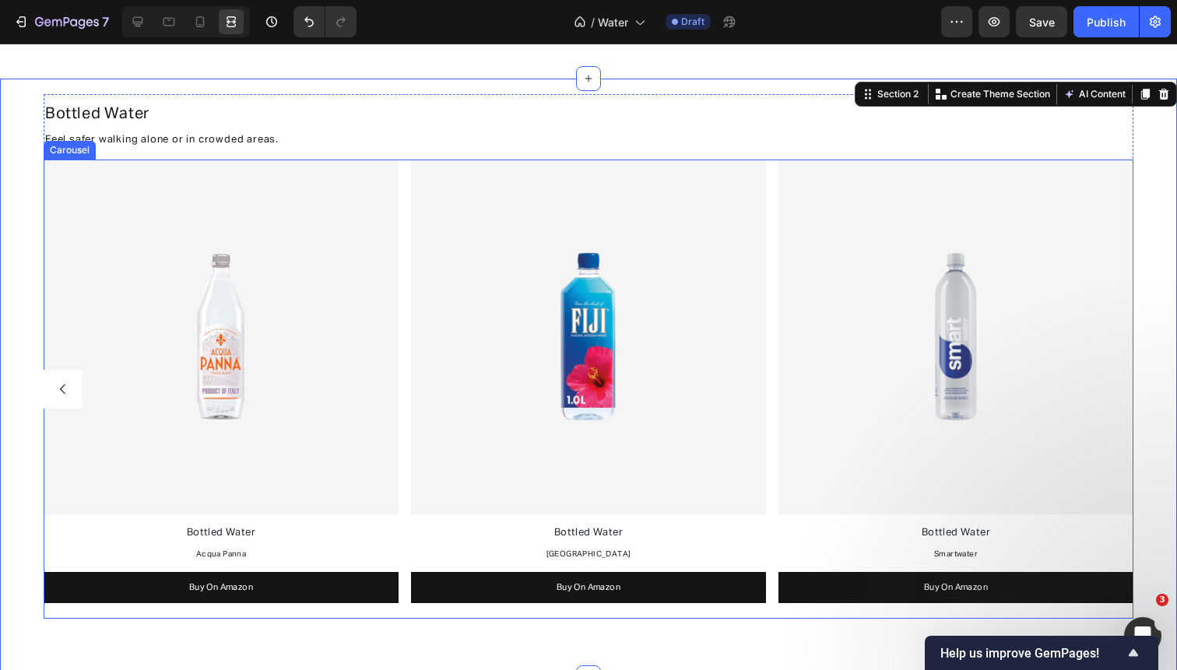
click at [65, 384] on icon "Carousel Back Arrow" at bounding box center [62, 388] width 5 height 9
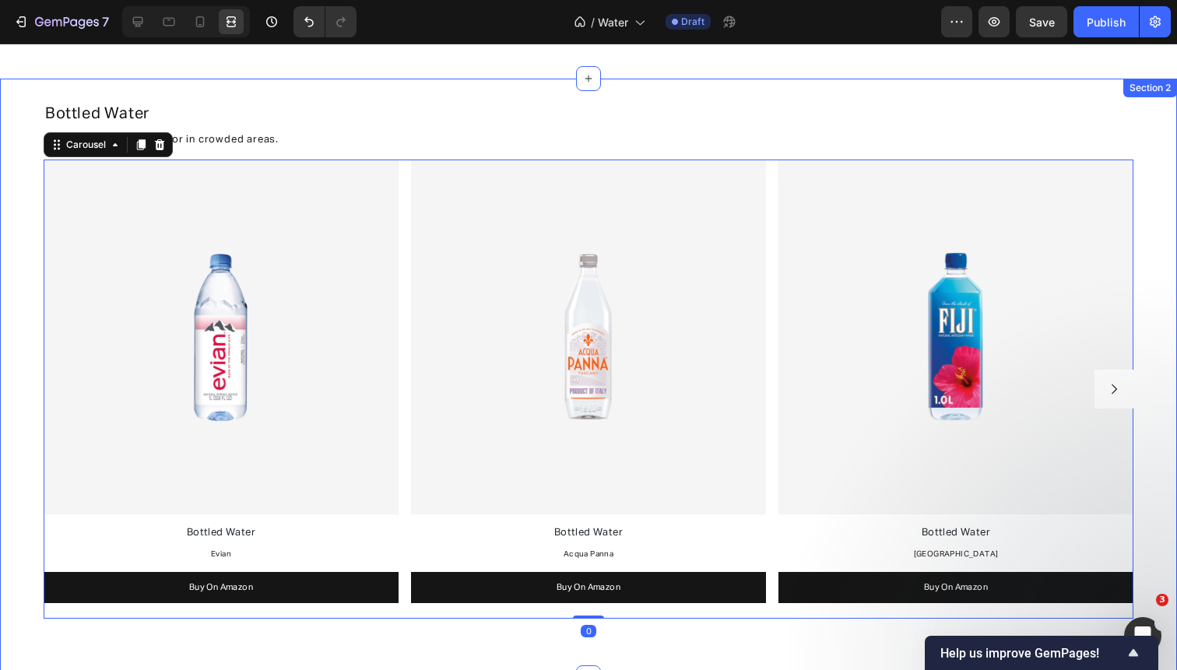
click at [5, 413] on div "Bottled Water Heading Feel safer walking alone or in crowded areas. Text Block …" at bounding box center [588, 362] width 1177 height 537
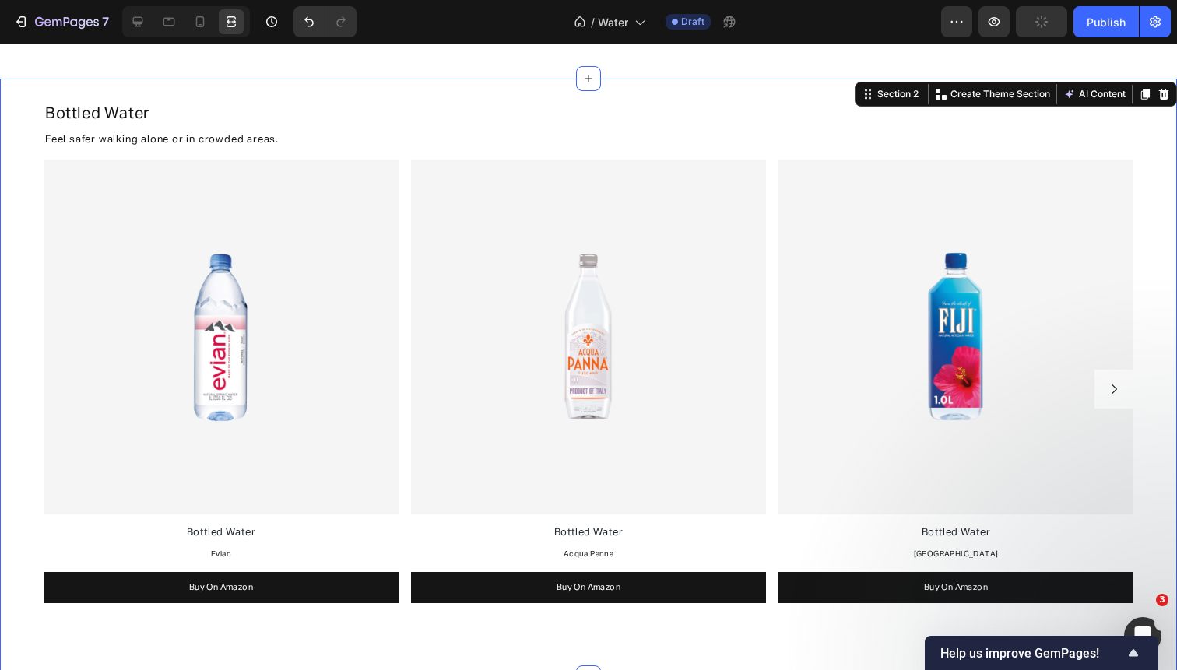
scroll to position [0, 0]
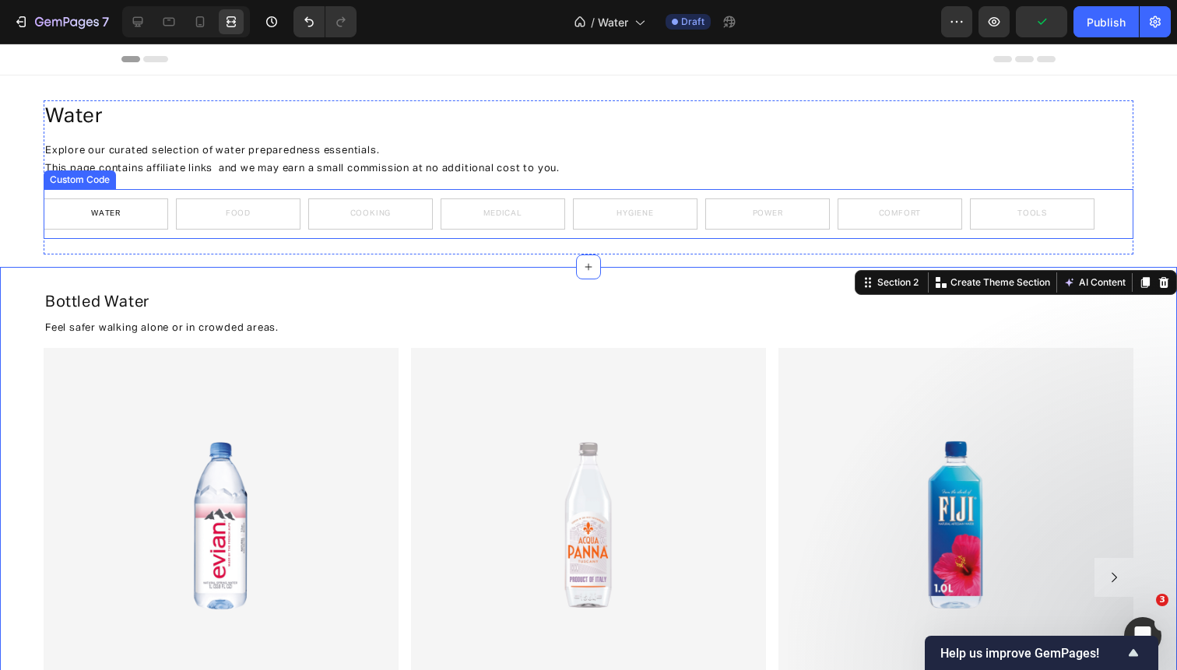
click at [174, 206] on div "Water Food Cooking Medical Hygiene Power Comfort Tools" at bounding box center [589, 213] width 1090 height 31
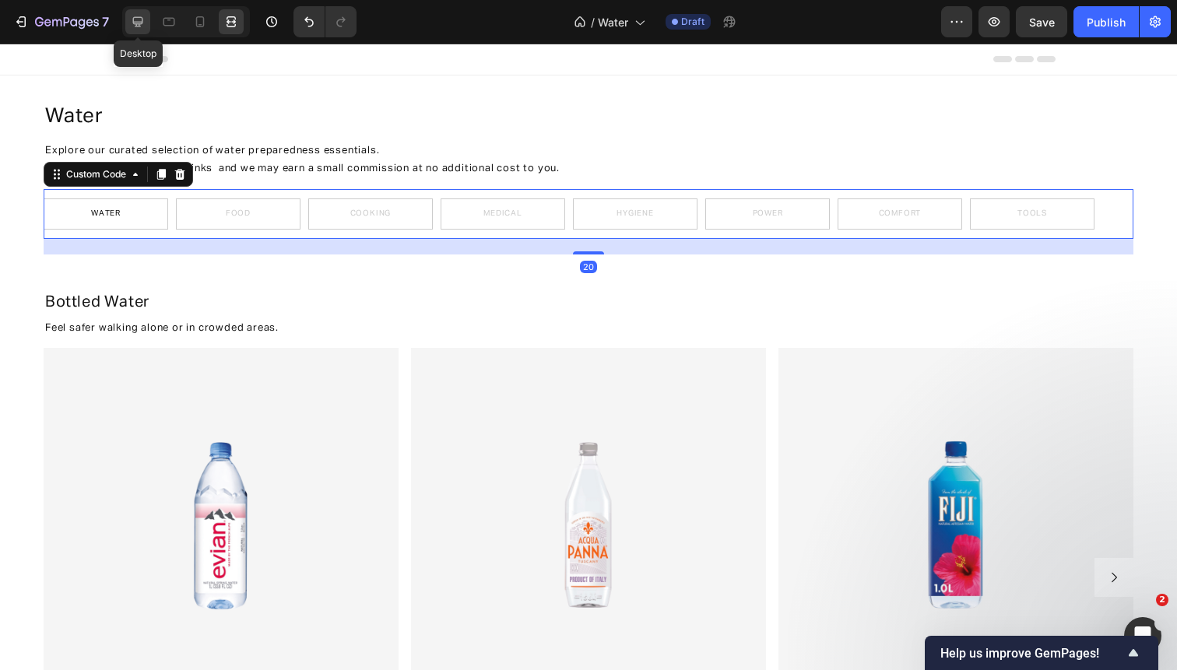
click at [135, 25] on icon at bounding box center [138, 22] width 16 height 16
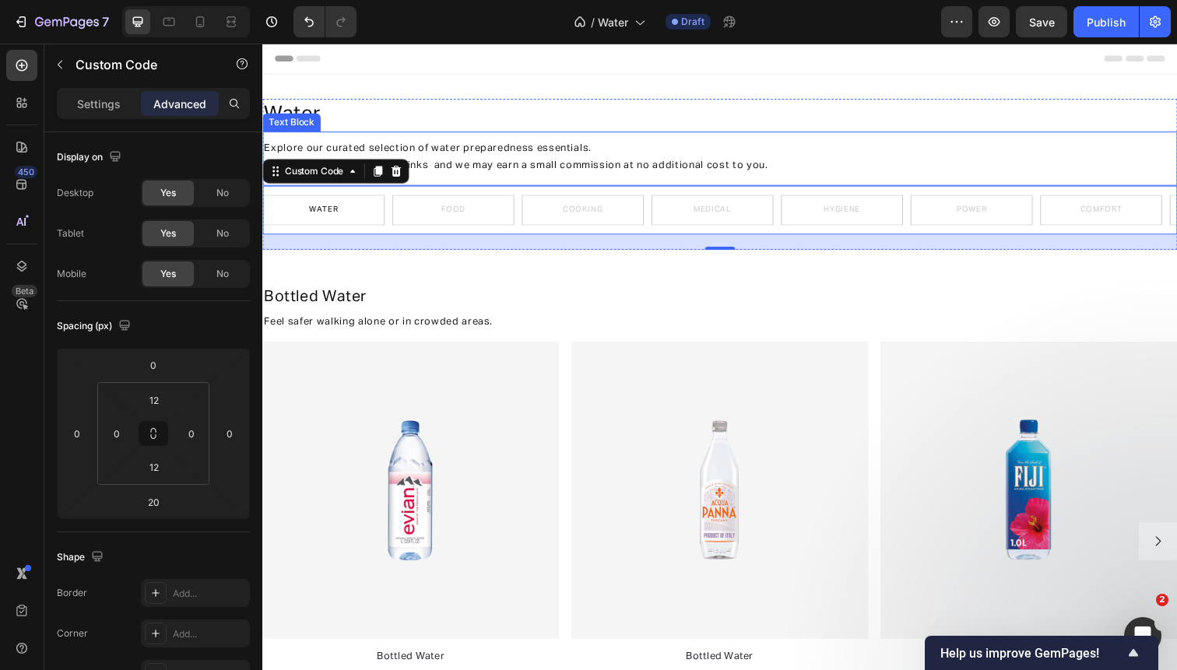
click at [465, 164] on span "This page contains affiliate links and we may earn a small commission at no add…" at bounding box center [521, 168] width 514 height 10
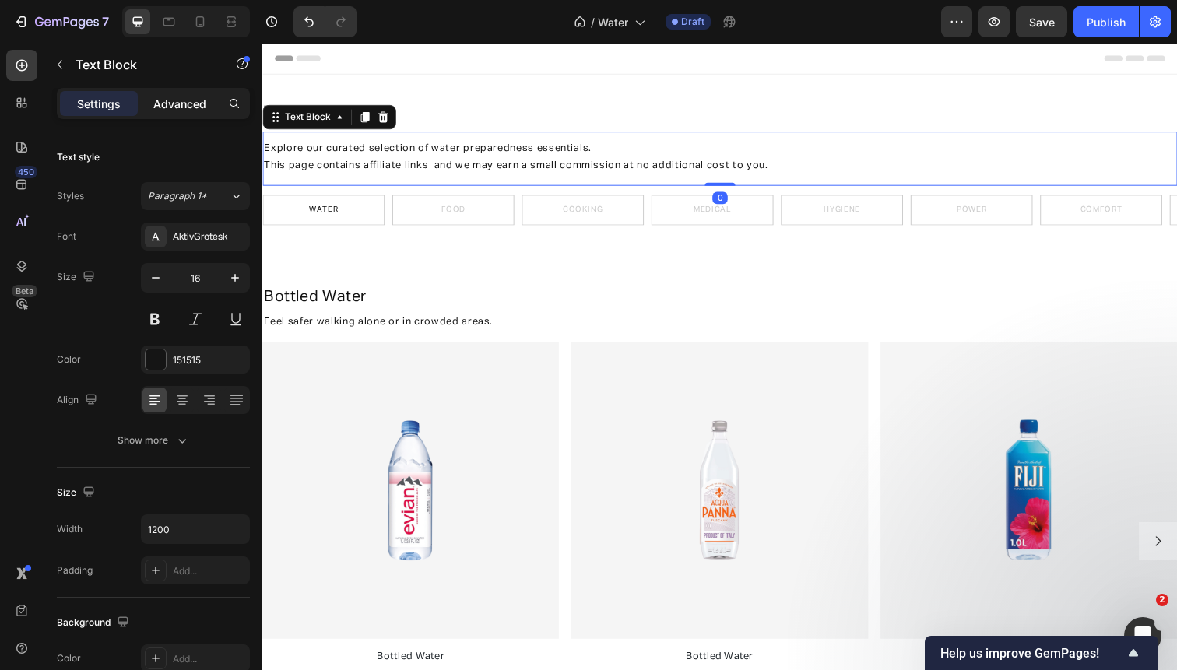
click at [181, 104] on p "Advanced" at bounding box center [179, 104] width 53 height 16
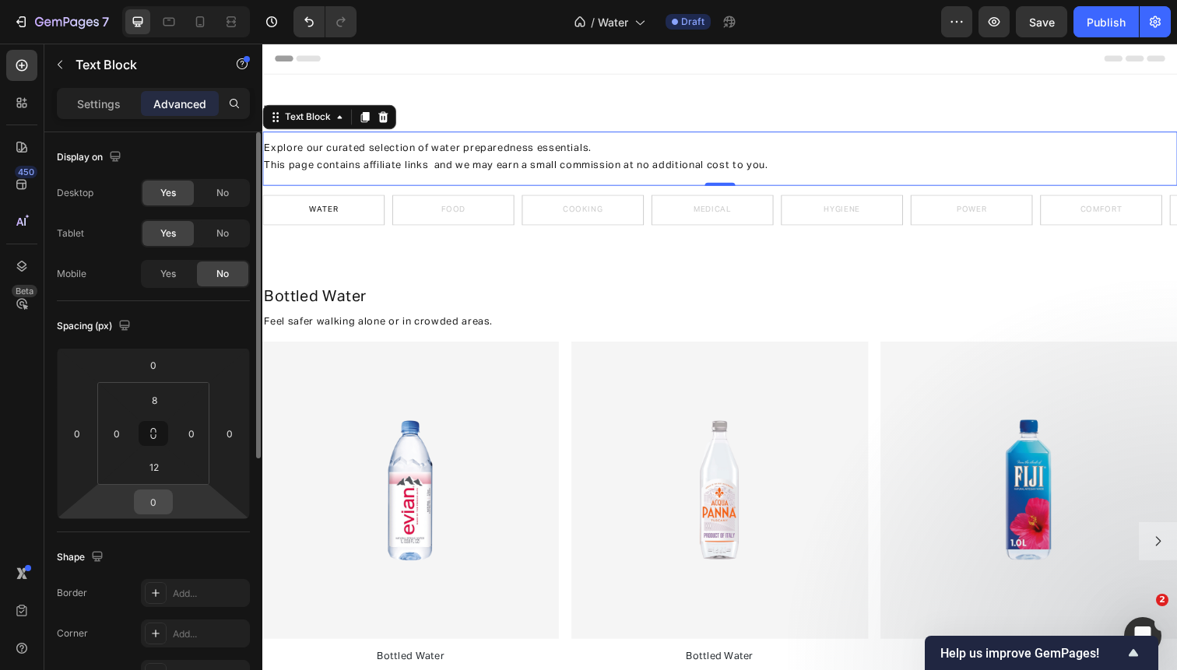
click at [160, 505] on input "0" at bounding box center [153, 501] width 31 height 23
type input "20"
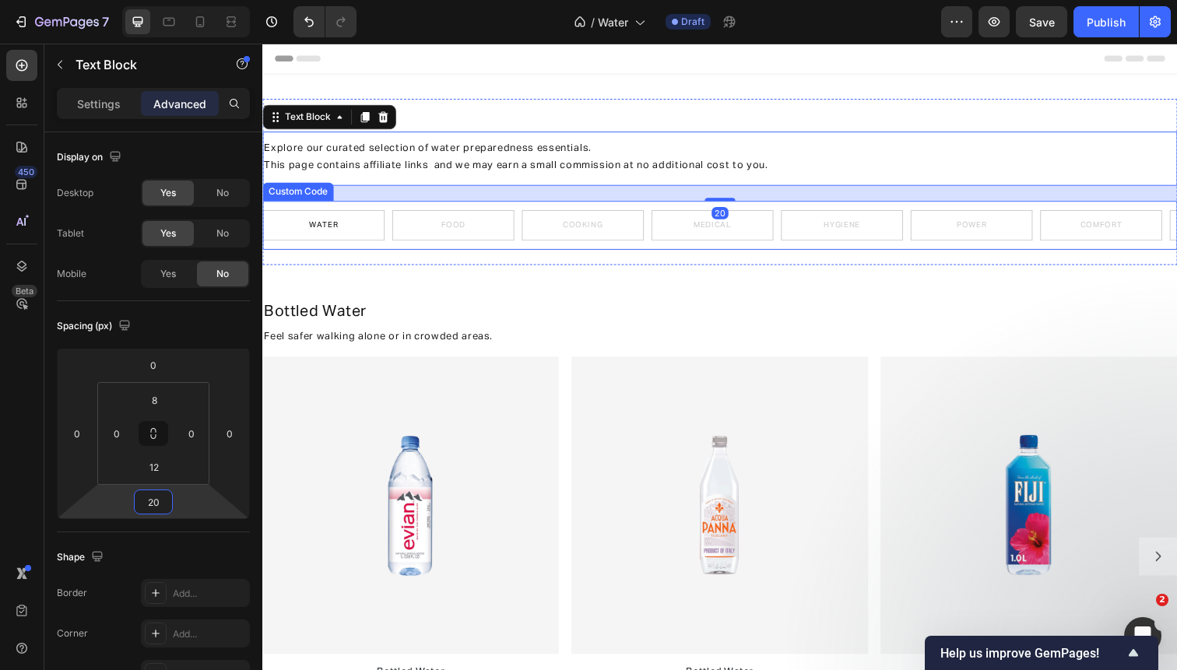
click at [391, 235] on div "Water Food Cooking Medical Hygiene Power Comfort Tools" at bounding box center [729, 229] width 934 height 31
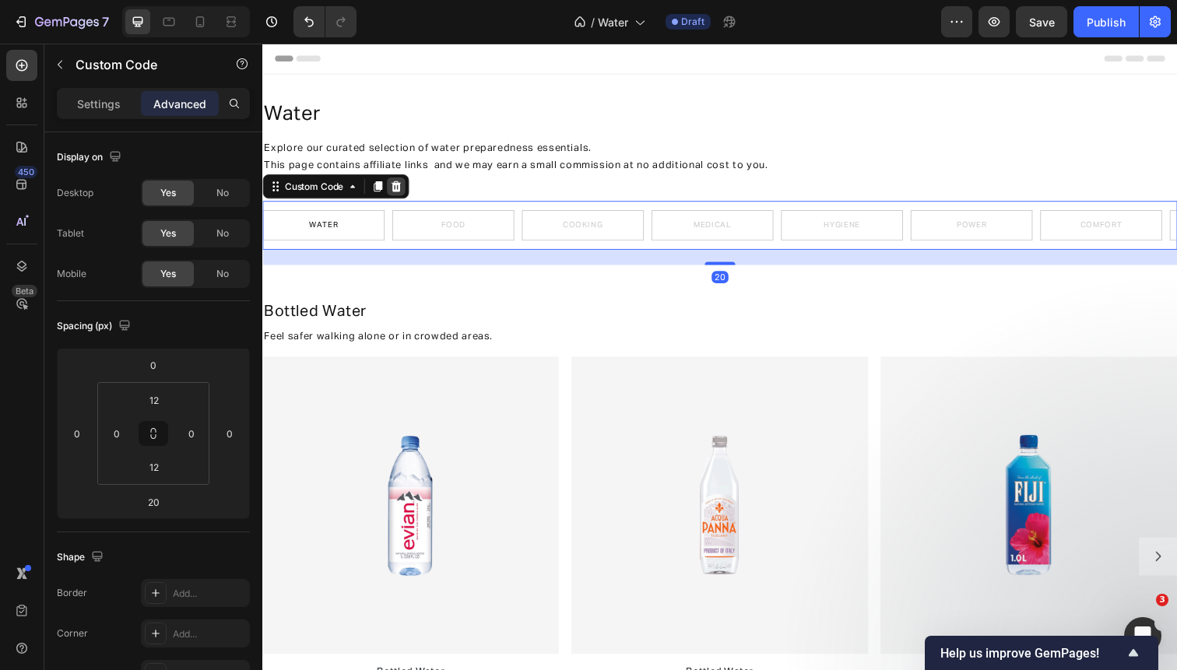
click at [402, 184] on icon at bounding box center [398, 190] width 12 height 12
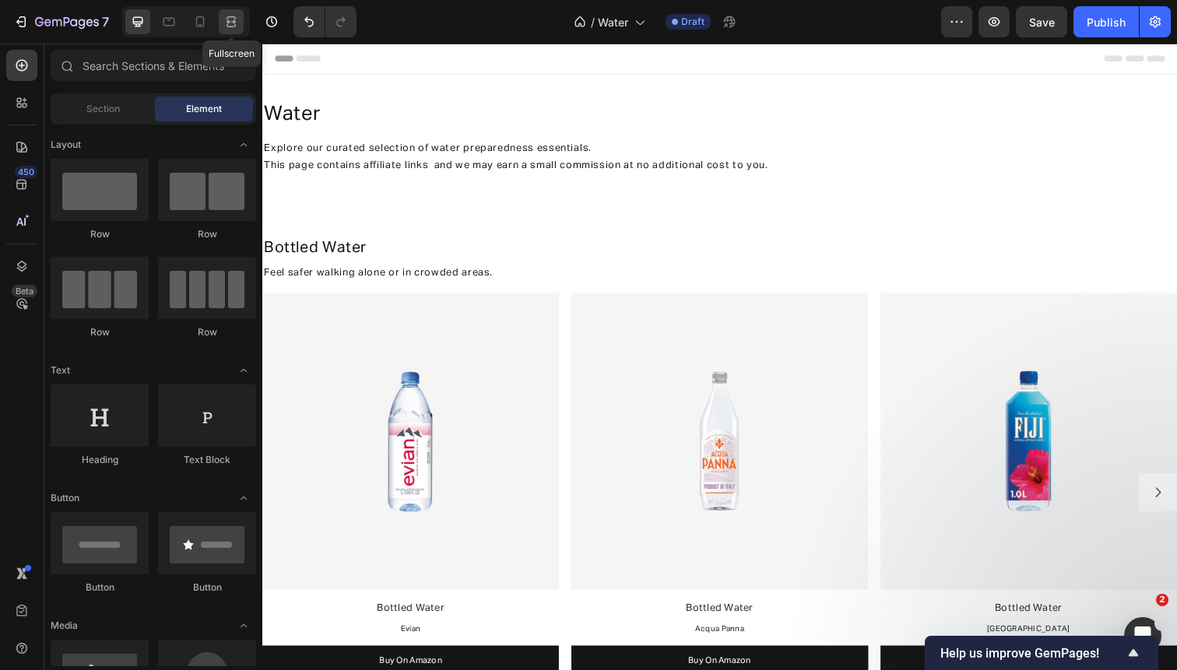
click at [235, 16] on icon at bounding box center [231, 22] width 16 height 16
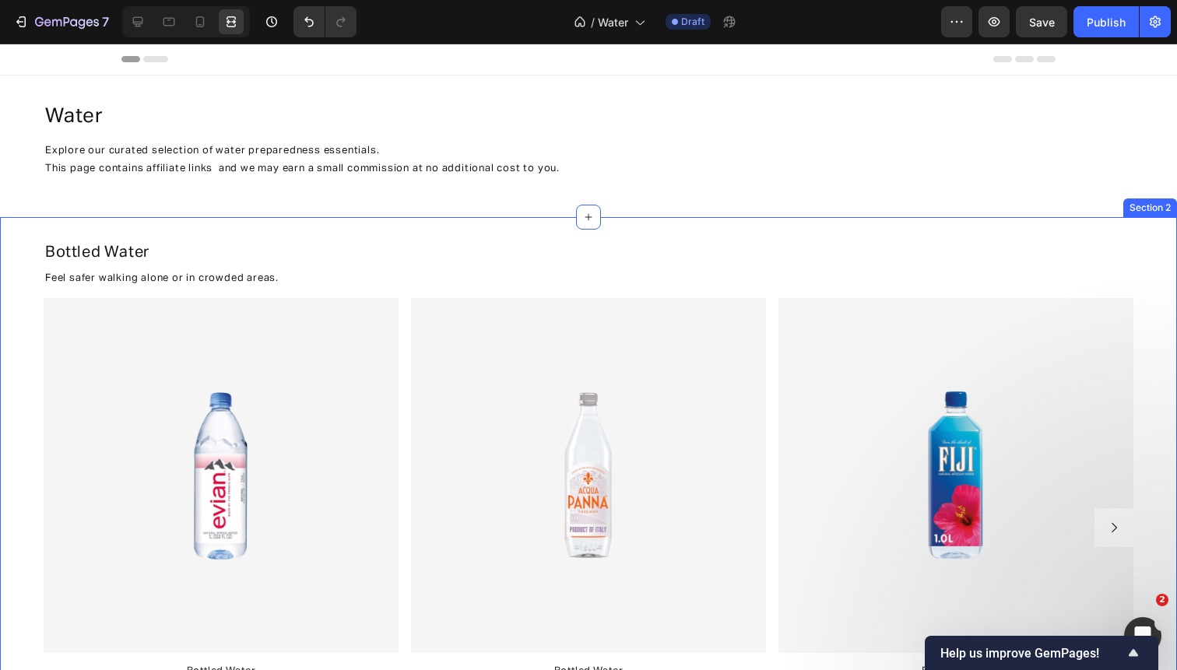
click at [32, 379] on div "Bottled Water Heading Feel safer walking alone or in crowded areas. Text Block …" at bounding box center [588, 501] width 1177 height 537
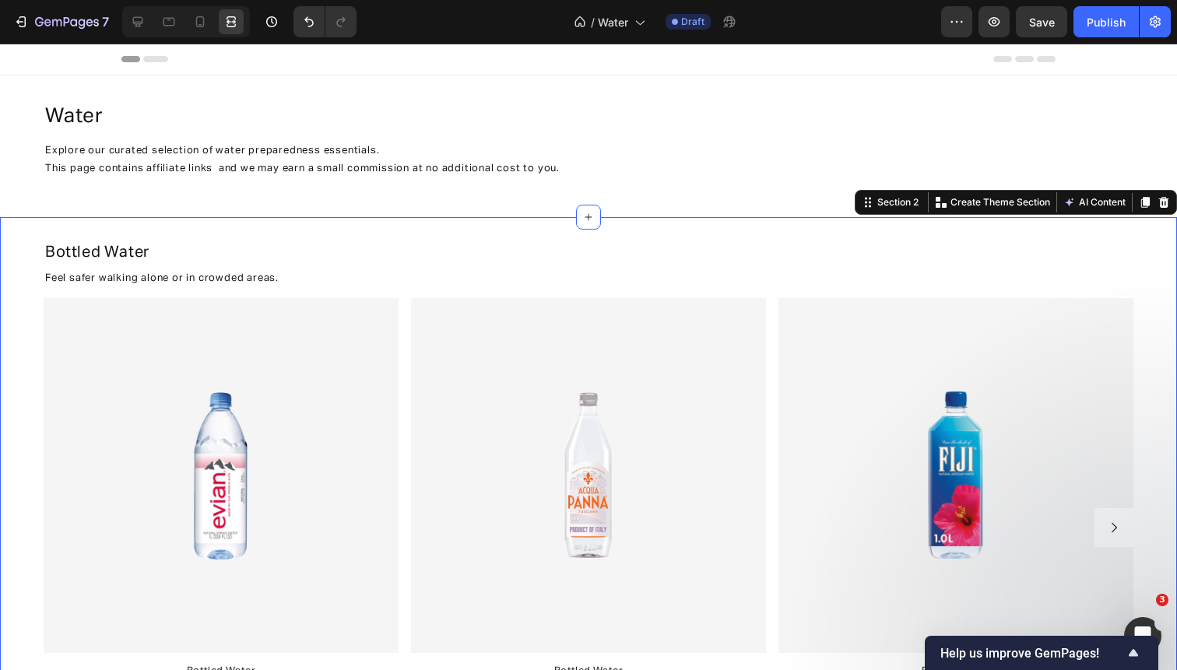
click at [25, 399] on div "Bottled Water Heading Feel safer walking alone or in crowded areas. Text Block …" at bounding box center [588, 501] width 1177 height 537
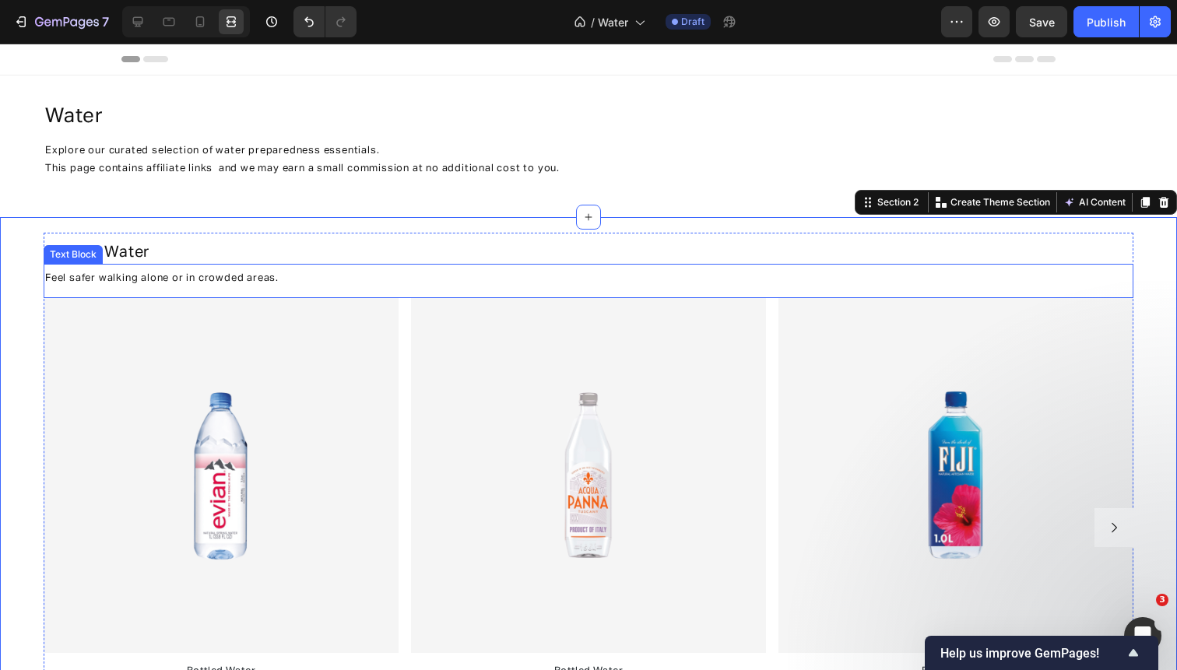
click at [106, 282] on span "Feel safer walking alone or in crowded areas." at bounding box center [161, 278] width 233 height 10
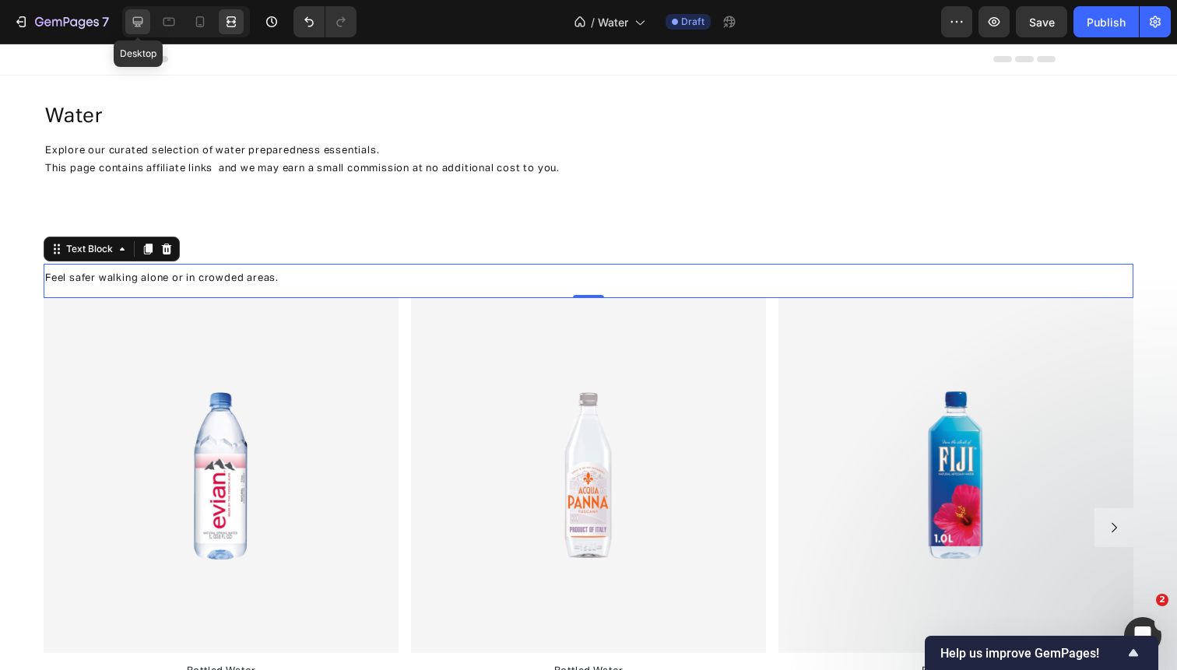
click at [144, 26] on icon at bounding box center [138, 22] width 16 height 16
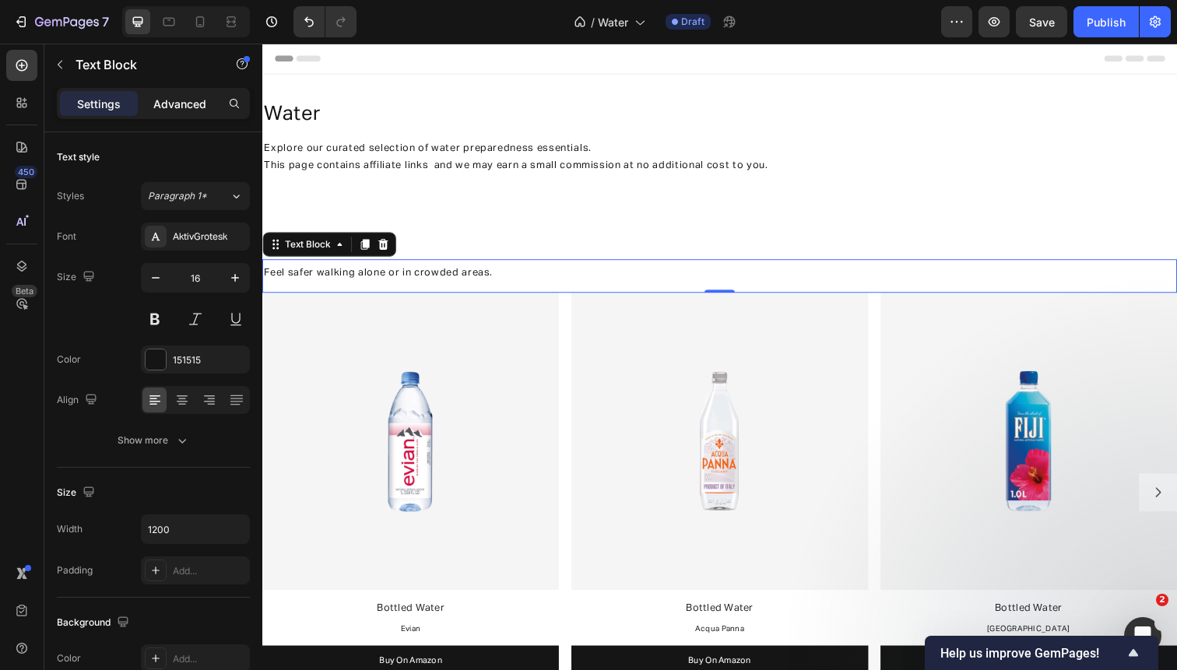
click at [159, 104] on p "Advanced" at bounding box center [179, 104] width 53 height 16
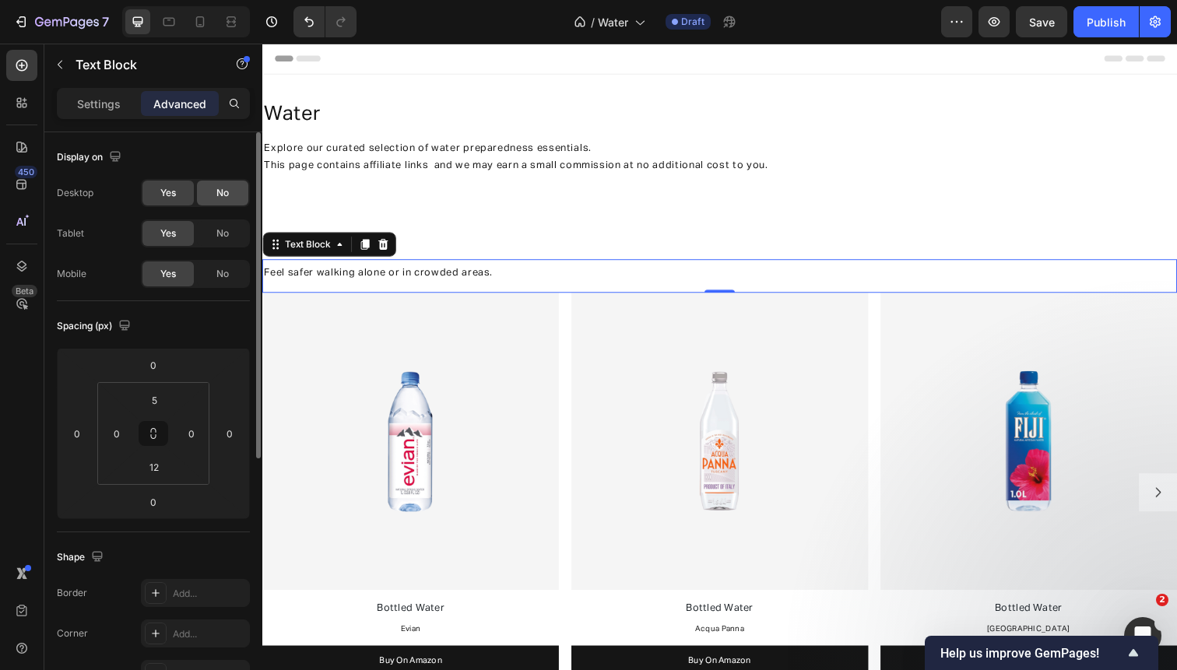
click at [217, 184] on div "No" at bounding box center [222, 193] width 51 height 25
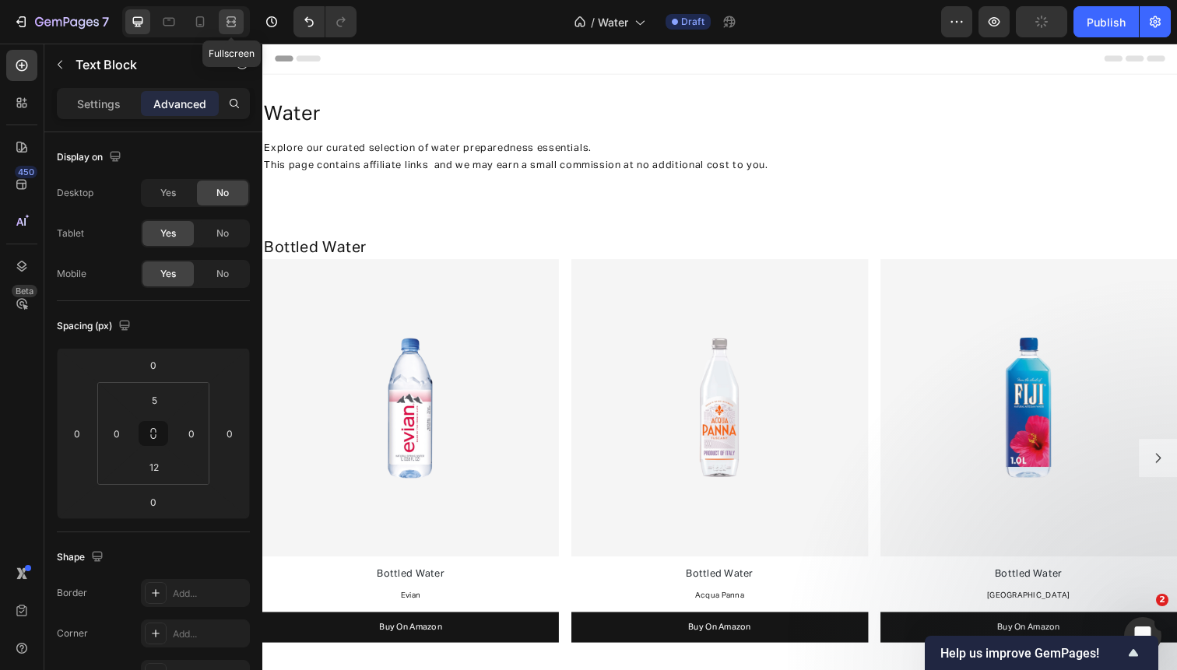
click at [228, 23] on icon at bounding box center [231, 22] width 16 height 16
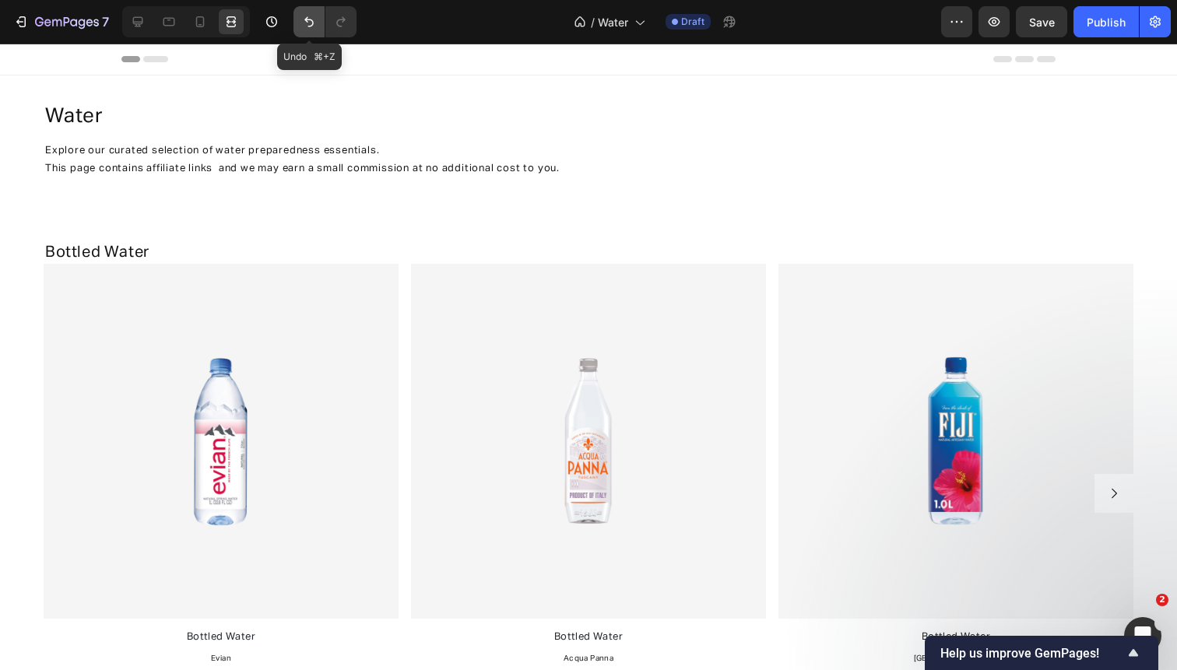
click at [298, 31] on button "Undo/Redo" at bounding box center [308, 21] width 31 height 31
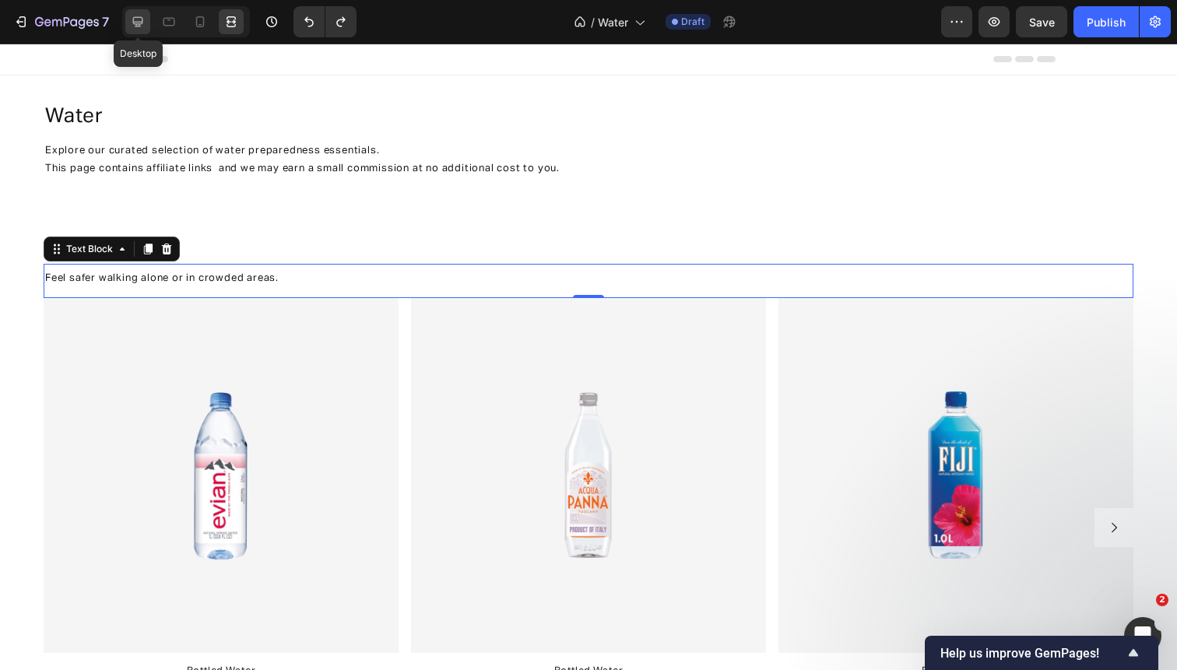
click at [134, 33] on div at bounding box center [137, 21] width 25 height 25
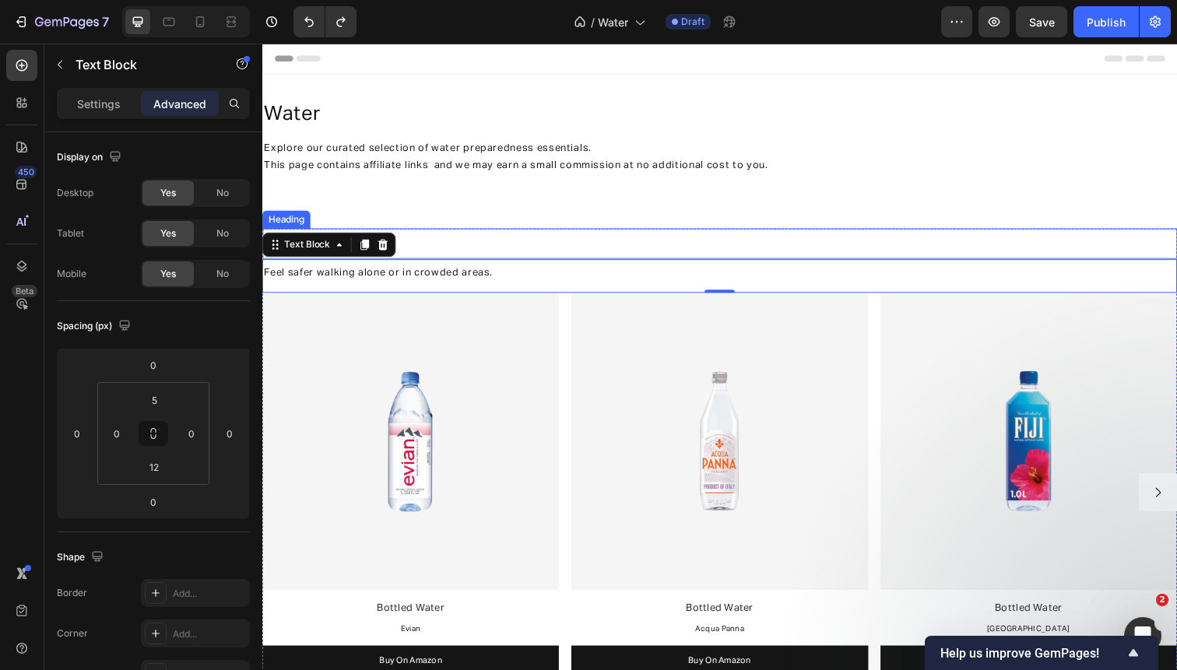
click at [429, 246] on h2 "Bottled Water" at bounding box center [729, 251] width 934 height 23
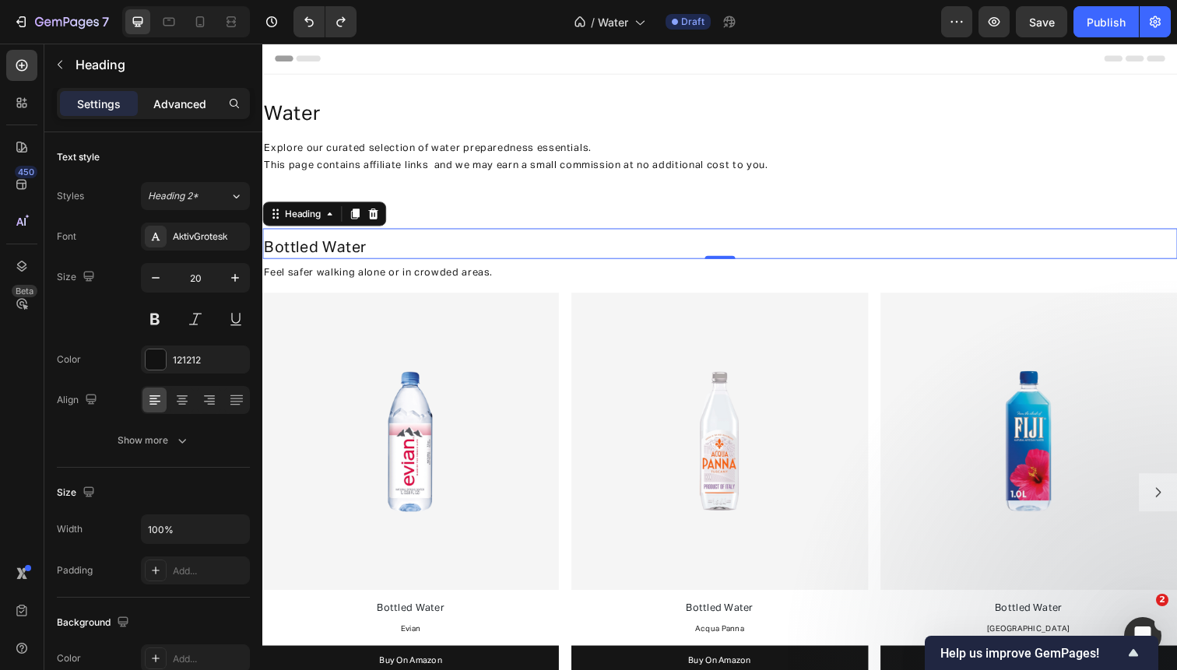
click at [191, 103] on p "Advanced" at bounding box center [179, 104] width 53 height 16
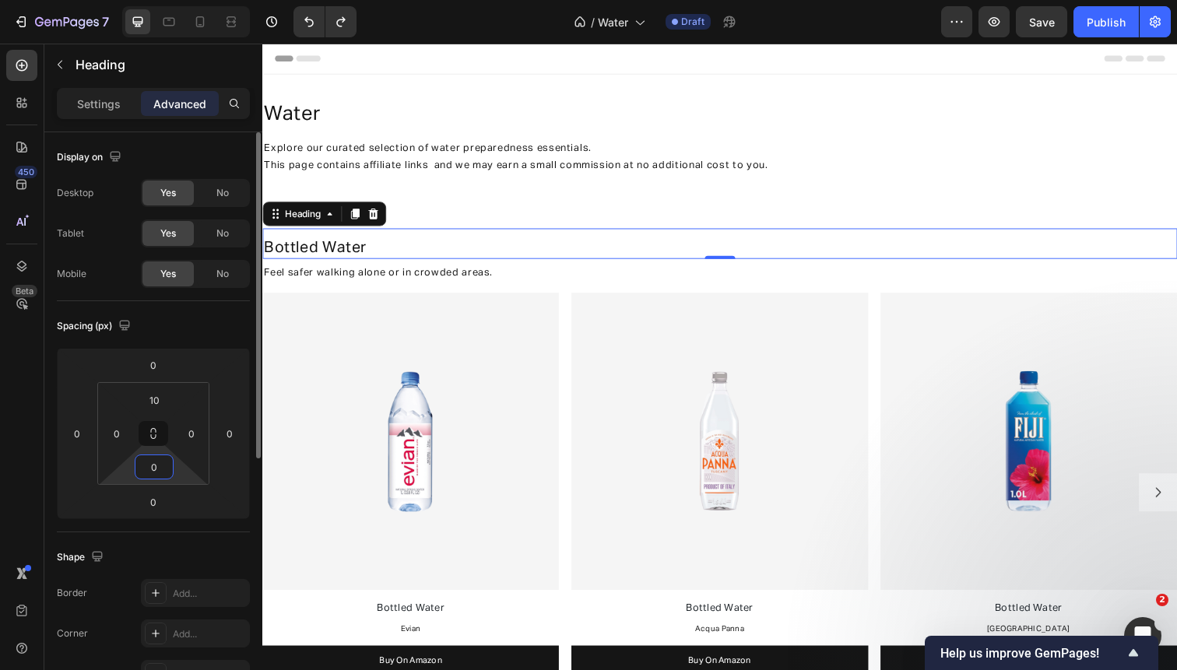
click at [148, 468] on input "0" at bounding box center [154, 466] width 31 height 23
type input "12"
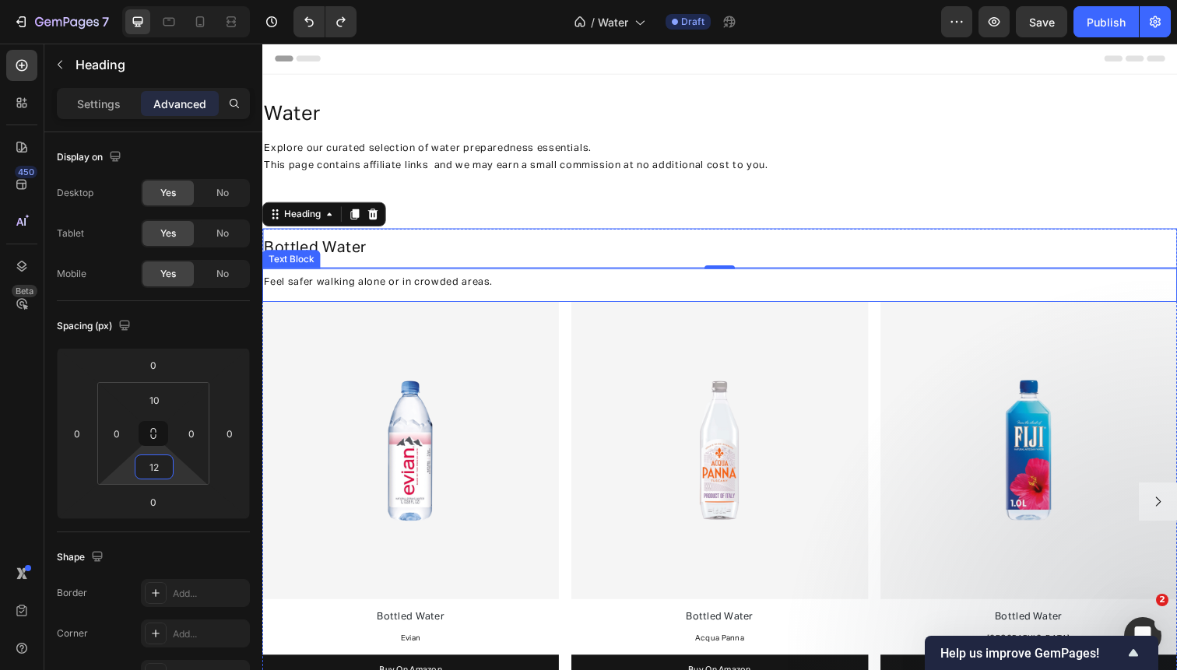
click at [423, 286] on span "Feel safer walking alone or in crowded areas." at bounding box center [380, 288] width 233 height 10
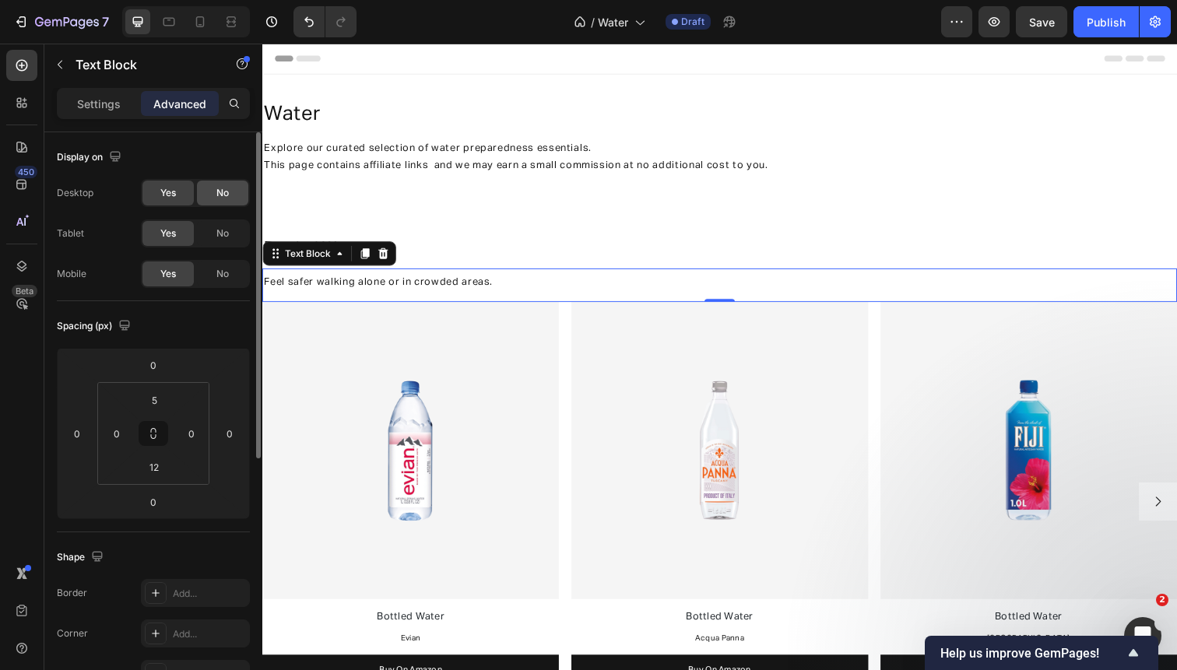
click at [232, 191] on div "No" at bounding box center [222, 193] width 51 height 25
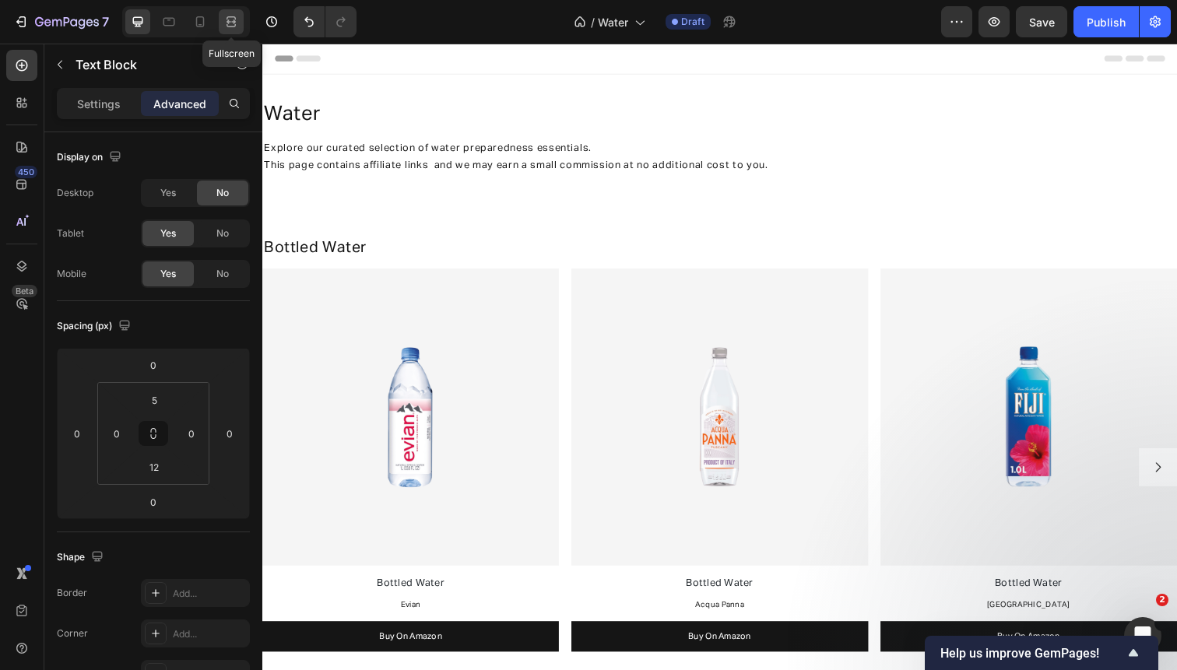
click at [230, 19] on icon at bounding box center [231, 22] width 16 height 16
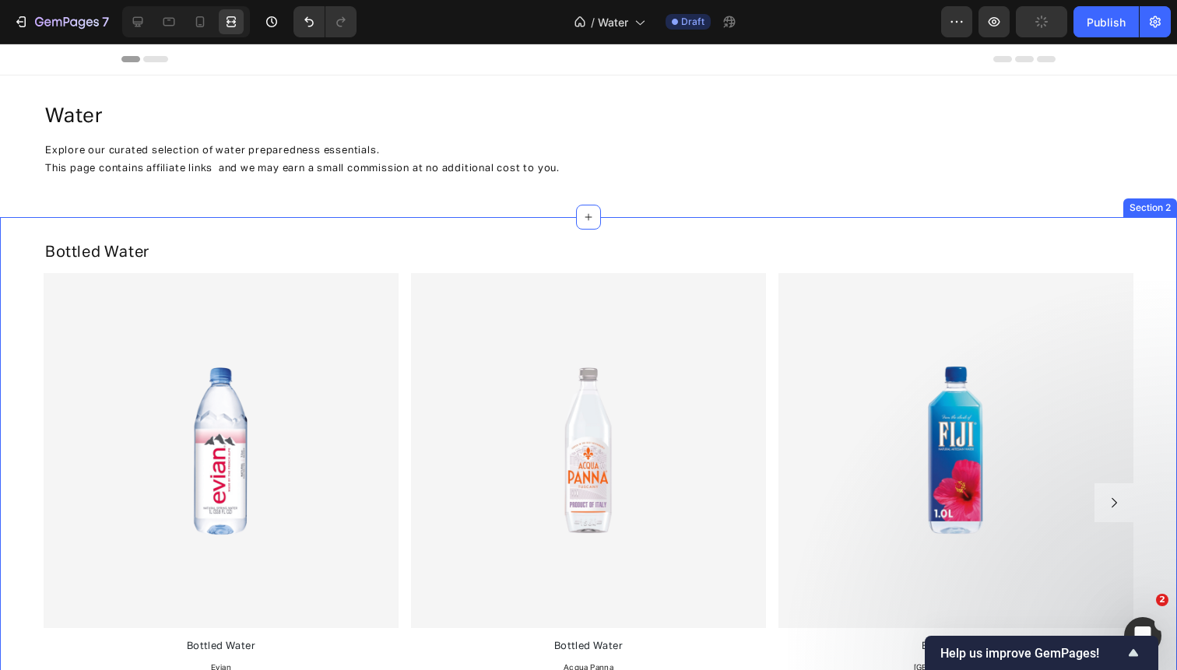
click at [12, 442] on div "Bottled Water Heading Feel safer walking alone or in crowded areas. Text Block …" at bounding box center [588, 489] width 1177 height 512
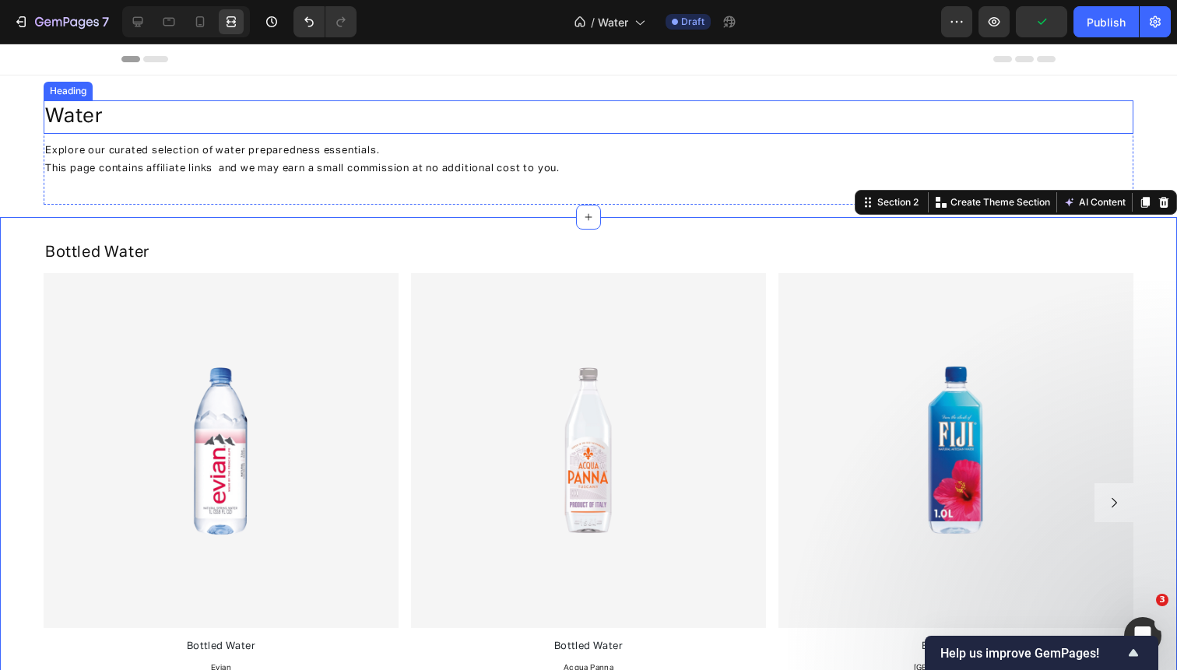
click at [195, 124] on h2 "water" at bounding box center [511, 116] width 934 height 33
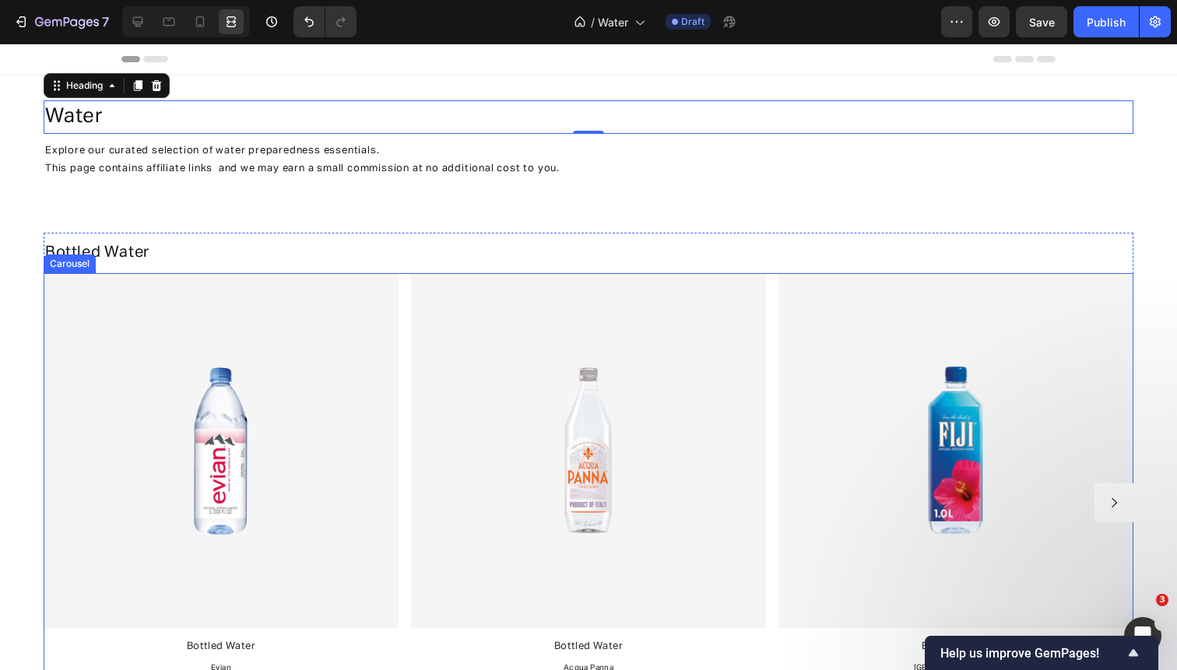
click at [399, 372] on div "Image Bottled Water Text Block Evian Text Block Buy On Amazon Button Image Bott…" at bounding box center [589, 502] width 1090 height 459
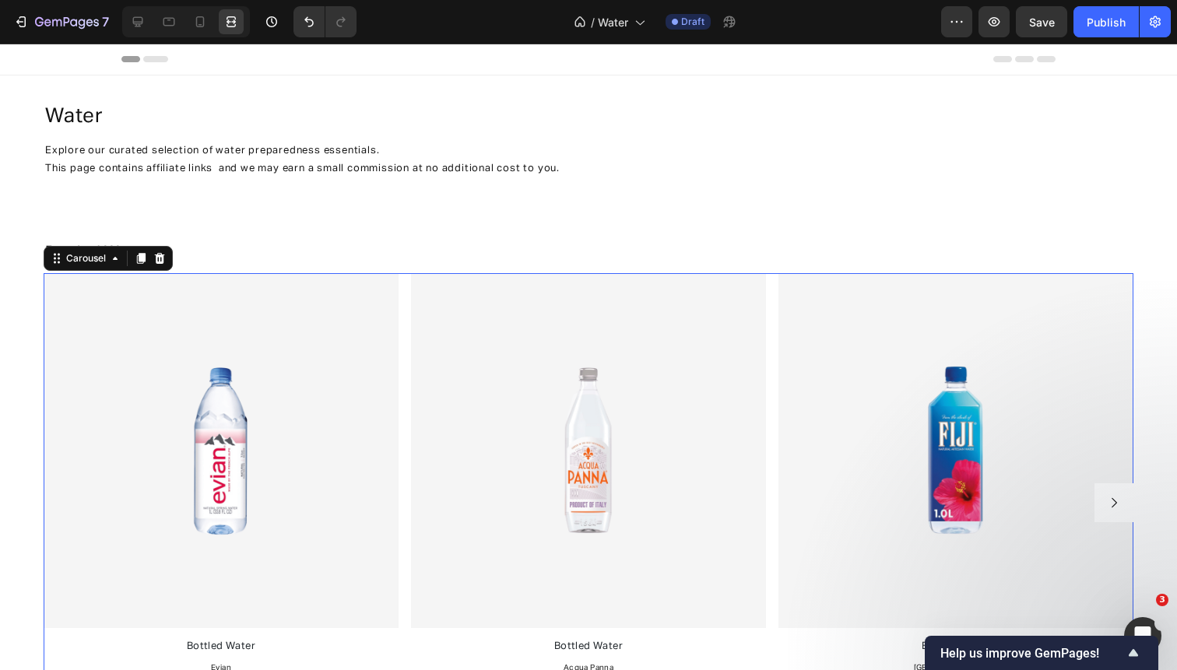
click at [400, 373] on div "Image Bottled Water Text Block Evian Text Block Buy On Amazon Button Image Bott…" at bounding box center [589, 502] width 1090 height 459
click at [403, 374] on div "Image Bottled Water Text Block Evian Text Block Buy On Amazon Button Image Bott…" at bounding box center [589, 502] width 1090 height 459
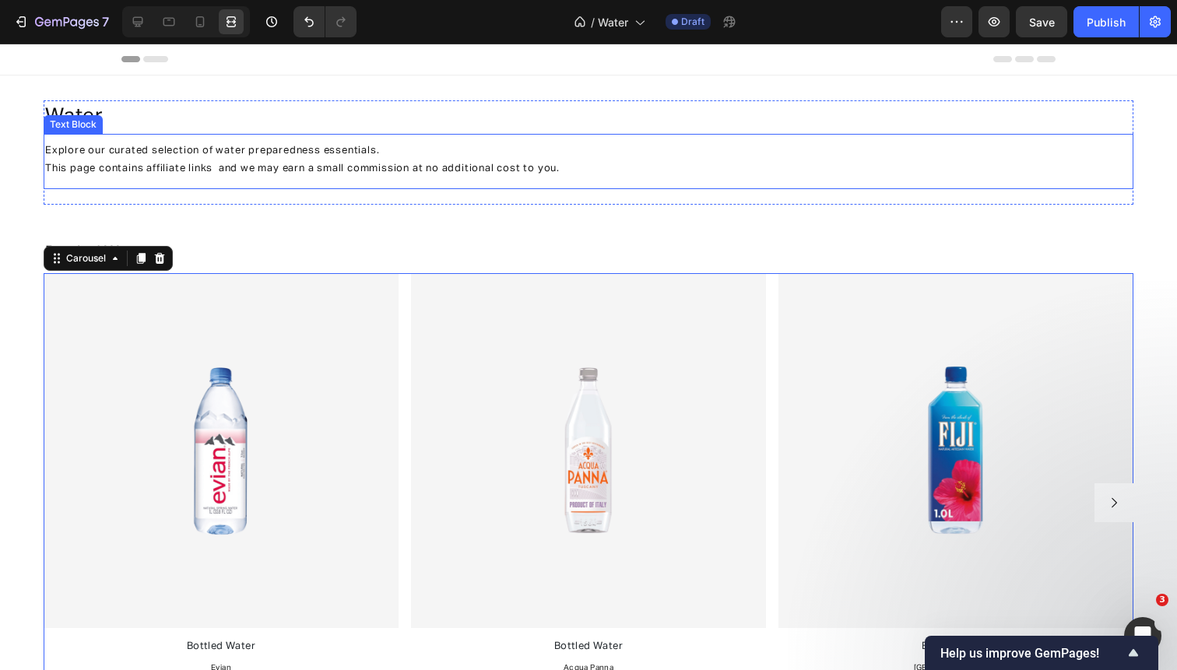
click at [425, 134] on div "Explore our curated selection of water preparedness essentials. This page conta…" at bounding box center [589, 161] width 1090 height 55
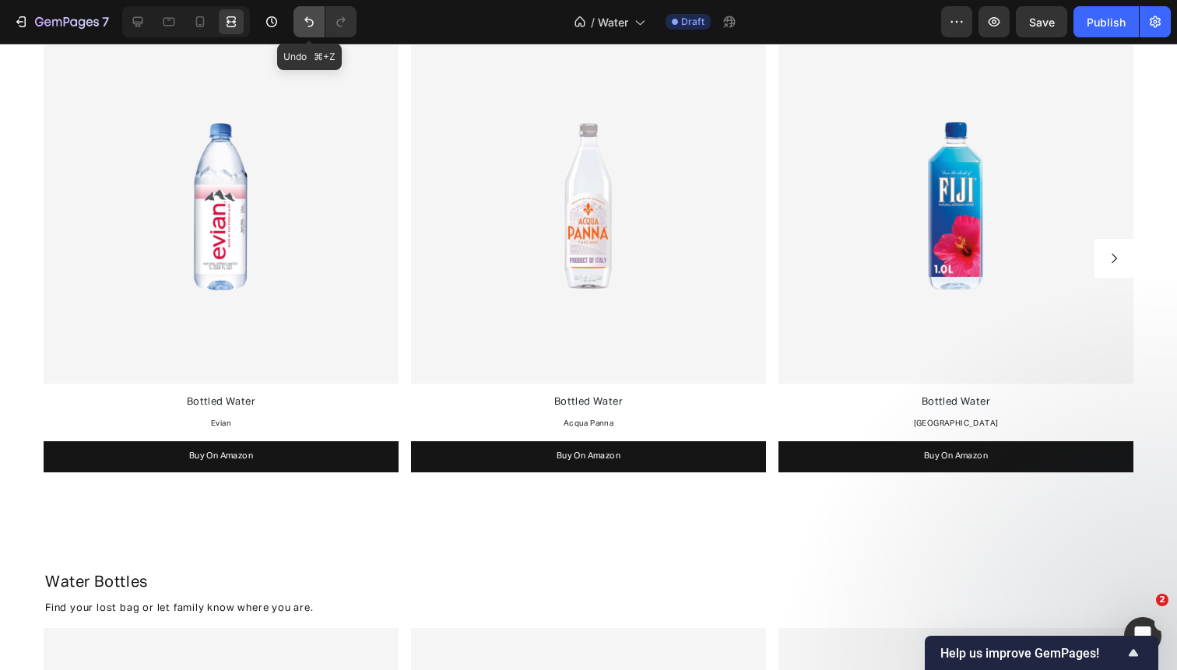
click at [305, 17] on icon "Undo/Redo" at bounding box center [309, 22] width 16 height 16
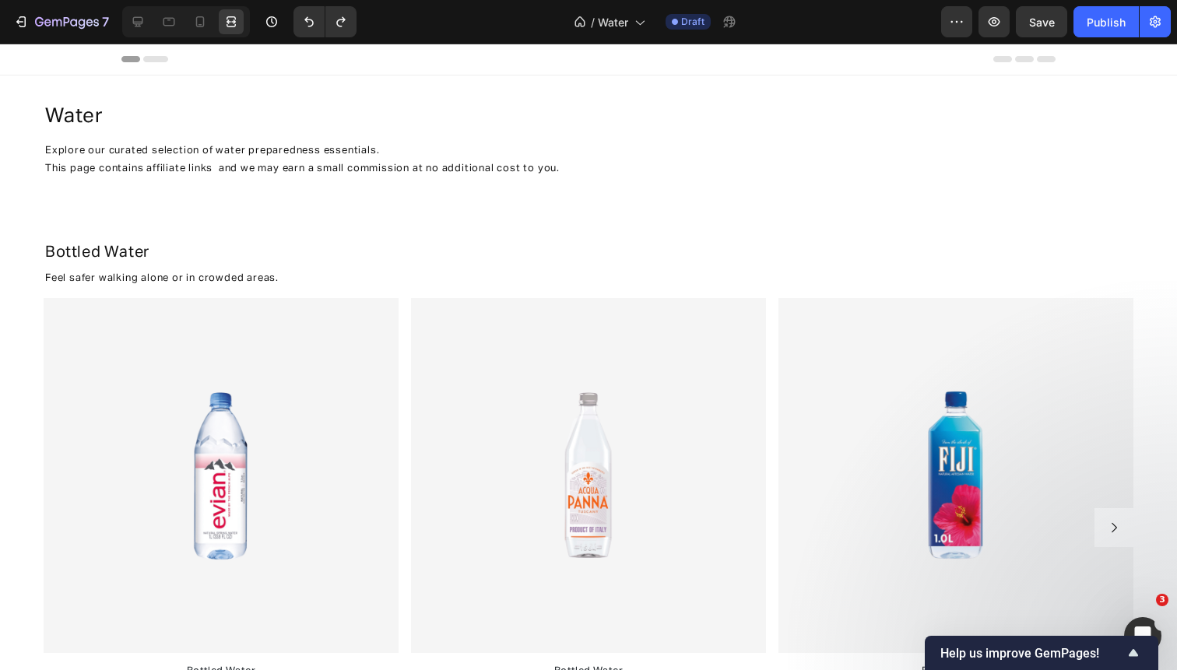
click at [328, 164] on span "This page contains affiliate links and we may earn a small commission at no add…" at bounding box center [302, 168] width 514 height 10
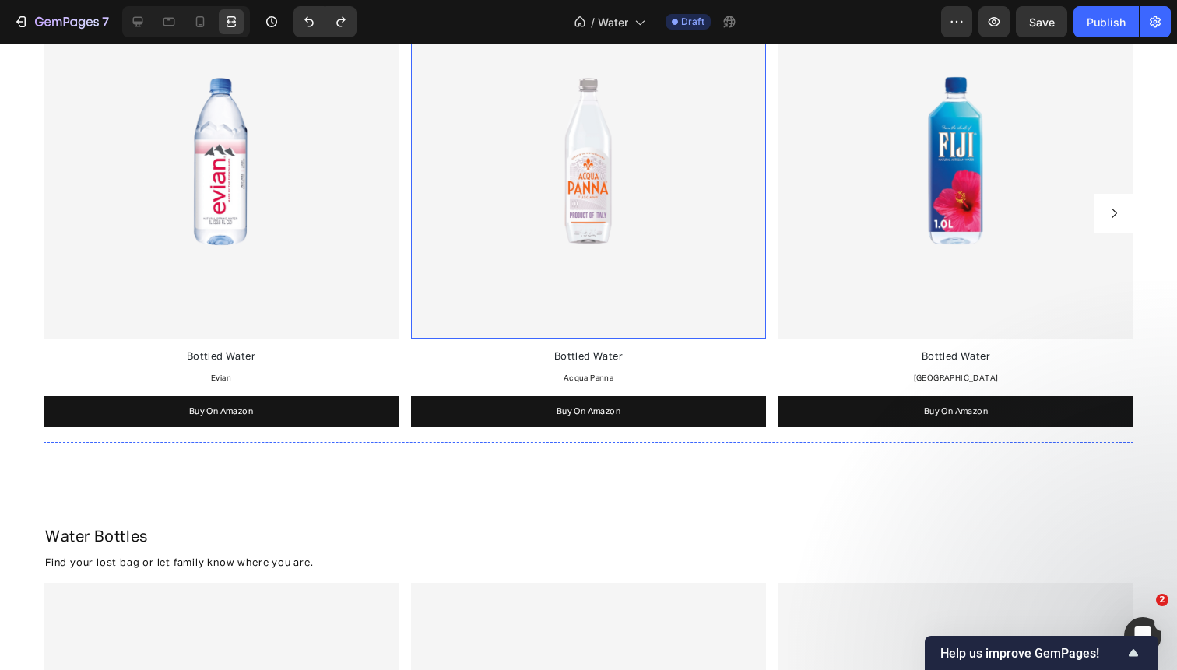
scroll to position [580, 0]
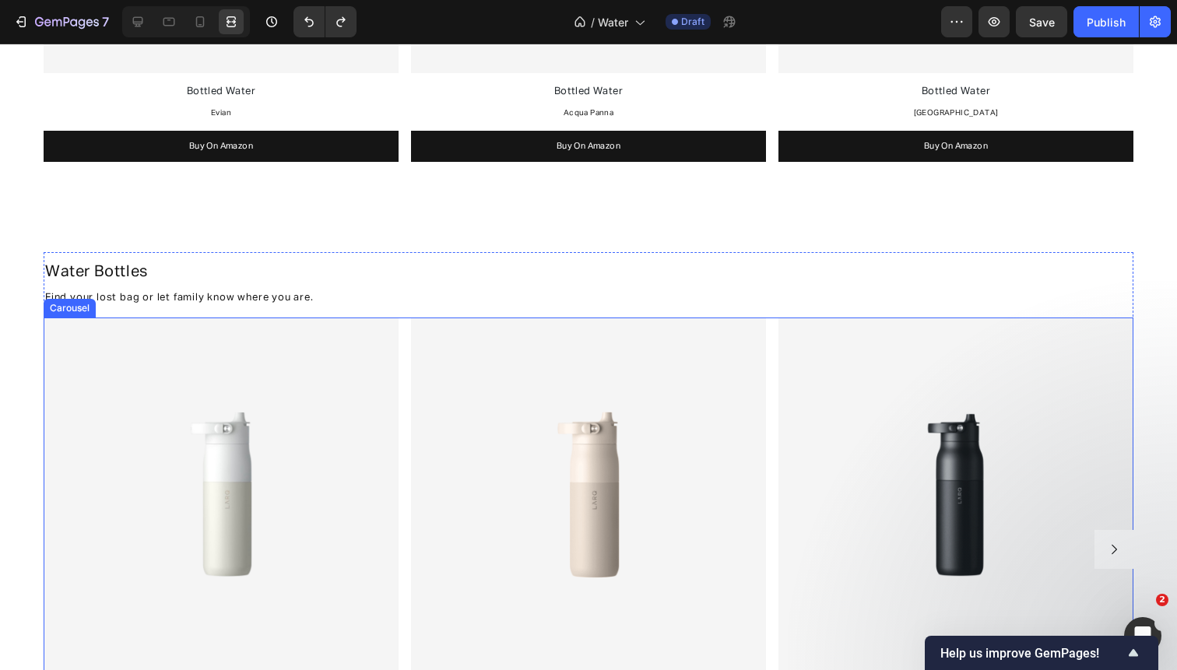
click at [404, 469] on div "Image Water Bottle - White Text Block LARQ Text Block Buy On Amazon Button Imag…" at bounding box center [589, 549] width 1090 height 463
click at [141, 21] on icon at bounding box center [138, 22] width 16 height 16
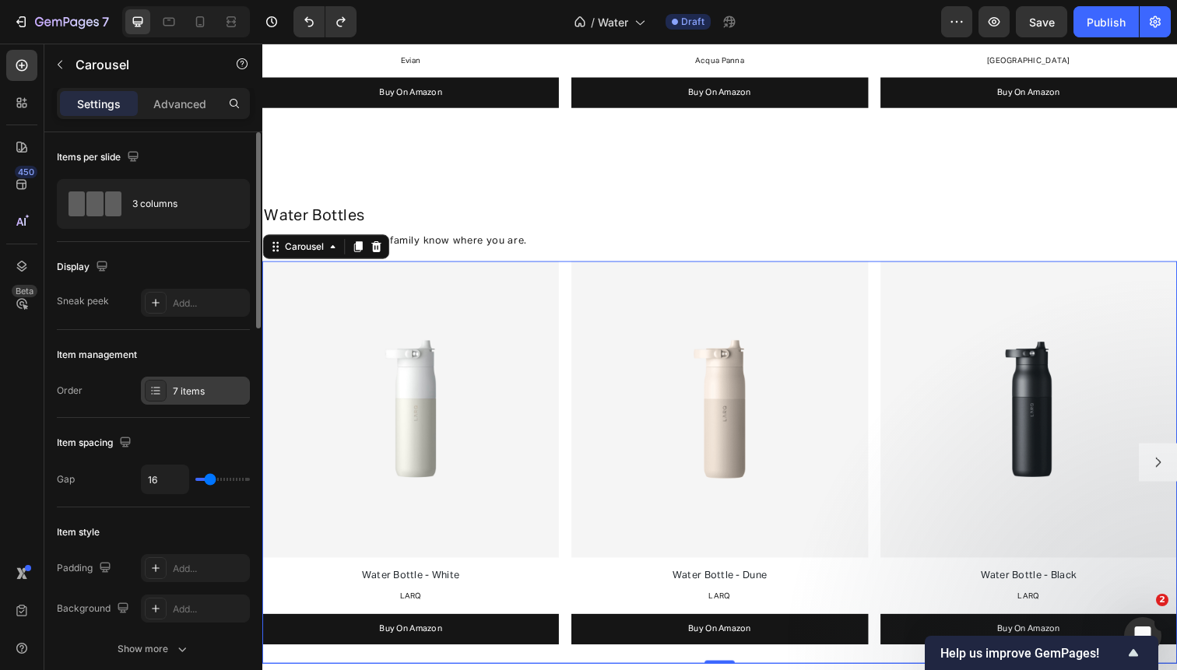
click at [186, 398] on div "7 items" at bounding box center [209, 391] width 73 height 14
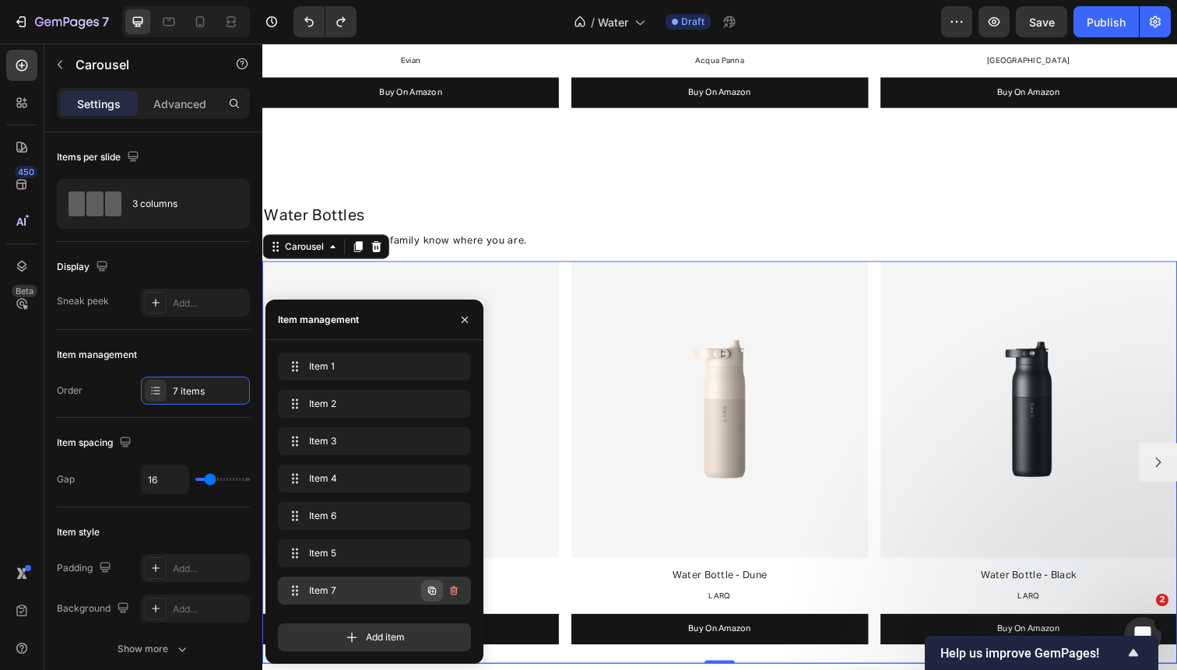
click at [436, 592] on icon "button" at bounding box center [432, 590] width 12 height 12
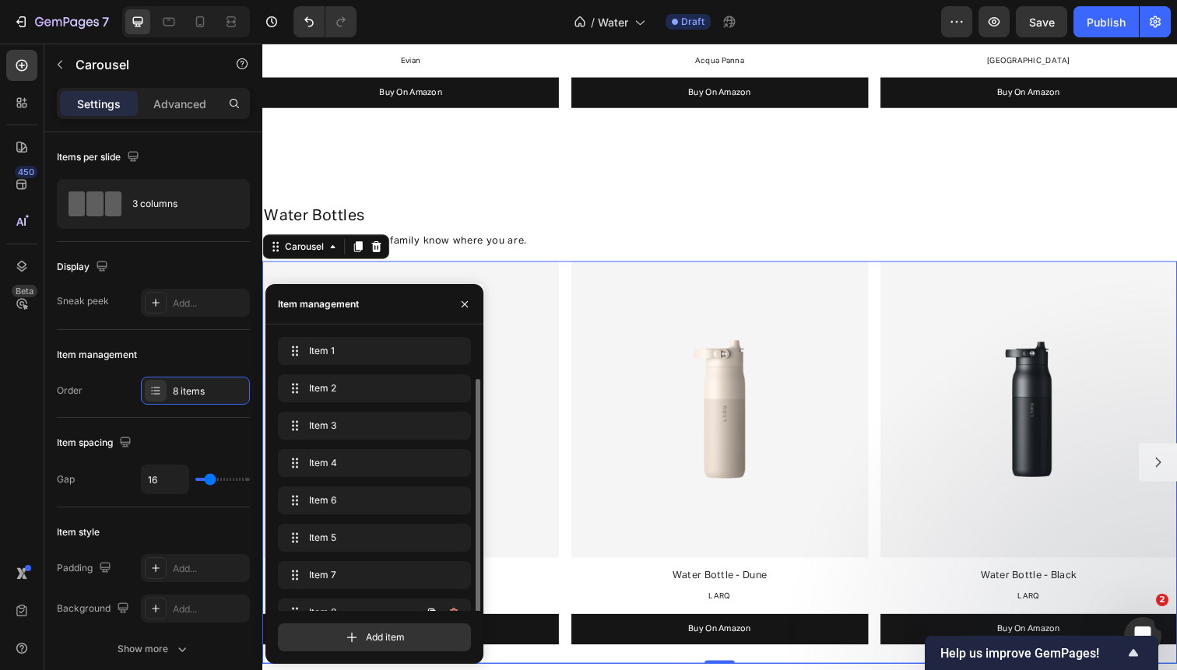
scroll to position [22, 0]
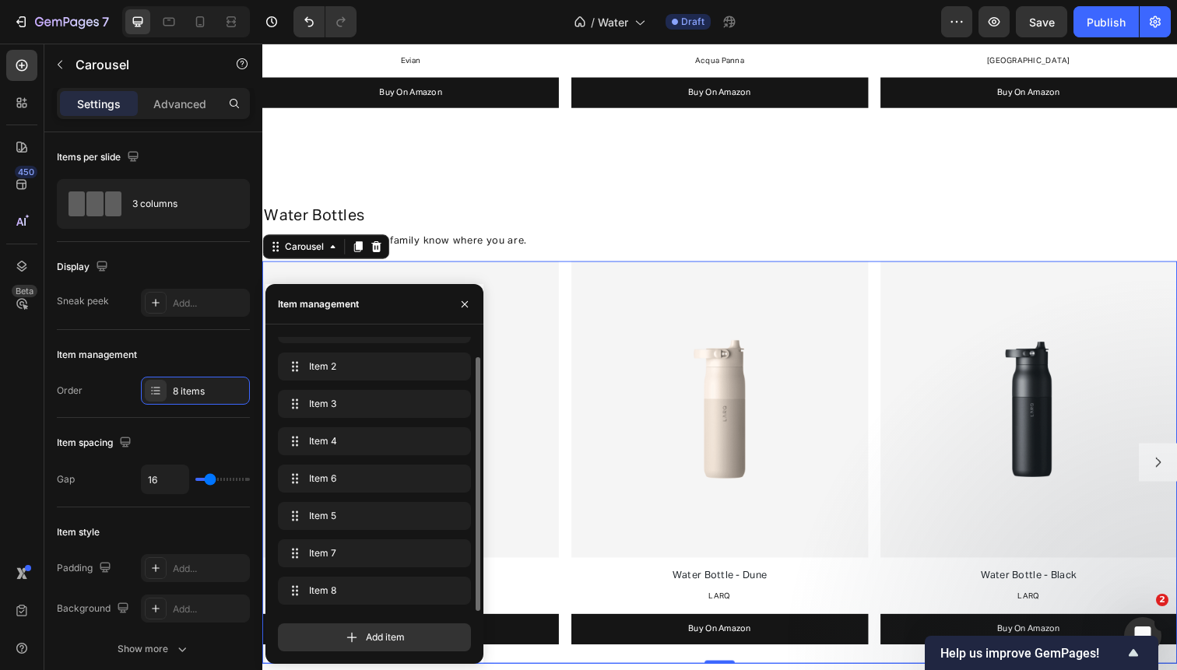
click at [571, 300] on div "Image Water Bottle - White Text Block LARQ Text Block Buy On Amazon Button Imag…" at bounding box center [729, 471] width 934 height 411
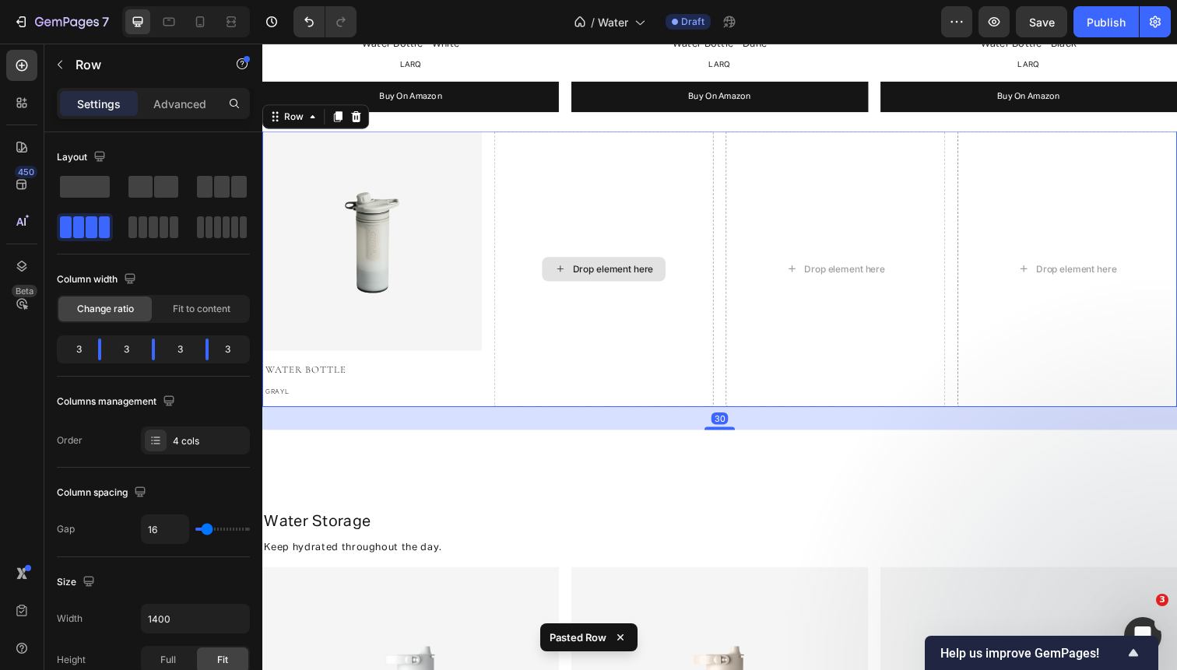
scroll to position [1120, 0]
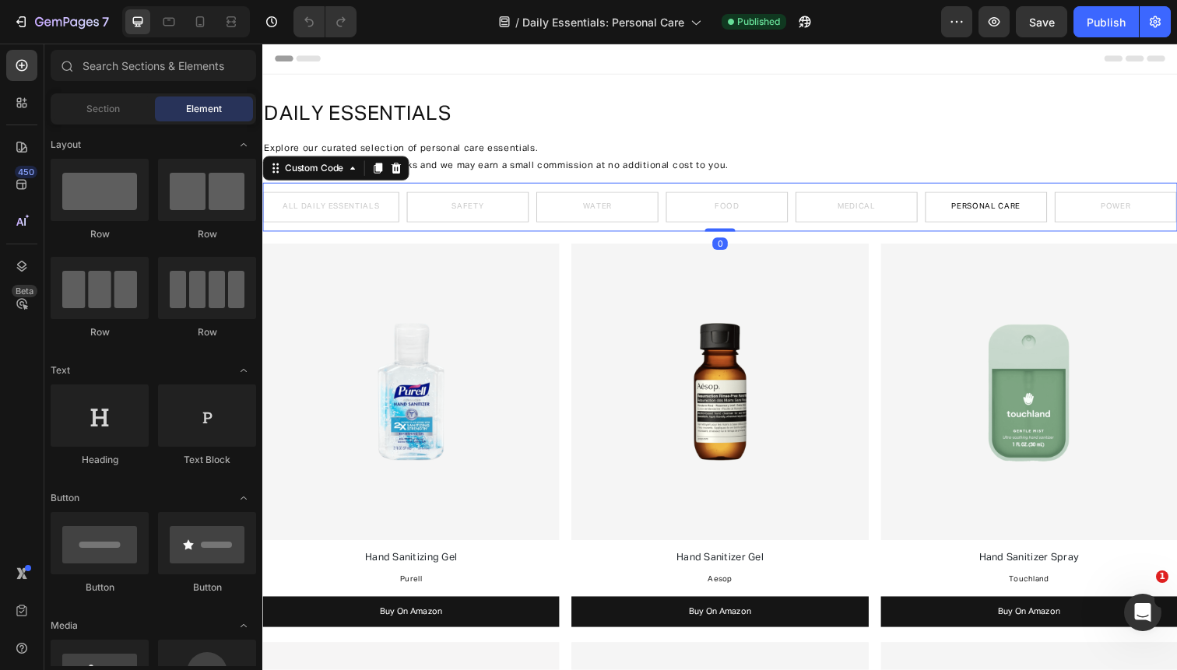
click at [458, 187] on div "All Daily Essentials Safety Water Food Medical Personal Care Power Custom Code 0" at bounding box center [729, 211] width 934 height 50
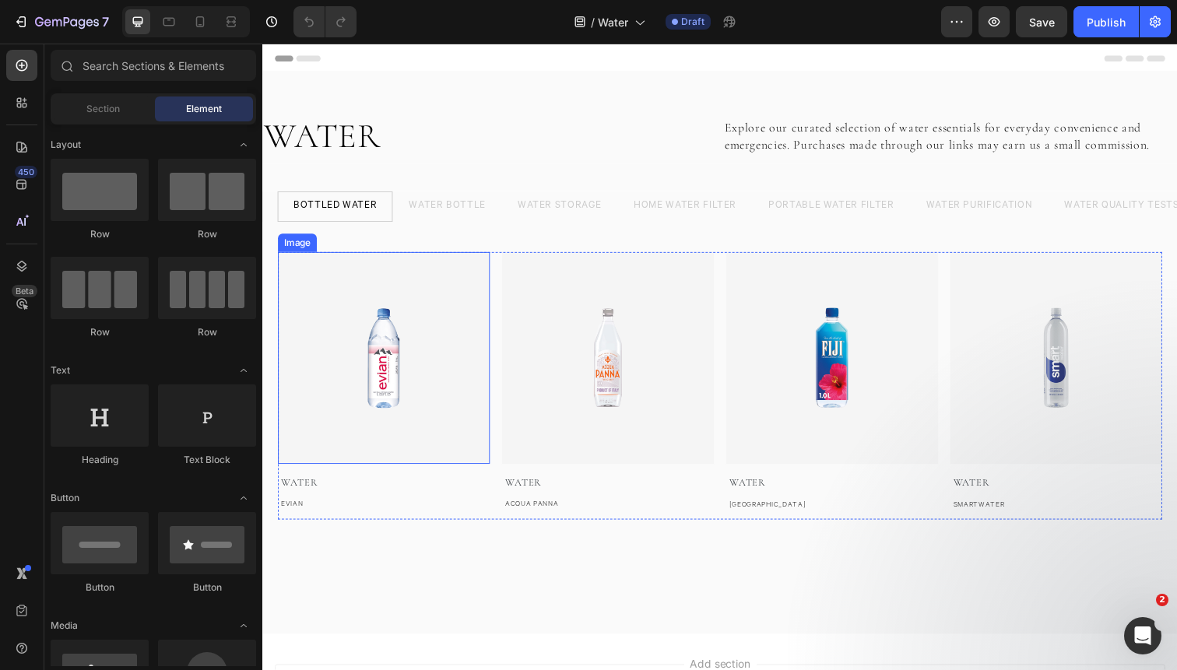
click at [437, 300] on img at bounding box center [386, 365] width 216 height 216
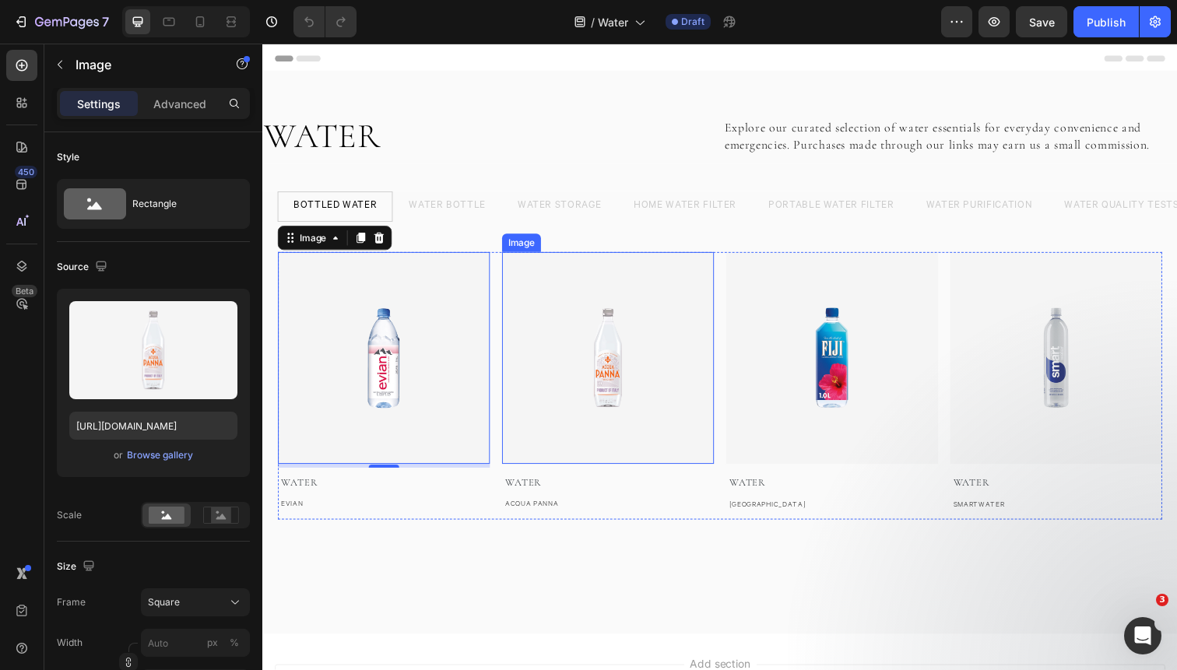
click at [588, 353] on img at bounding box center [615, 365] width 216 height 216
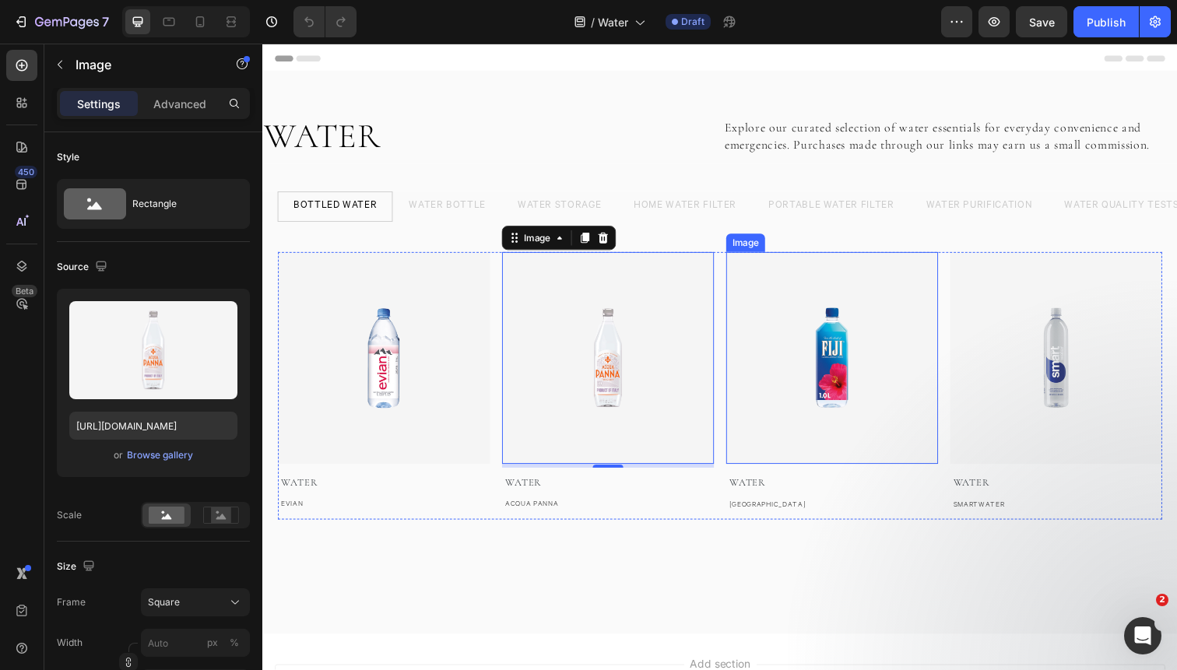
click at [810, 335] on img at bounding box center [843, 365] width 216 height 216
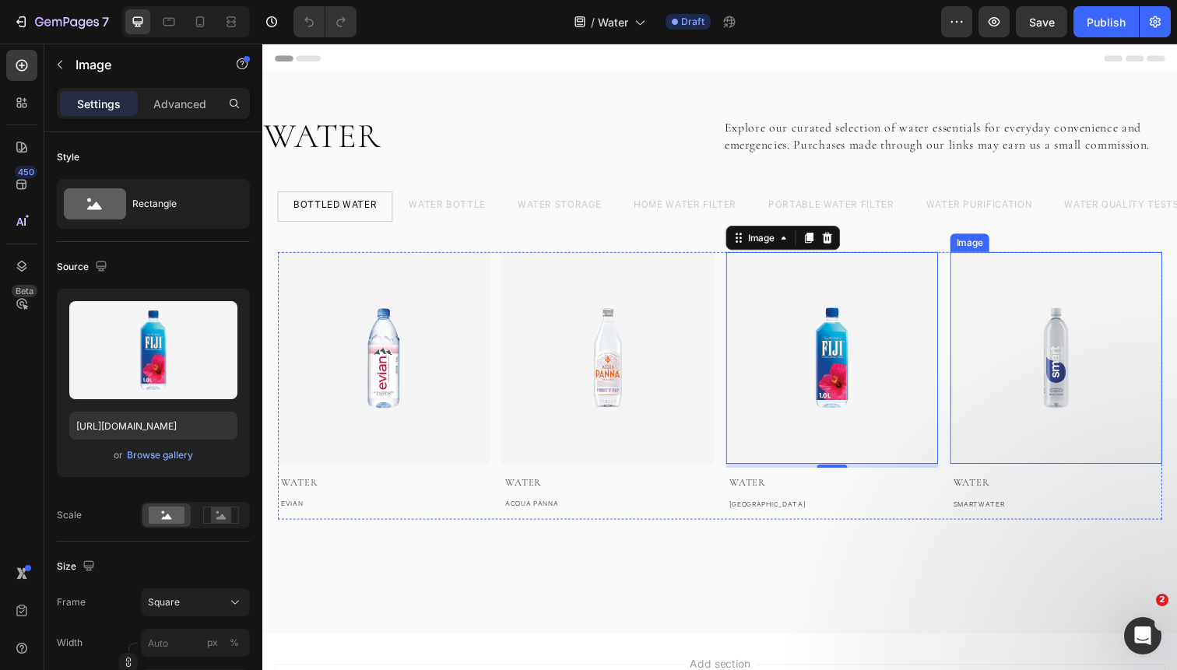
click at [1062, 379] on img at bounding box center [1072, 365] width 216 height 216
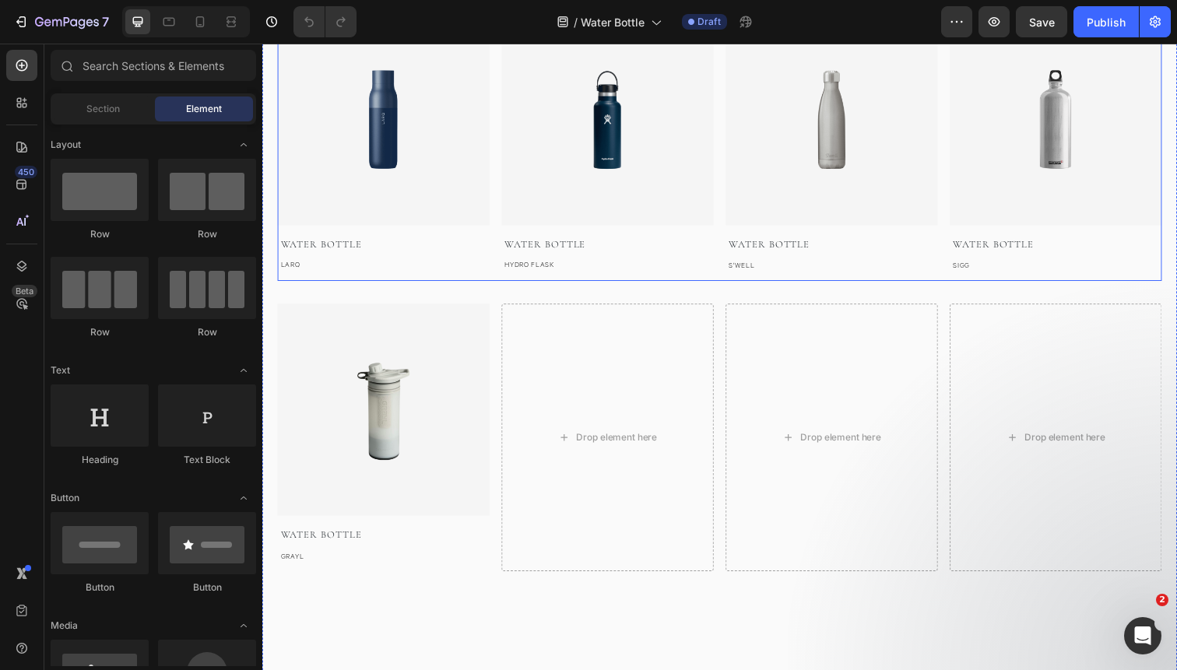
scroll to position [265, 0]
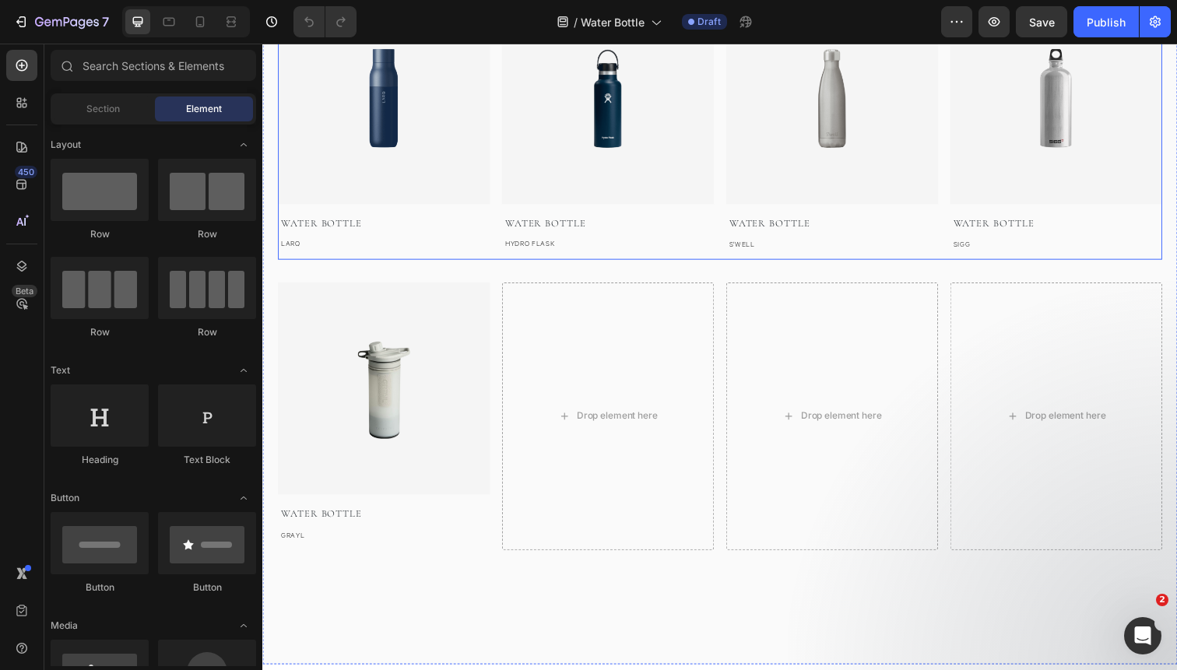
click at [496, 341] on div "Image Water Bottle Text block GRAYL Text block Drop element here Drop element h…" at bounding box center [729, 424] width 903 height 273
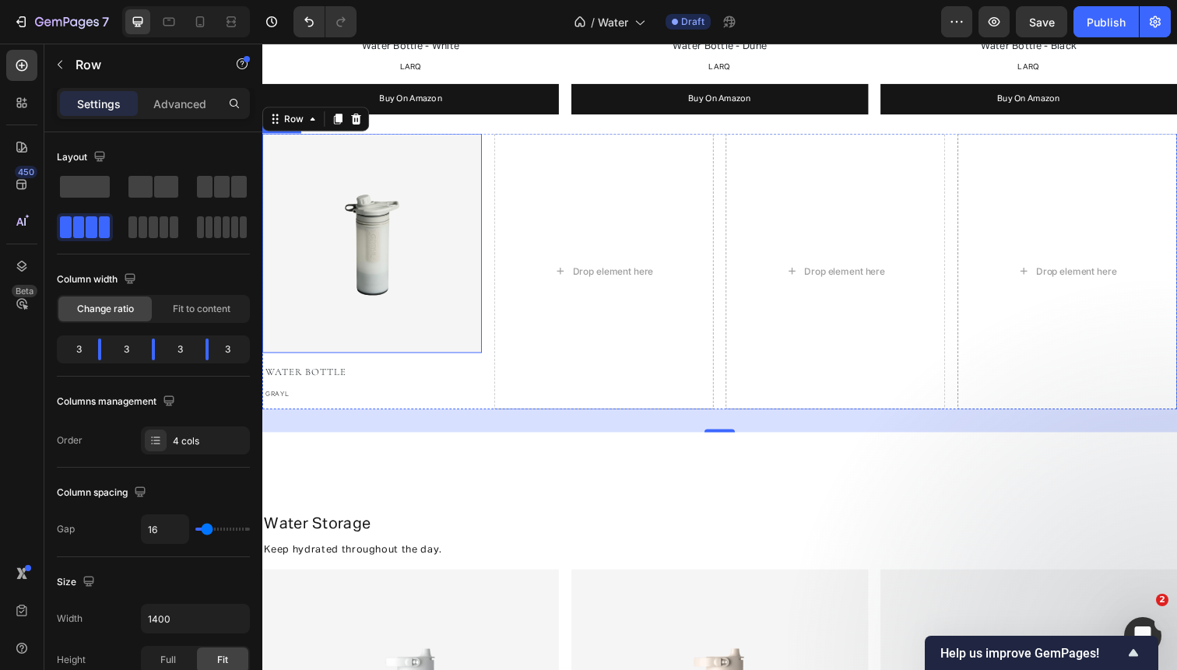
scroll to position [971, 0]
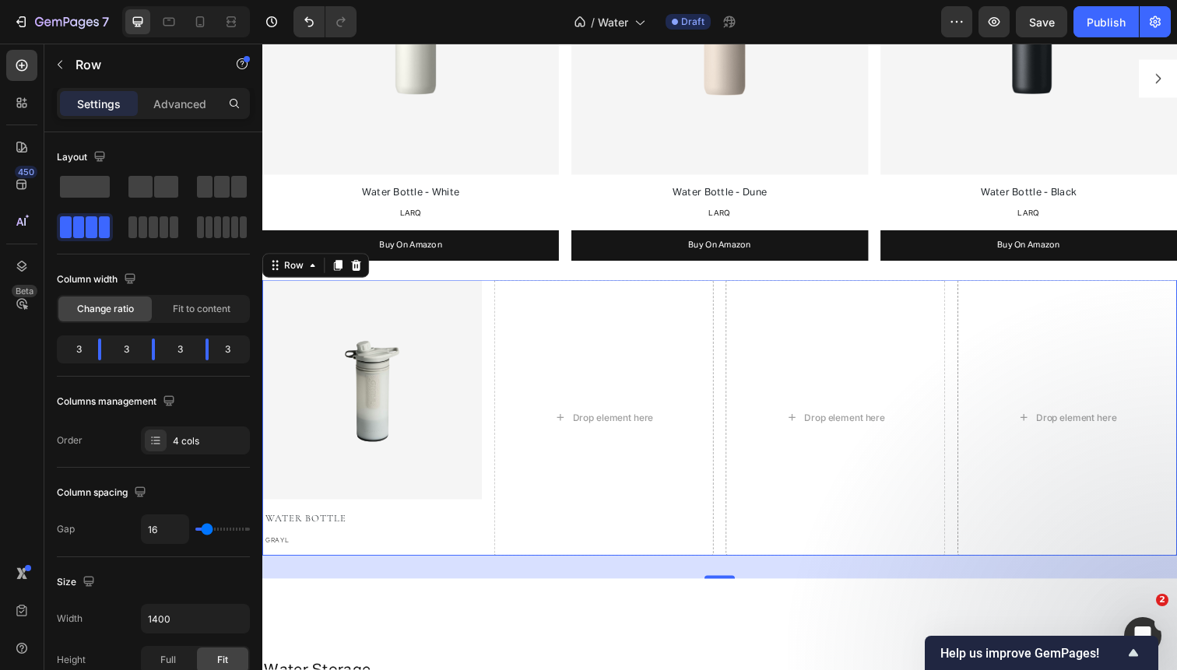
click at [492, 328] on div "Image Water Bottle Text block GRAYL Text block Drop element here Drop element h…" at bounding box center [729, 425] width 934 height 281
click at [357, 271] on icon at bounding box center [358, 270] width 10 height 11
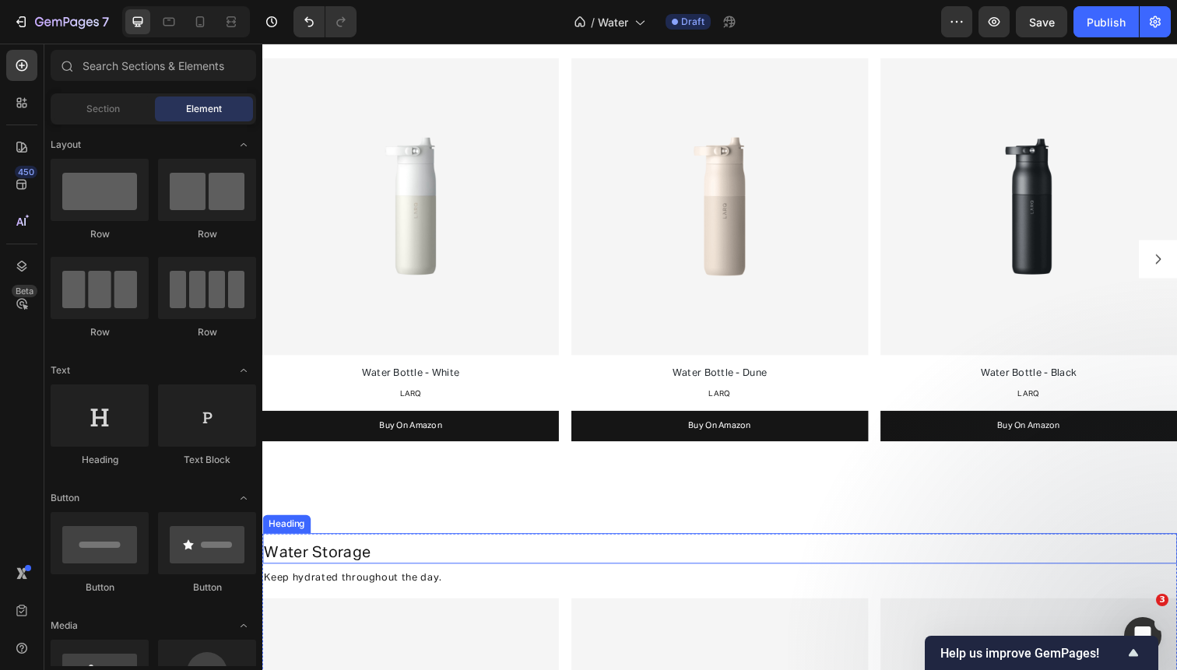
scroll to position [783, 0]
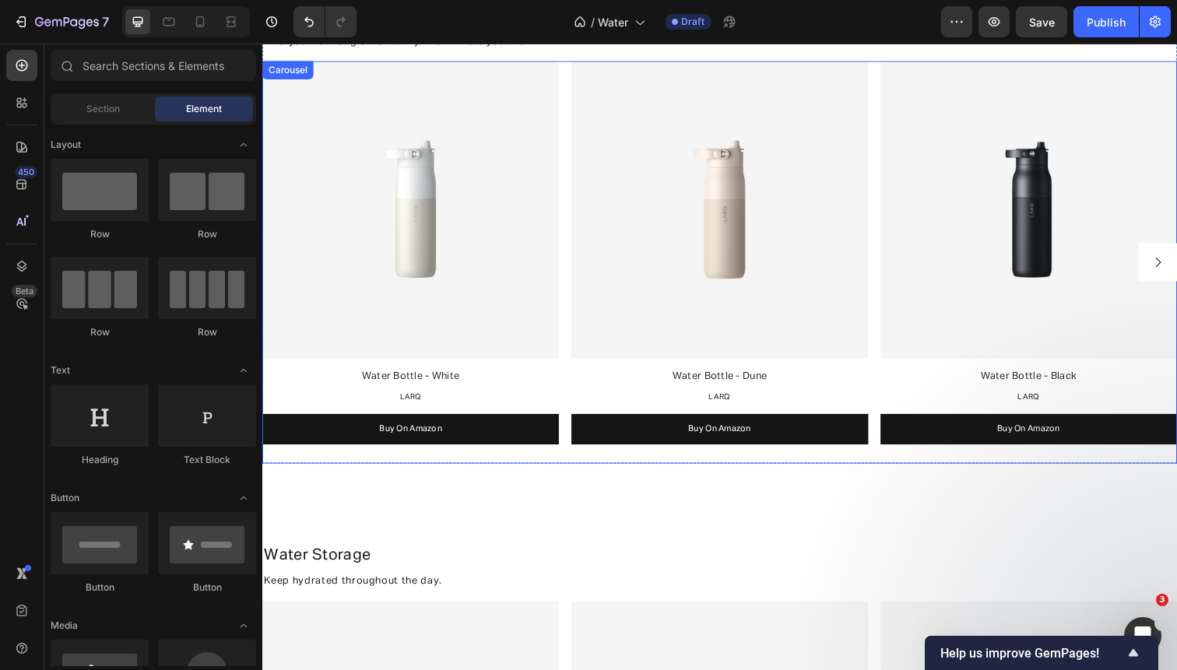
click at [1174, 260] on icon "Carousel Next Arrow" at bounding box center [1177, 267] width 14 height 14
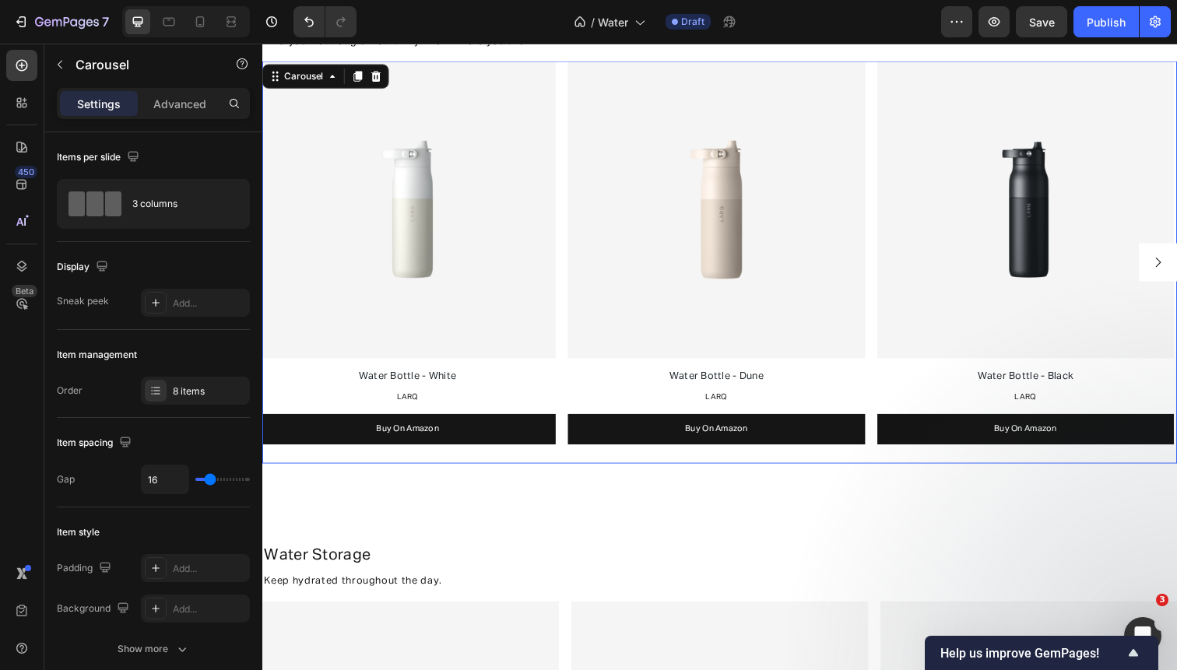
click at [1174, 260] on icon "Carousel Next Arrow" at bounding box center [1177, 267] width 14 height 14
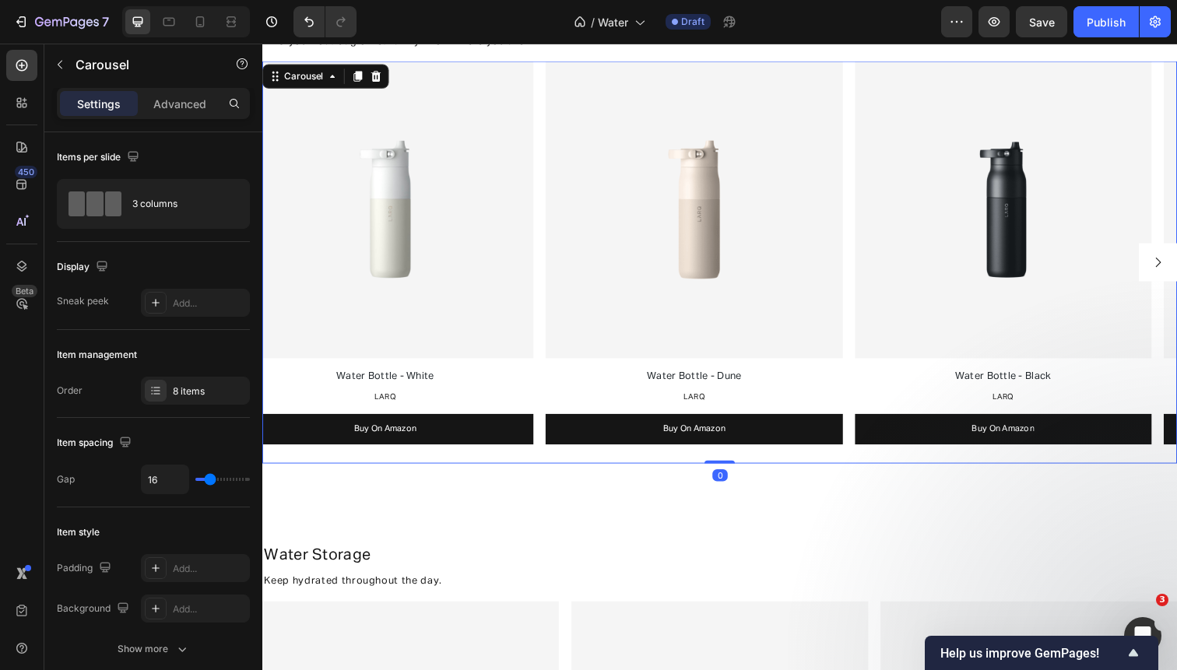
click at [1174, 260] on icon "Carousel Next Arrow" at bounding box center [1177, 267] width 14 height 14
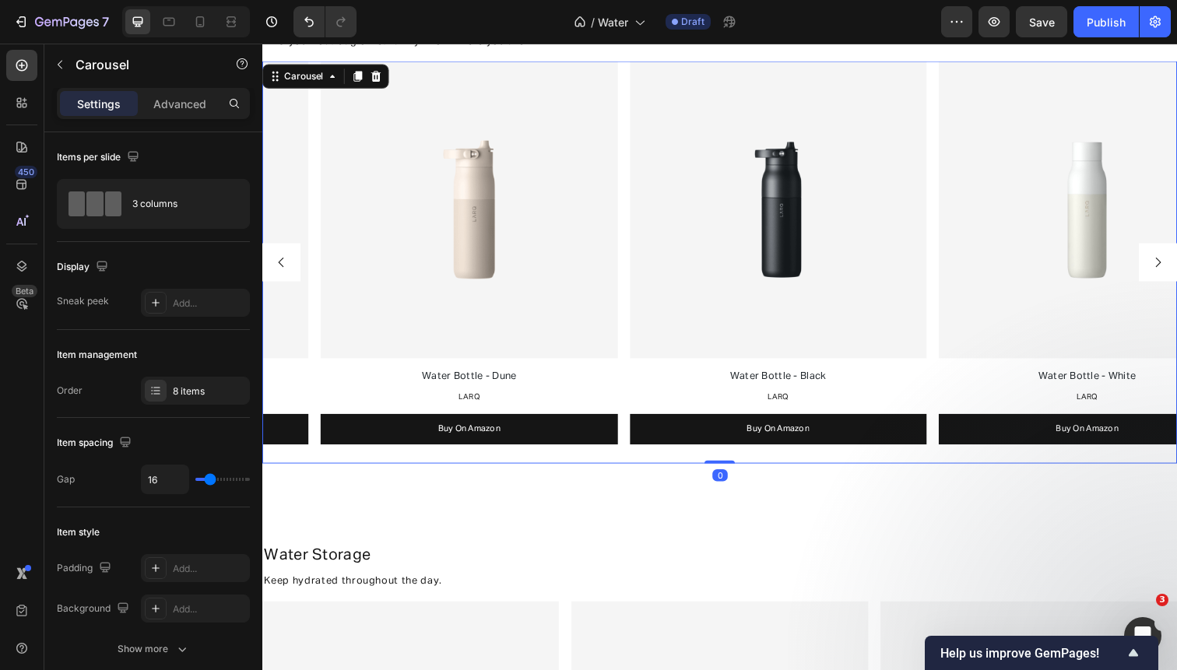
click at [1174, 260] on icon "Carousel Next Arrow" at bounding box center [1177, 267] width 14 height 14
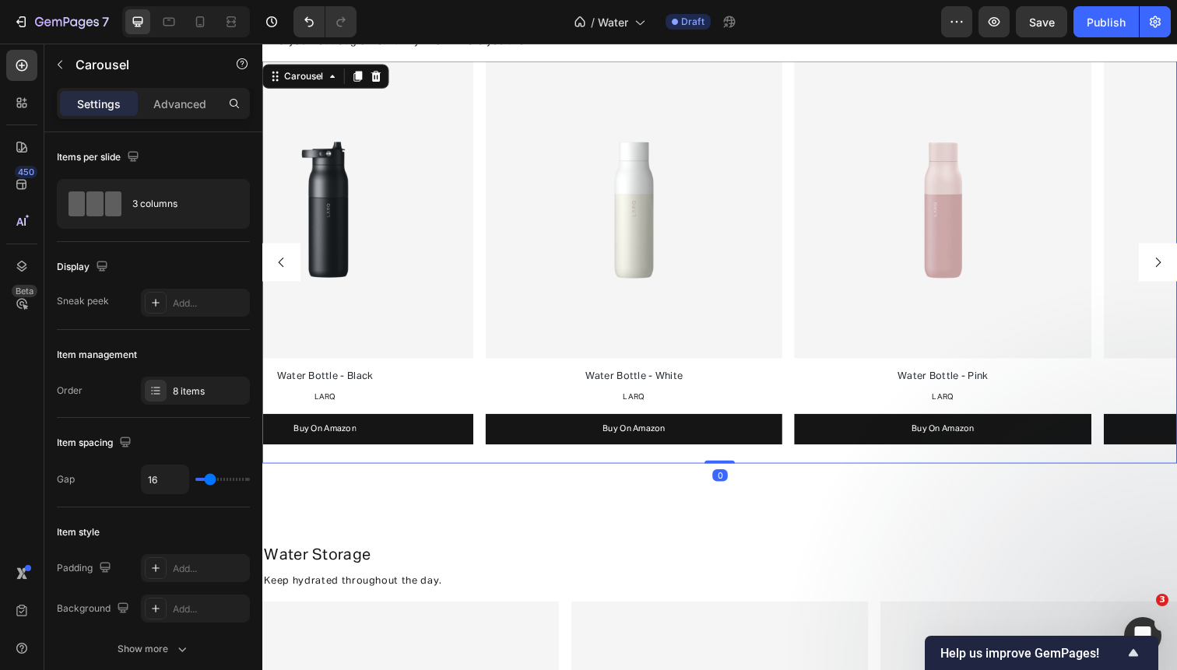
click at [1174, 260] on icon "Carousel Next Arrow" at bounding box center [1177, 267] width 14 height 14
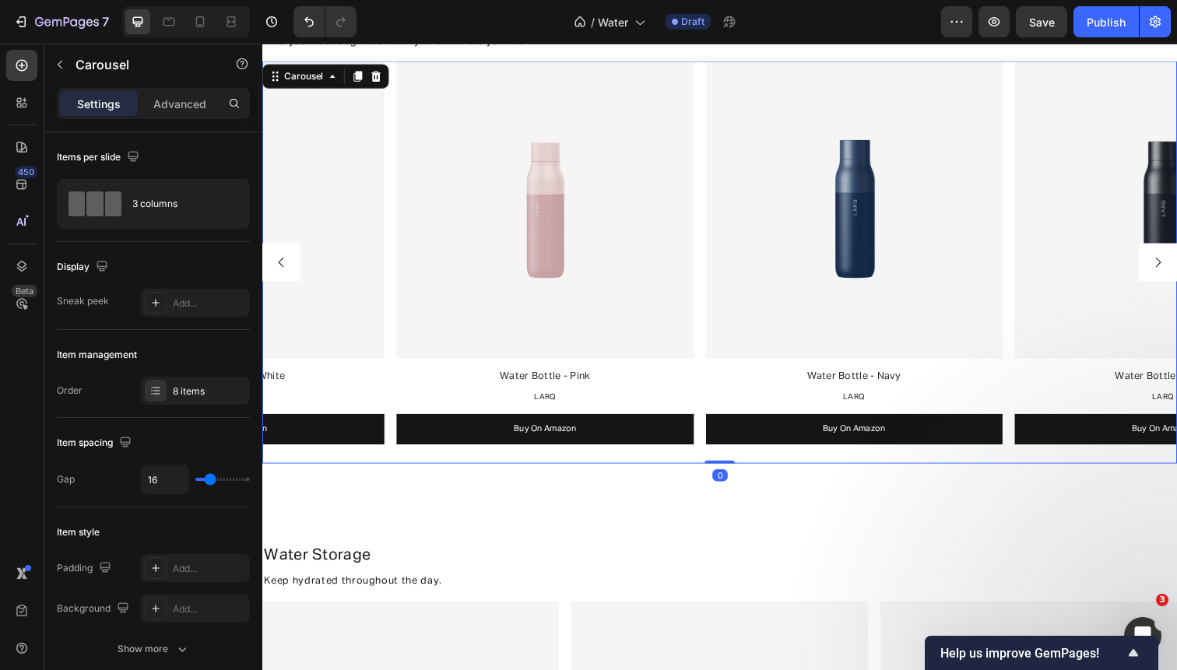
click at [1174, 260] on icon "Carousel Next Arrow" at bounding box center [1177, 267] width 14 height 14
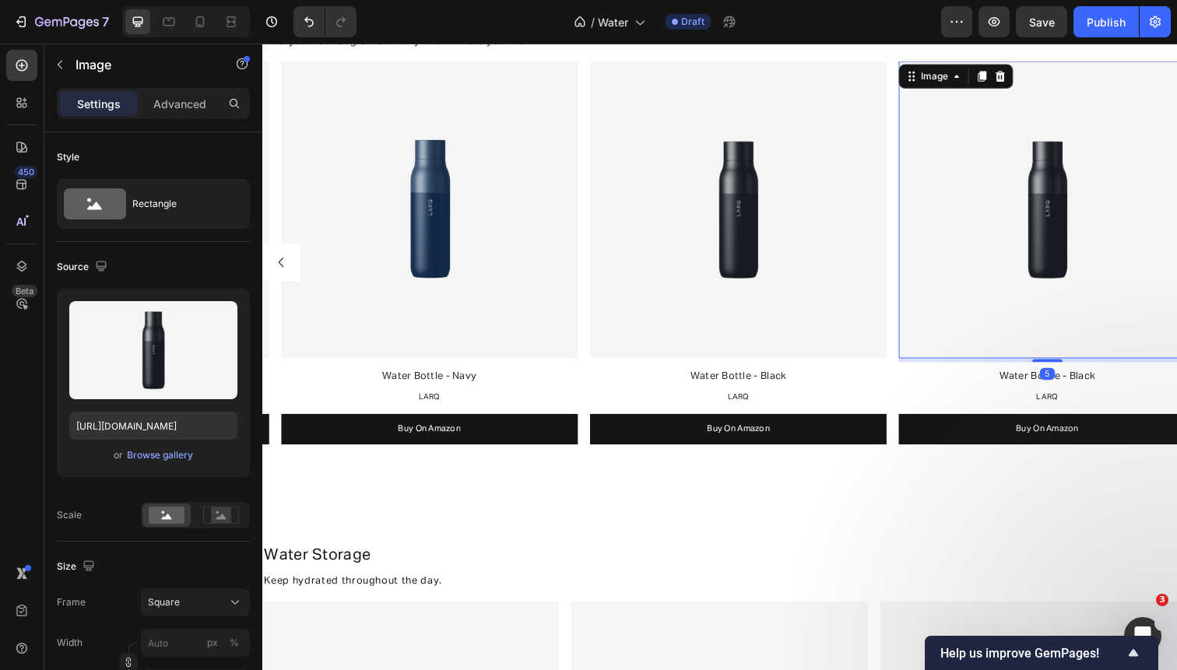
click at [1174, 259] on img at bounding box center [1063, 212] width 303 height 303
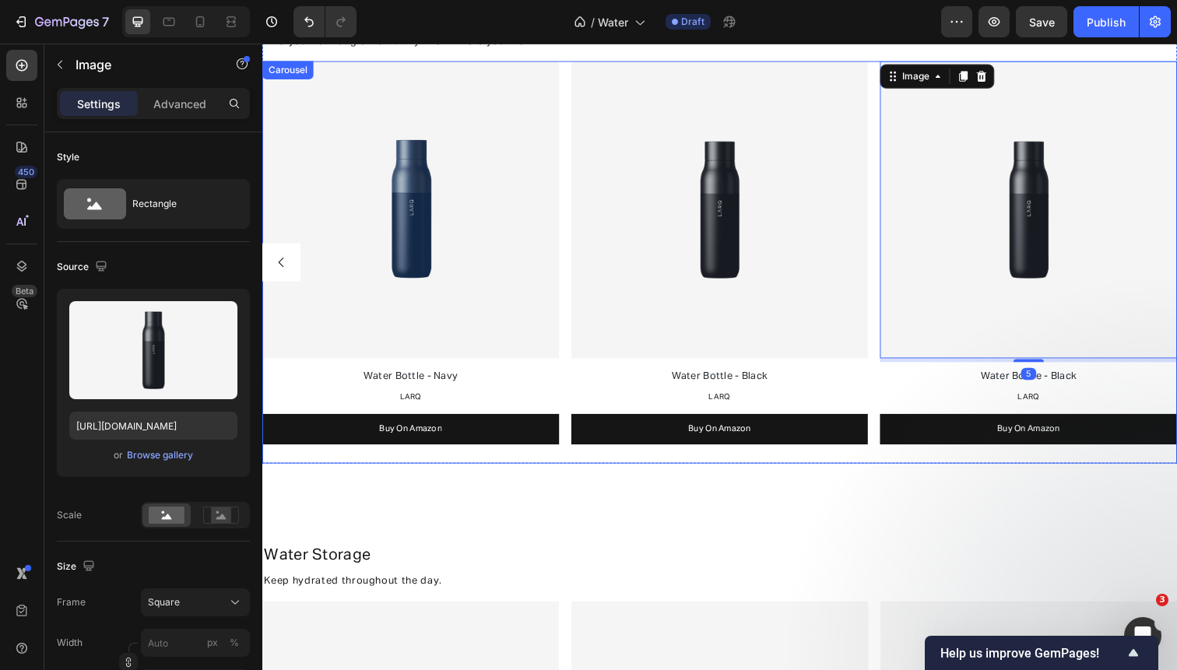
click at [884, 326] on div "Image Water Bottle - White Text Block LARQ Text Block Buy On Amazon Button Imag…" at bounding box center [729, 266] width 934 height 411
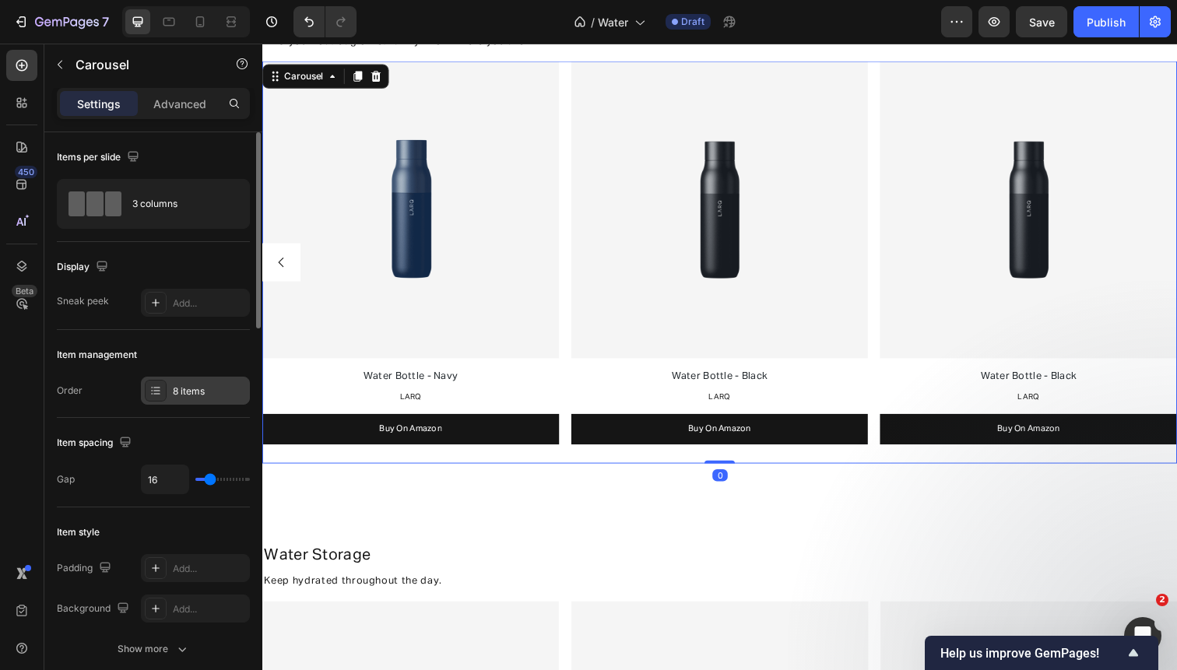
click at [205, 392] on div "8 items" at bounding box center [209, 391] width 73 height 14
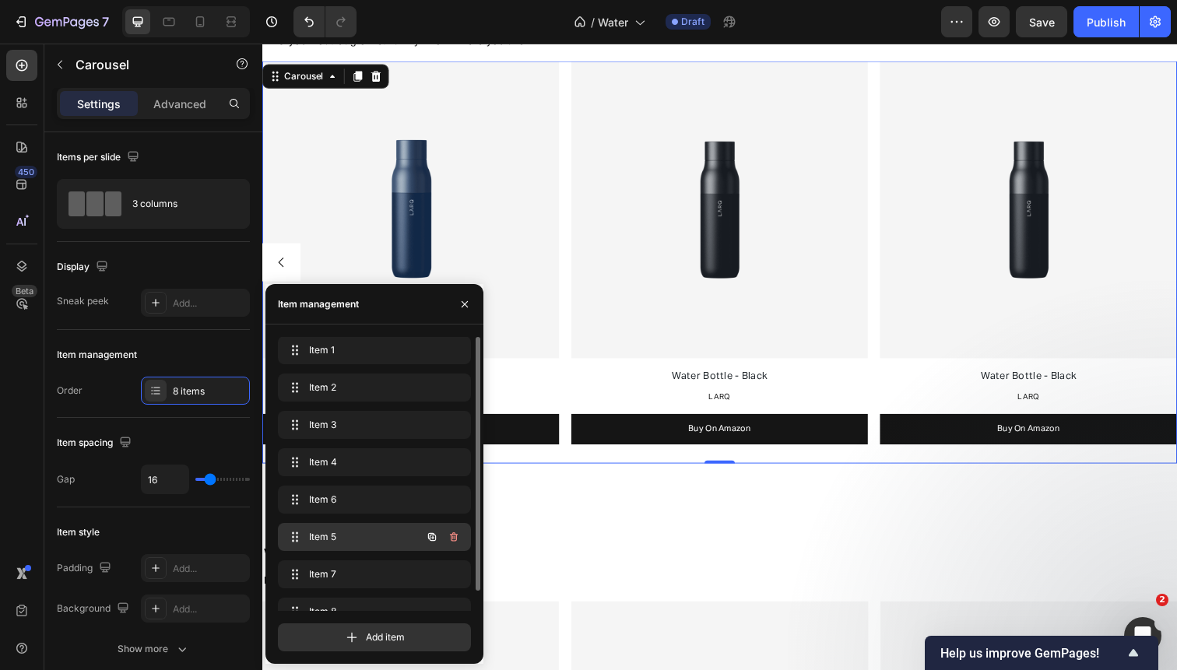
scroll to position [22, 0]
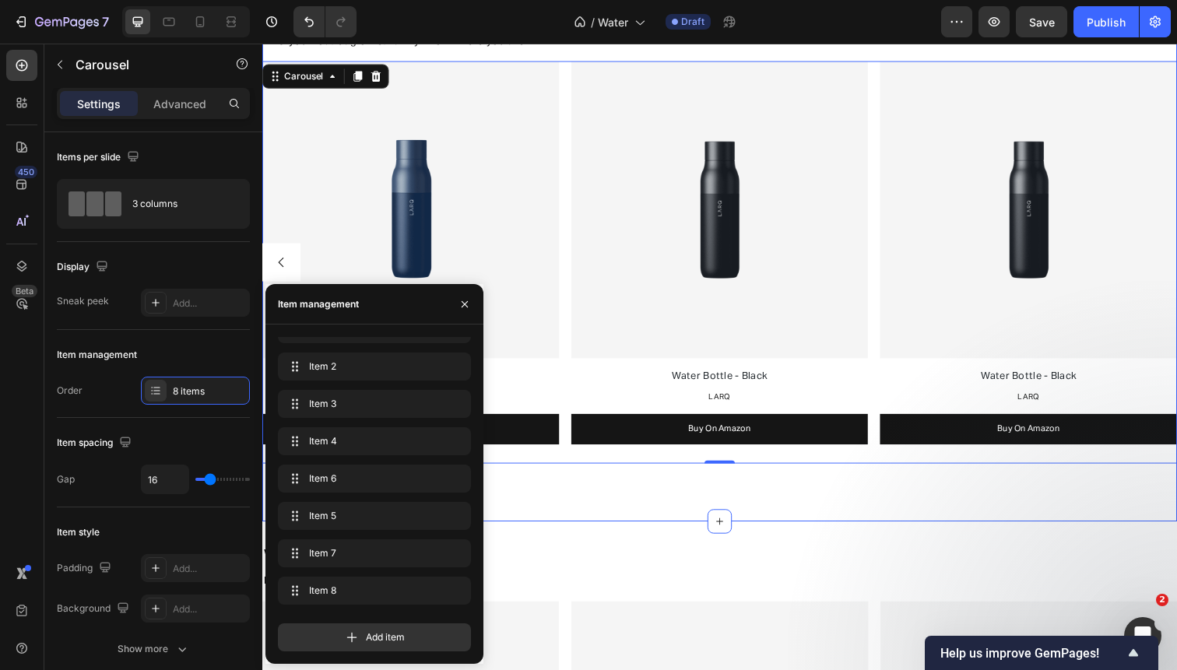
click at [542, 478] on div "Water Bottles Heading Find your lost bag or let family know where you are. Text…" at bounding box center [729, 241] width 934 height 490
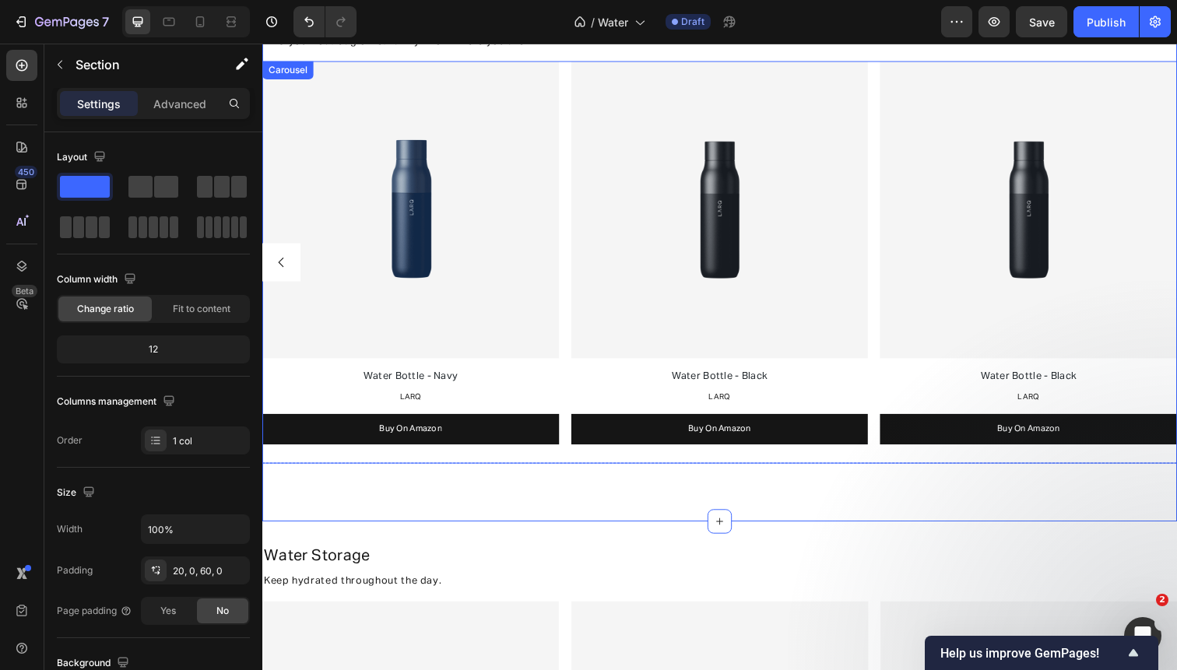
click at [281, 268] on icon "Carousel Back Arrow" at bounding box center [282, 267] width 14 height 14
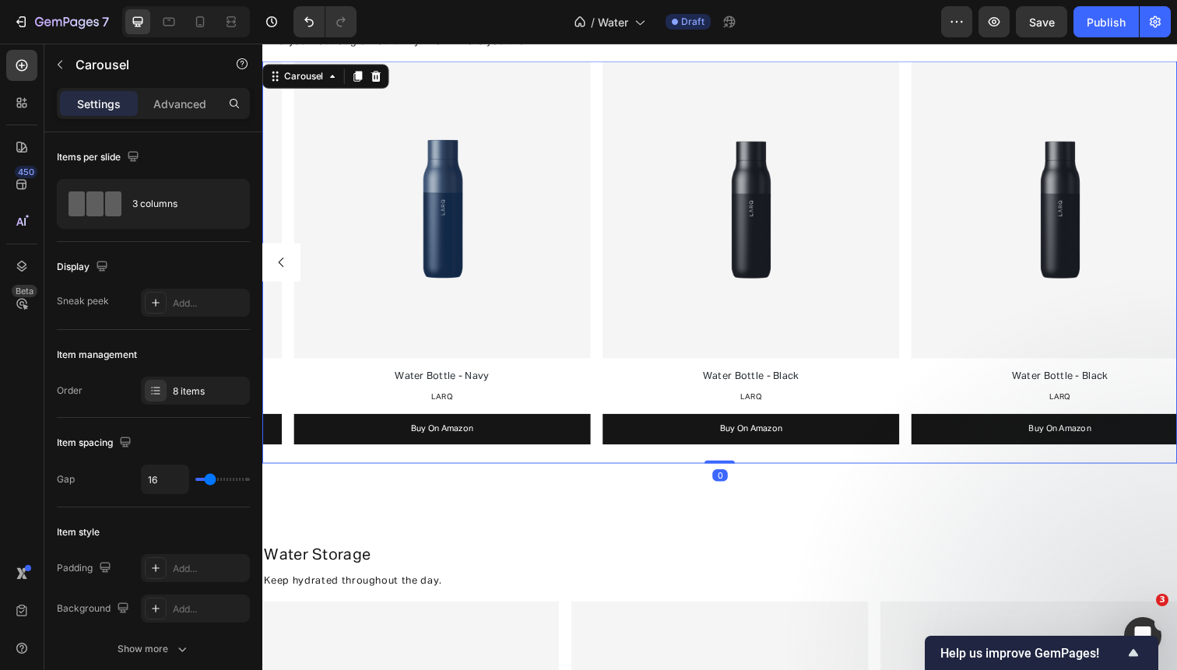
click at [281, 268] on icon "Carousel Back Arrow" at bounding box center [281, 266] width 5 height 9
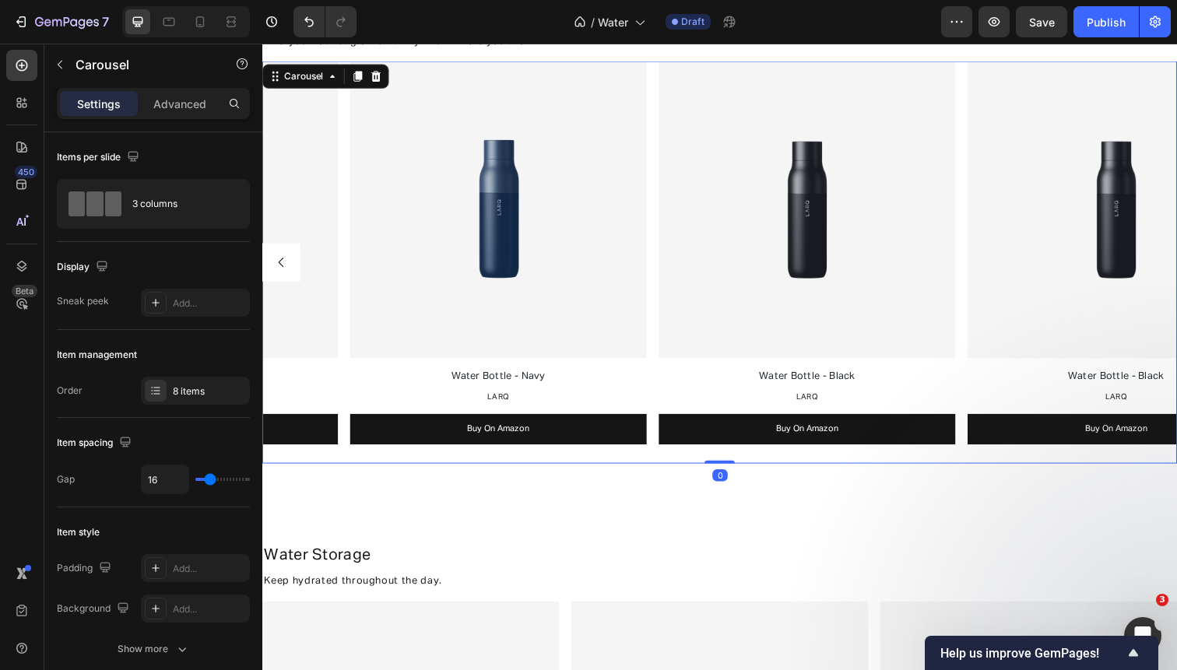
click at [281, 268] on icon "Carousel Back Arrow" at bounding box center [281, 266] width 5 height 9
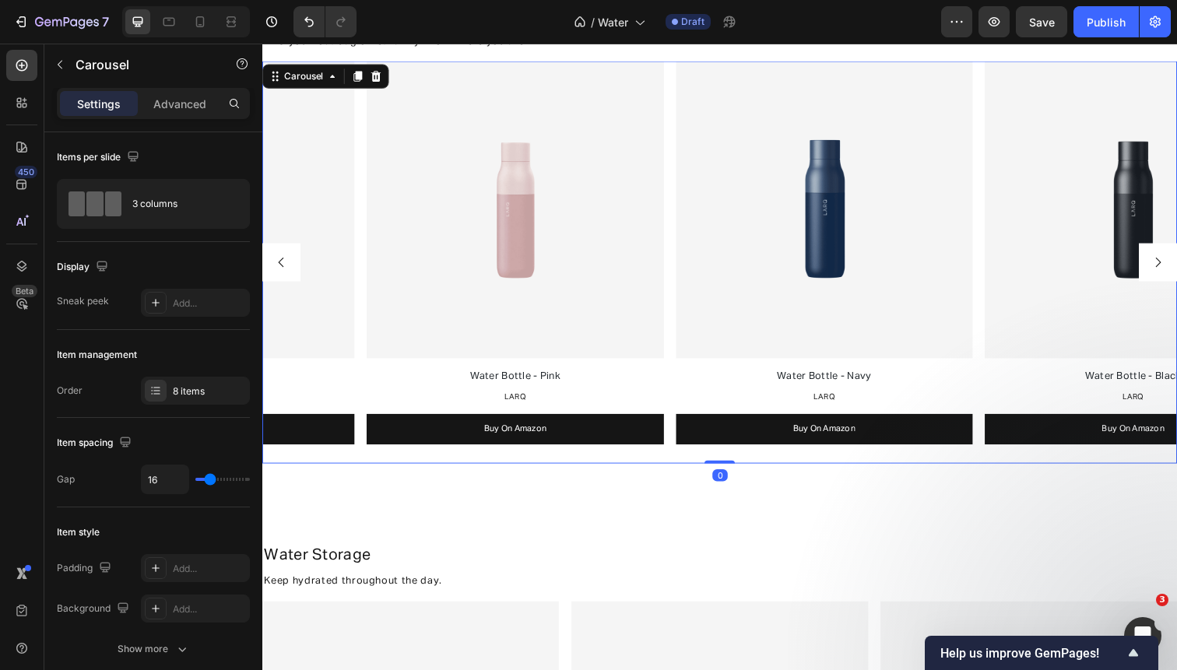
click at [281, 268] on icon "Carousel Back Arrow" at bounding box center [281, 266] width 5 height 9
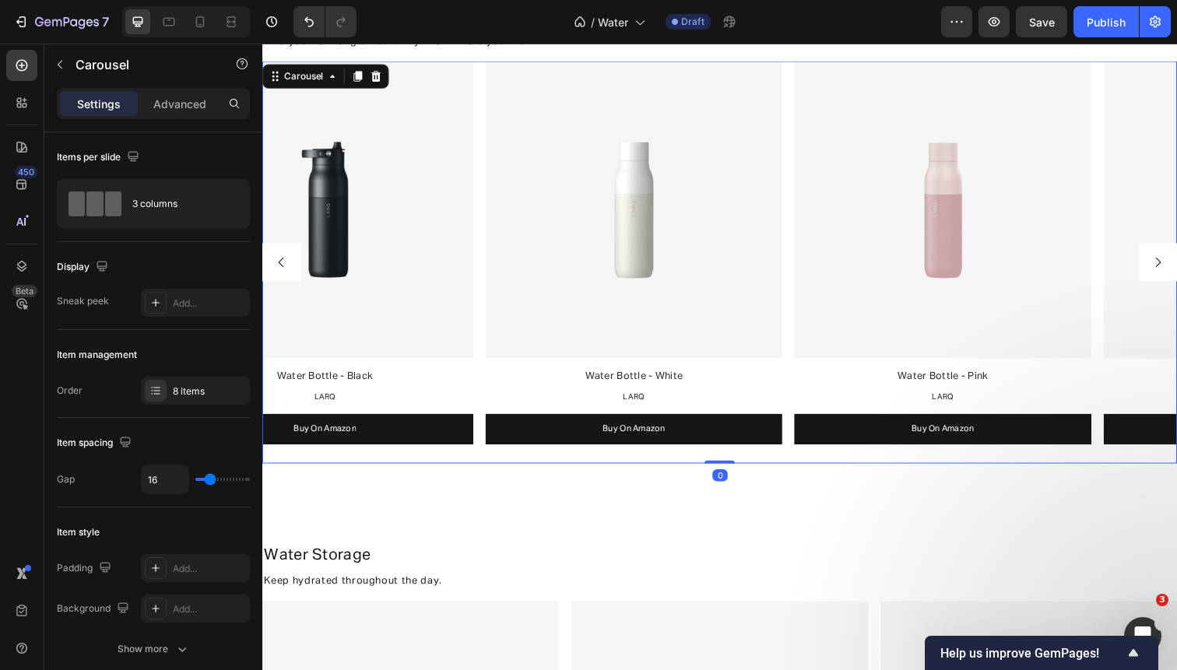
click at [281, 268] on icon "Carousel Back Arrow" at bounding box center [281, 266] width 5 height 9
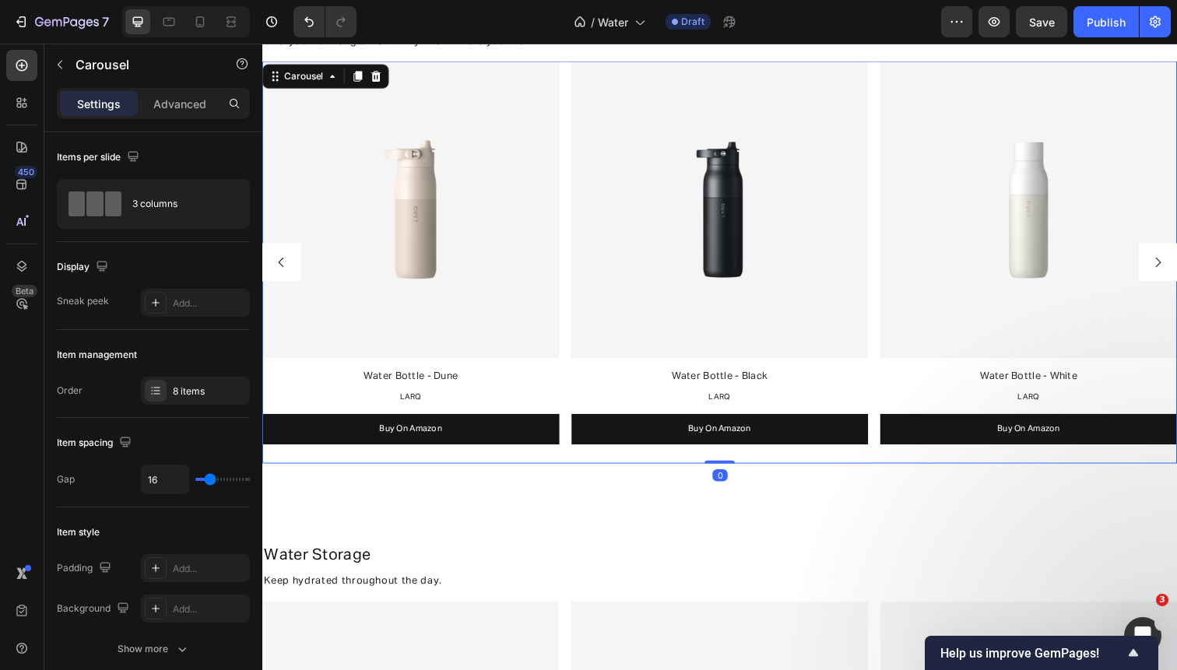
click at [281, 268] on icon "Carousel Back Arrow" at bounding box center [281, 266] width 5 height 9
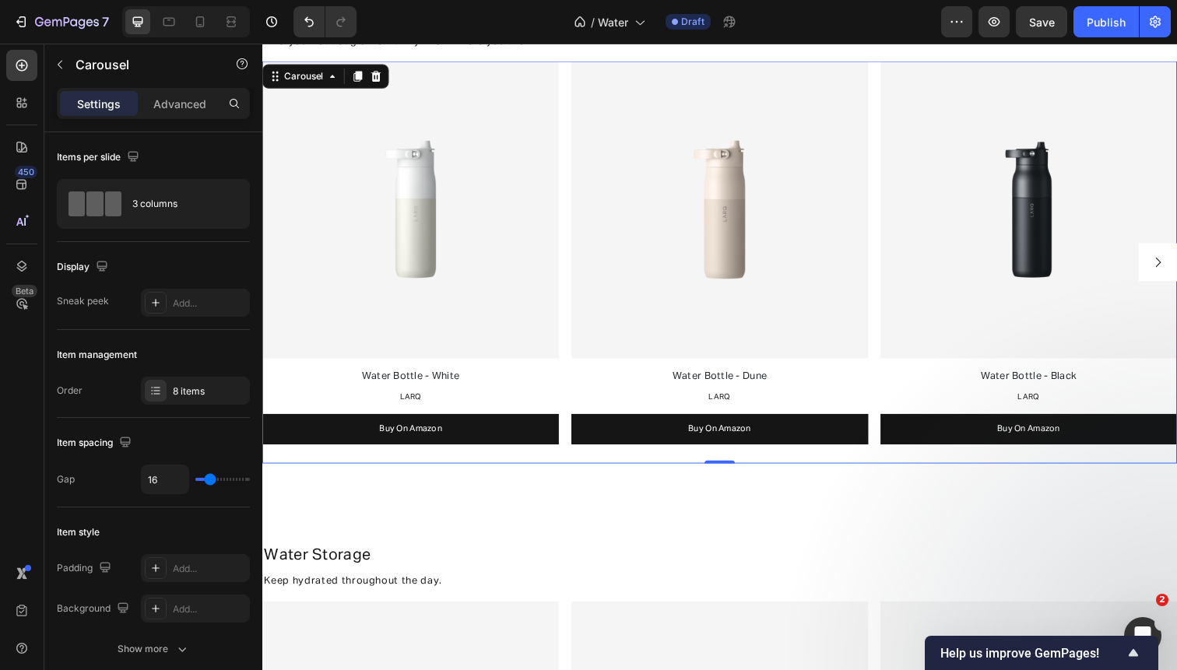
click at [1176, 264] on icon "Carousel Next Arrow" at bounding box center [1176, 266] width 5 height 9
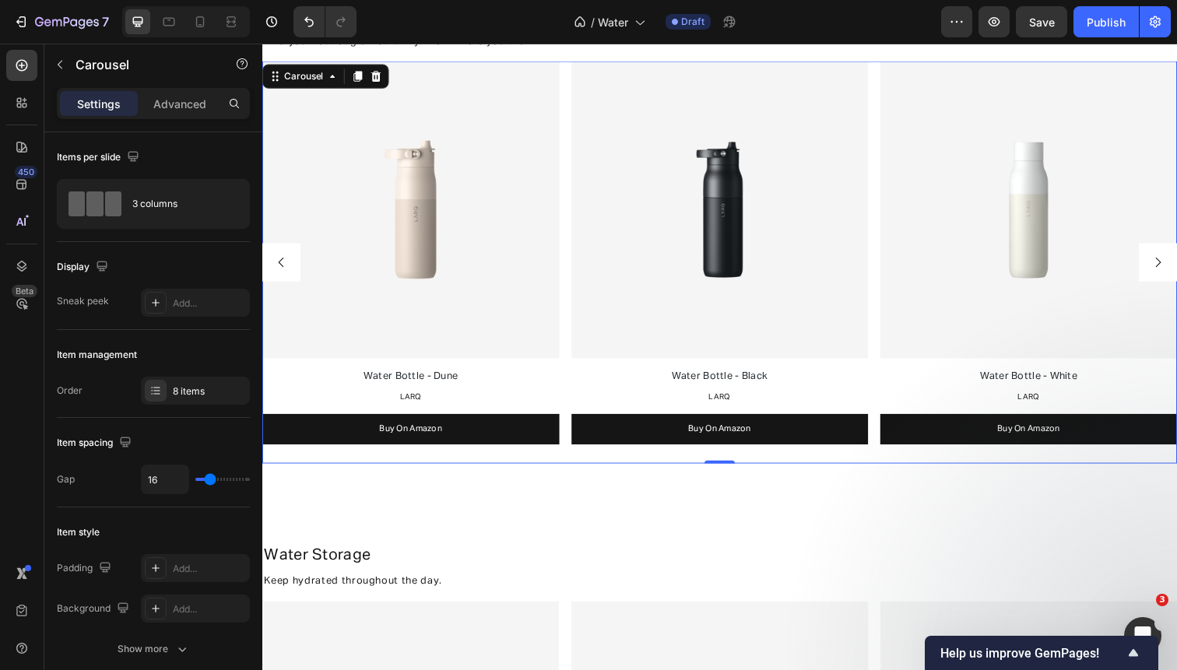
click at [1176, 265] on icon "Carousel Next Arrow" at bounding box center [1177, 267] width 14 height 14
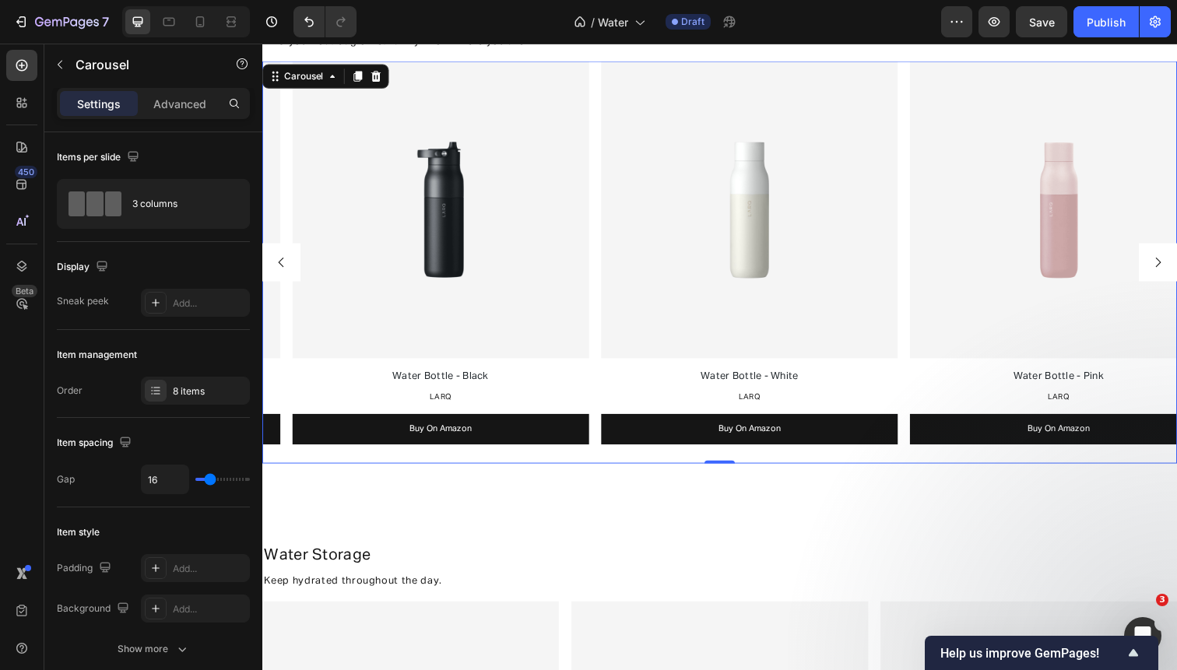
click at [1176, 267] on icon "Carousel Next Arrow" at bounding box center [1177, 267] width 14 height 14
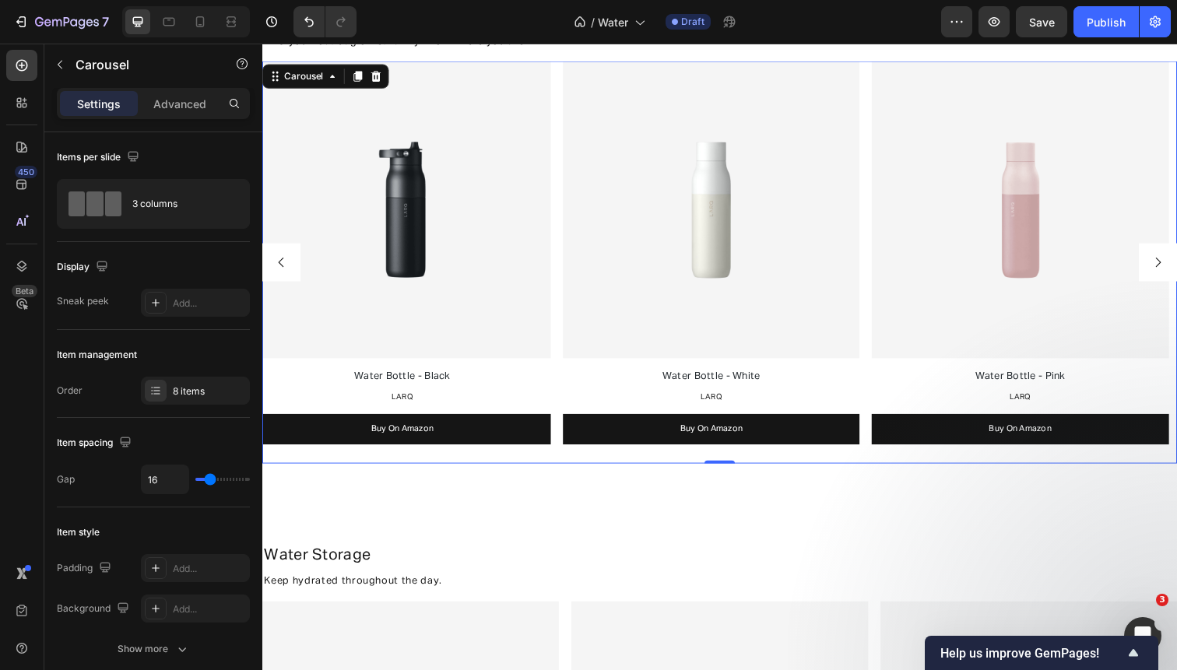
click at [1176, 267] on icon "Carousel Next Arrow" at bounding box center [1177, 267] width 14 height 14
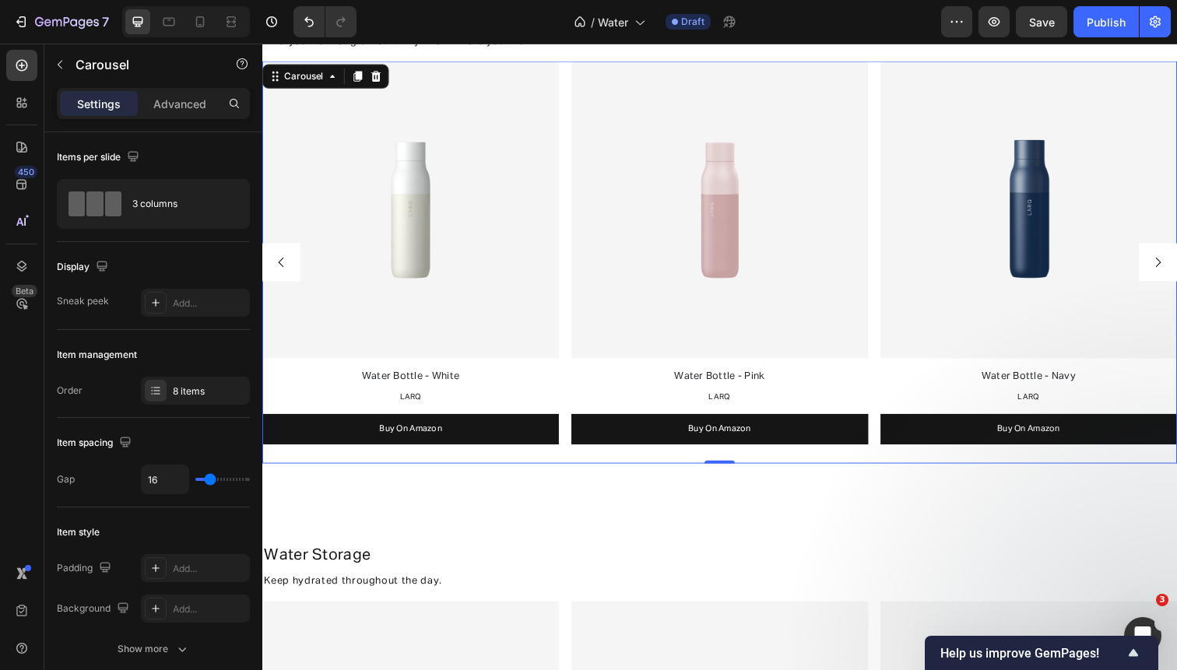
click at [1176, 268] on icon "Carousel Next Arrow" at bounding box center [1177, 267] width 14 height 14
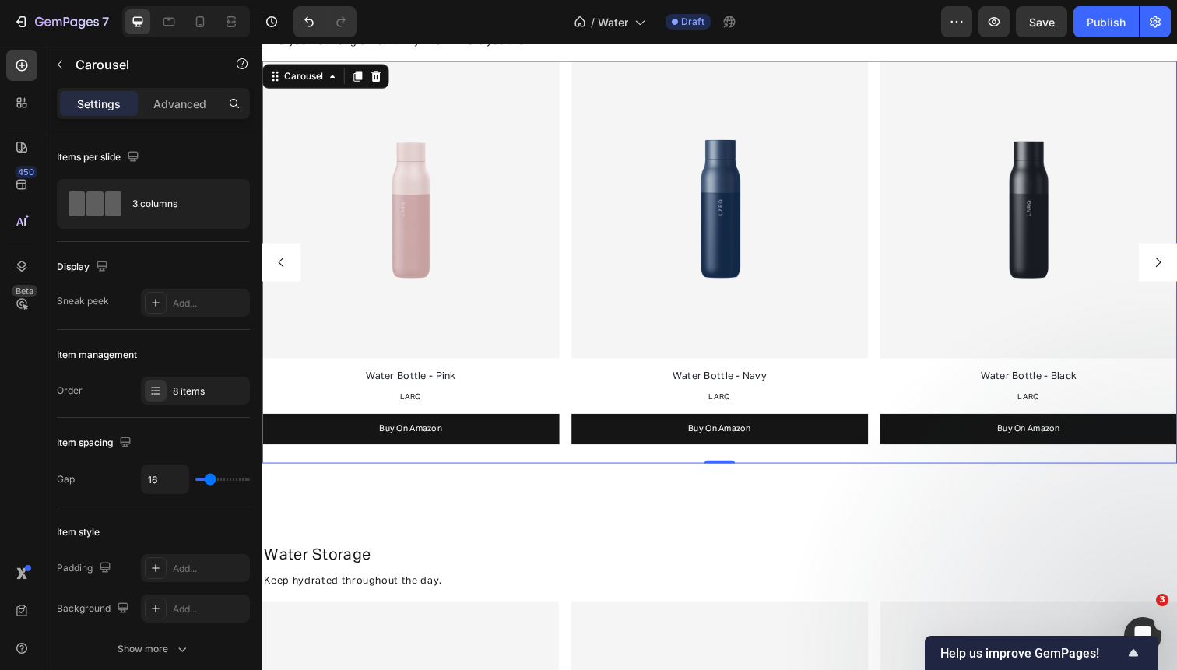
click at [1176, 269] on icon "Carousel Next Arrow" at bounding box center [1176, 266] width 5 height 9
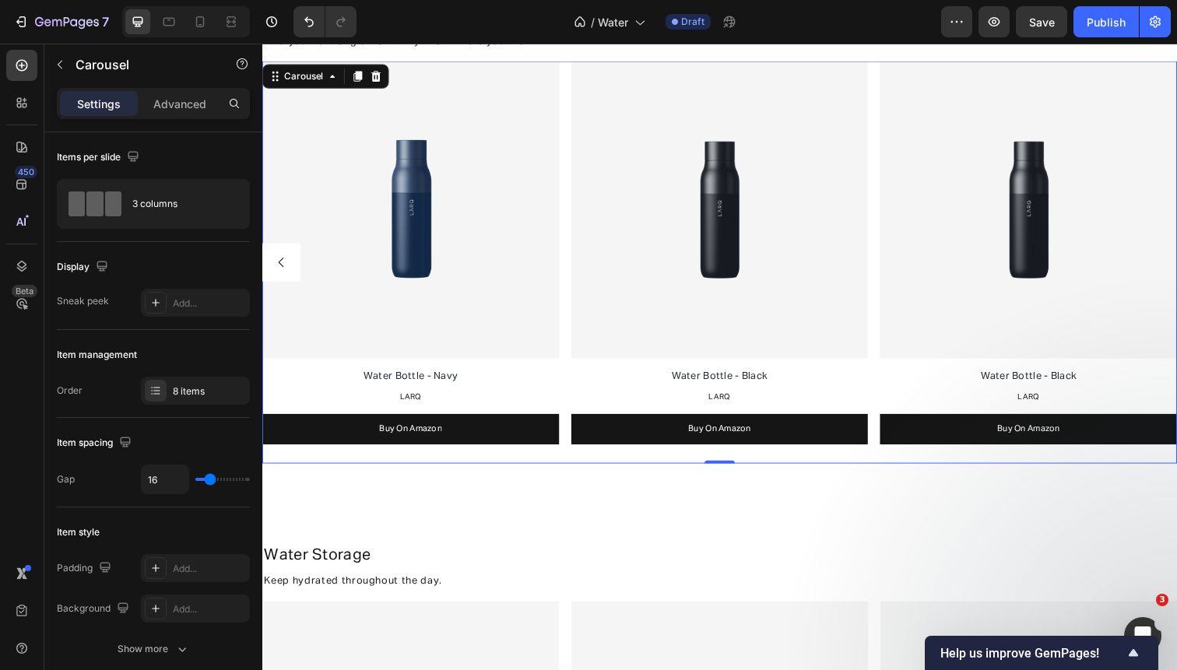
click at [1176, 269] on img at bounding box center [1044, 212] width 303 height 303
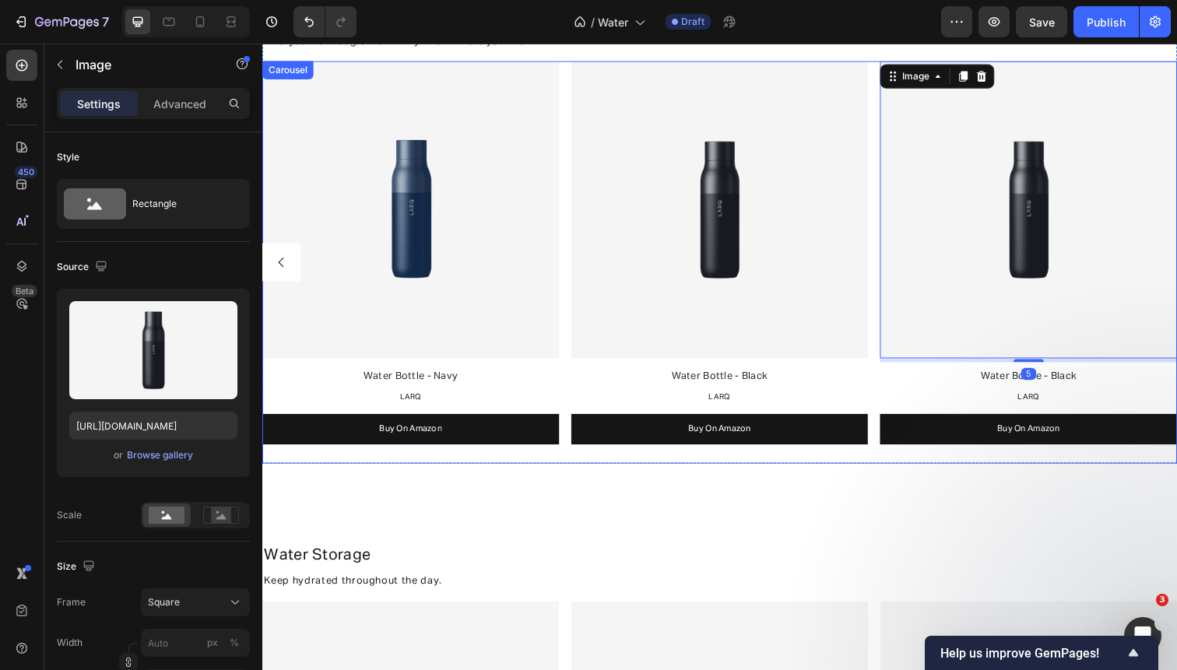
click at [888, 293] on div "Image Water Bottle - White Text Block LARQ Text Block Buy On Amazon Button Imag…" at bounding box center [729, 266] width 934 height 411
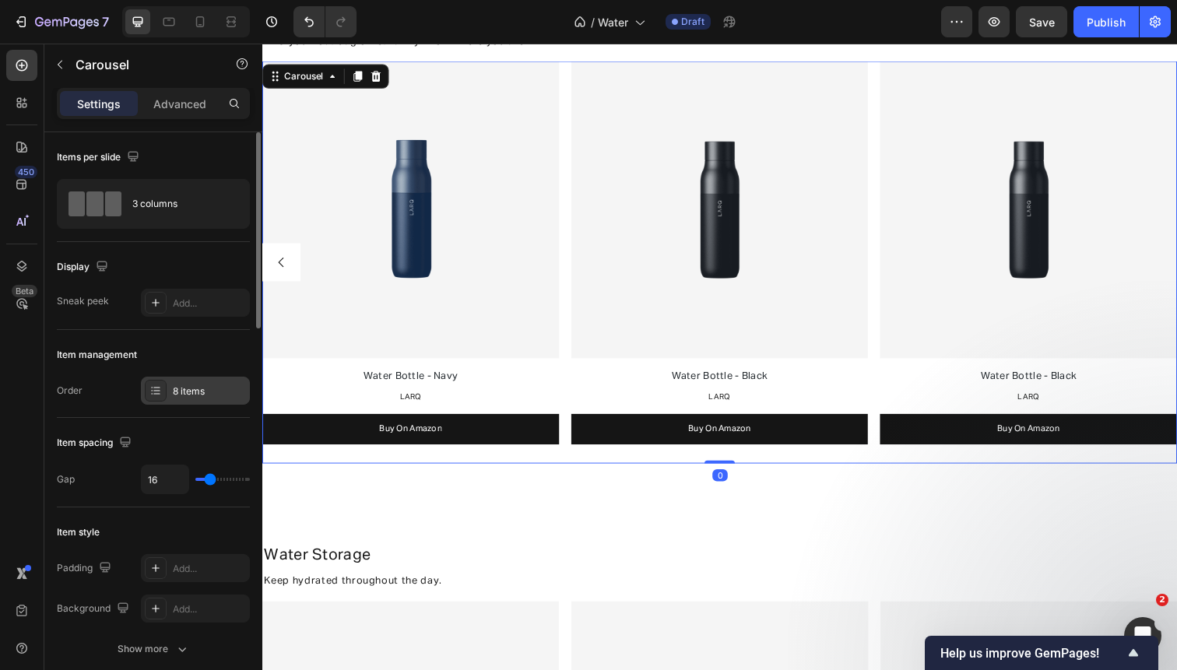
click at [191, 394] on div "8 items" at bounding box center [209, 391] width 73 height 14
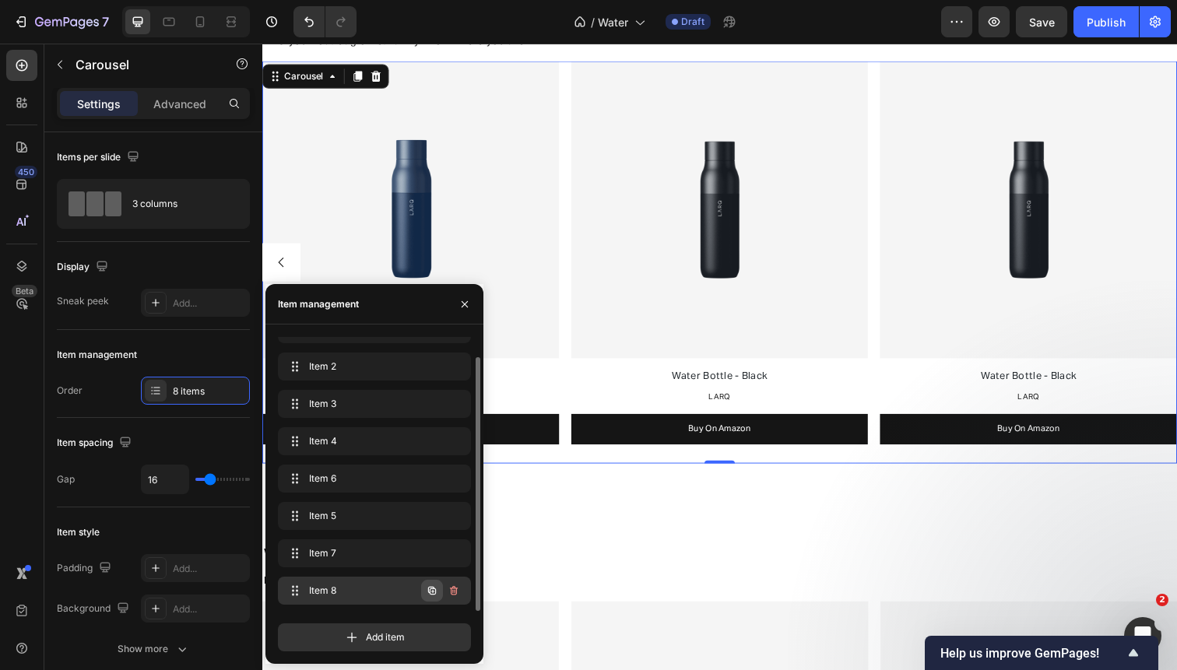
click at [432, 590] on icon "button" at bounding box center [432, 590] width 12 height 12
click at [1175, 253] on button "Carousel Next Arrow" at bounding box center [1176, 266] width 39 height 39
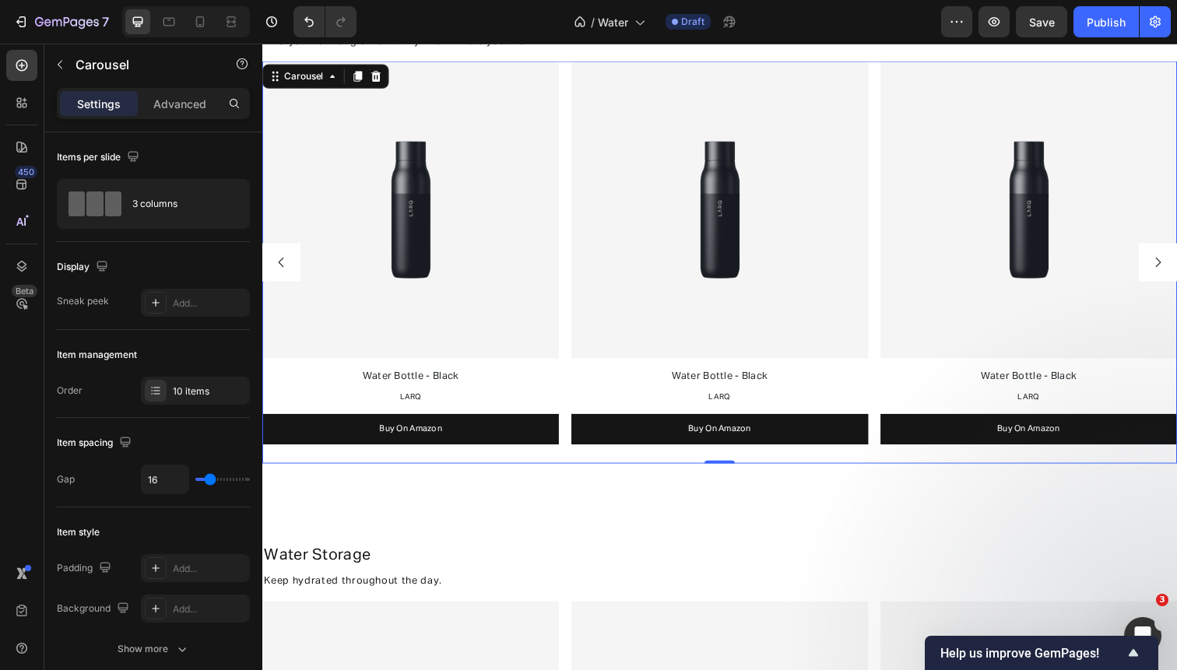
click at [1175, 254] on button "Carousel Next Arrow" at bounding box center [1176, 266] width 39 height 39
click at [423, 228] on img at bounding box center [413, 212] width 303 height 303
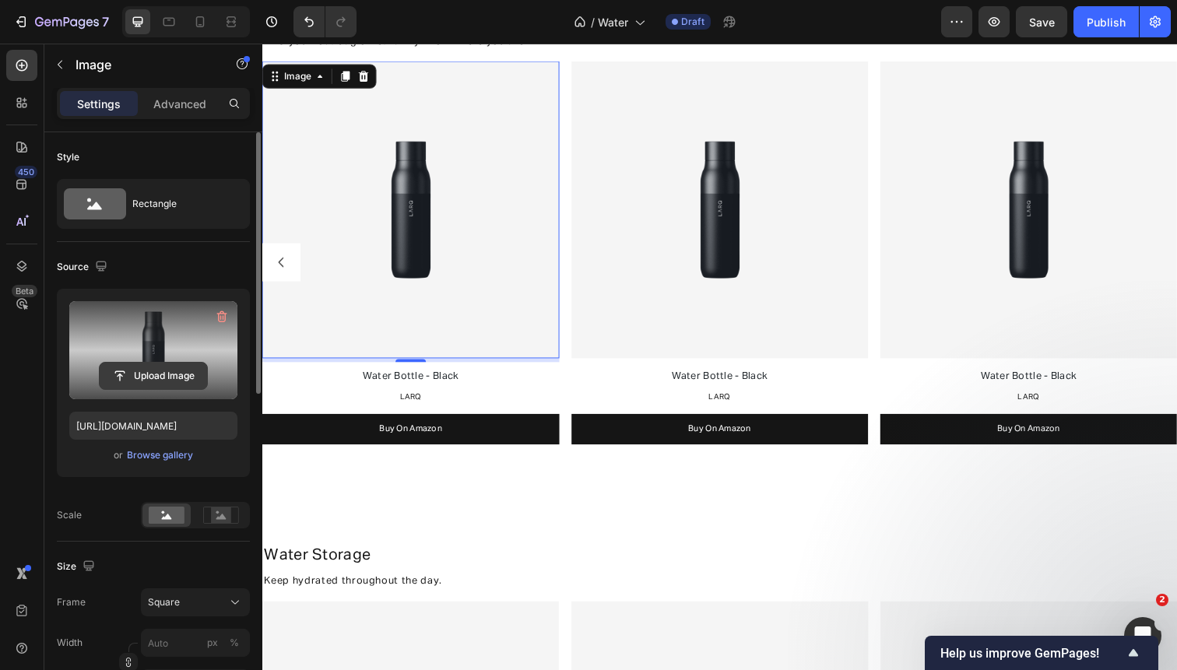
click at [145, 376] on input "file" at bounding box center [153, 376] width 107 height 26
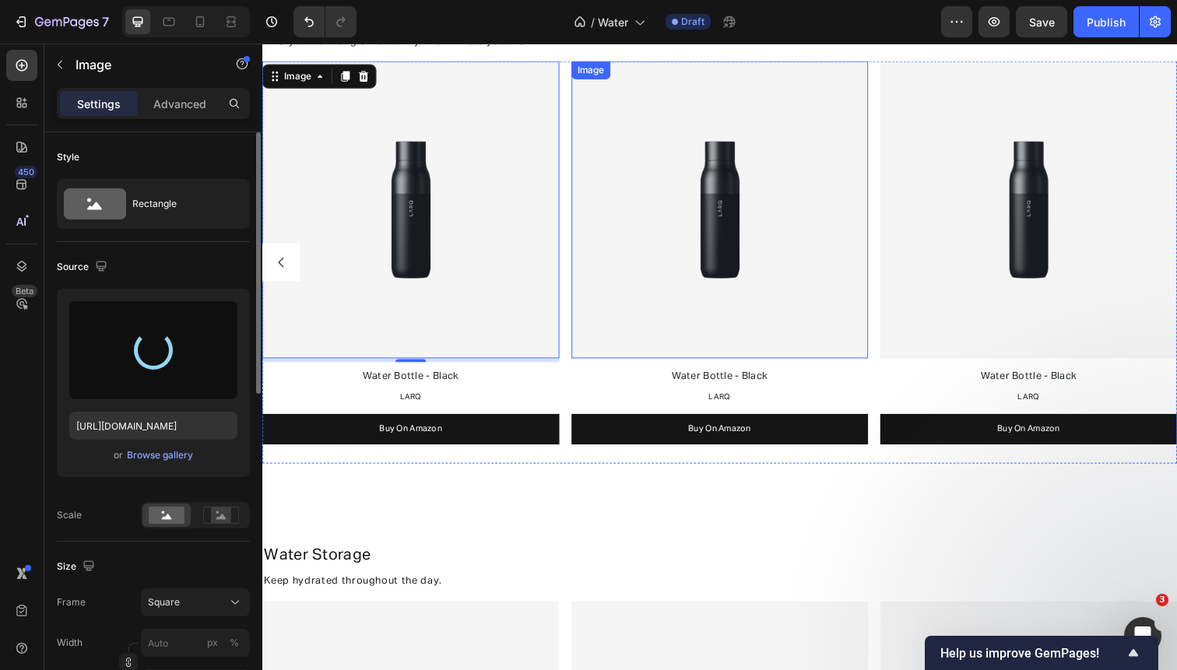
type input "[URL][DOMAIN_NAME]"
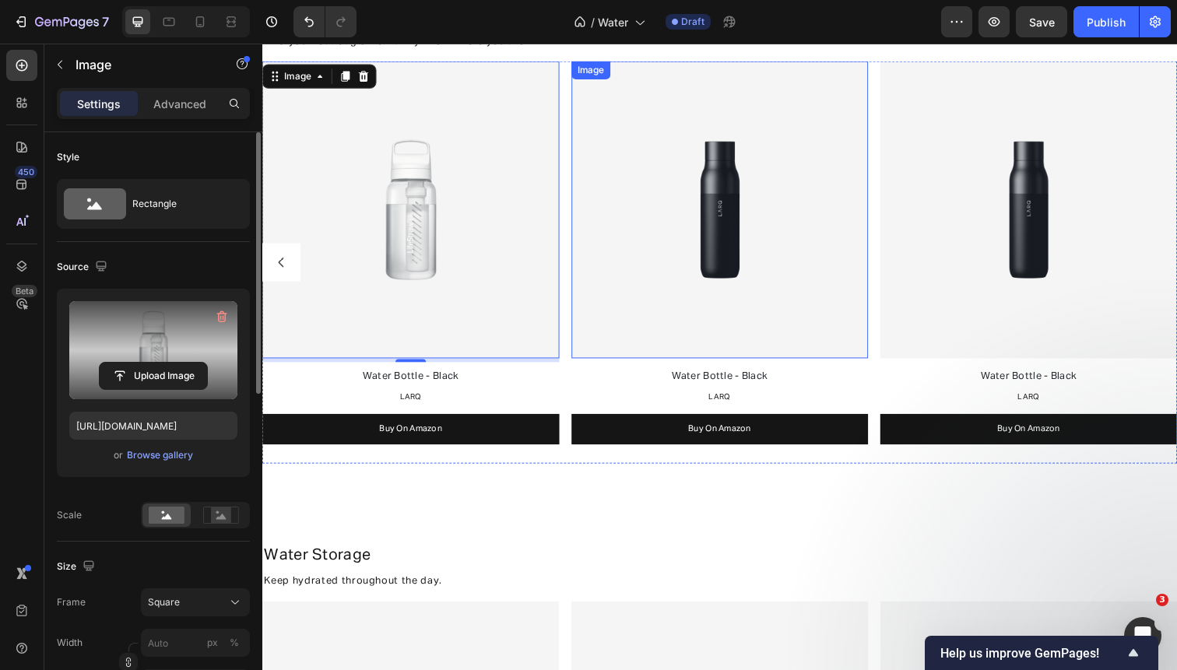
click at [751, 259] on img at bounding box center [728, 212] width 303 height 303
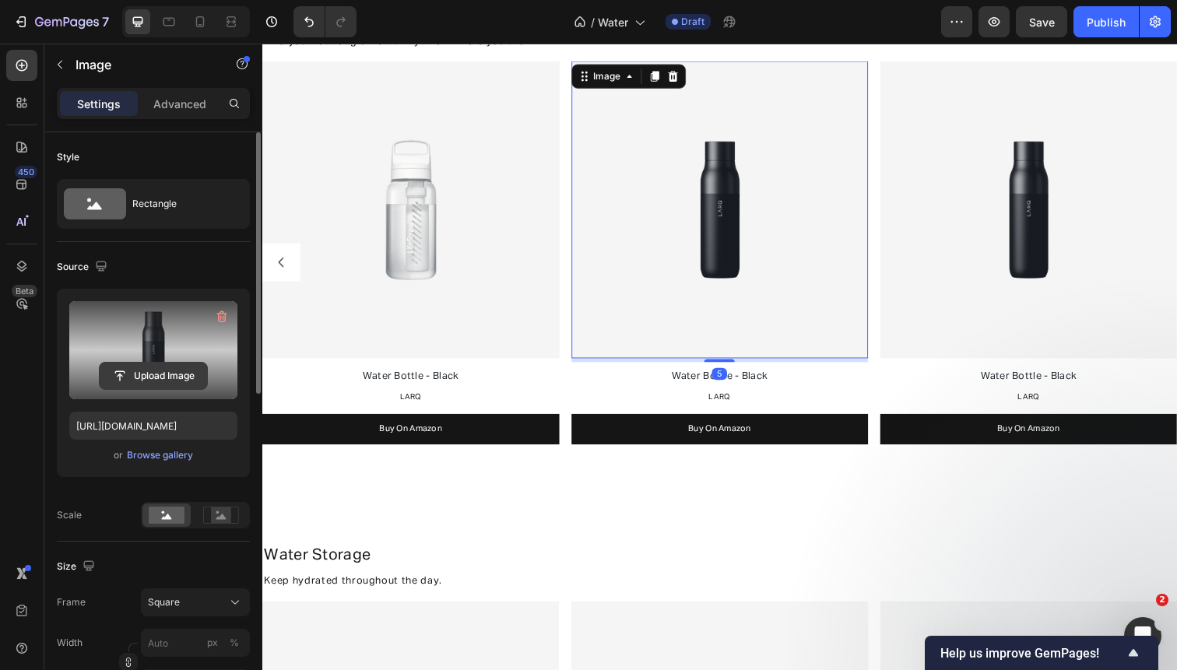
click at [170, 370] on input "file" at bounding box center [153, 376] width 107 height 26
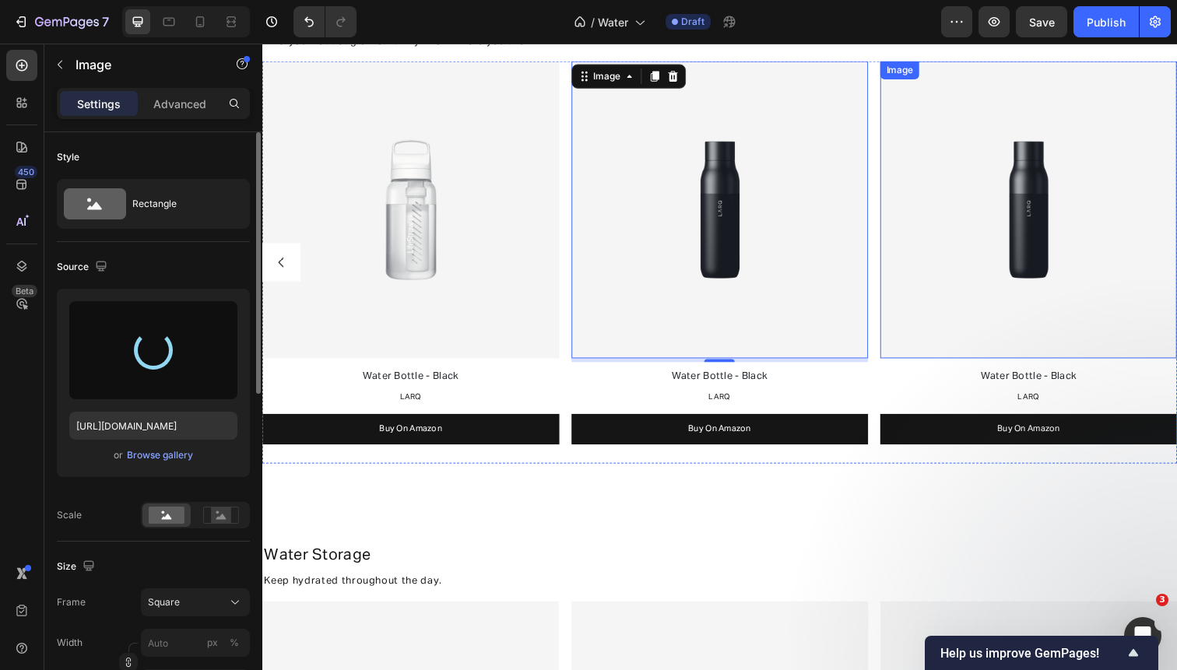
type input "[URL][DOMAIN_NAME]"
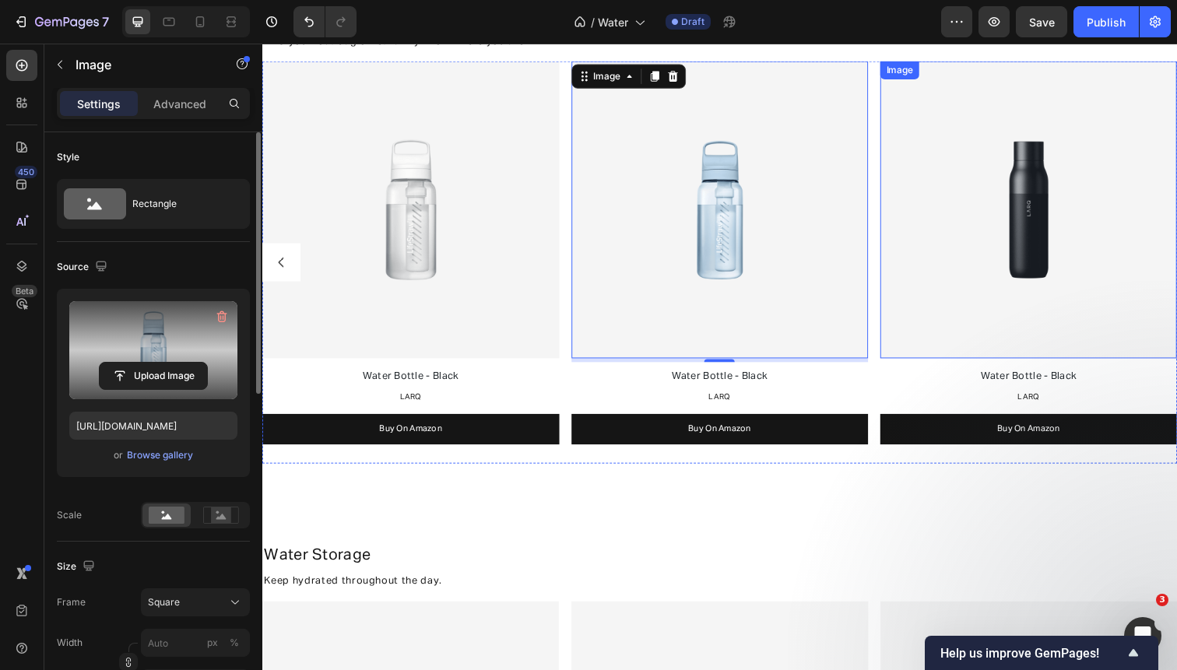
click at [1078, 306] on img at bounding box center [1044, 212] width 303 height 303
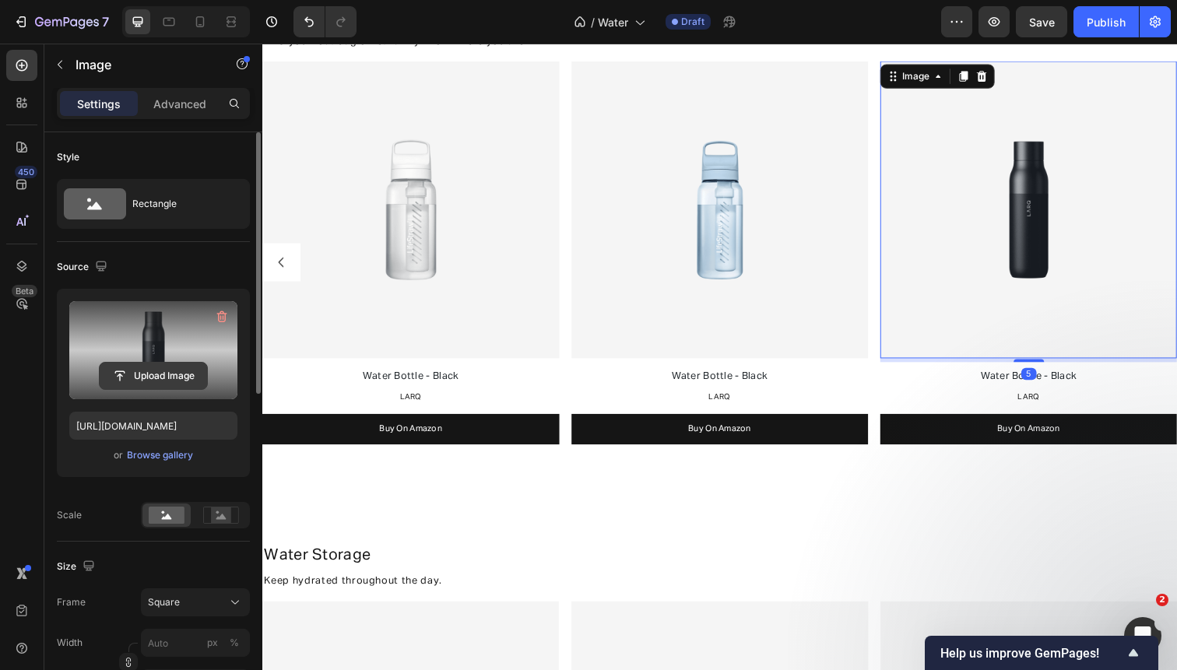
click at [174, 376] on input "file" at bounding box center [153, 376] width 107 height 26
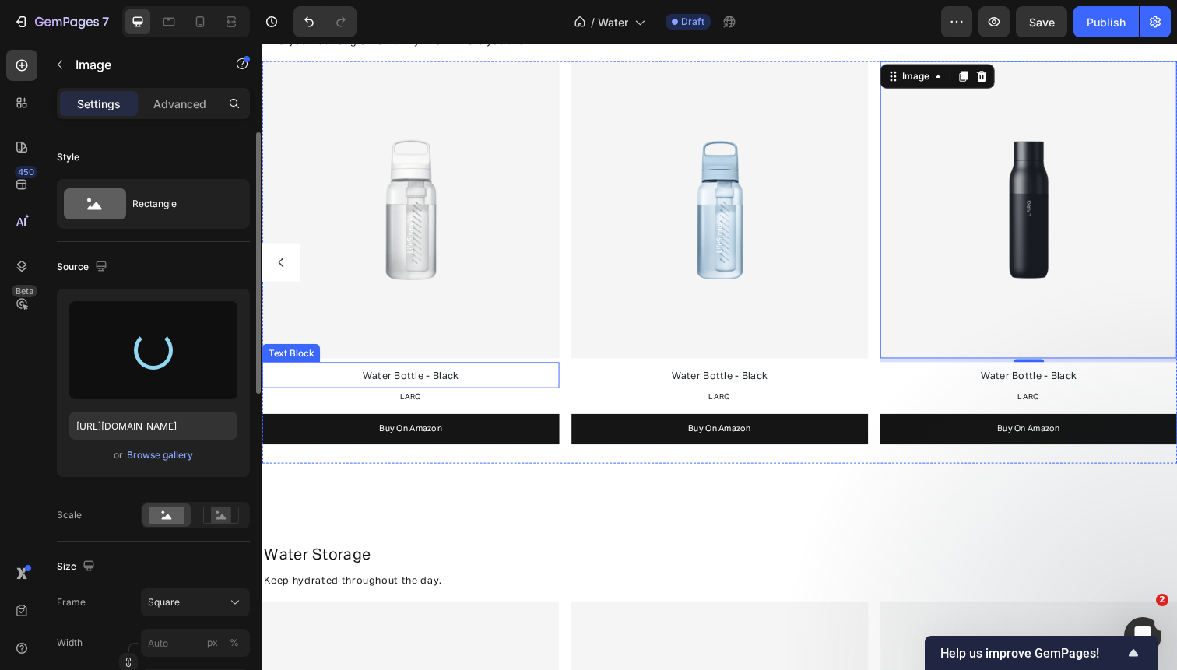
click at [456, 382] on span "Water Bottle - Black" at bounding box center [414, 383] width 98 height 10
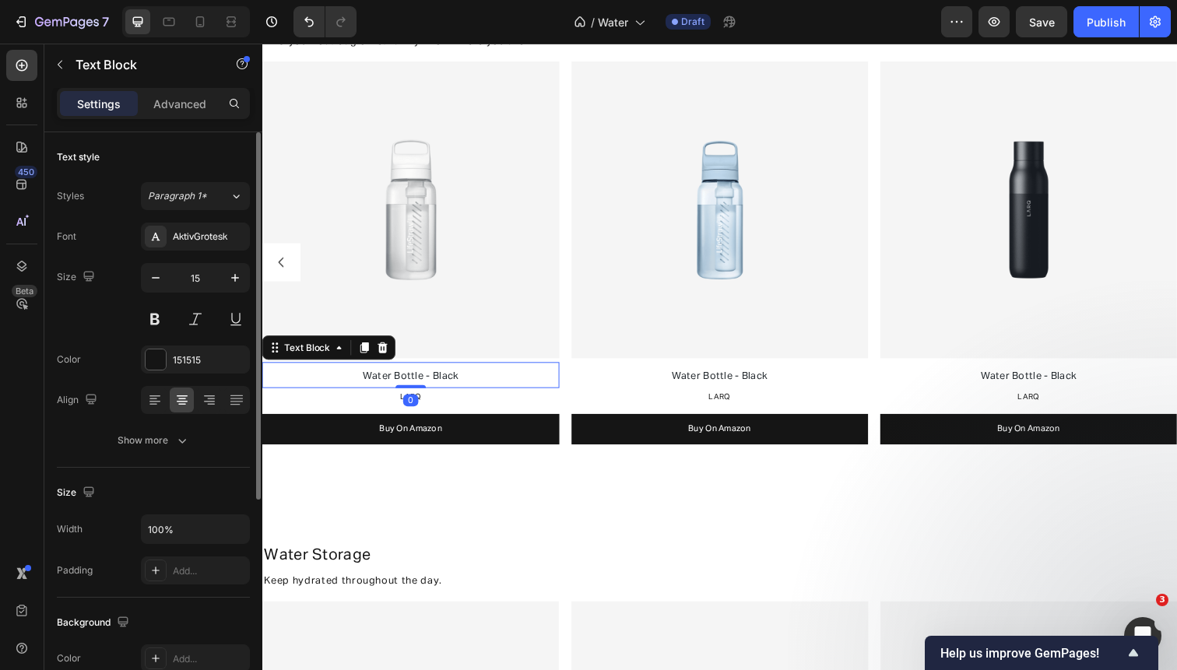
click at [451, 382] on span "Water Bottle - Black" at bounding box center [414, 383] width 98 height 10
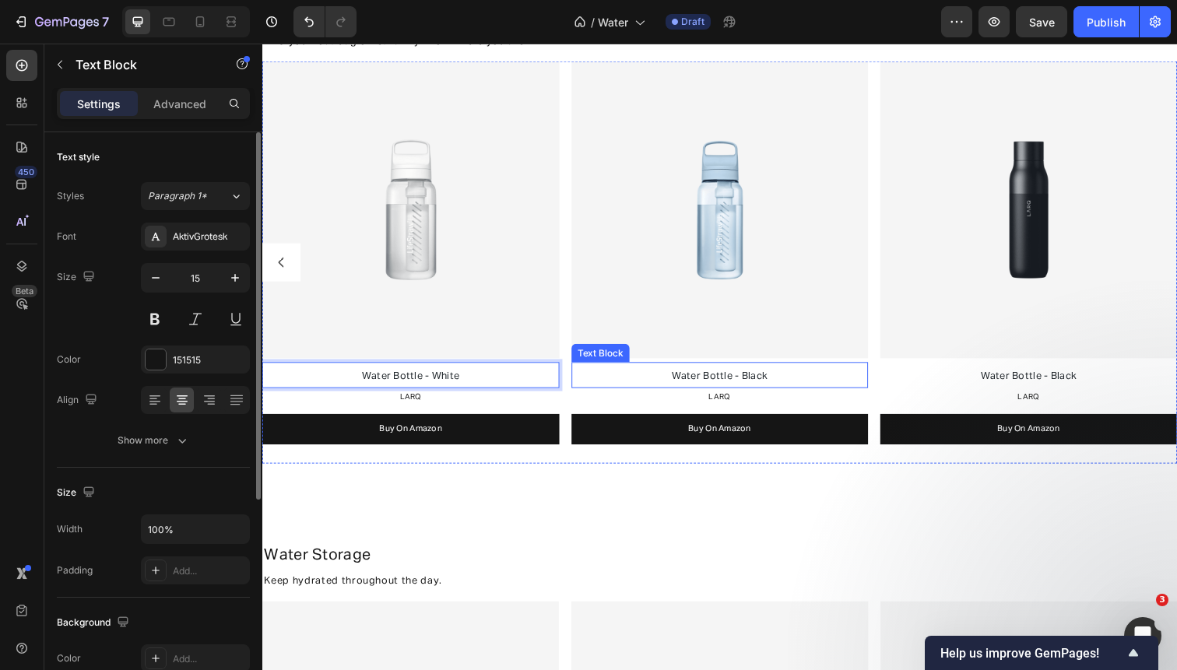
click at [778, 391] on p "Water Bottle - Black" at bounding box center [729, 383] width 300 height 22
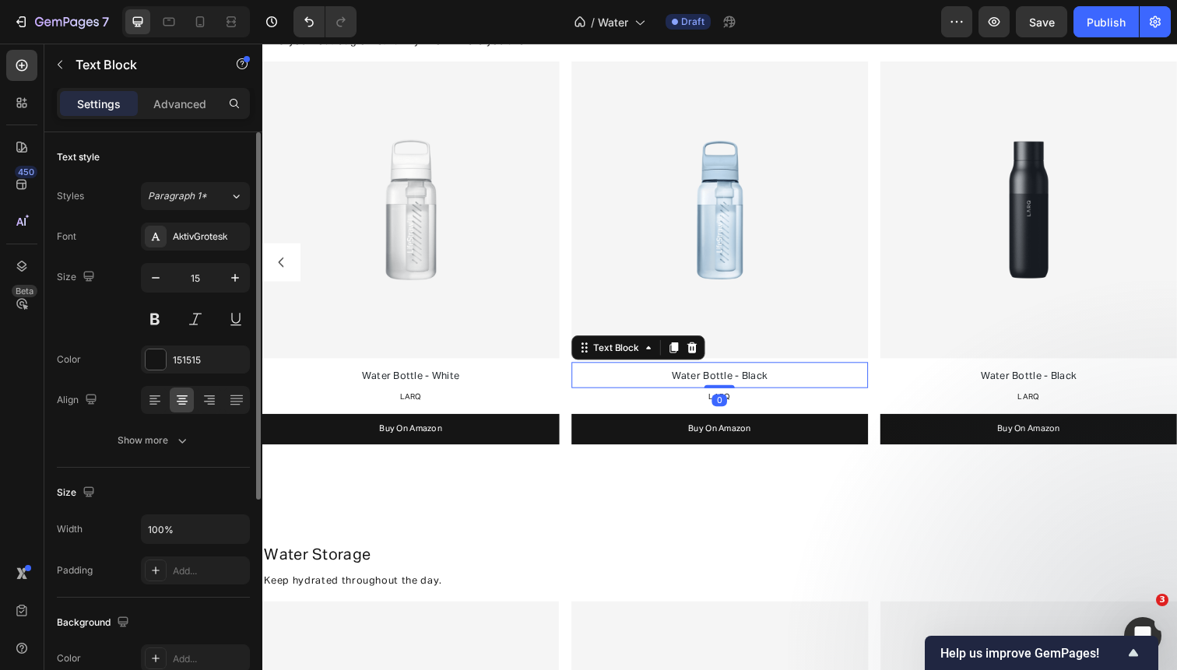
click at [768, 381] on span "Water Bottle - Black" at bounding box center [729, 383] width 98 height 10
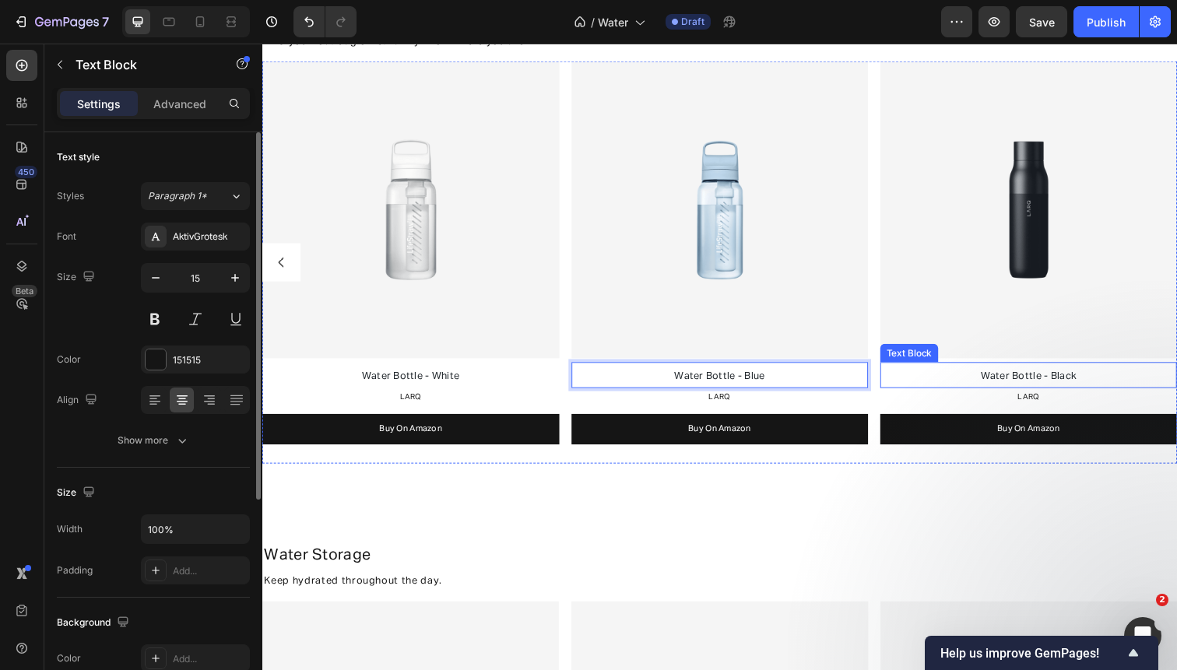
click at [1088, 381] on span "Water Bottle - Black" at bounding box center [1044, 383] width 98 height 10
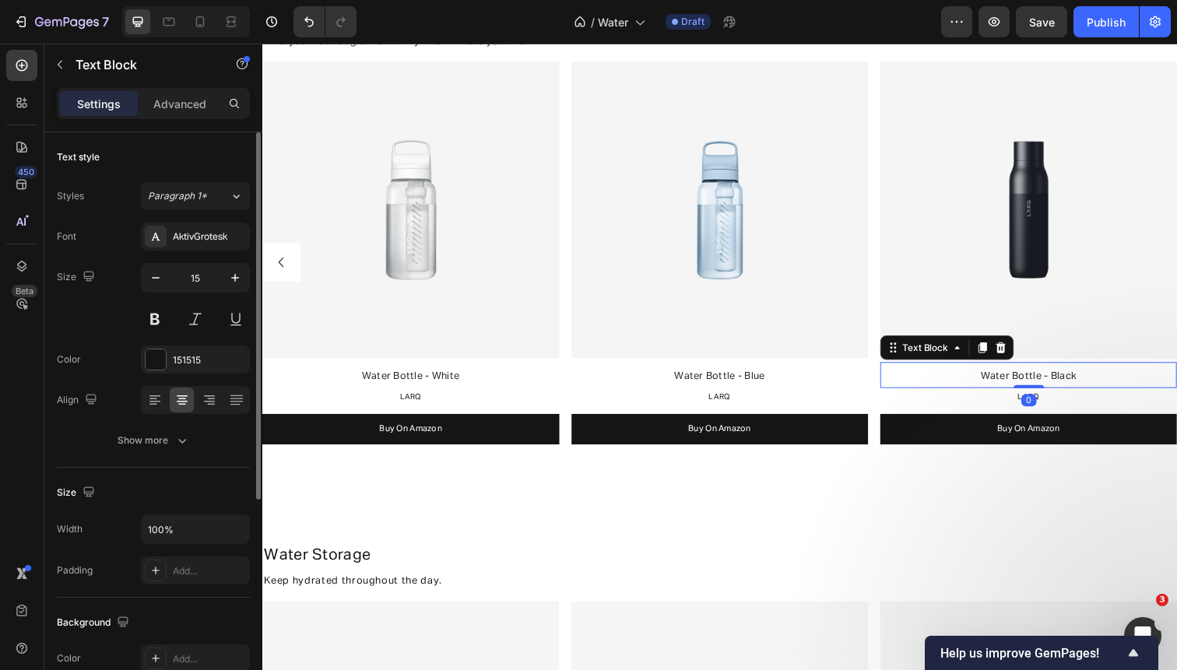
click at [1088, 381] on span "Water Bottle - Black" at bounding box center [1044, 383] width 98 height 10
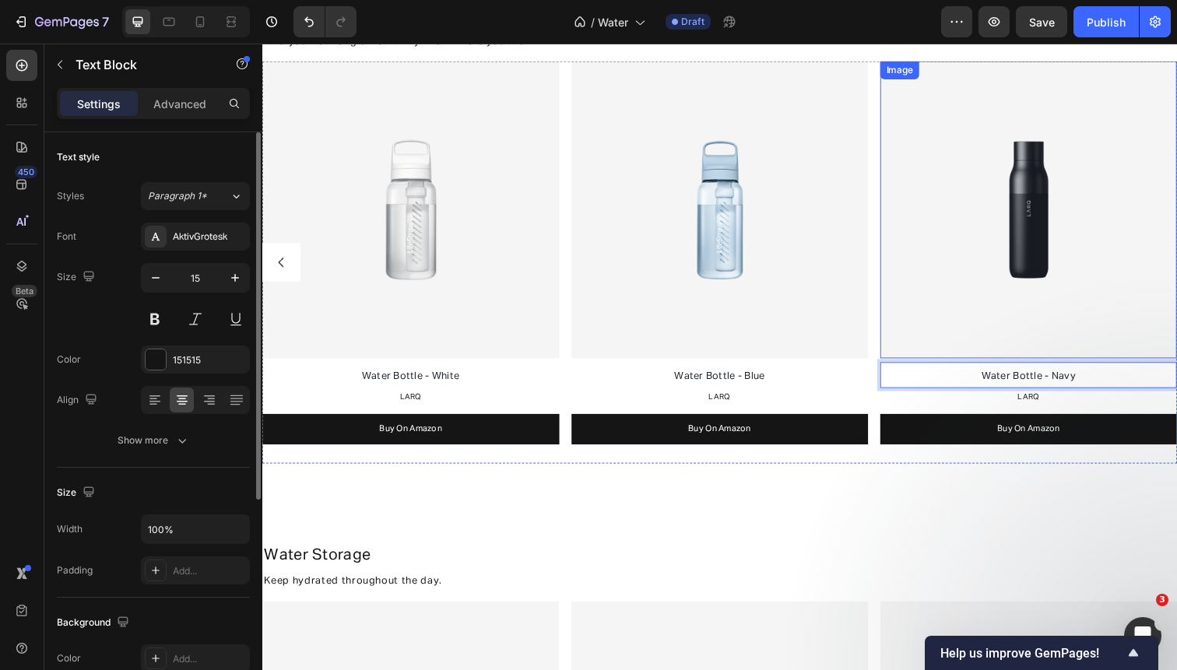
click at [1043, 290] on img at bounding box center [1044, 212] width 303 height 303
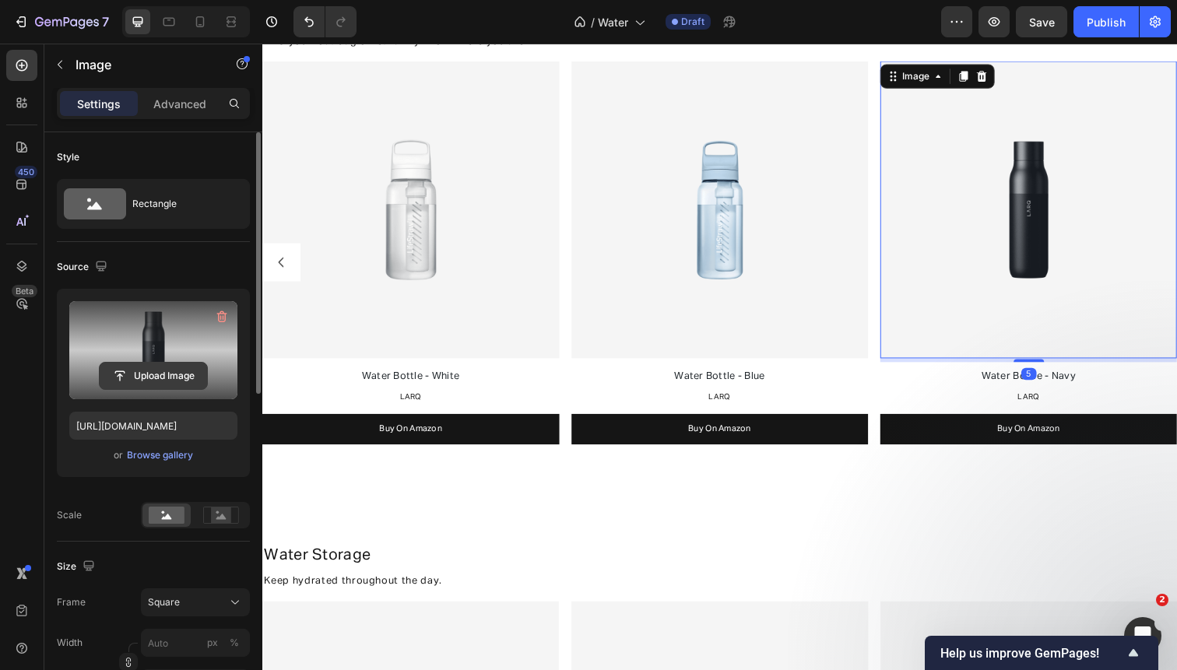
click at [160, 377] on input "file" at bounding box center [153, 376] width 107 height 26
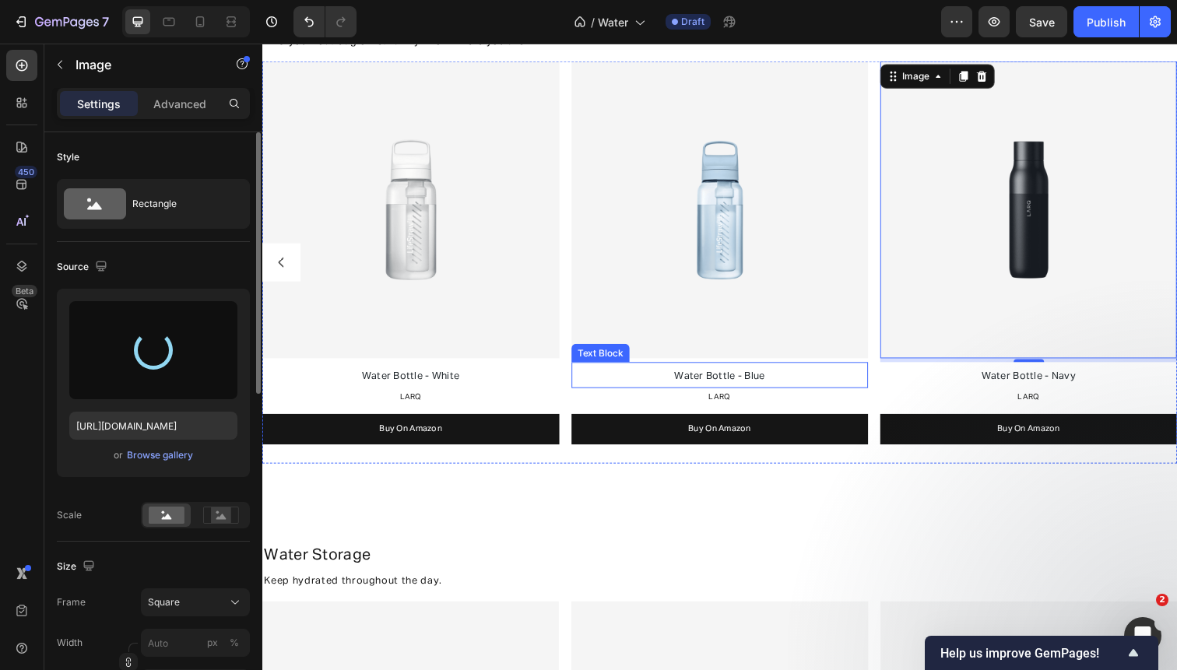
type input "[URL][DOMAIN_NAME]"
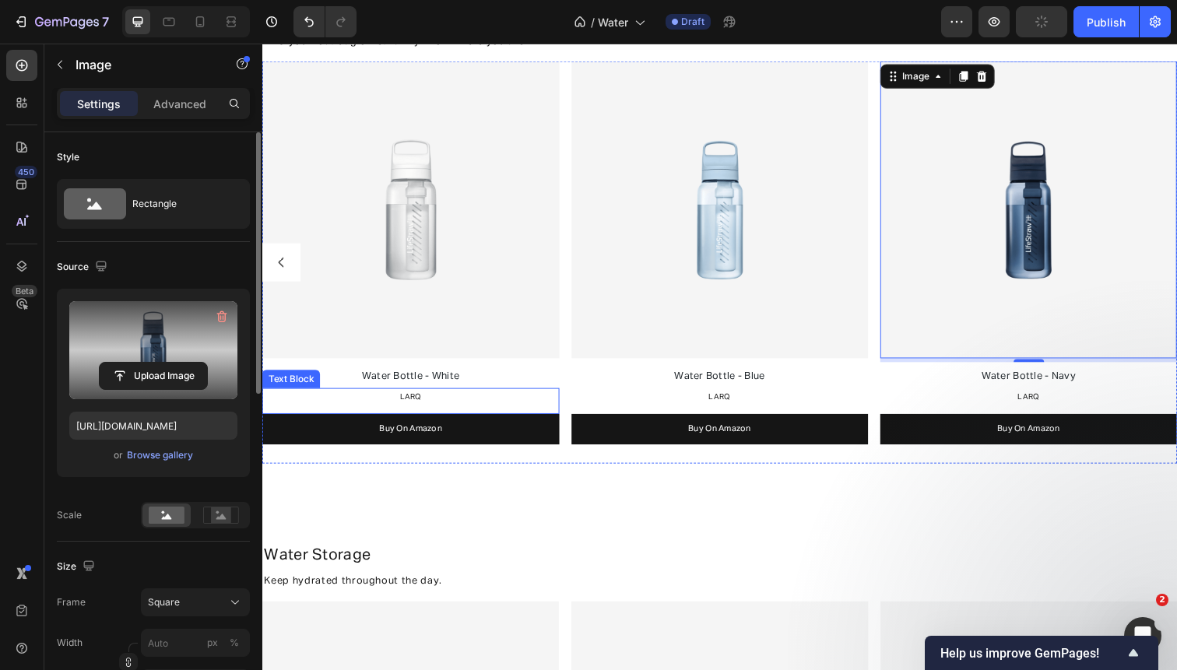
click at [418, 402] on span "LARQ" at bounding box center [413, 405] width 23 height 8
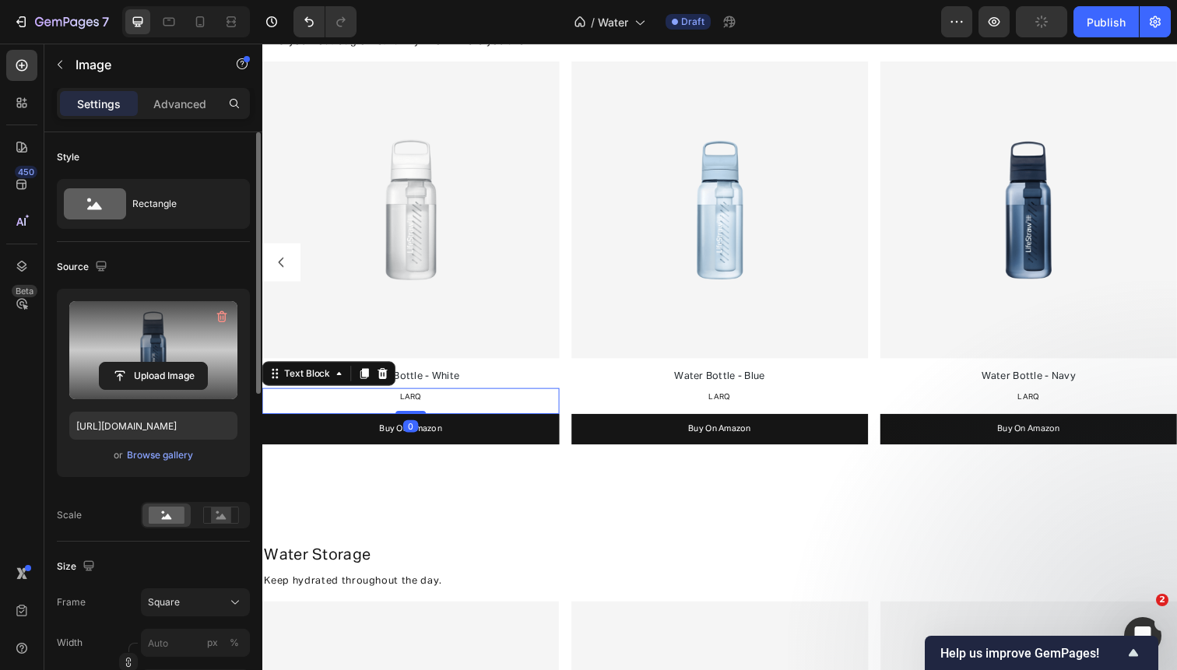
click at [418, 402] on span "LARQ" at bounding box center [413, 405] width 23 height 8
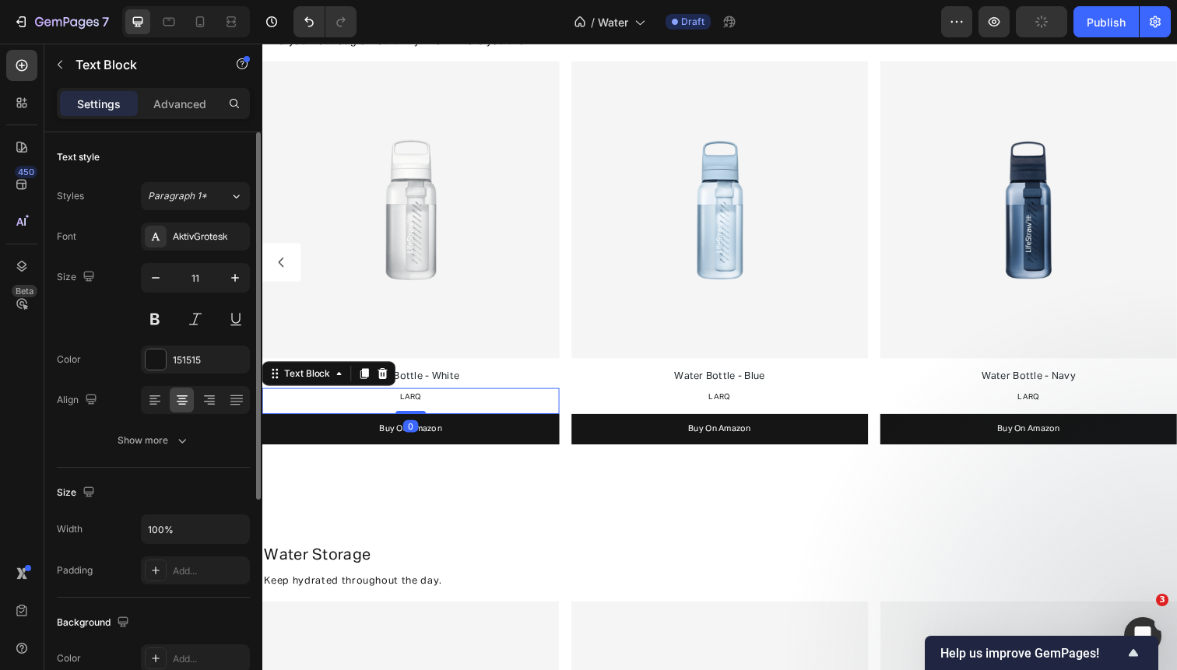
click at [418, 402] on span "LARQ" at bounding box center [413, 405] width 23 height 8
click at [415, 403] on span "LifeStraw" at bounding box center [414, 405] width 36 height 8
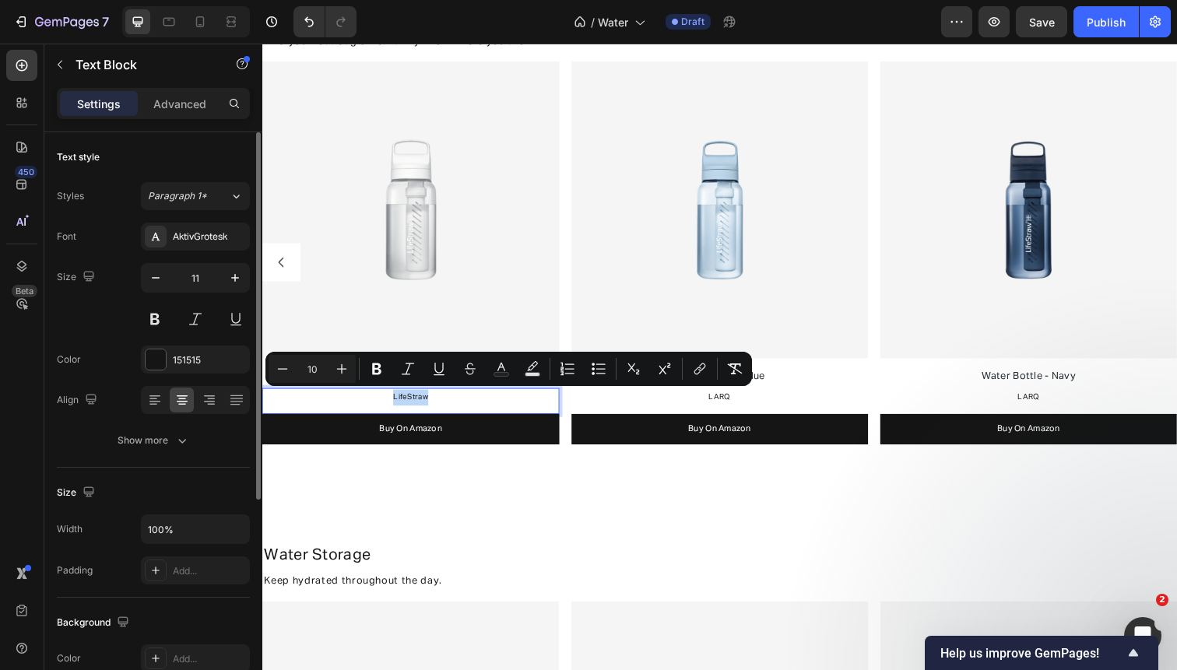
copy span "LifeStraw"
click at [729, 406] on span "LARQ" at bounding box center [729, 405] width 23 height 8
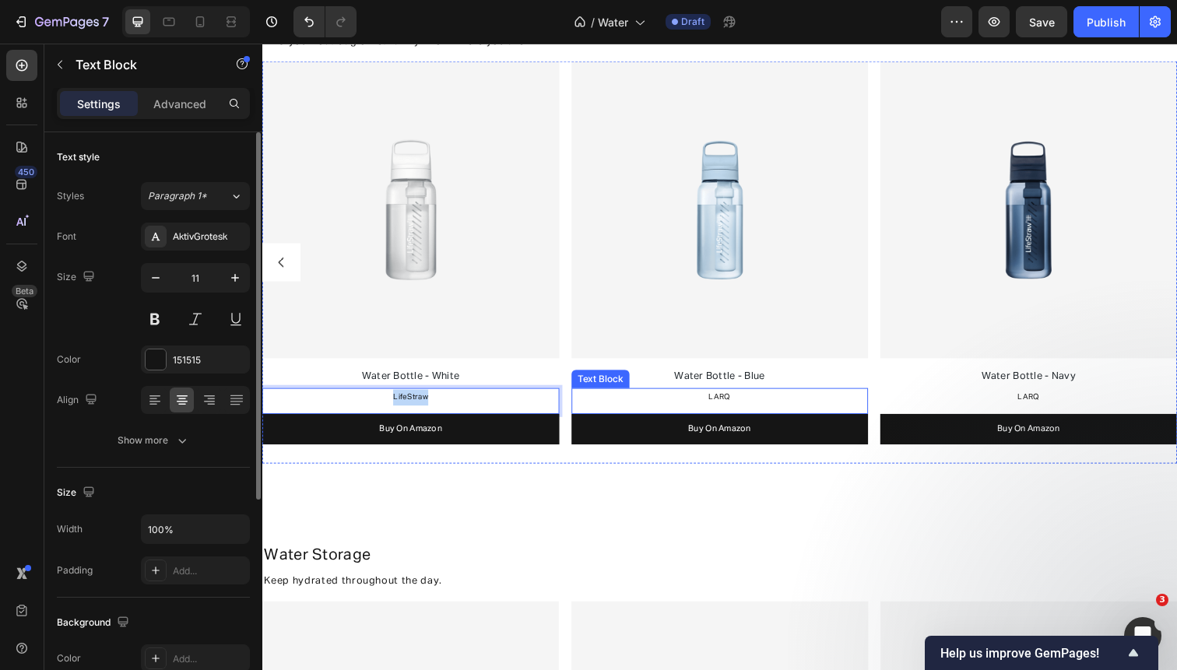
click at [729, 406] on span "LARQ" at bounding box center [729, 405] width 23 height 8
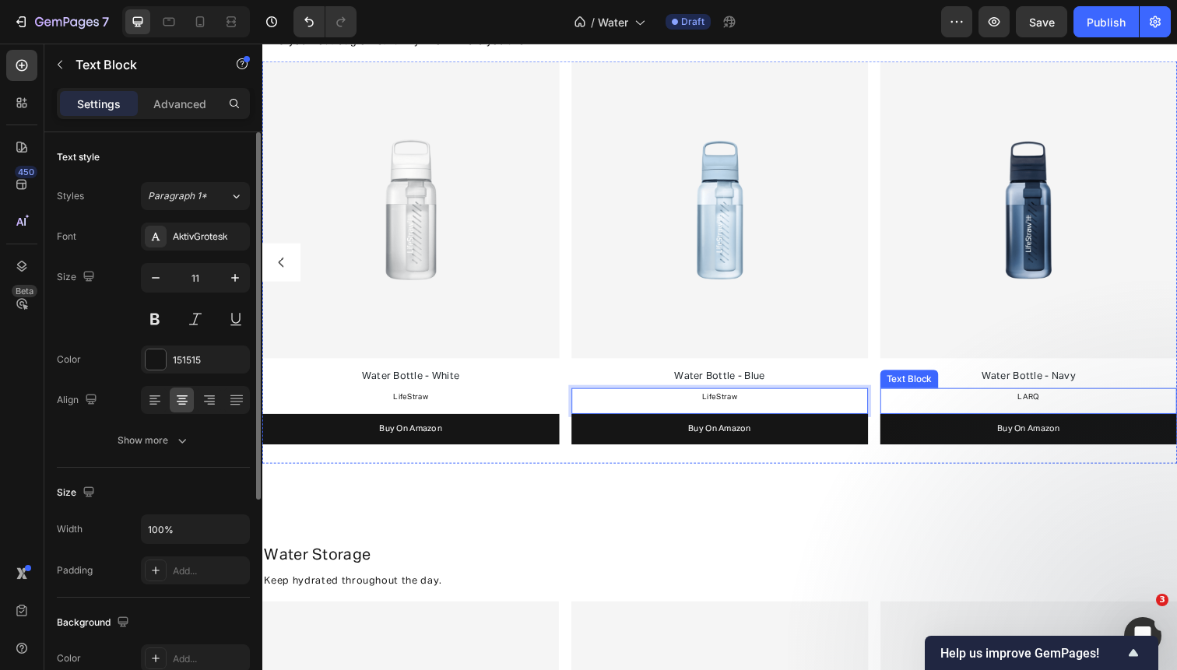
click at [1044, 398] on p "LARQ" at bounding box center [1045, 405] width 300 height 16
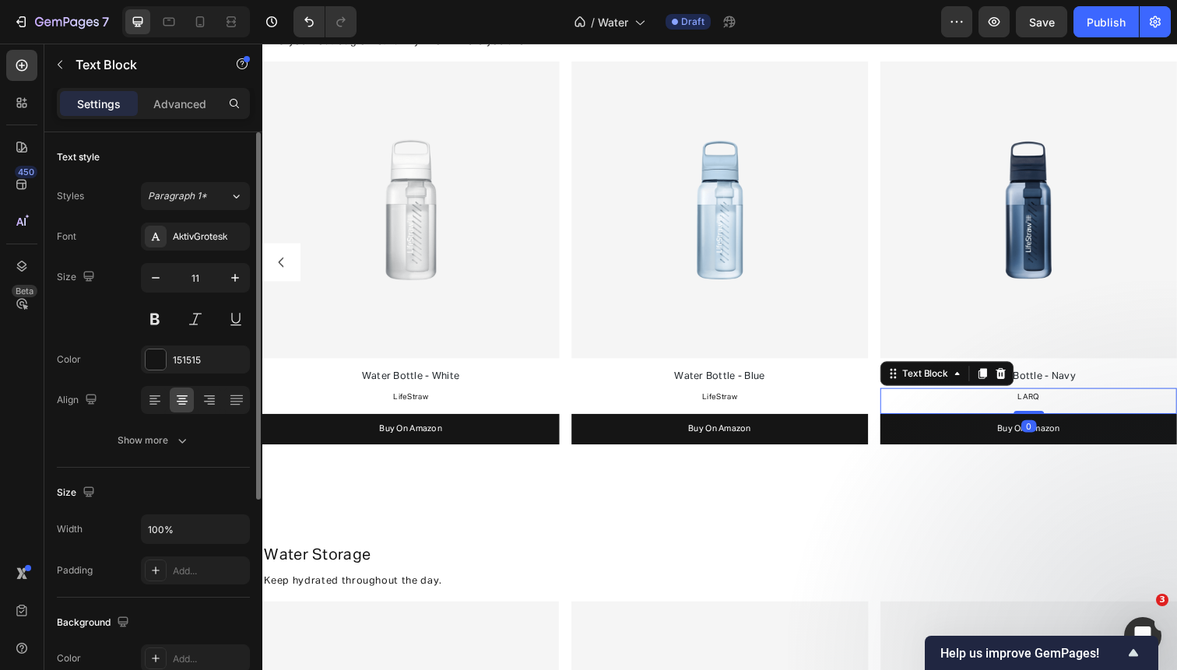
click at [1044, 398] on p "LARQ" at bounding box center [1045, 405] width 300 height 16
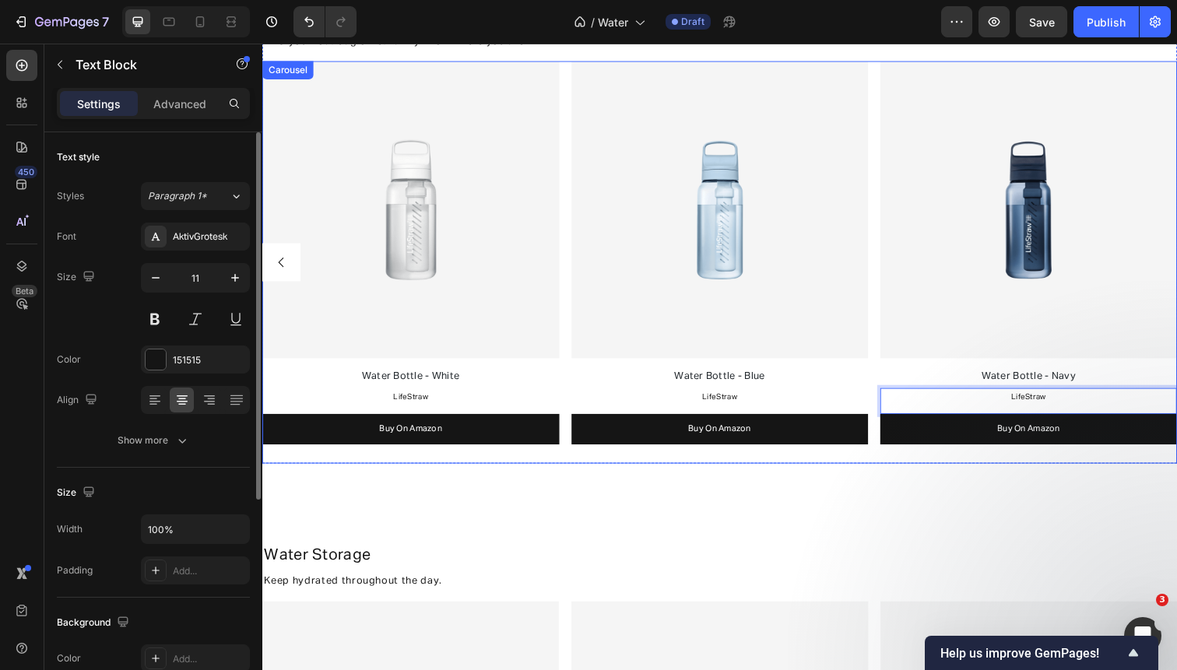
click at [884, 299] on div "Image Water Bottle - White Text Block LARQ Text Block Buy On Amazon Button Imag…" at bounding box center [729, 266] width 934 height 411
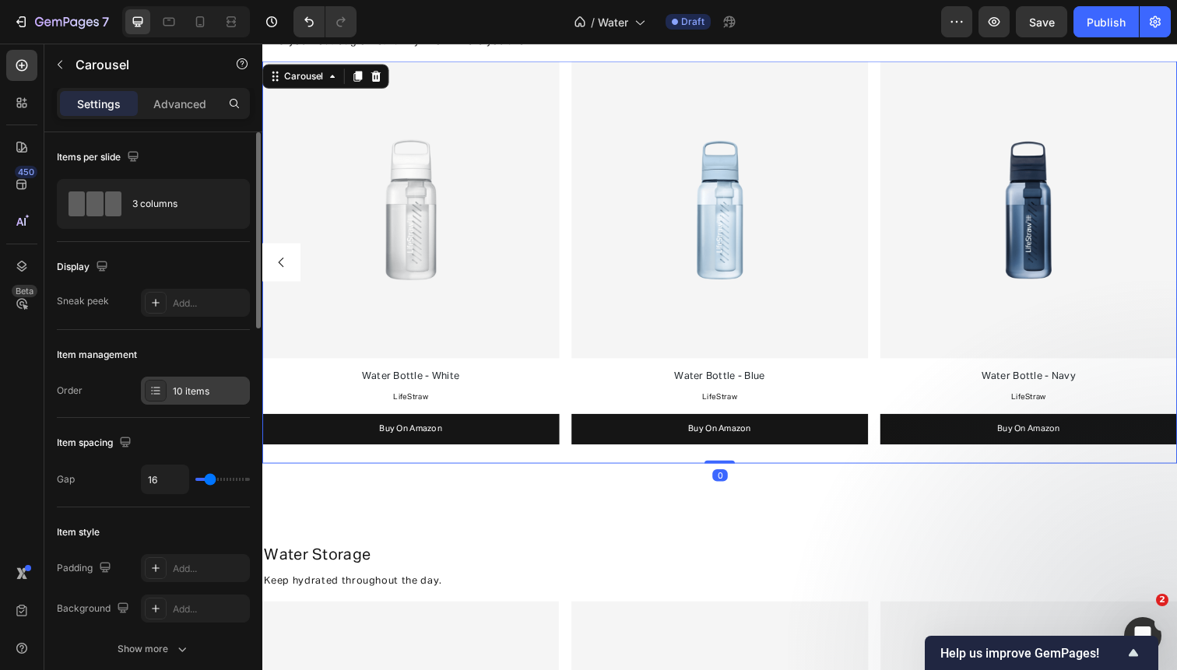
click at [195, 391] on div "10 items" at bounding box center [209, 391] width 73 height 14
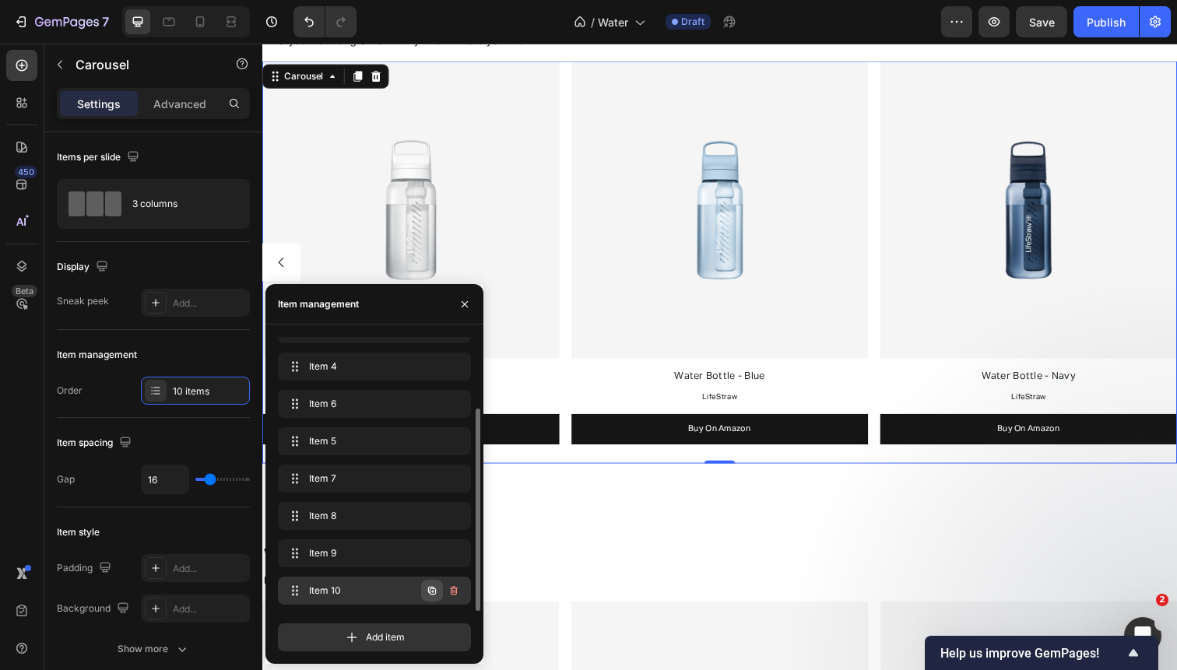
click at [432, 590] on icon "button" at bounding box center [432, 590] width 12 height 12
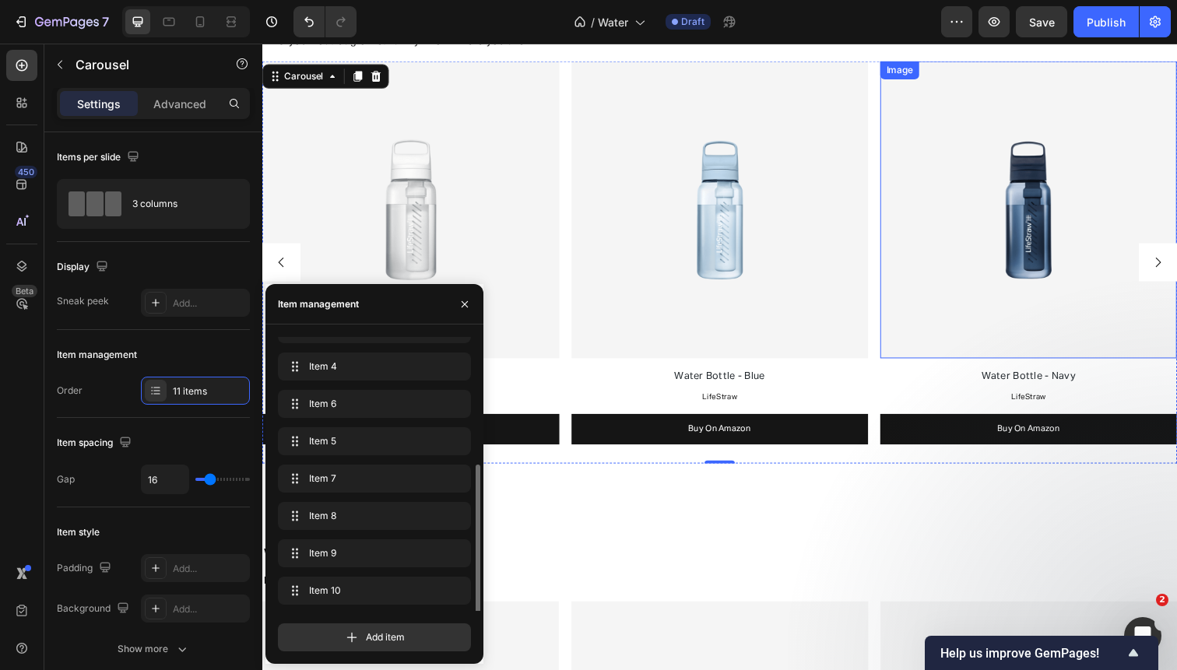
scroll to position [134, 0]
click at [1167, 262] on button "Carousel Next Arrow" at bounding box center [1176, 266] width 39 height 39
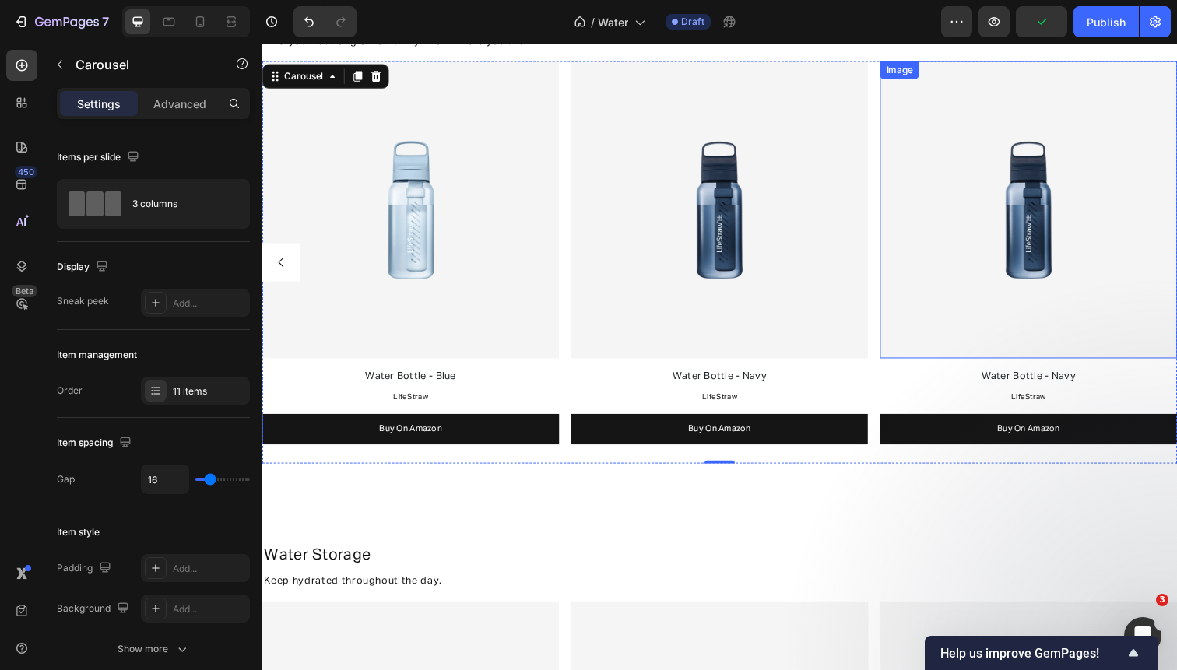
click at [988, 154] on img at bounding box center [1044, 212] width 303 height 303
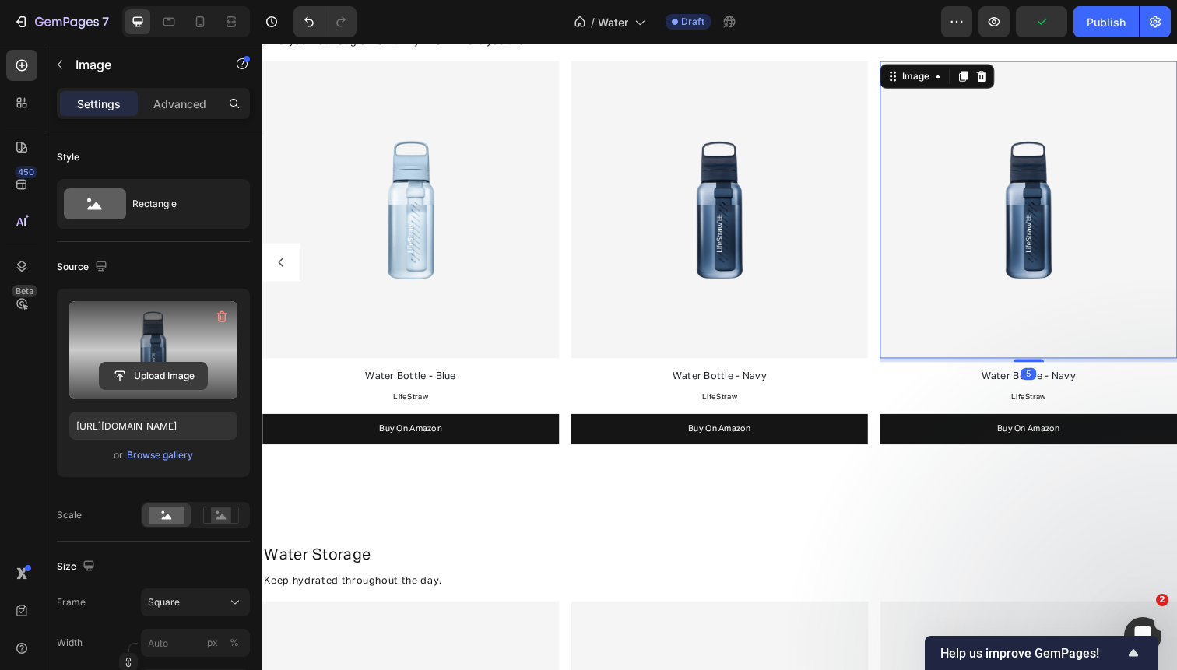
click at [166, 382] on input "file" at bounding box center [153, 376] width 107 height 26
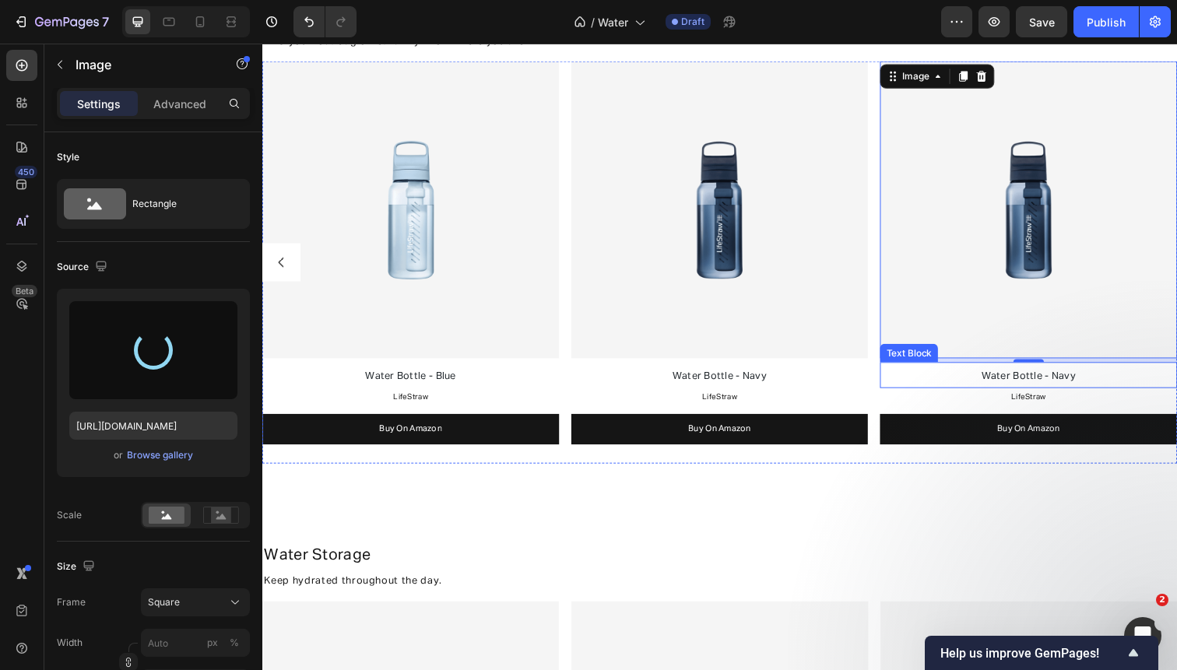
type input "[URL][DOMAIN_NAME]"
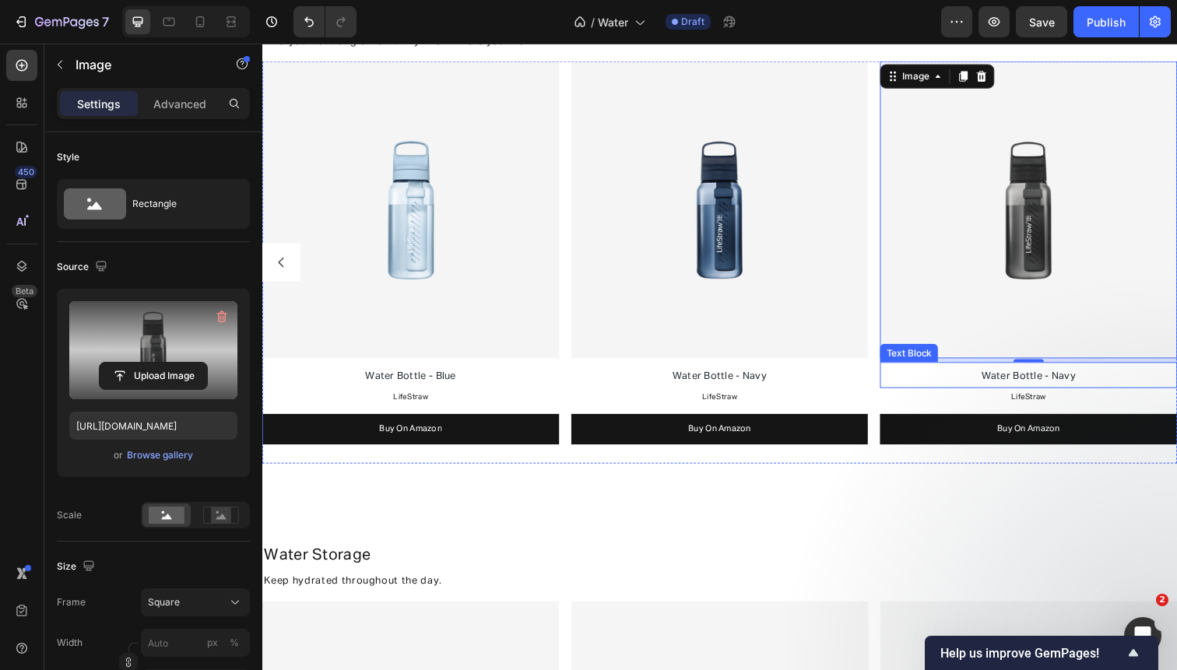
click at [1083, 382] on span "Water Bottle - Navy" at bounding box center [1044, 383] width 97 height 10
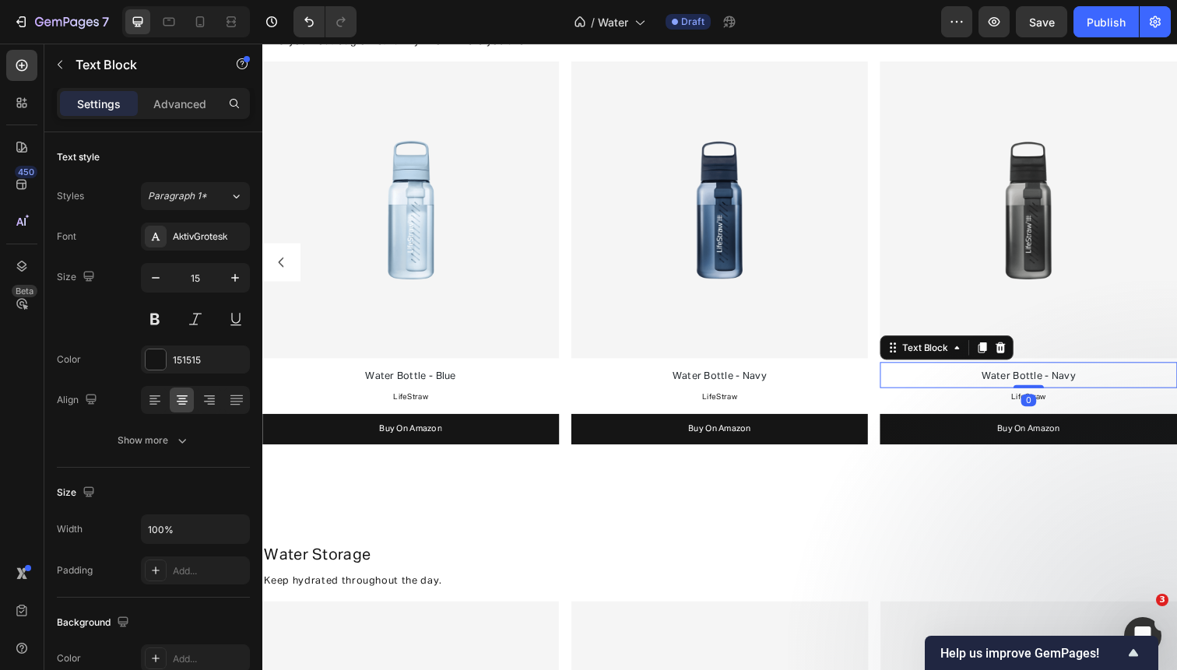
click at [1083, 382] on span "Water Bottle - Navy" at bounding box center [1044, 383] width 97 height 10
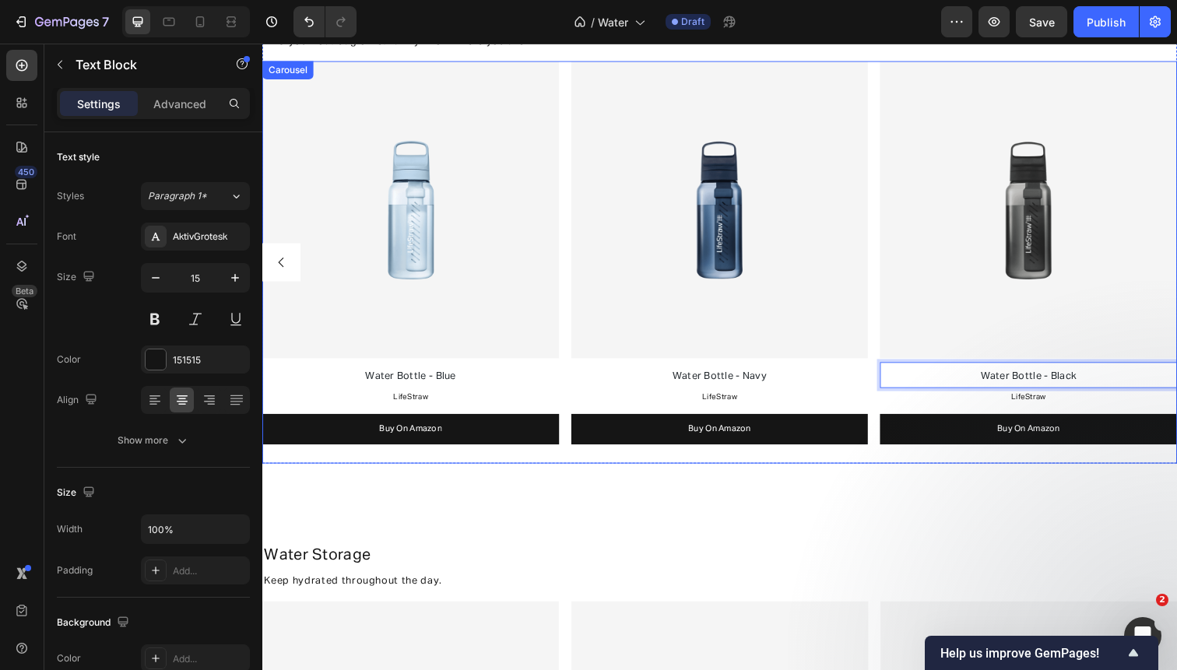
click at [286, 272] on icon "Carousel Back Arrow" at bounding box center [282, 267] width 14 height 14
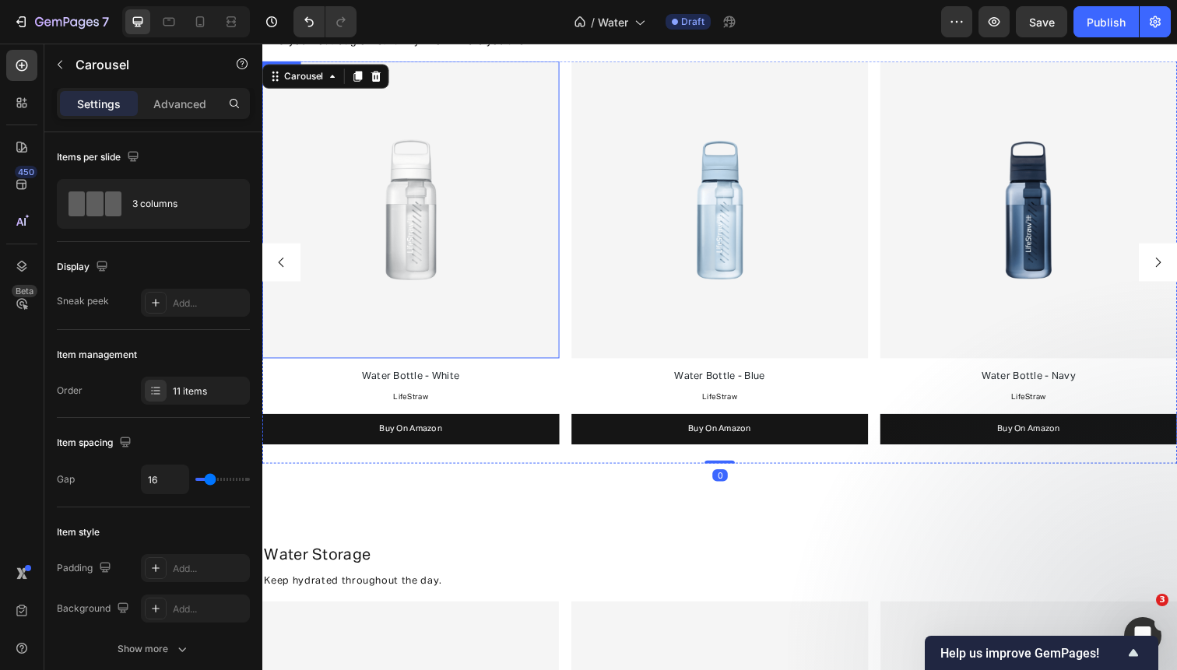
click at [408, 291] on img at bounding box center [413, 212] width 303 height 303
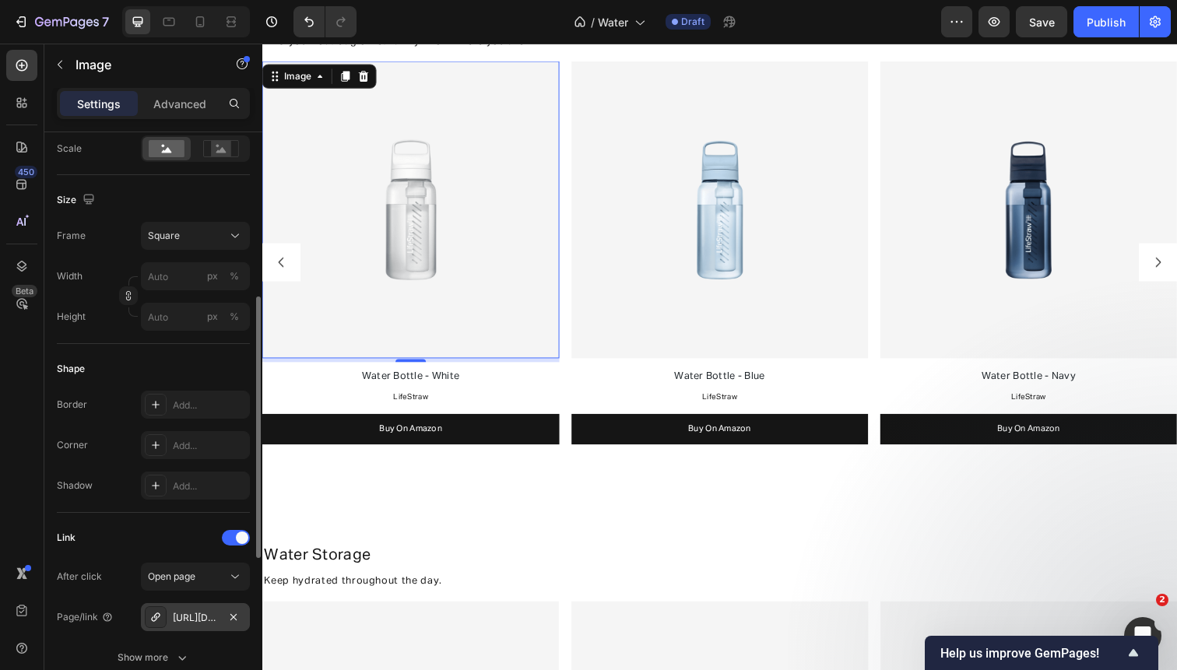
scroll to position [369, 0]
click at [230, 615] on icon "button" at bounding box center [233, 615] width 12 height 12
click at [199, 616] on div "Add..." at bounding box center [209, 616] width 73 height 14
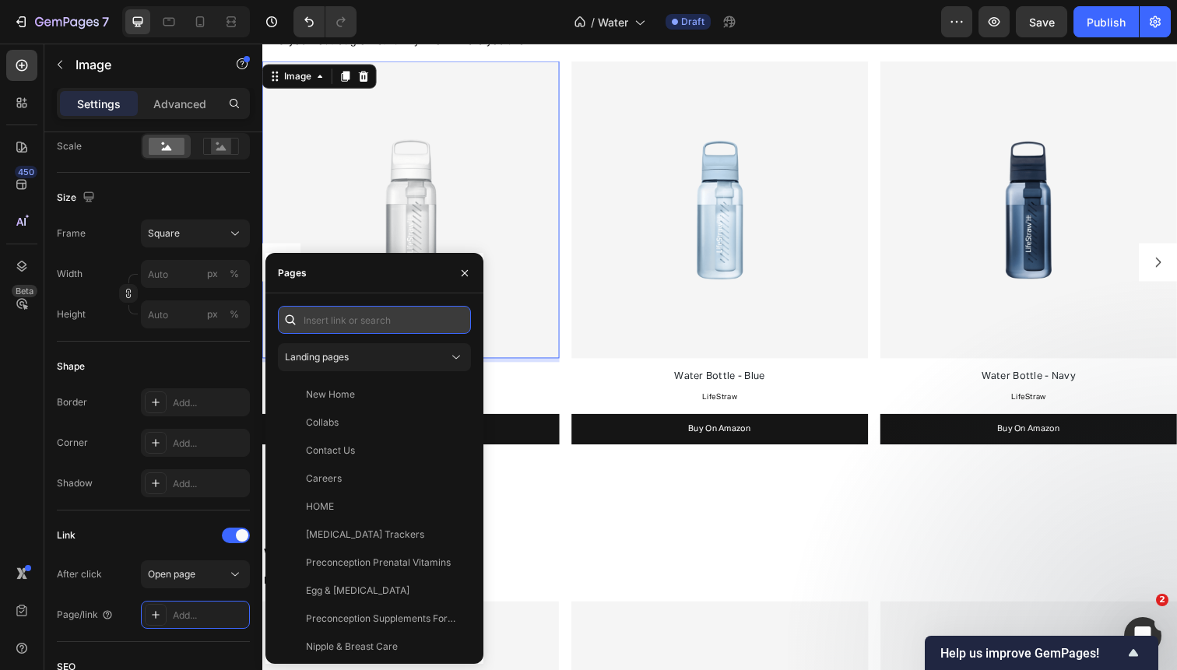
click at [386, 324] on input "text" at bounding box center [374, 320] width 193 height 28
paste input "[URL][DOMAIN_NAME]"
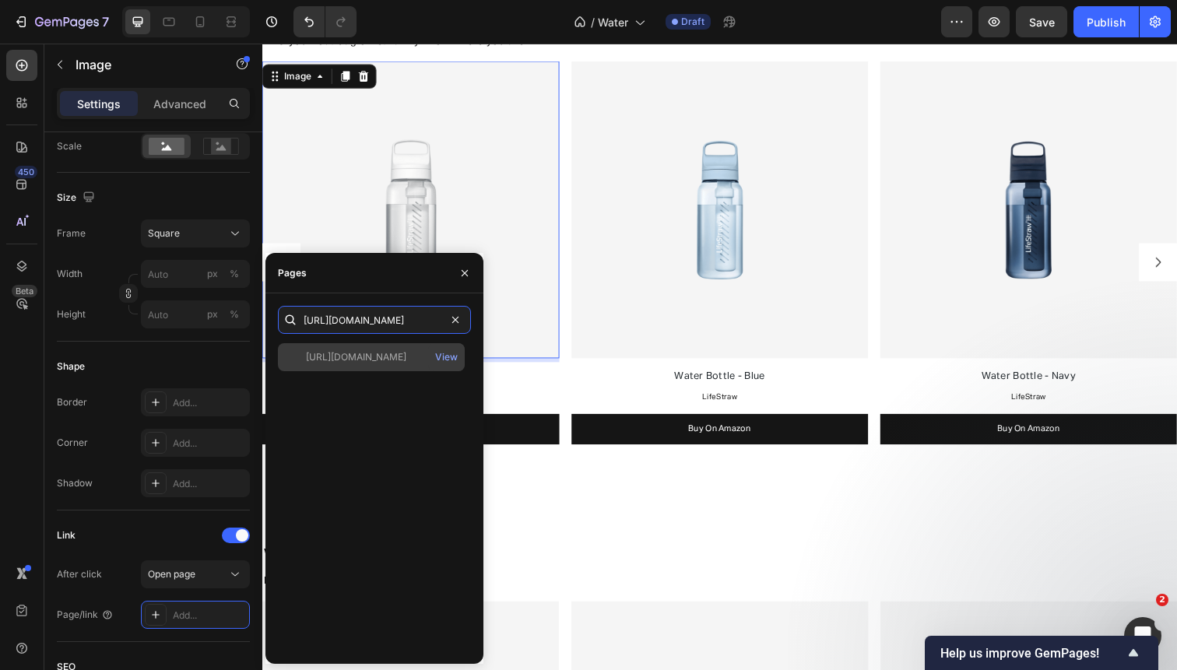
type input "[URL][DOMAIN_NAME]"
click at [381, 356] on div "[URL][DOMAIN_NAME]" at bounding box center [356, 357] width 100 height 14
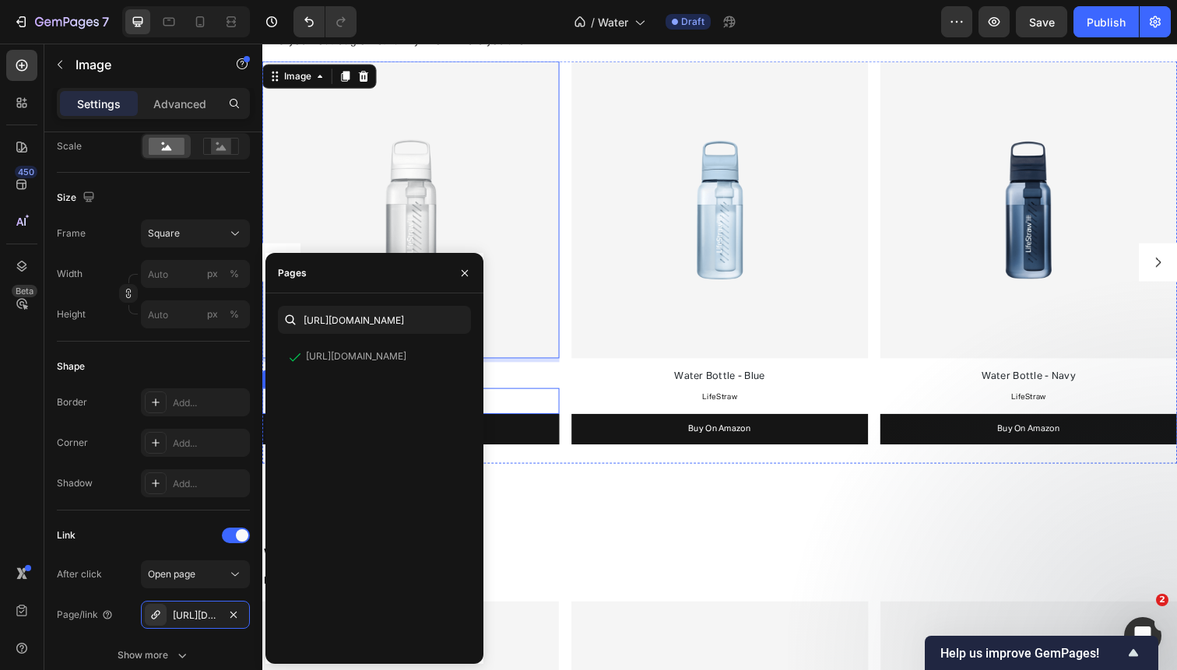
click at [524, 425] on link "Buy On Amazon" at bounding box center [413, 437] width 303 height 31
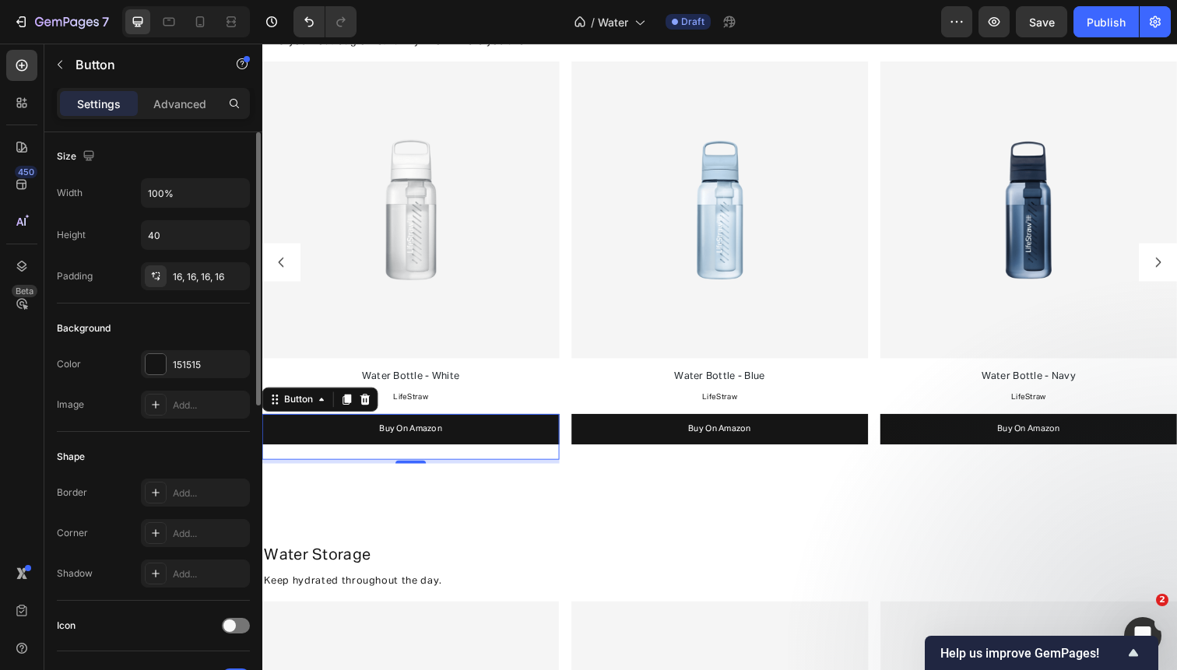
scroll to position [655, 0]
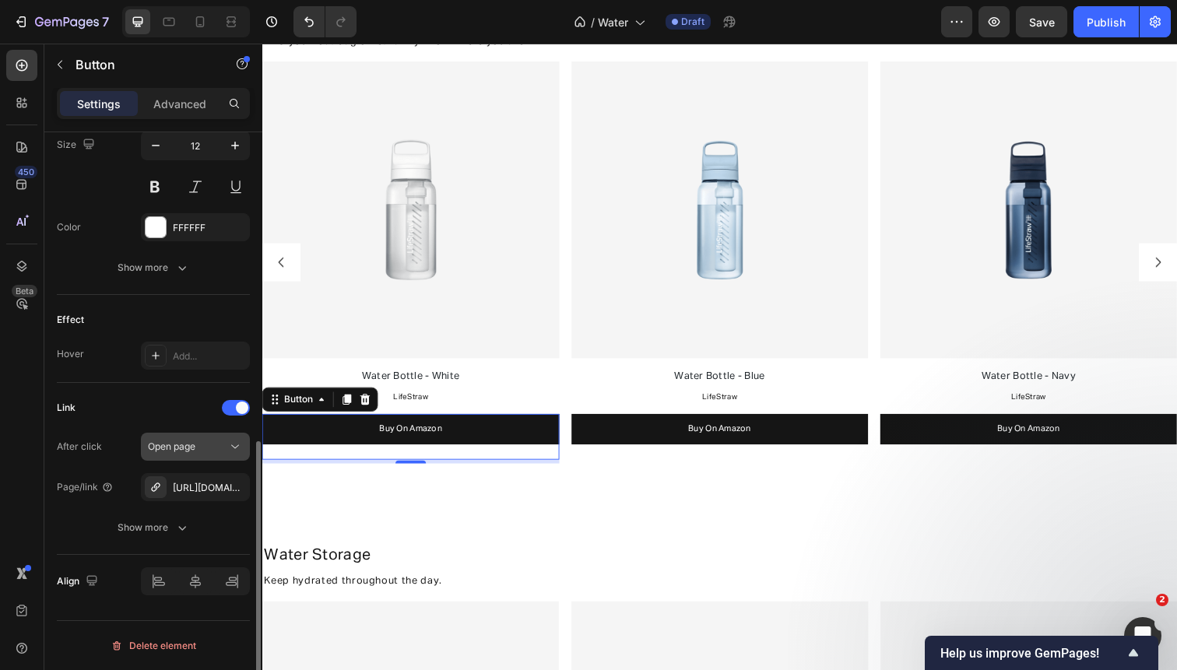
click at [0, 0] on icon "button" at bounding box center [0, 0] width 0 height 0
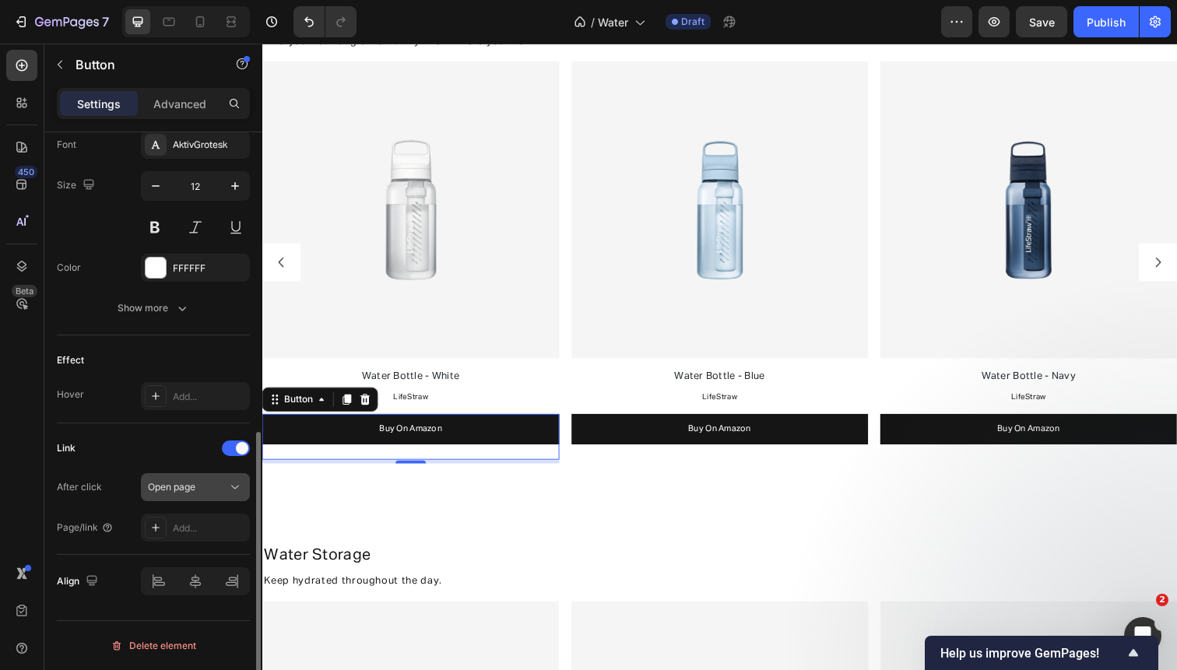
scroll to position [615, 0]
click at [196, 518] on div "Add..." at bounding box center [195, 528] width 109 height 28
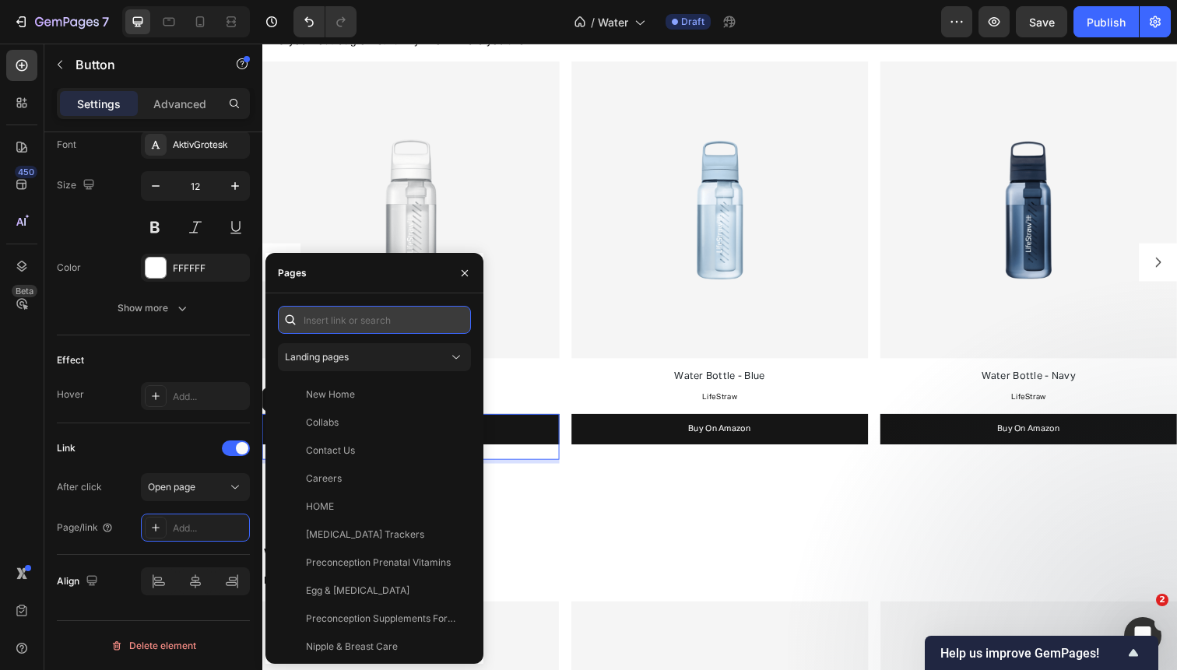
click at [342, 326] on input "text" at bounding box center [374, 320] width 193 height 28
paste input "[URL][DOMAIN_NAME]"
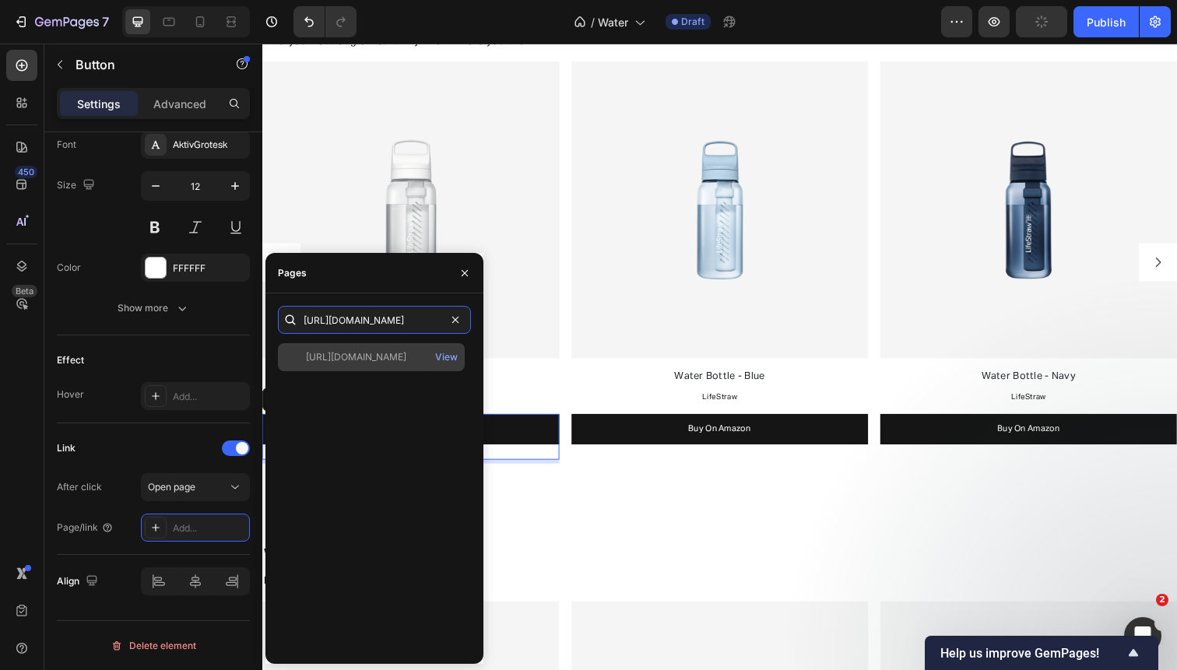
type input "[URL][DOMAIN_NAME]"
click at [360, 354] on div "[URL][DOMAIN_NAME]" at bounding box center [356, 357] width 100 height 14
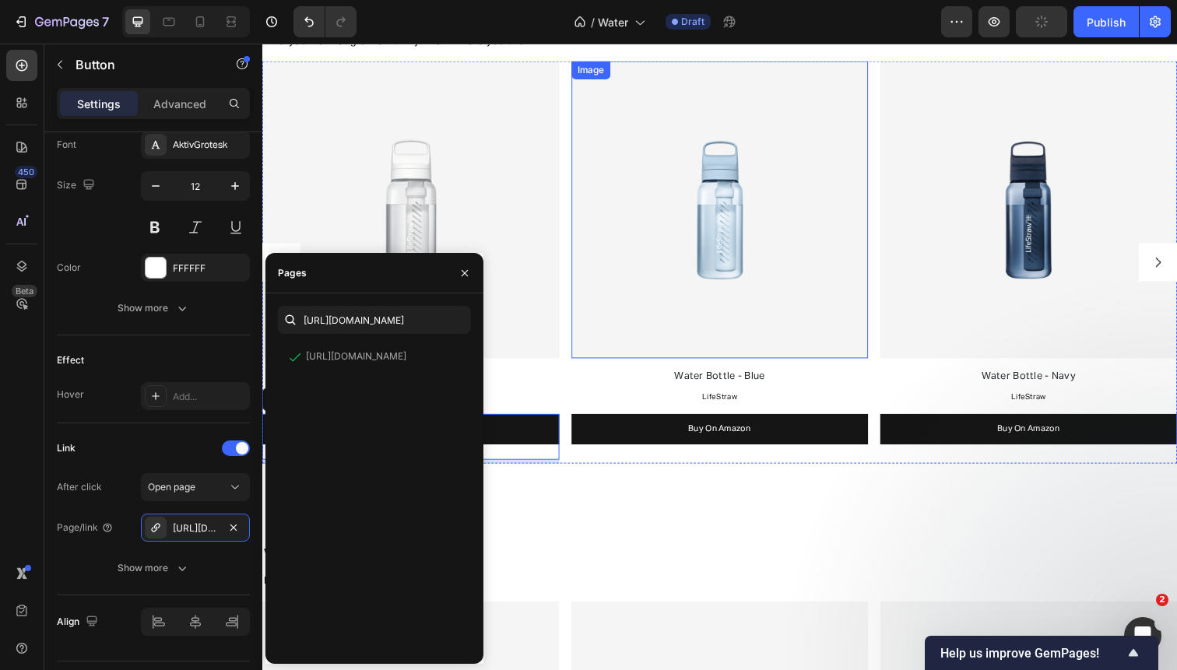
click at [686, 302] on img at bounding box center [728, 212] width 303 height 303
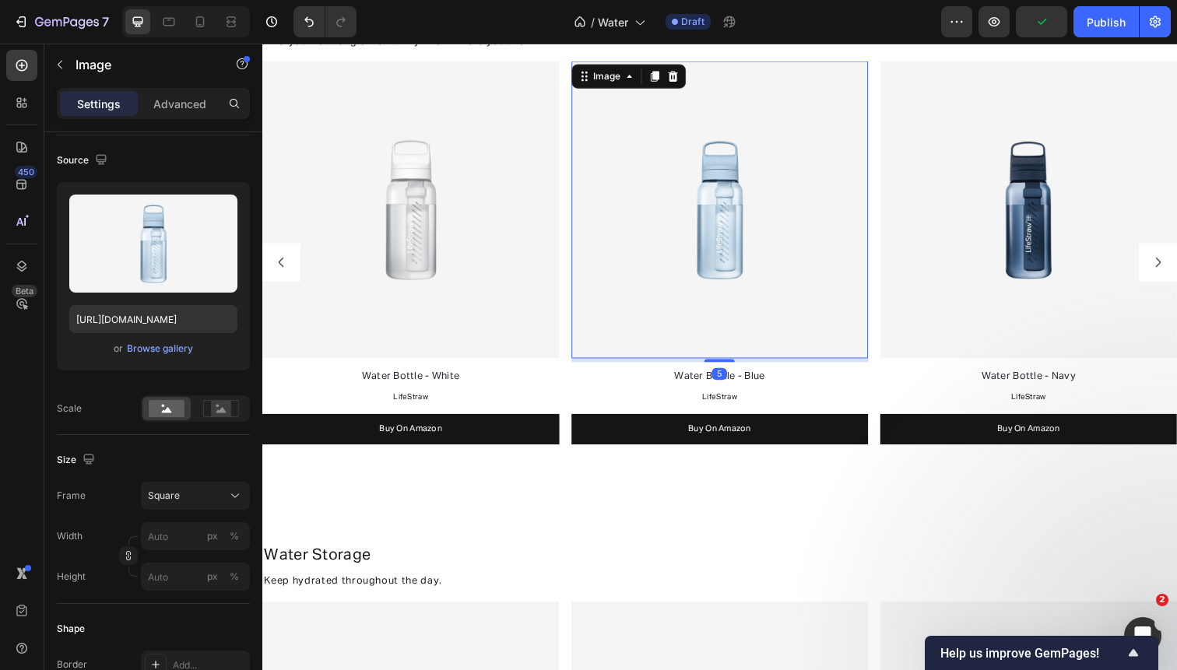
scroll to position [713, 0]
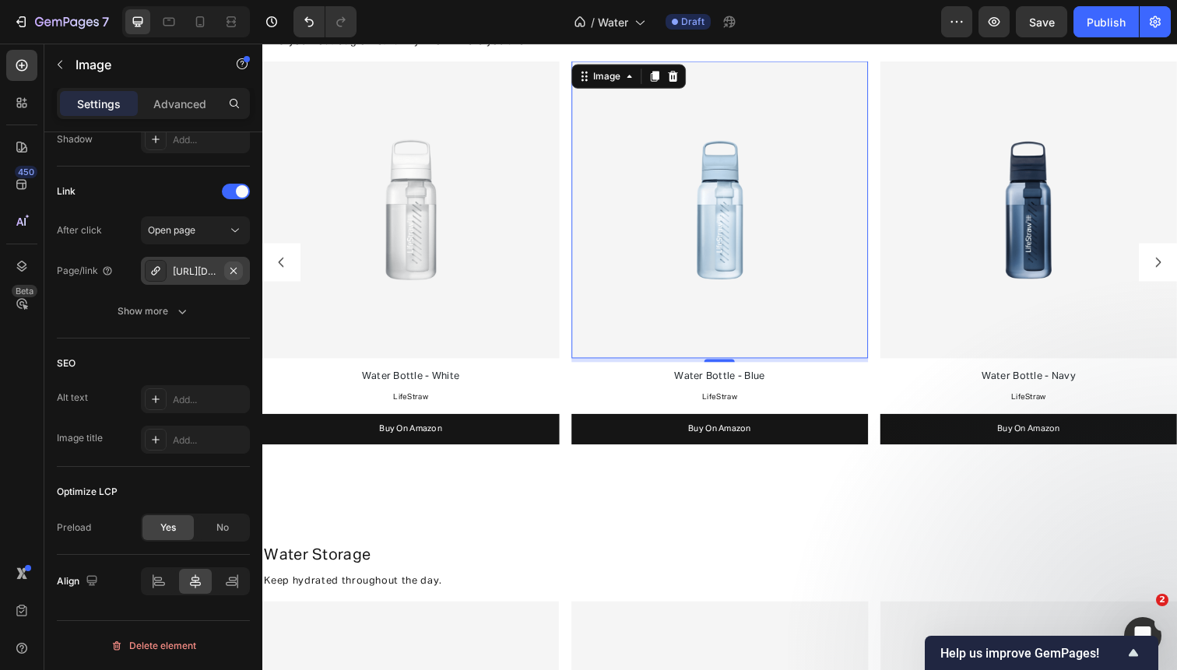
click at [233, 272] on icon "button" at bounding box center [233, 271] width 12 height 12
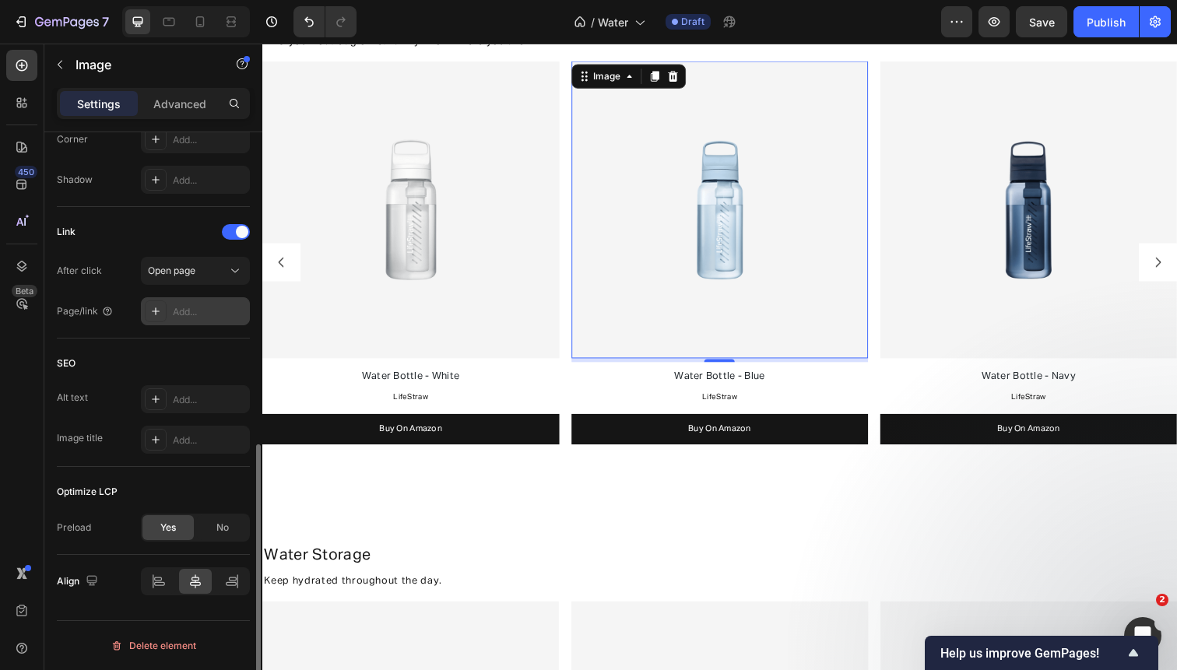
scroll to position [672, 0]
click at [184, 305] on div "Add..." at bounding box center [209, 312] width 73 height 14
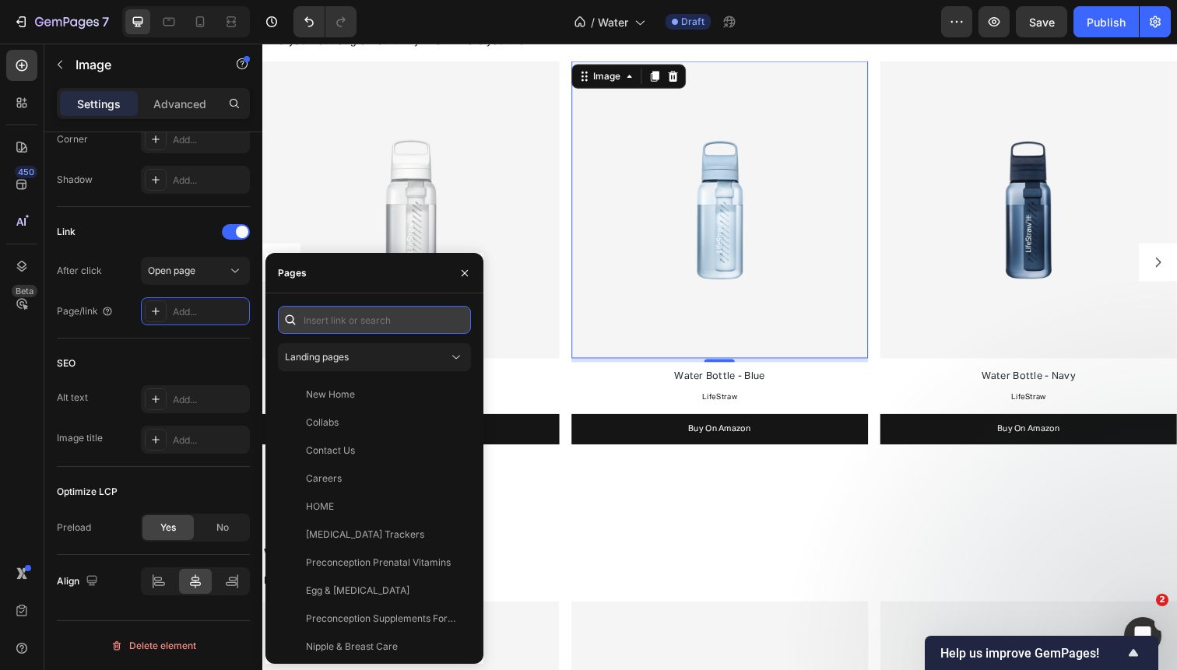
click at [345, 325] on input "text" at bounding box center [374, 320] width 193 height 28
paste input "[URL][DOMAIN_NAME]"
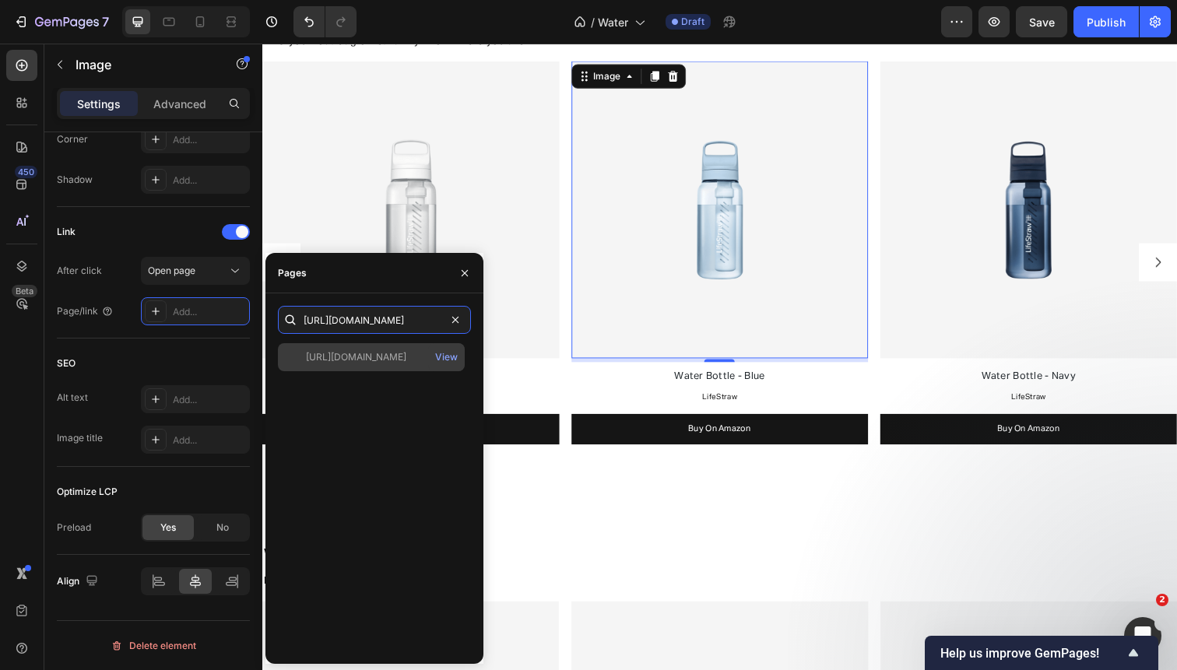
type input "[URL][DOMAIN_NAME]"
click at [344, 358] on div "[URL][DOMAIN_NAME]" at bounding box center [356, 357] width 100 height 14
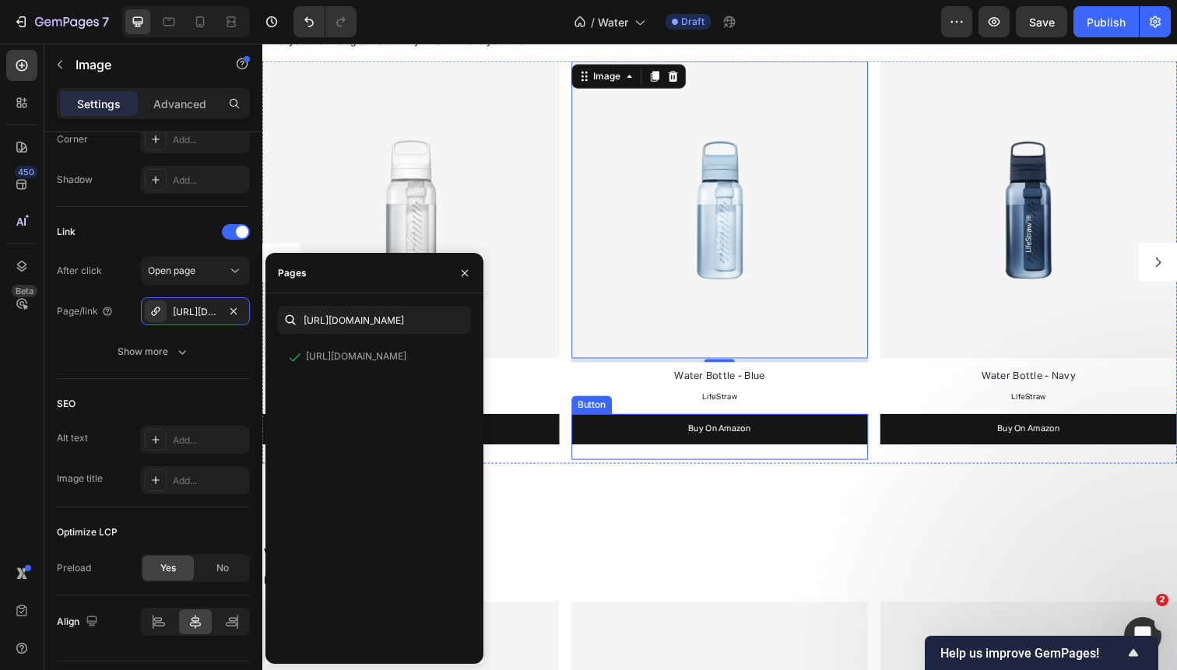
click at [658, 440] on link "Buy On Amazon" at bounding box center [728, 437] width 303 height 31
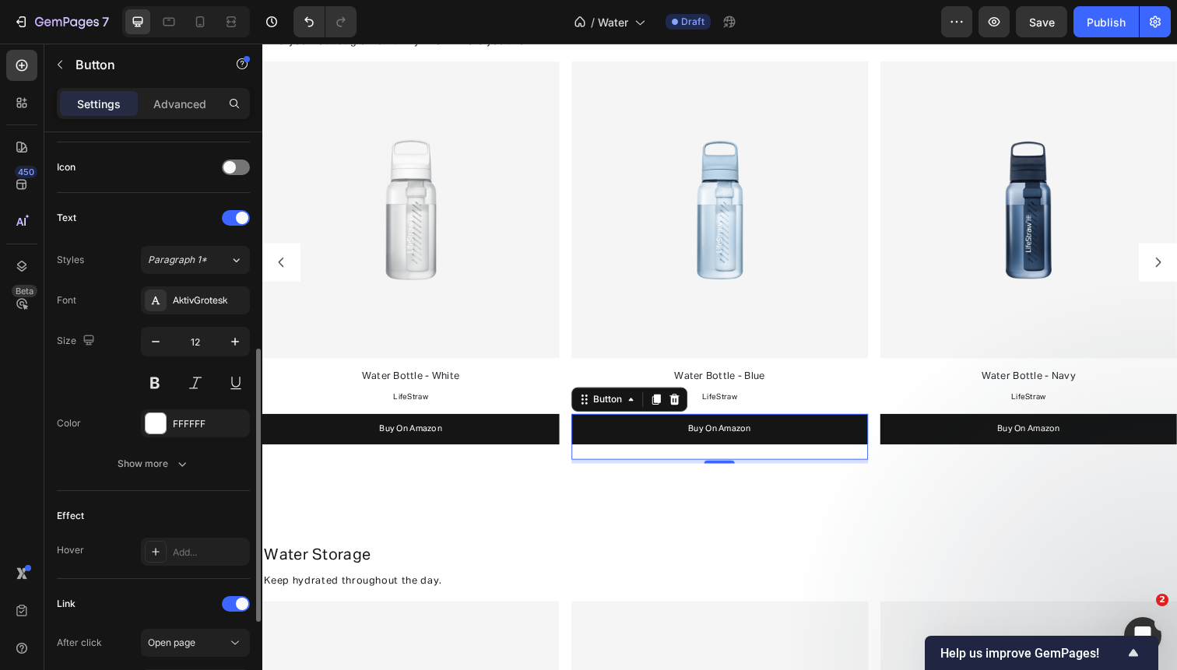
scroll to position [655, 0]
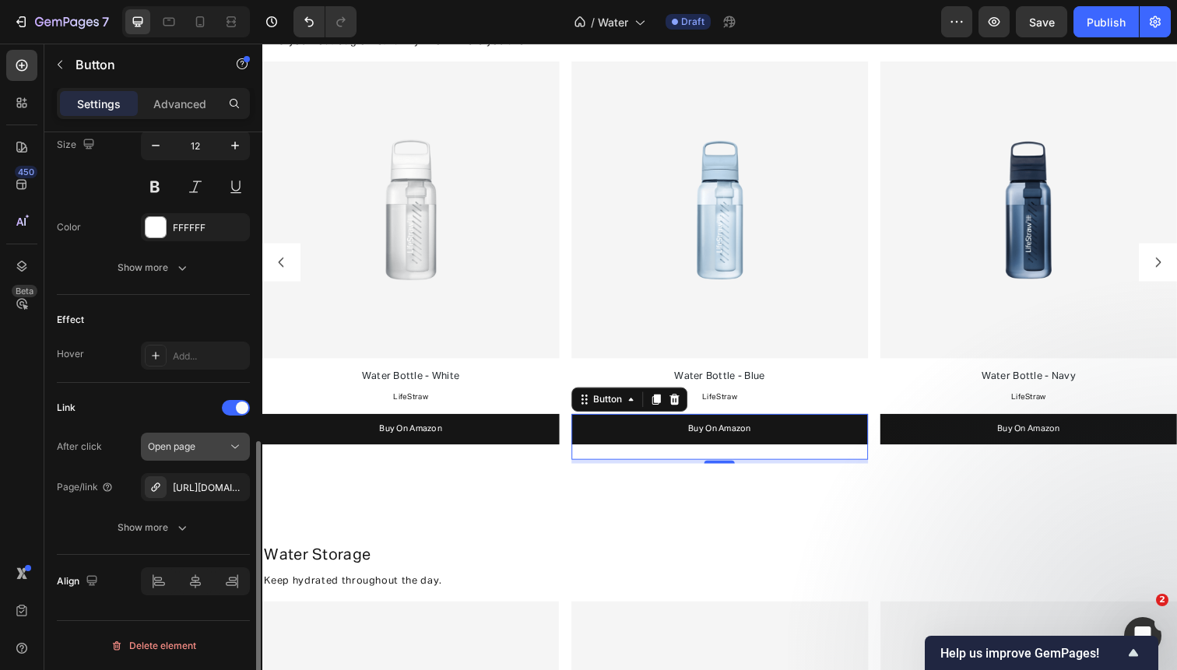
click at [0, 0] on icon "button" at bounding box center [0, 0] width 0 height 0
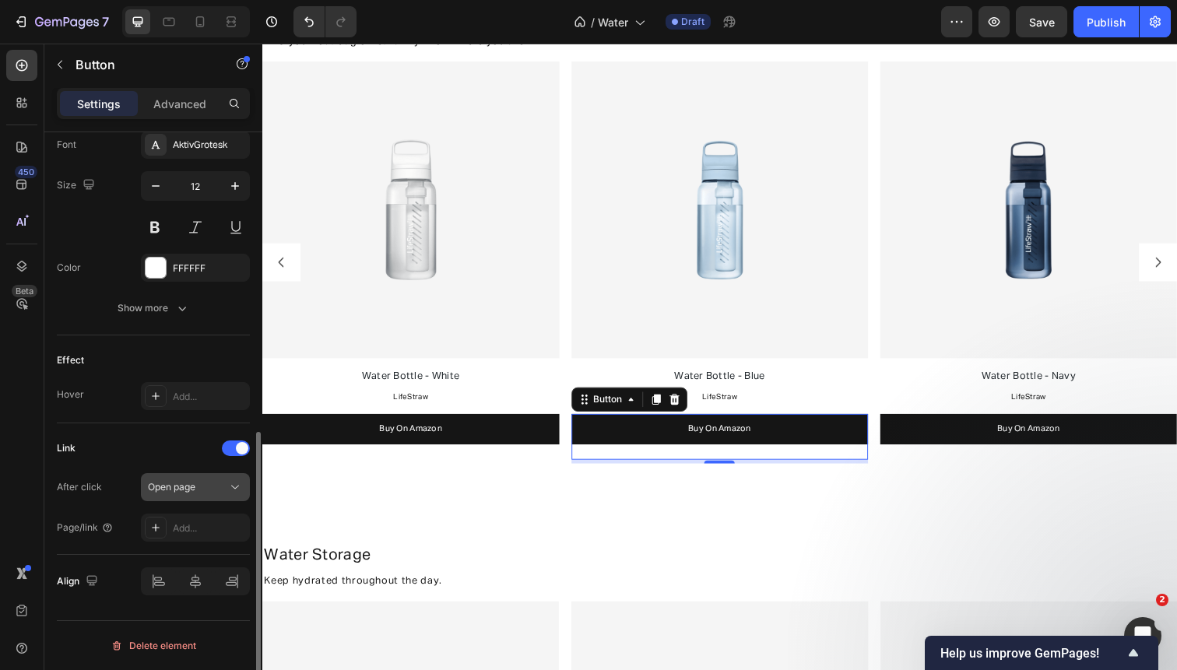
scroll to position [615, 0]
click at [188, 521] on div "Add..." at bounding box center [209, 528] width 73 height 14
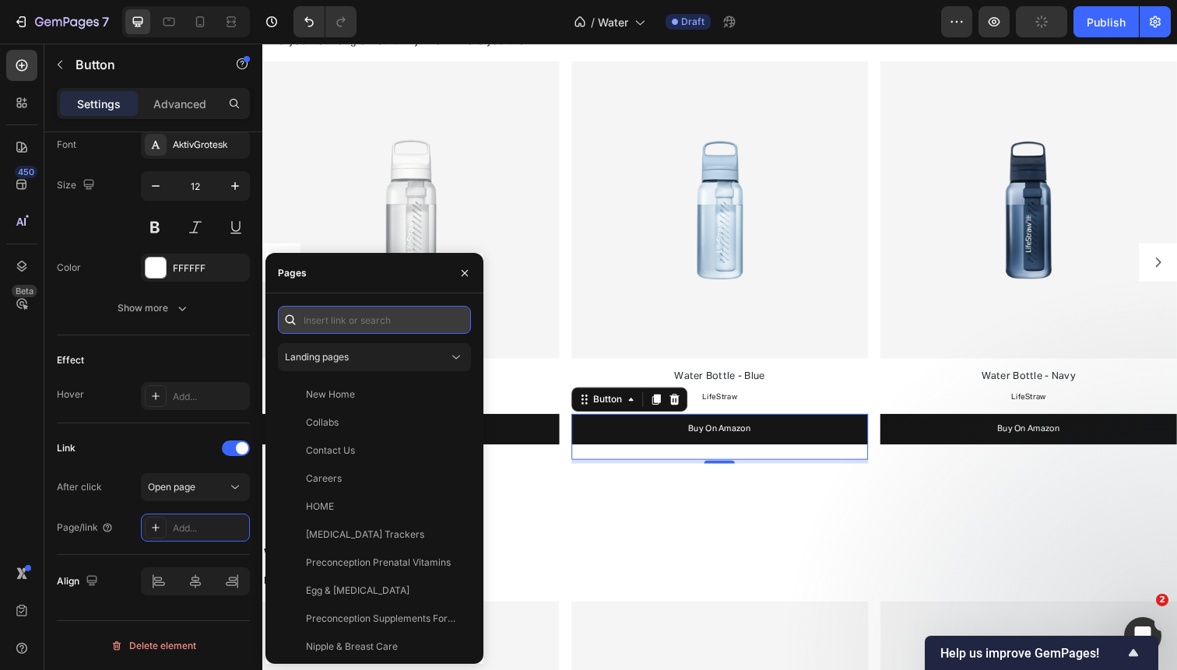
click at [330, 317] on input "text" at bounding box center [374, 320] width 193 height 28
paste input "[URL][DOMAIN_NAME]"
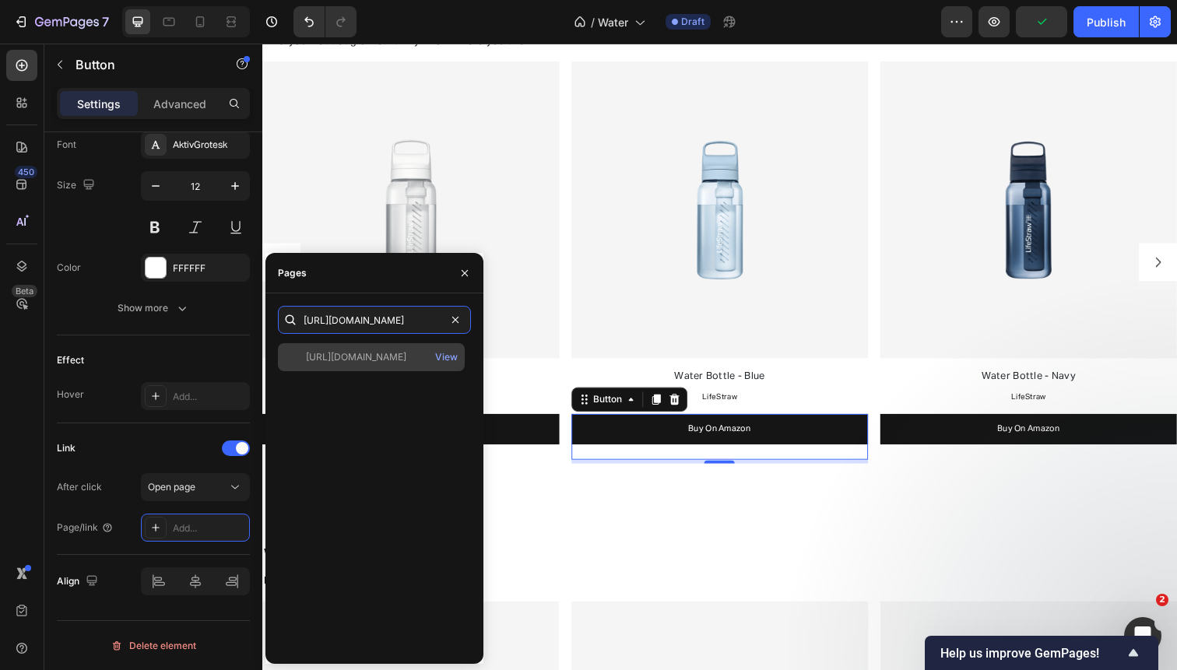
type input "[URL][DOMAIN_NAME]"
click at [332, 359] on div "[URL][DOMAIN_NAME]" at bounding box center [356, 357] width 100 height 14
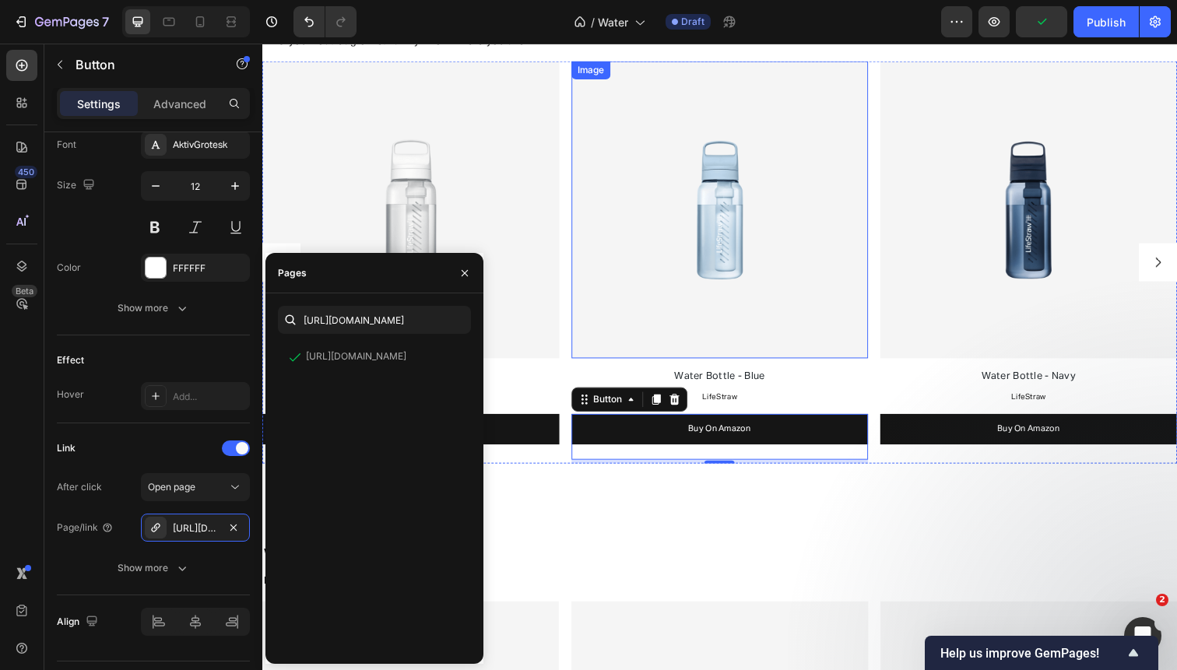
click at [964, 273] on img at bounding box center [1044, 212] width 303 height 303
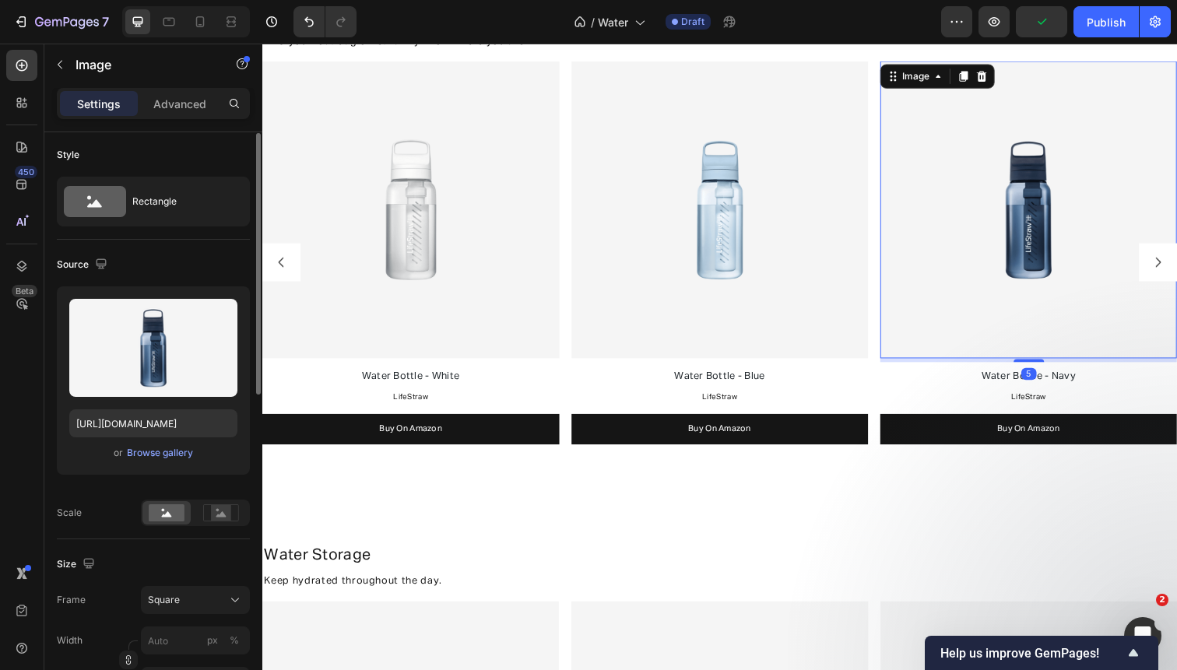
scroll to position [713, 0]
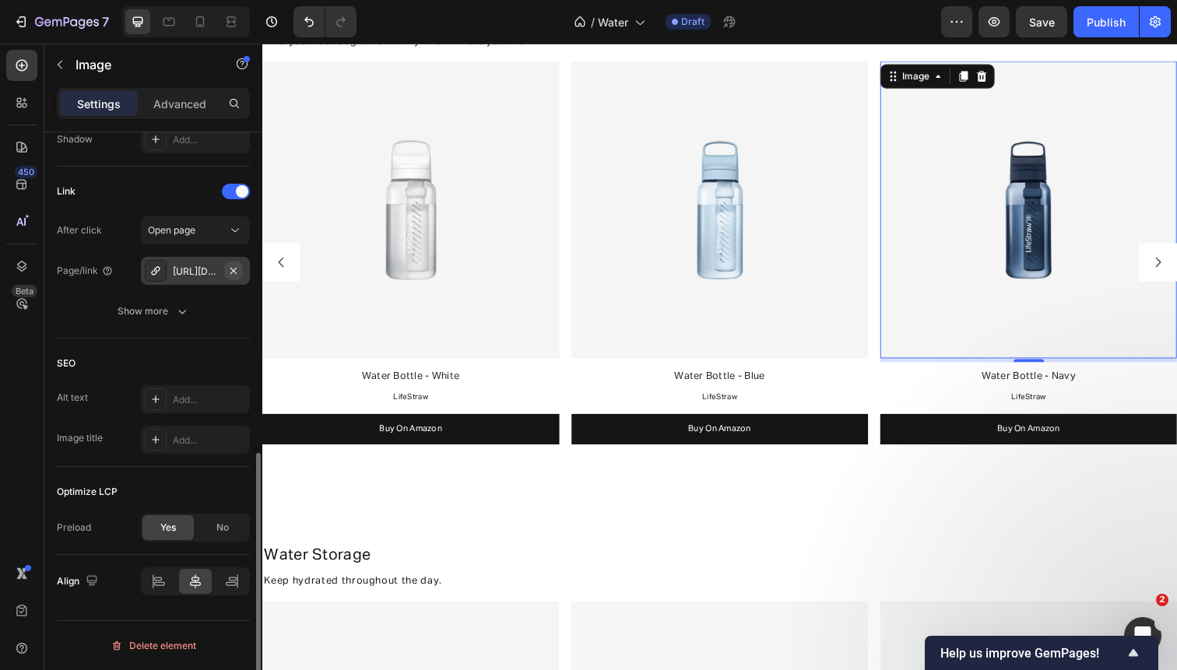
click at [232, 270] on icon "button" at bounding box center [233, 271] width 12 height 12
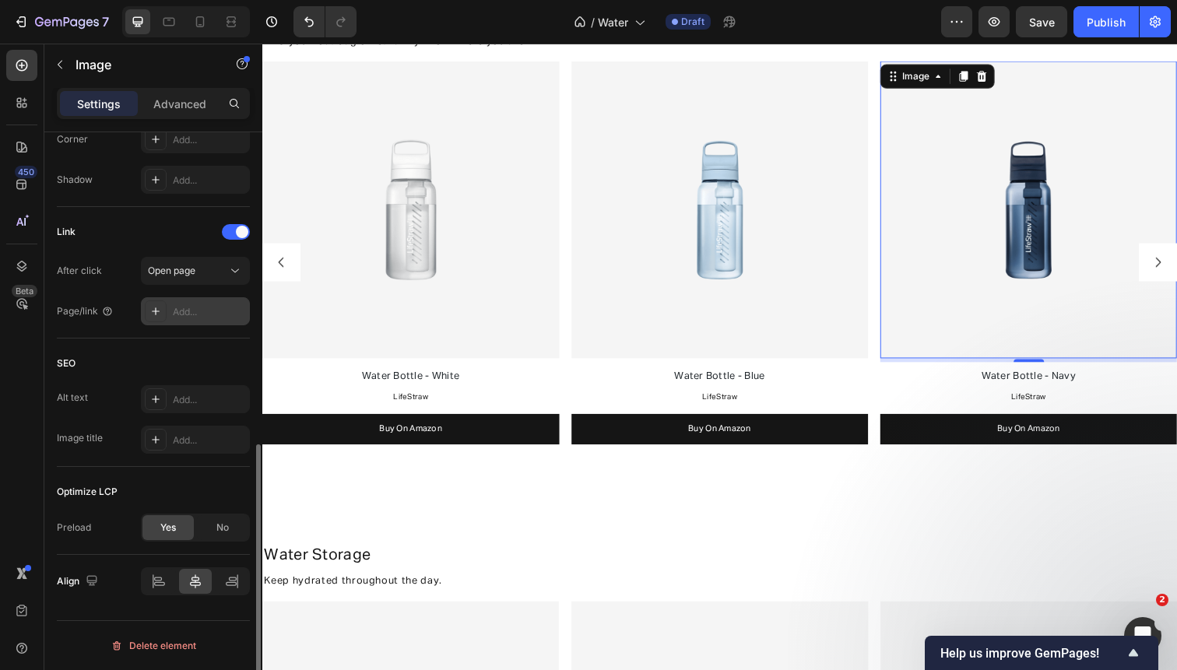
scroll to position [672, 0]
click at [192, 306] on div "Add..." at bounding box center [209, 312] width 73 height 14
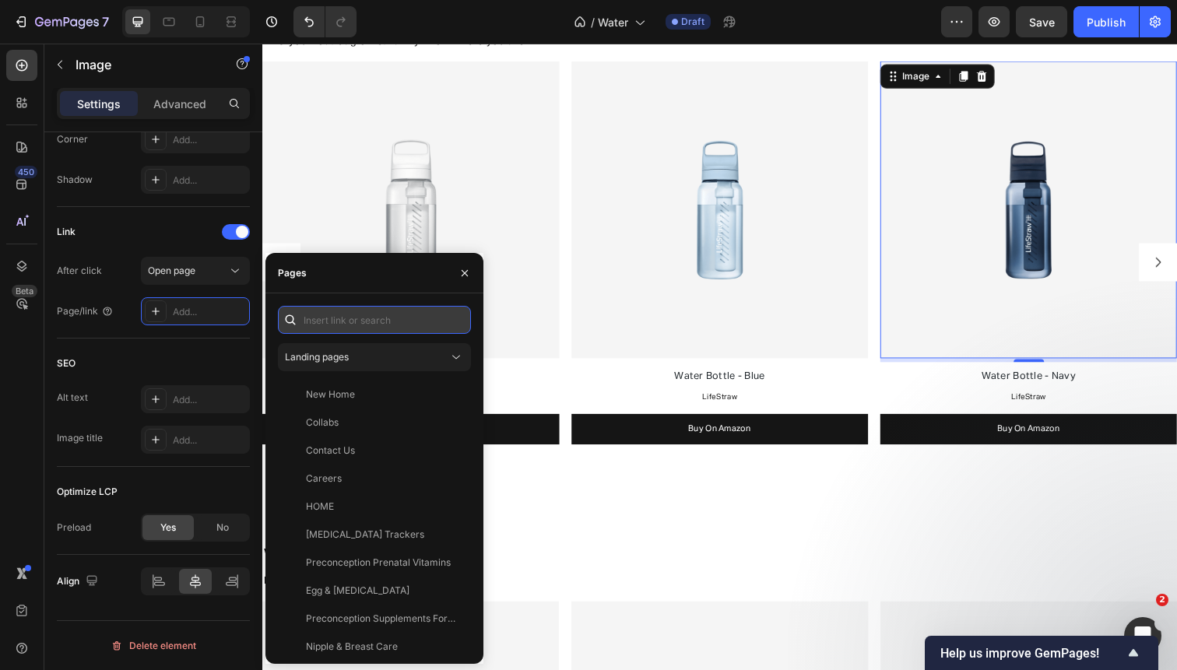
click at [357, 324] on input "text" at bounding box center [374, 320] width 193 height 28
paste input "[URL][DOMAIN_NAME]"
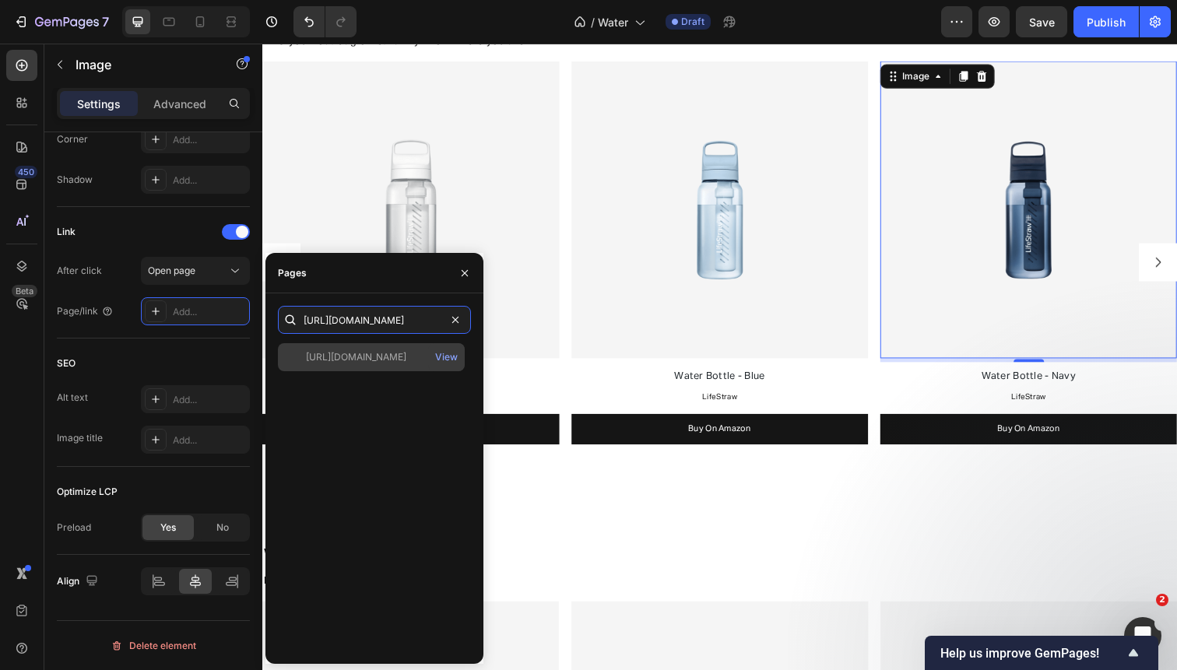
type input "[URL][DOMAIN_NAME]"
click at [353, 356] on div "[URL][DOMAIN_NAME]" at bounding box center [356, 357] width 100 height 14
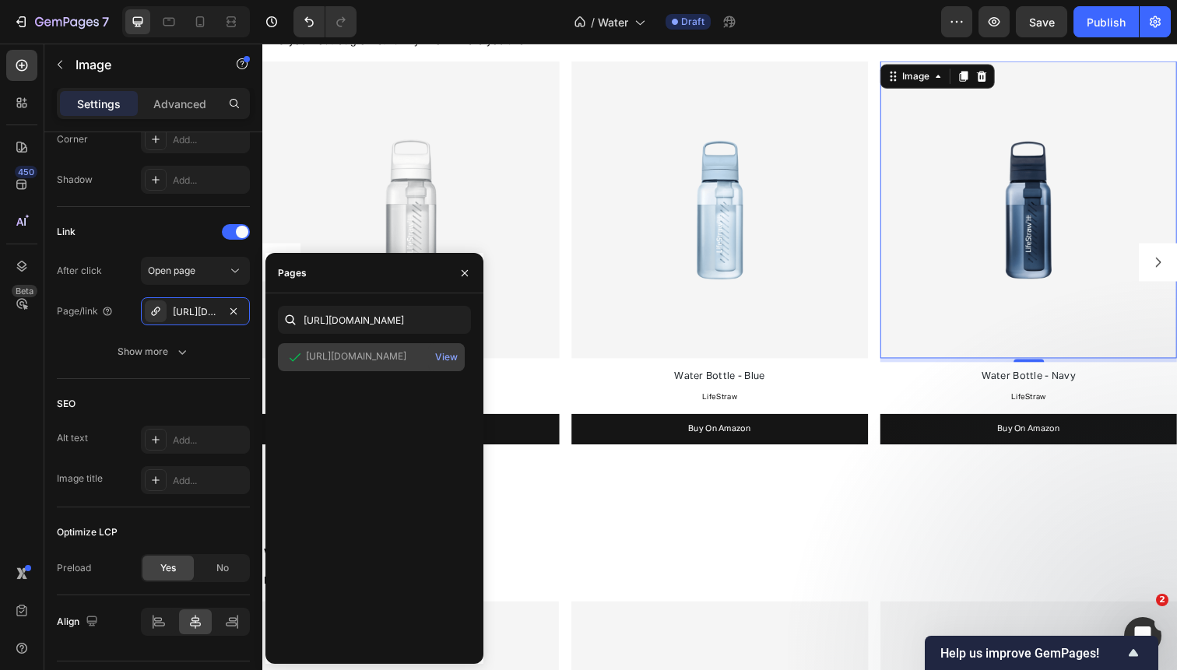
scroll to position [0, 0]
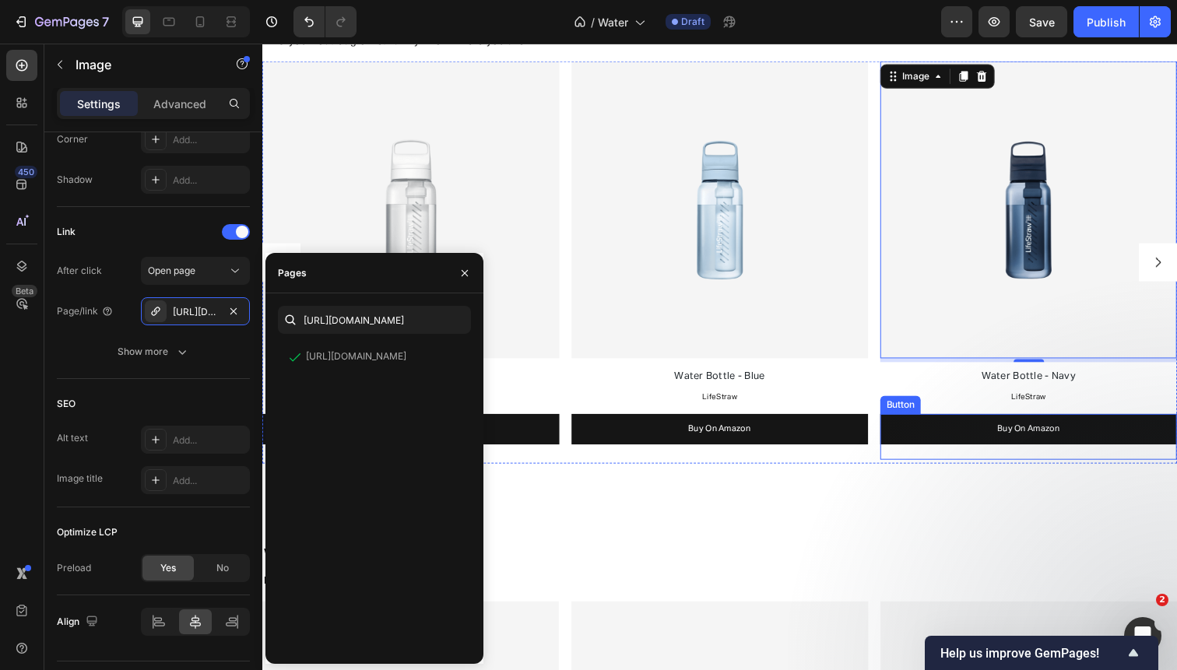
click at [966, 442] on link "Buy On Amazon" at bounding box center [1044, 437] width 303 height 31
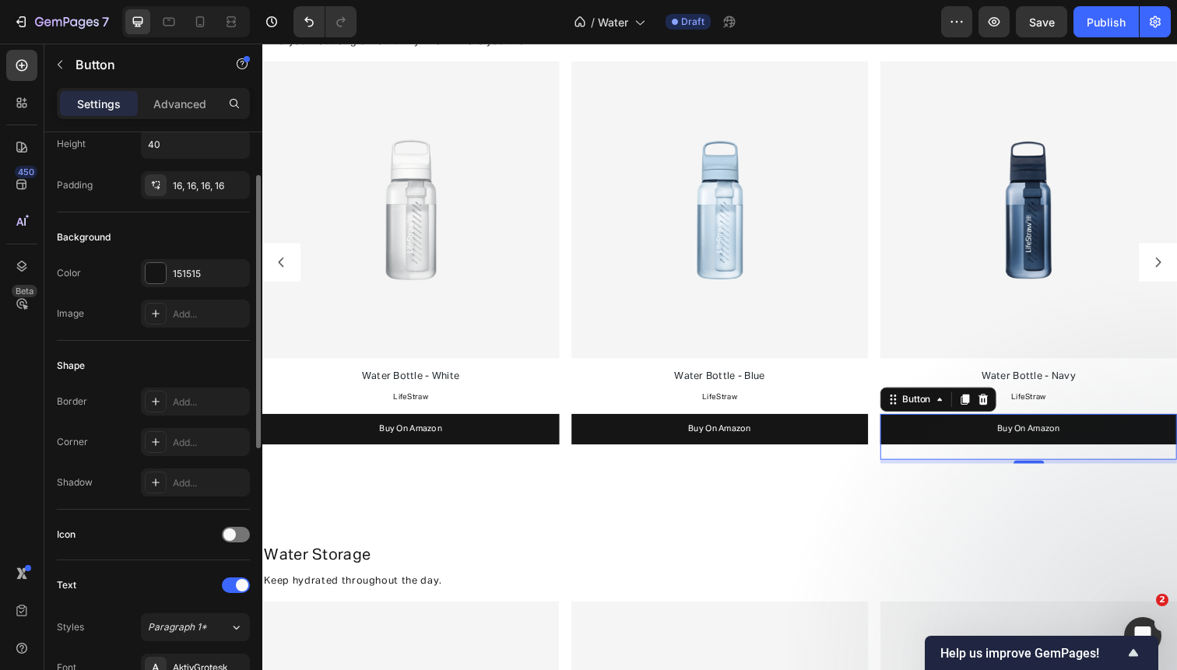
scroll to position [655, 0]
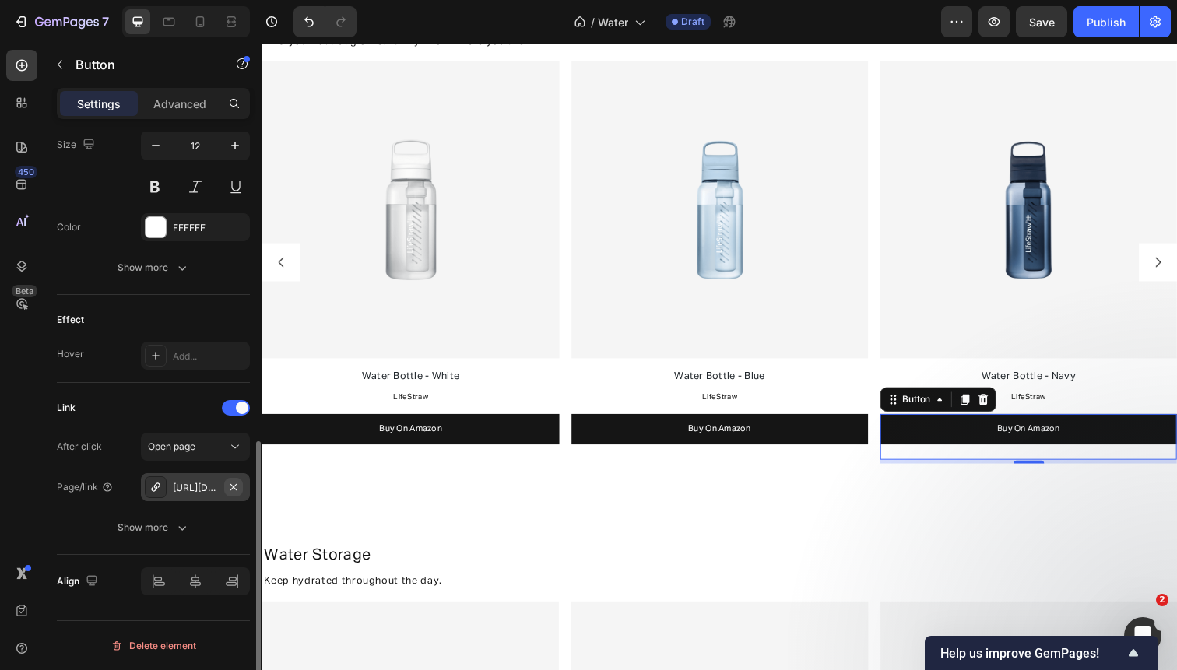
click at [230, 483] on icon "button" at bounding box center [233, 487] width 12 height 12
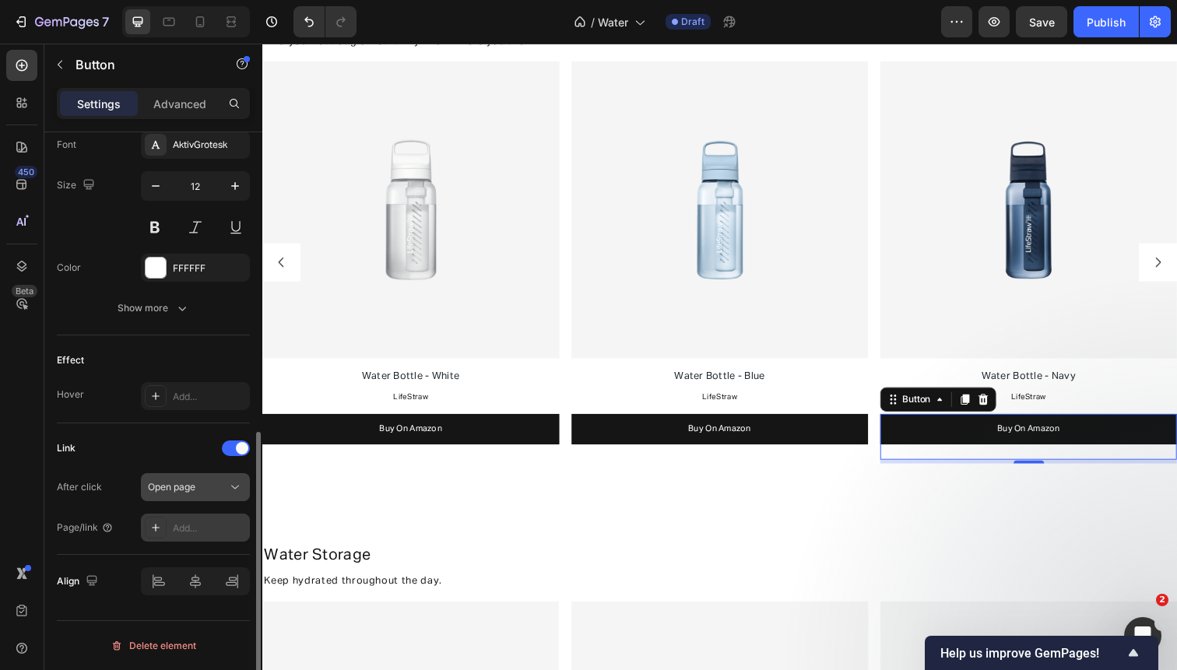
scroll to position [615, 0]
click at [183, 521] on div "Add..." at bounding box center [209, 528] width 73 height 14
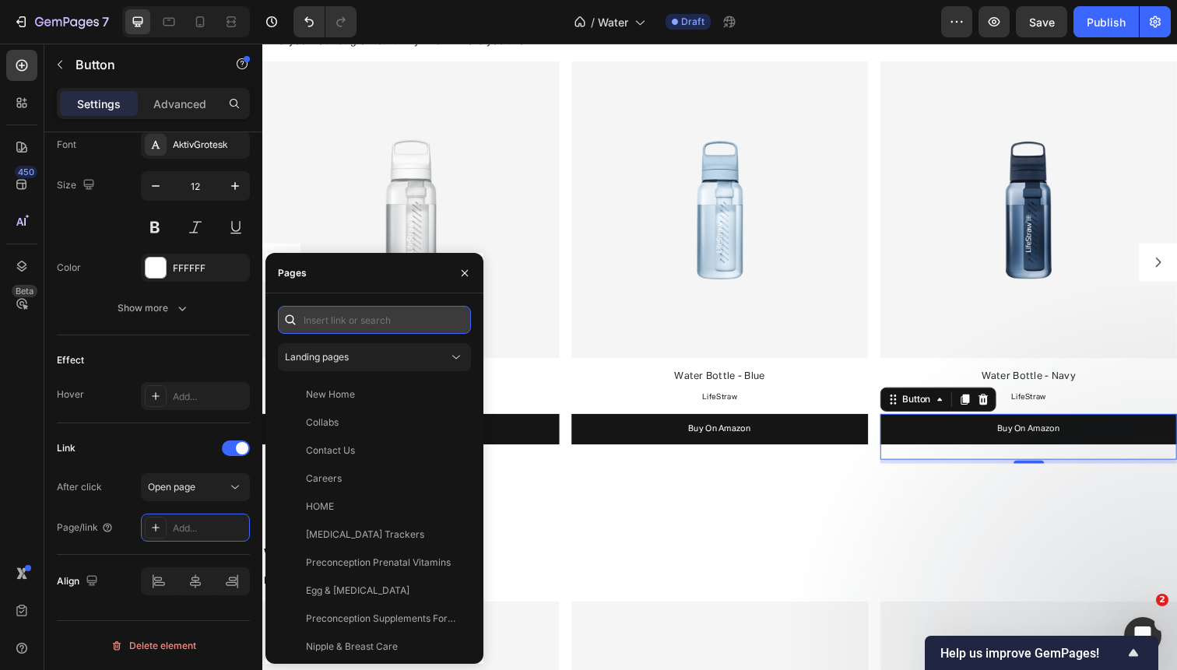
click at [372, 309] on input "text" at bounding box center [374, 320] width 193 height 28
paste input "[URL][DOMAIN_NAME]"
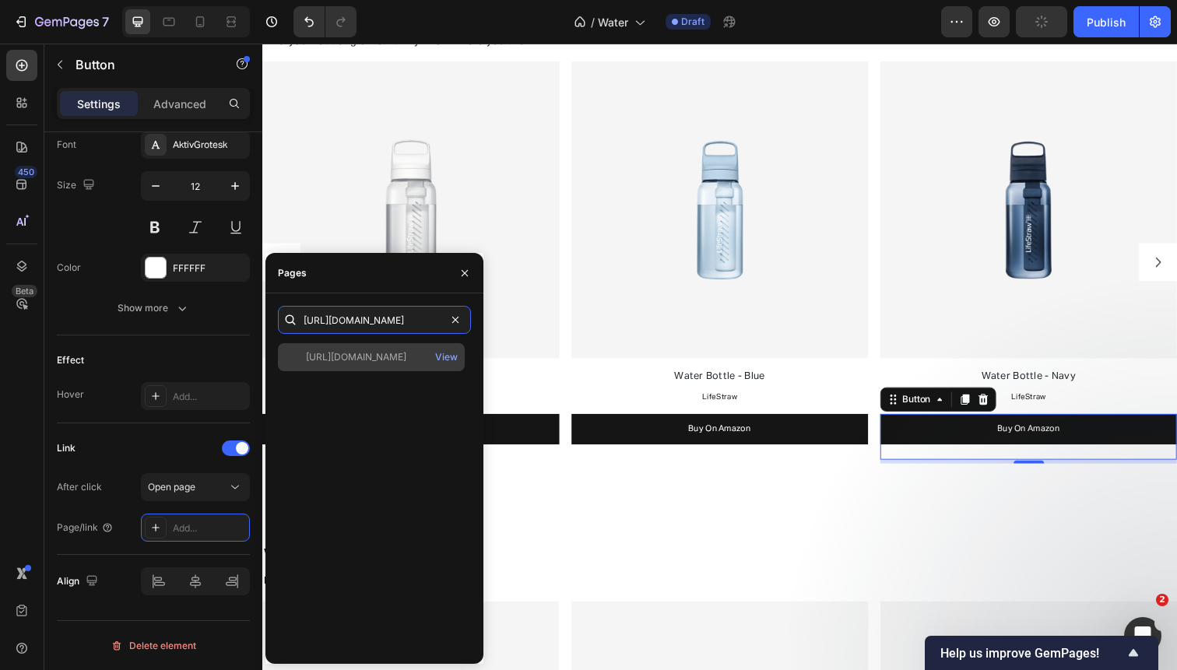
type input "[URL][DOMAIN_NAME]"
click at [370, 356] on div "[URL][DOMAIN_NAME]" at bounding box center [356, 357] width 100 height 14
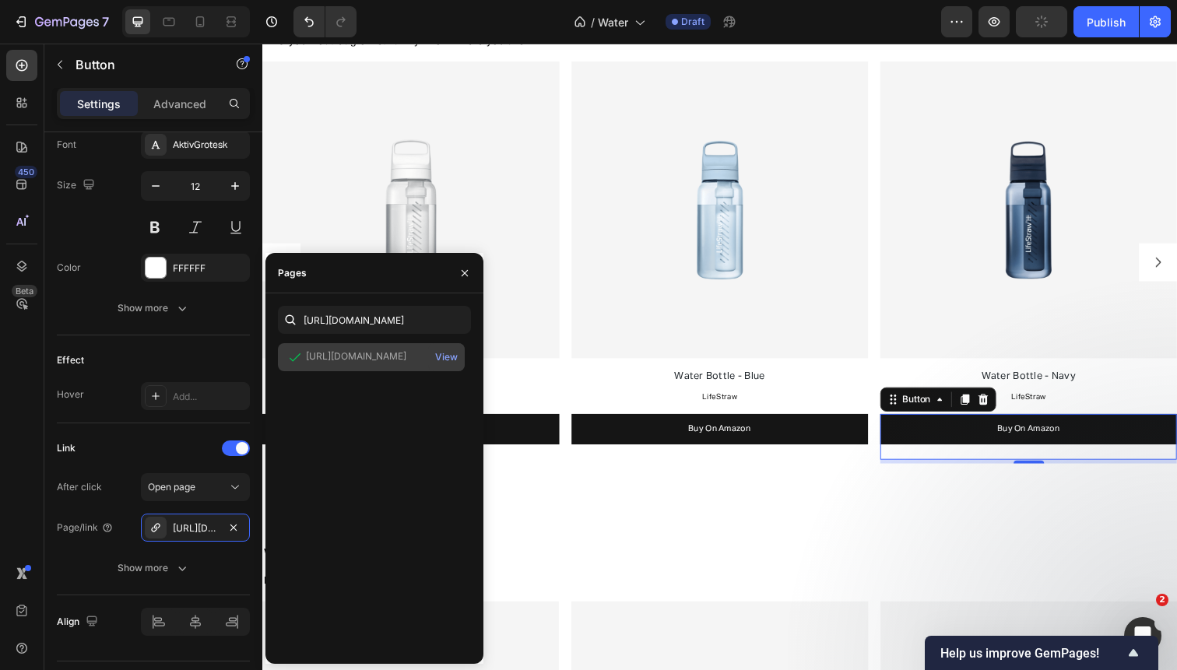
scroll to position [0, 0]
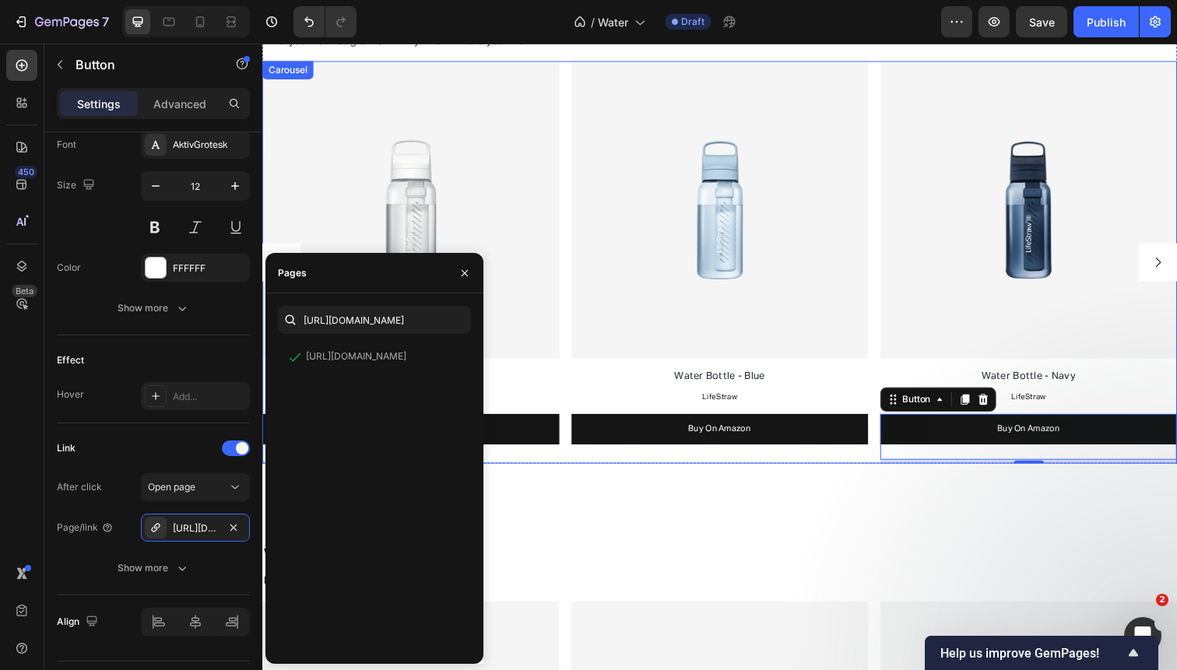
click at [1176, 269] on button "Carousel Next Arrow" at bounding box center [1176, 266] width 39 height 39
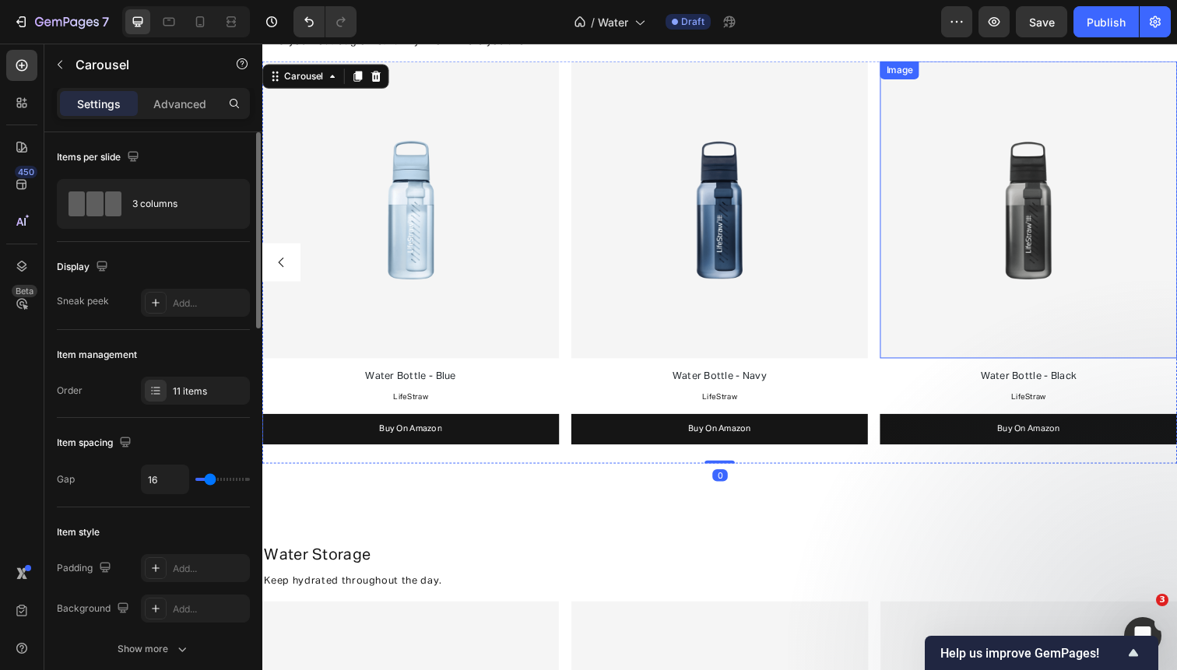
click at [1063, 270] on img at bounding box center [1044, 212] width 303 height 303
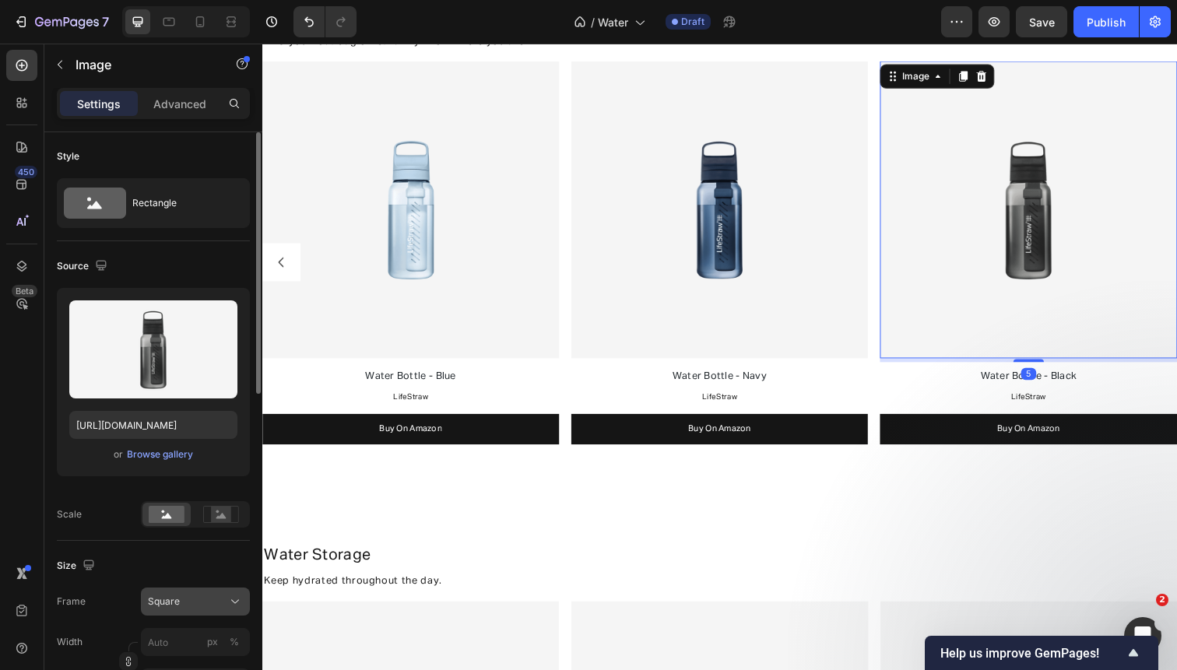
scroll to position [713, 0]
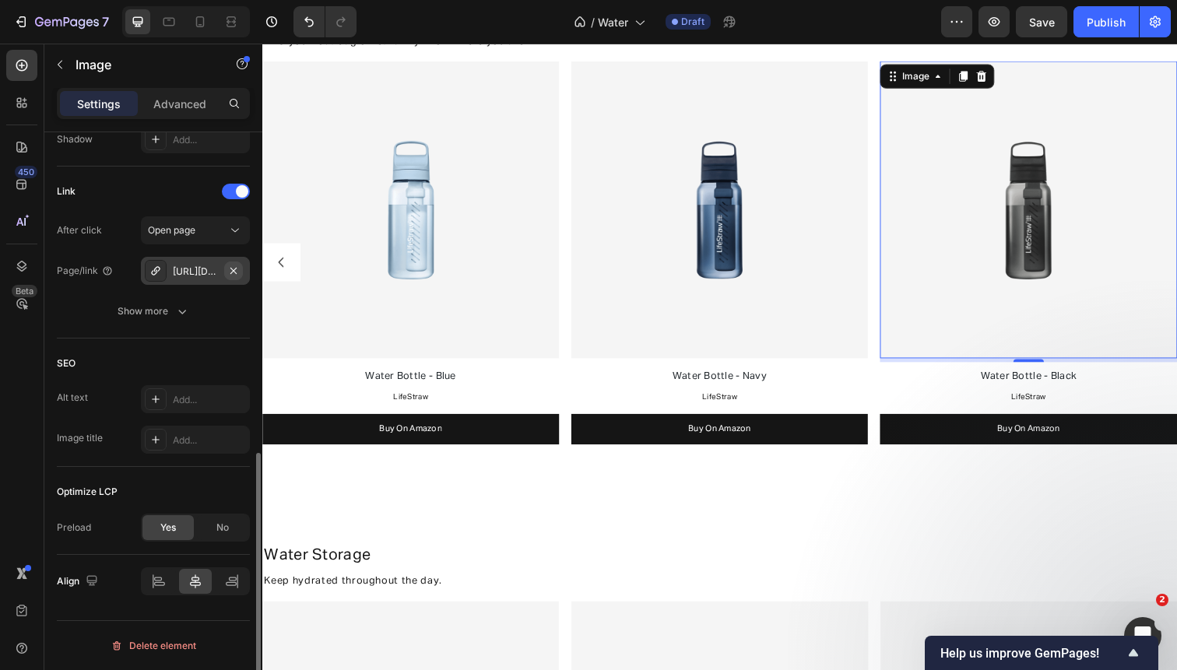
click at [234, 269] on icon "button" at bounding box center [233, 270] width 6 height 6
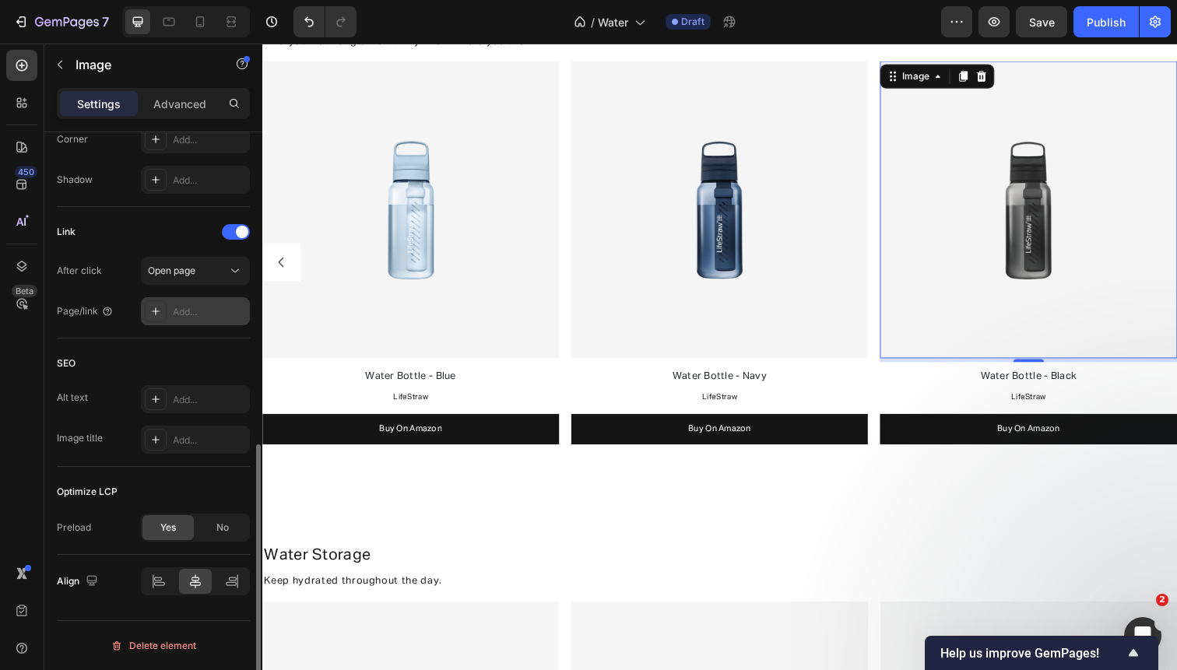
click at [191, 310] on div "Add..." at bounding box center [209, 312] width 73 height 14
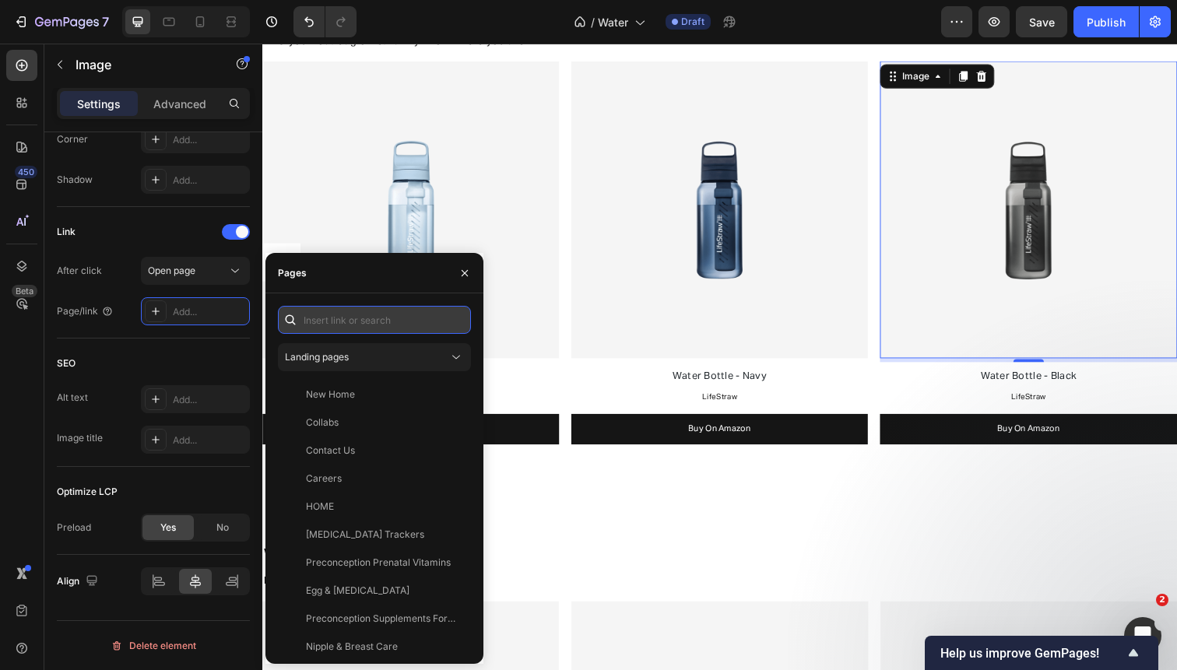
click at [381, 317] on input "text" at bounding box center [374, 320] width 193 height 28
paste input "[URL][DOMAIN_NAME]"
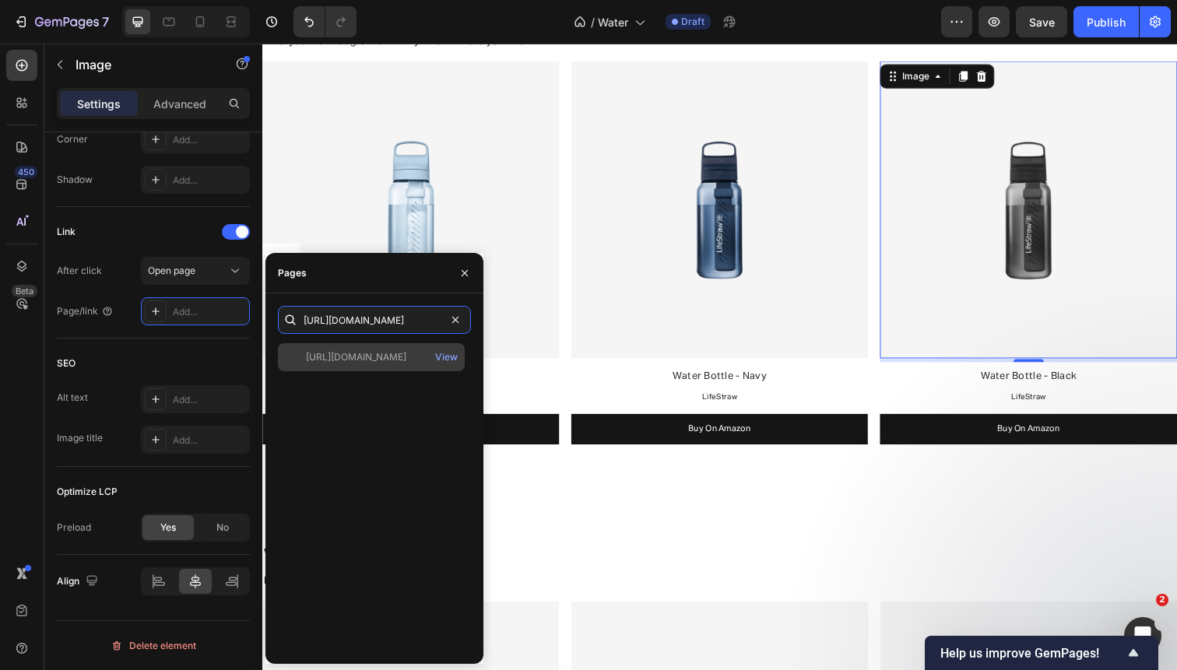
type input "[URL][DOMAIN_NAME]"
click at [373, 363] on div "[URL][DOMAIN_NAME]" at bounding box center [356, 357] width 100 height 14
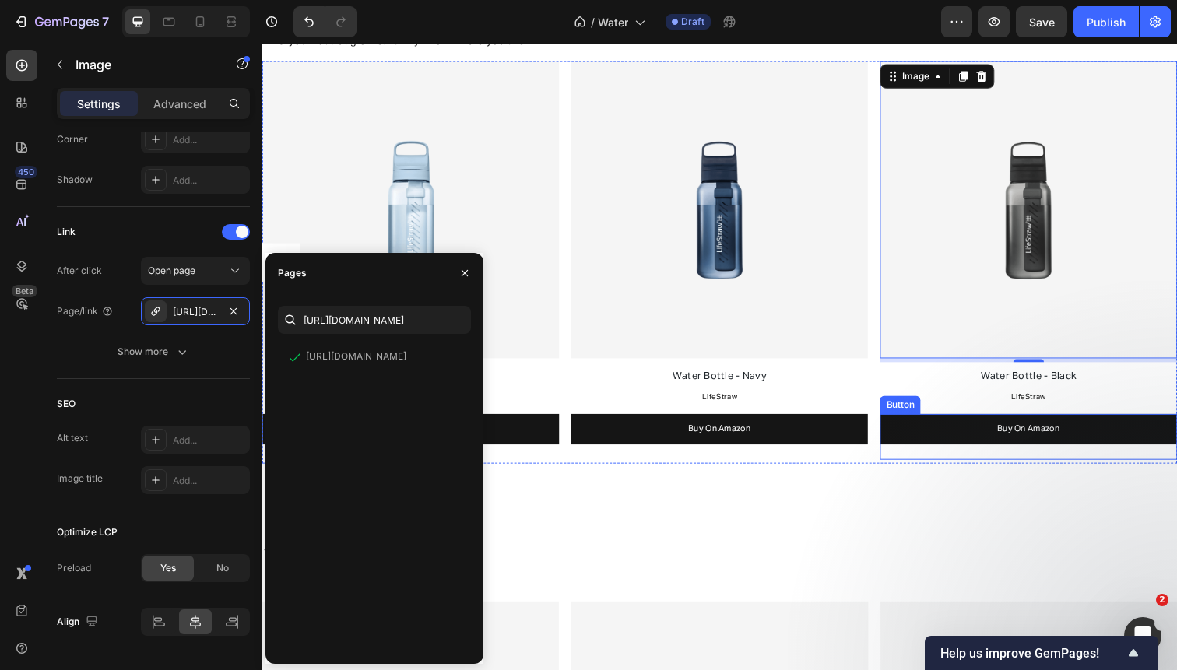
click at [1106, 441] on link "Buy On Amazon" at bounding box center [1044, 437] width 303 height 31
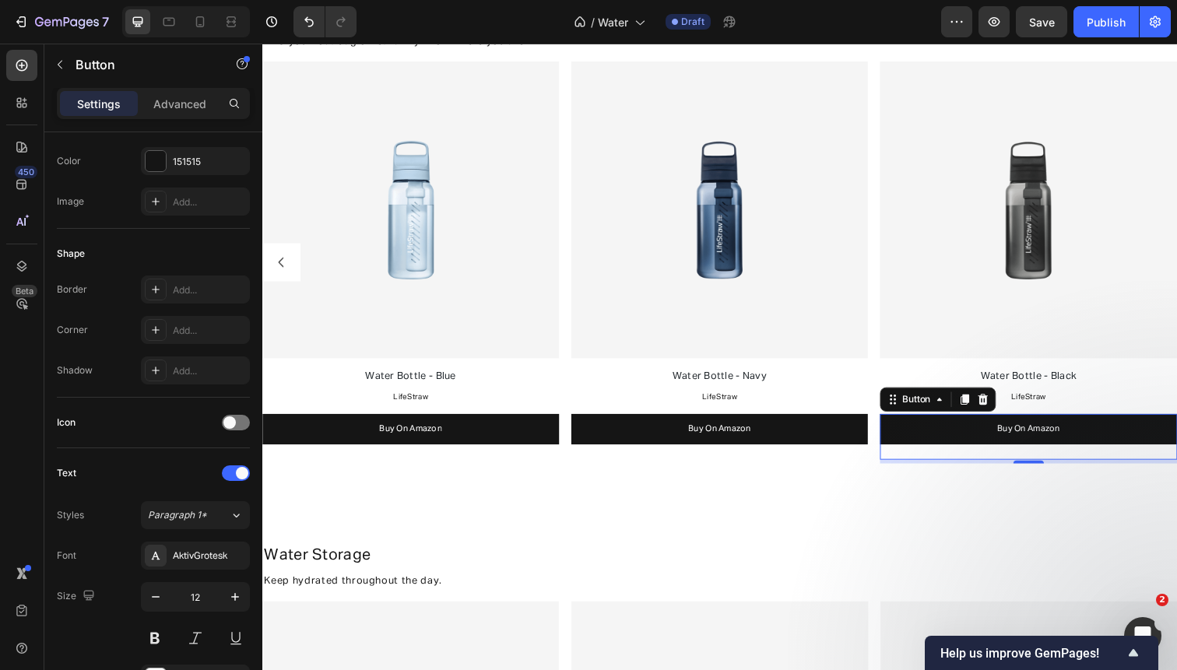
scroll to position [655, 0]
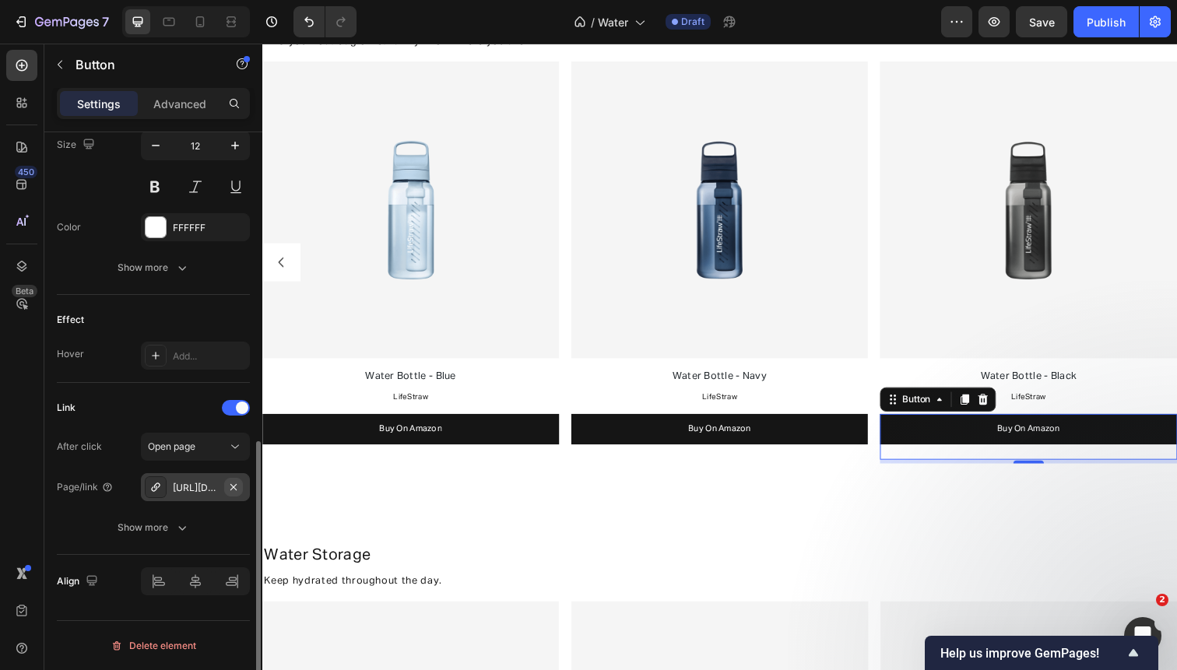
click at [234, 485] on icon "button" at bounding box center [233, 487] width 12 height 12
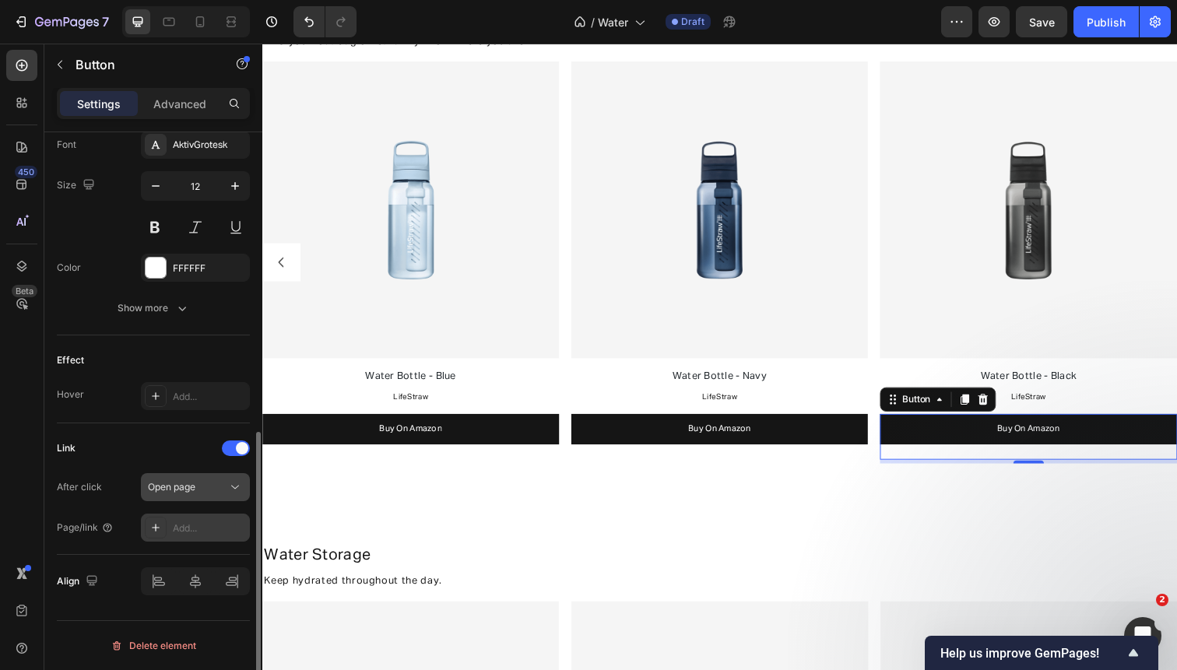
scroll to position [615, 0]
click at [184, 529] on div "Add..." at bounding box center [209, 528] width 73 height 14
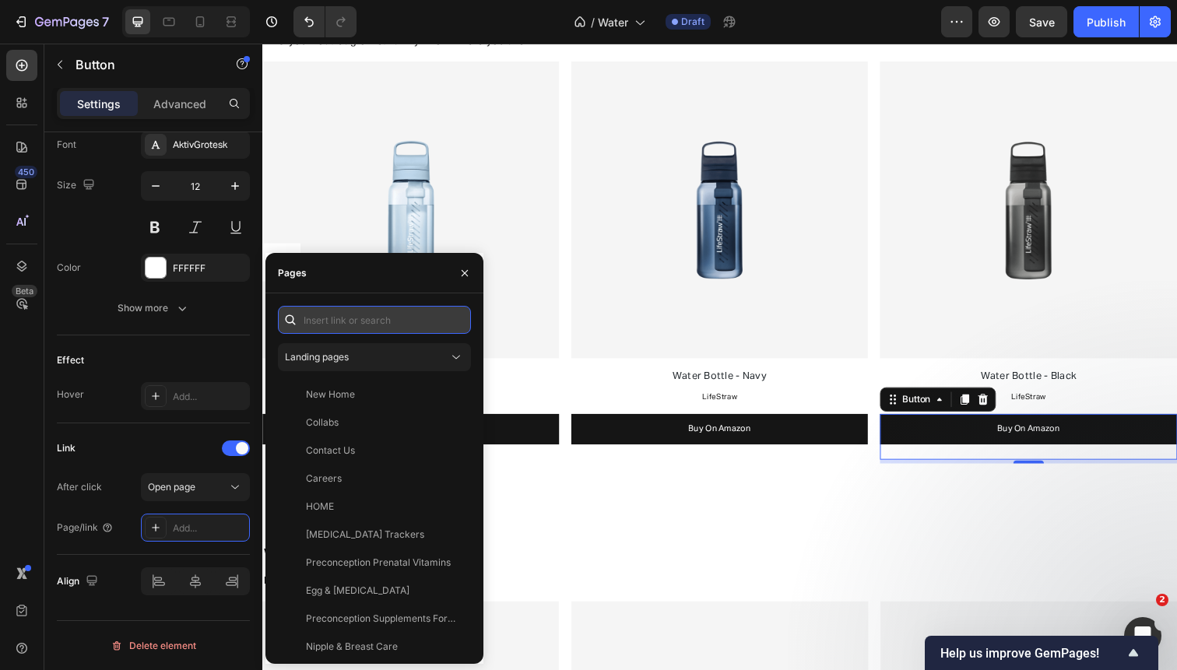
click at [407, 320] on input "text" at bounding box center [374, 320] width 193 height 28
paste input "[URL][DOMAIN_NAME]"
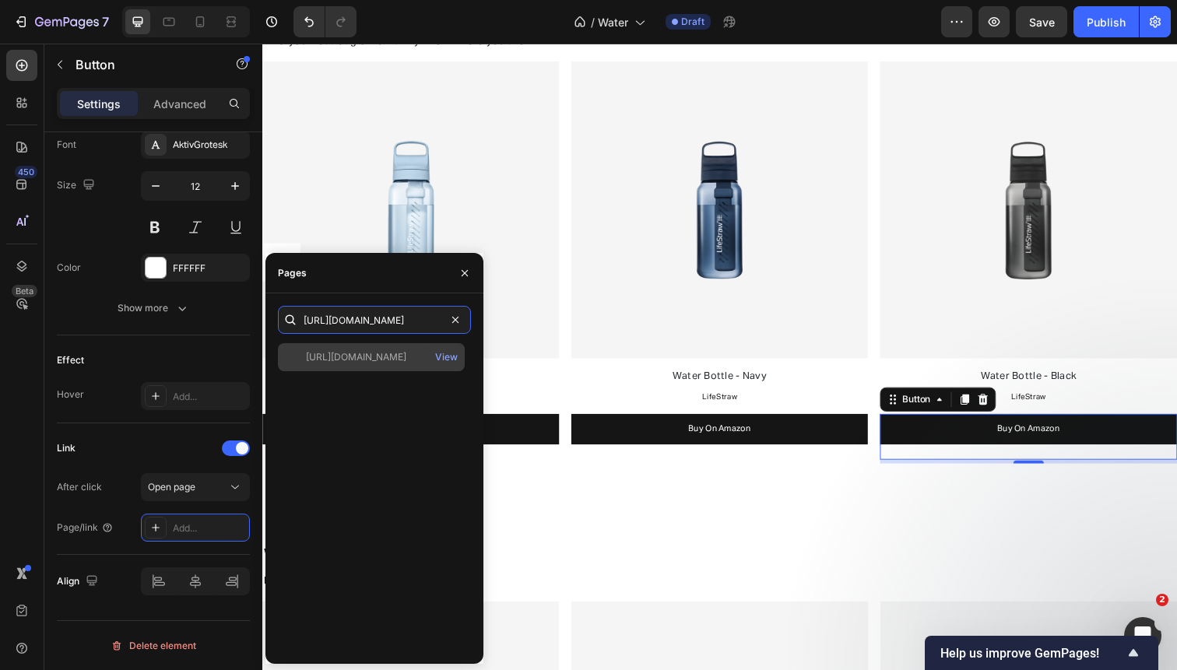
type input "[URL][DOMAIN_NAME]"
click at [398, 358] on div "[URL][DOMAIN_NAME]" at bounding box center [356, 357] width 100 height 14
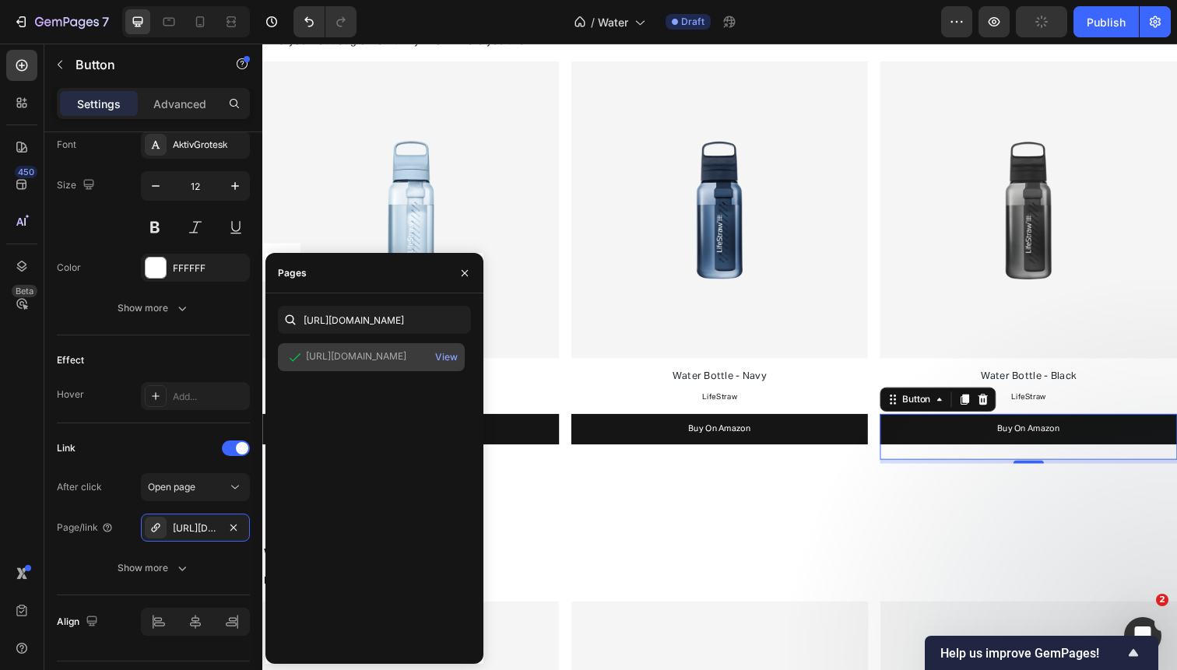
scroll to position [0, 0]
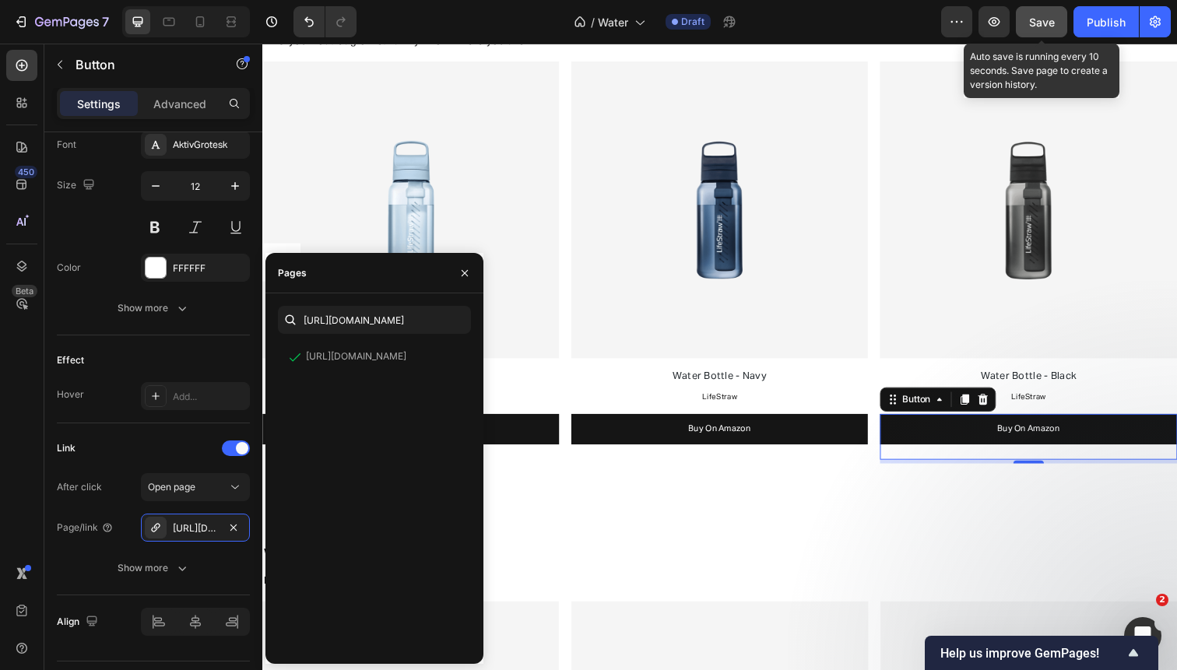
click at [1033, 23] on span "Save" at bounding box center [1042, 22] width 26 height 13
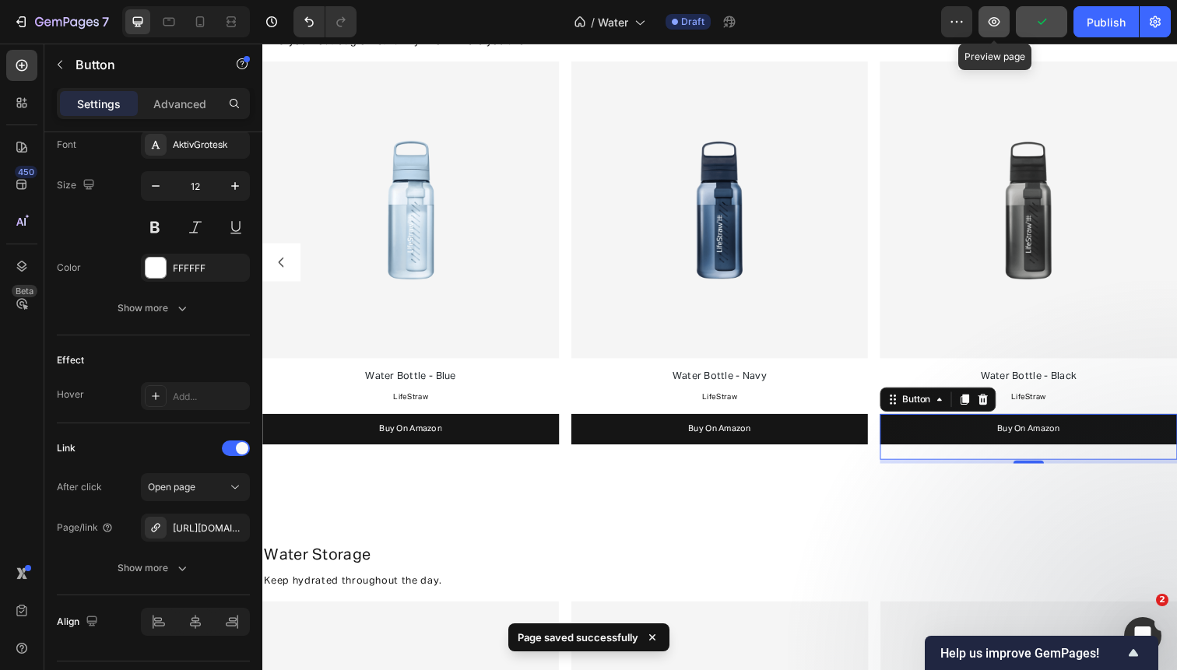
click at [988, 29] on icon "button" at bounding box center [994, 22] width 16 height 16
